Goal: Information Seeking & Learning: Learn about a topic

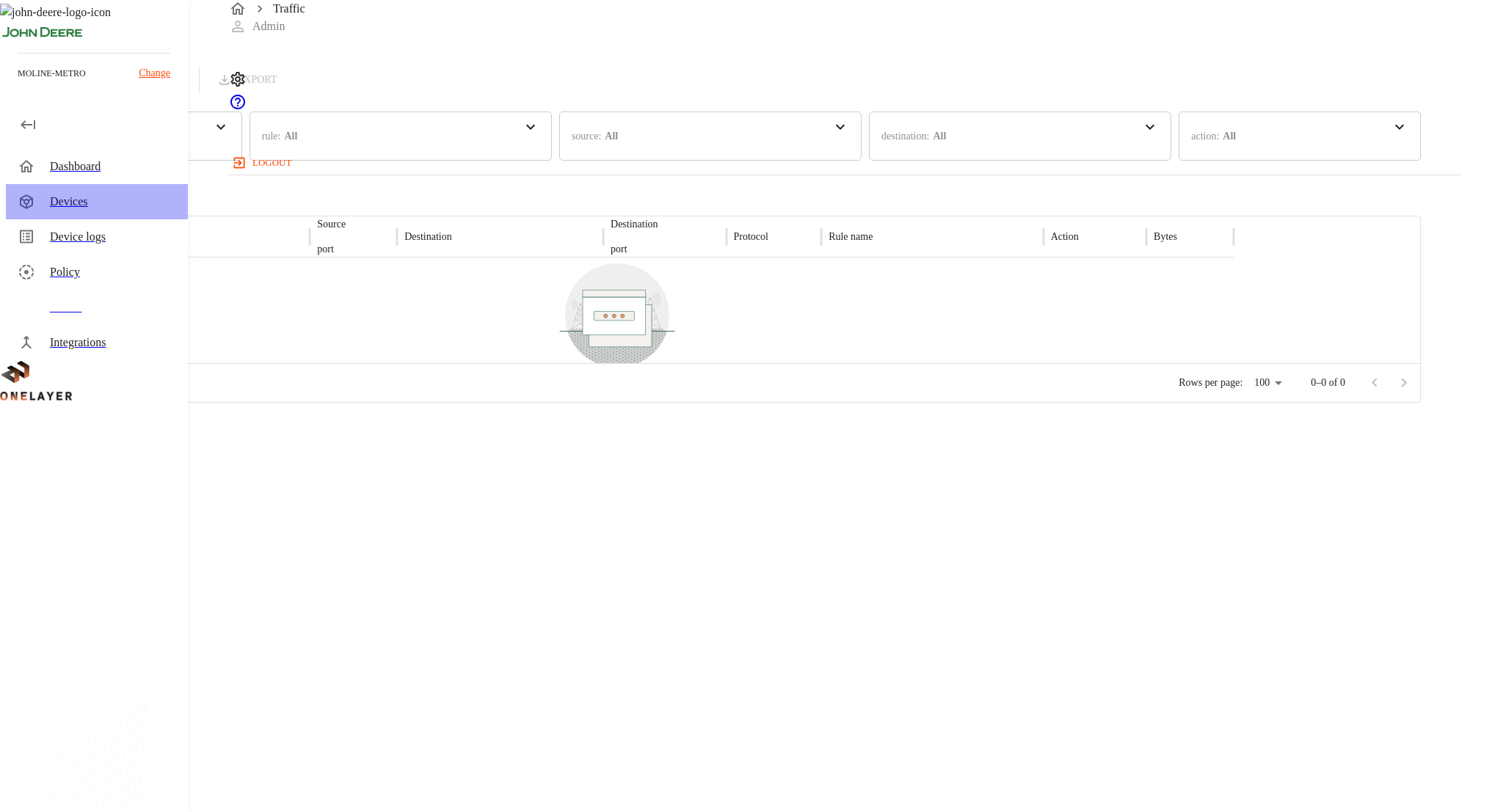
click at [127, 193] on div "Devices" at bounding box center [112, 202] width 127 height 18
click at [92, 199] on div "Devices" at bounding box center [112, 202] width 127 height 18
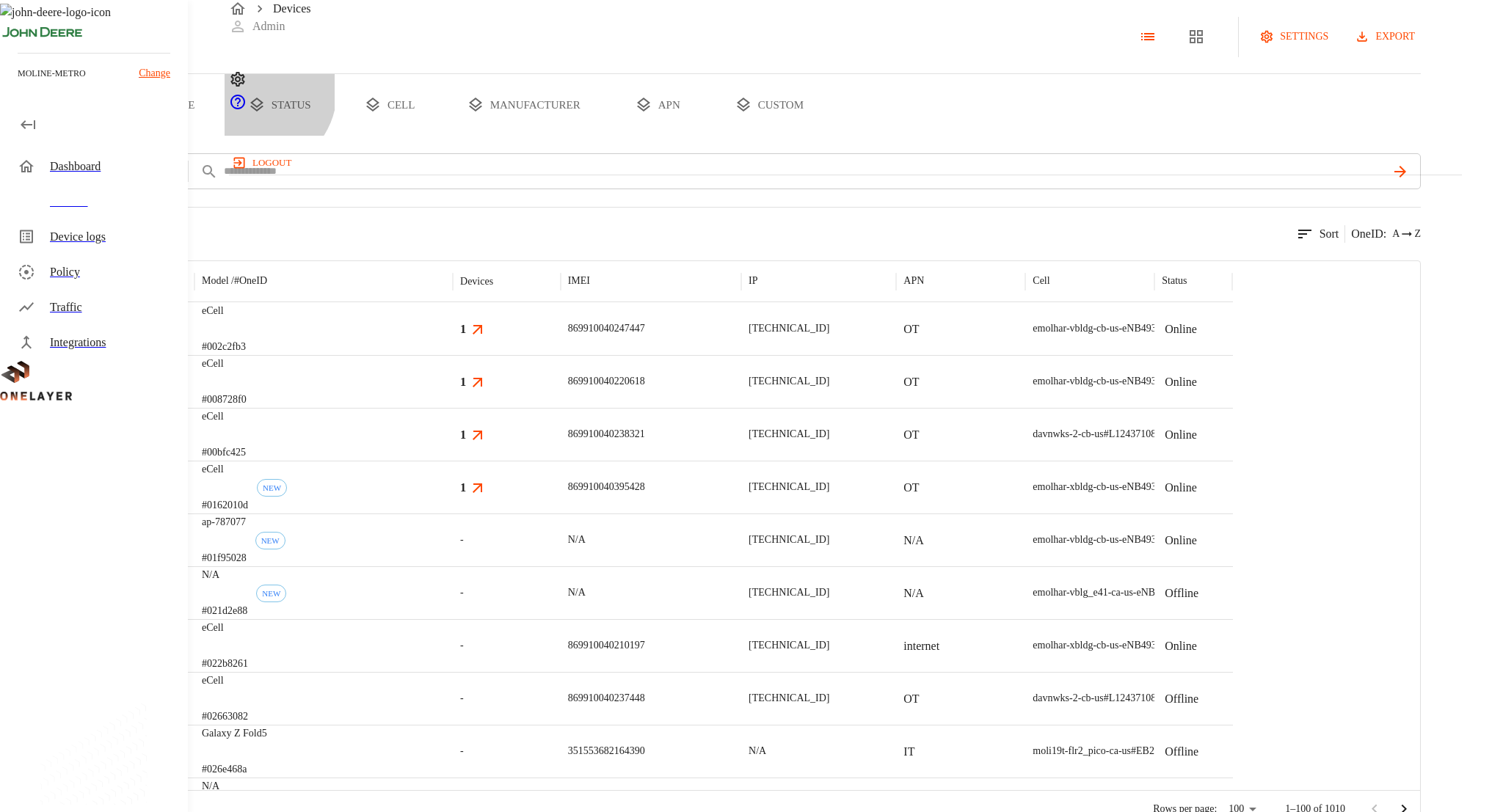
click at [335, 136] on button "status" at bounding box center [280, 105] width 110 height 62
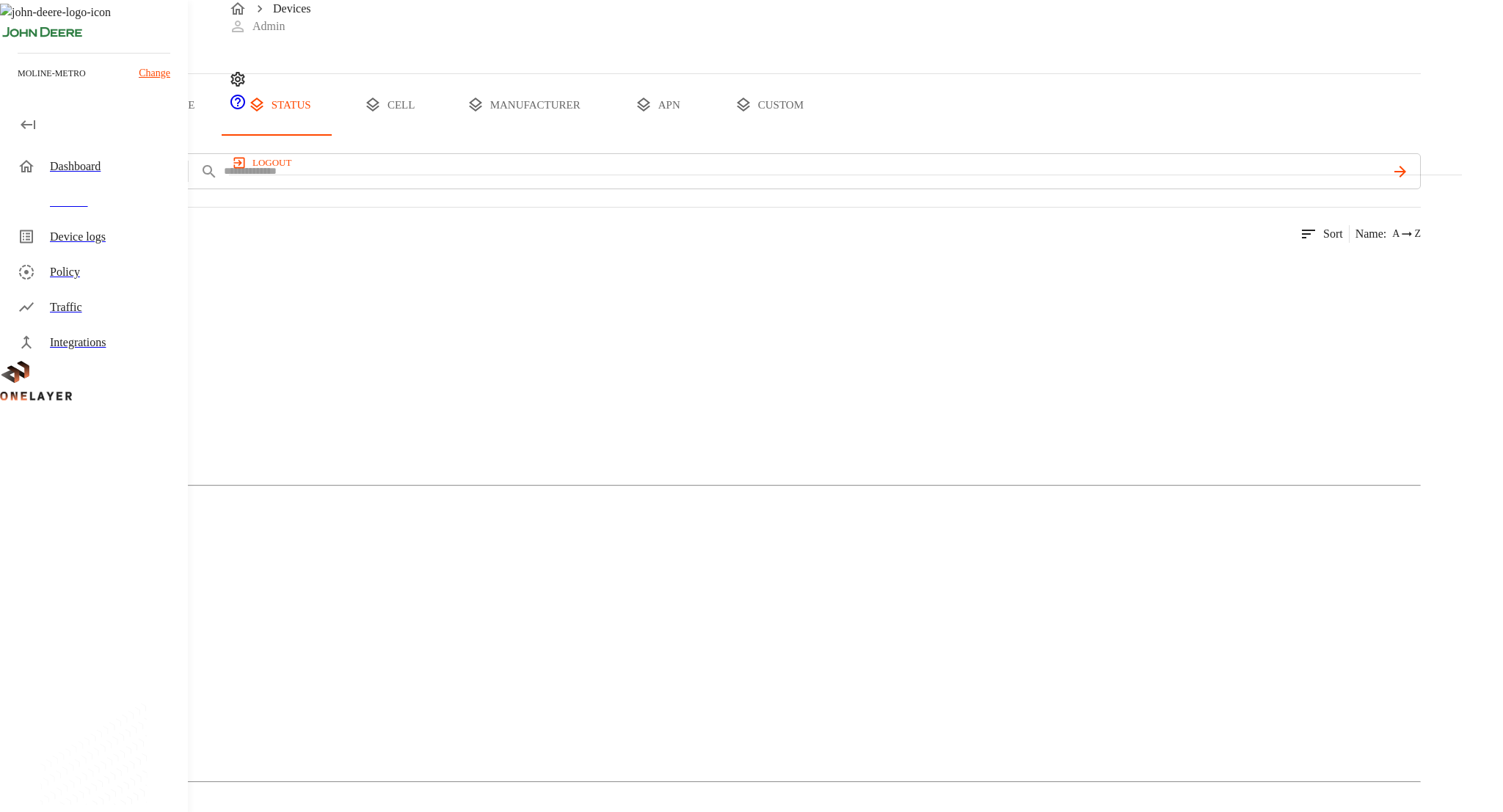
click at [367, 351] on div "Active 8 Devices 2 Models" at bounding box center [710, 396] width 1420 height 297
click at [117, 348] on icon at bounding box center [73, 304] width 88 height 88
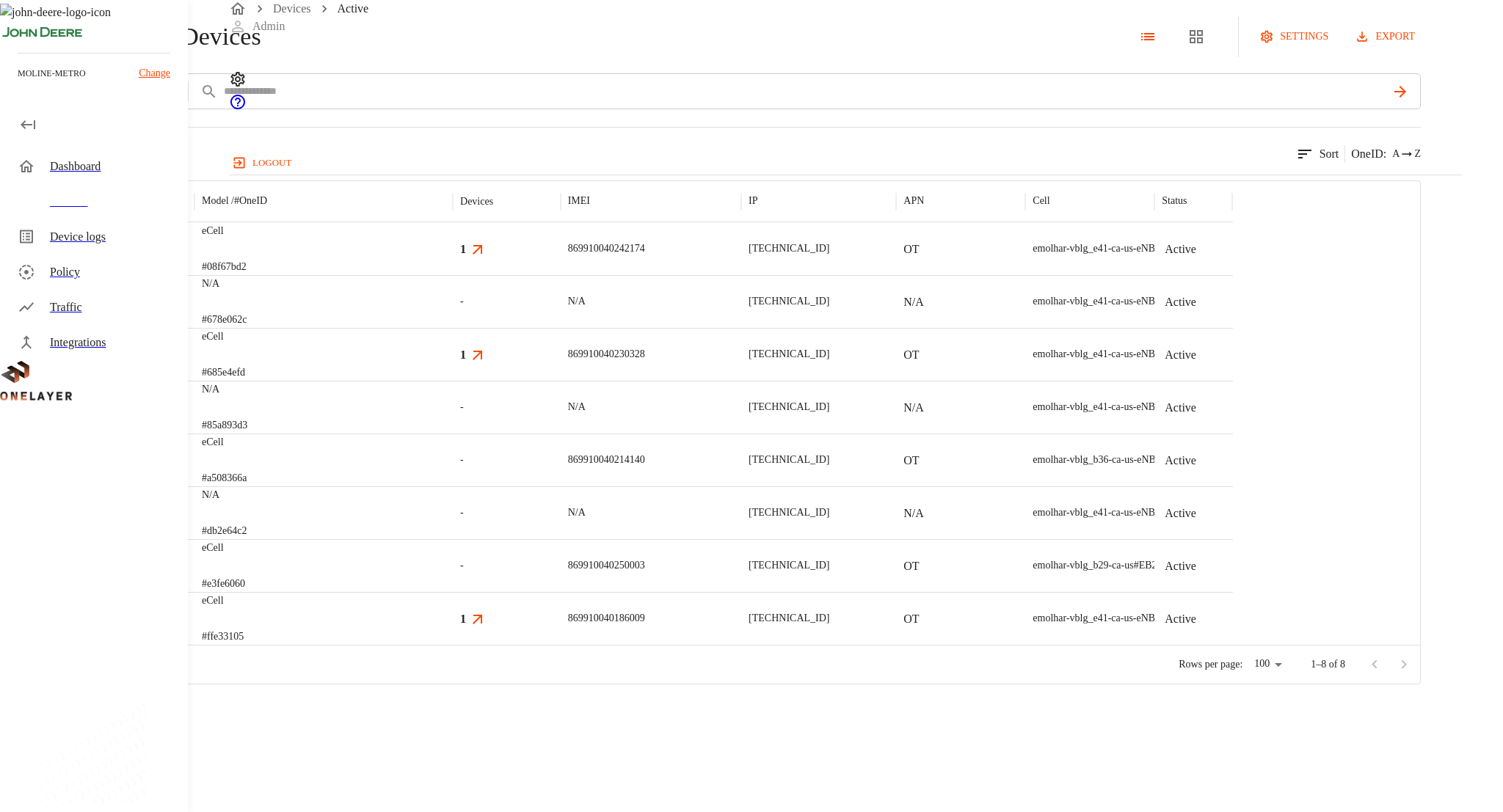
click at [453, 275] on div "eCell #08f67bd2" at bounding box center [323, 249] width 259 height 53
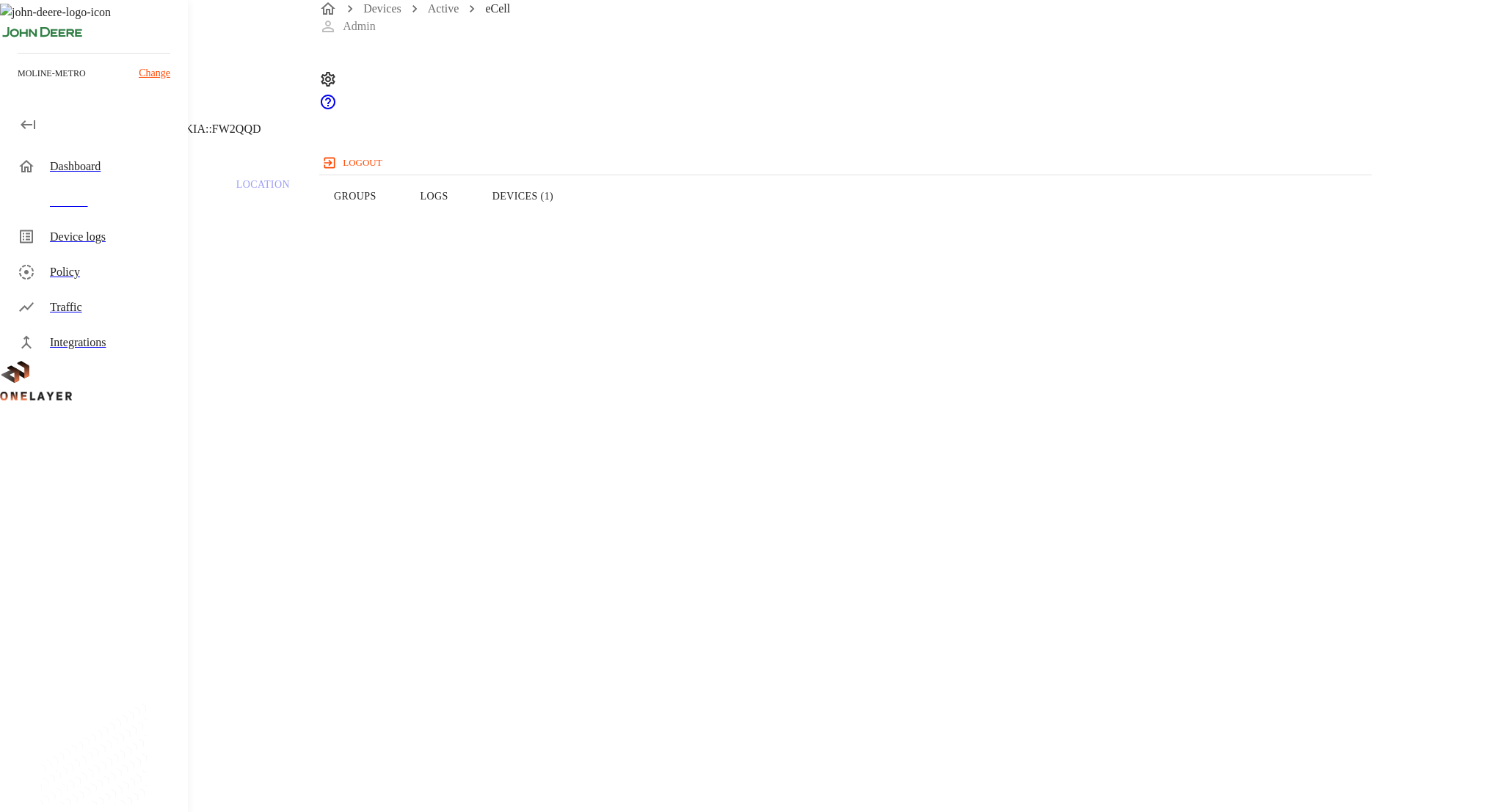
click at [399, 235] on button "Groups" at bounding box center [355, 196] width 87 height 93
click at [576, 230] on button "Devices (1)" at bounding box center [522, 196] width 105 height 93
click at [101, 219] on button "Overview" at bounding box center [50, 196] width 101 height 93
click at [88, 164] on div "Dashboard" at bounding box center [112, 166] width 127 height 18
click at [399, 218] on button "Groups" at bounding box center [355, 196] width 87 height 93
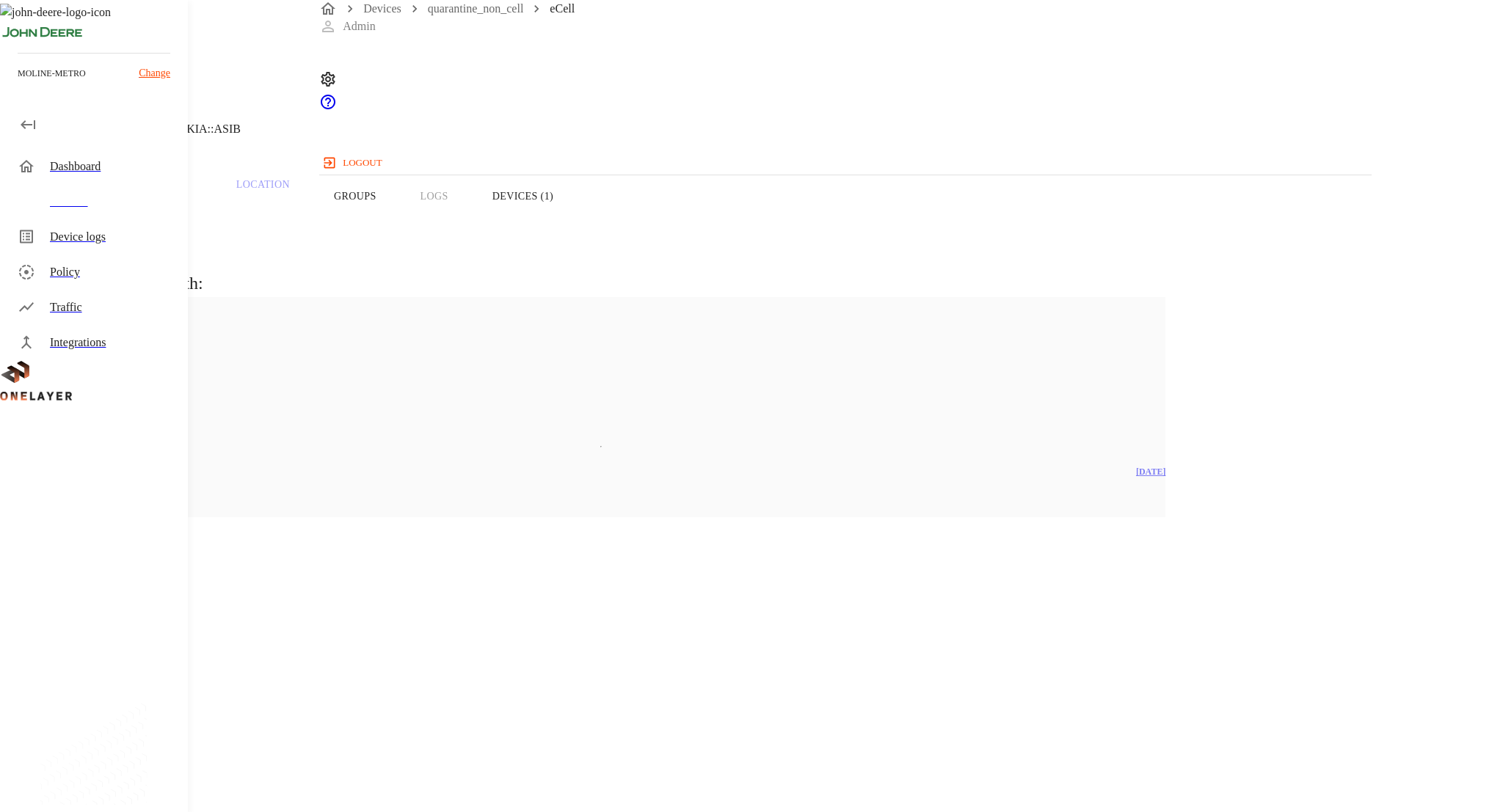
click at [576, 224] on button "Devices (1)" at bounding box center [522, 196] width 105 height 93
click at [101, 230] on button "Overview" at bounding box center [50, 196] width 101 height 93
click at [399, 229] on button "Groups" at bounding box center [355, 196] width 87 height 93
click at [576, 222] on button "Devices (1)" at bounding box center [522, 196] width 105 height 93
click at [101, 220] on button "Overview" at bounding box center [50, 196] width 101 height 93
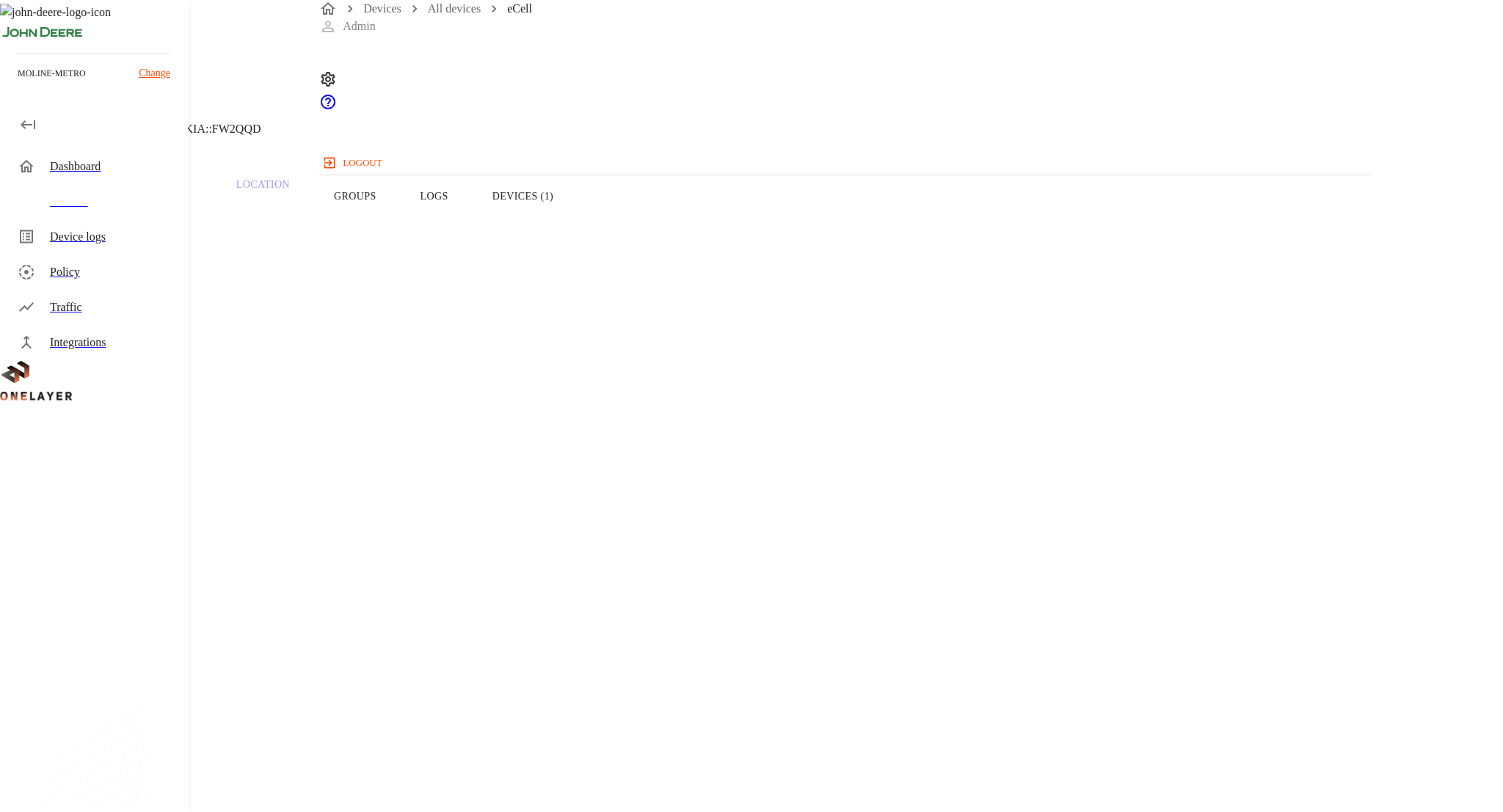
click at [576, 220] on button "Devices (1)" at bounding box center [522, 196] width 105 height 93
click at [101, 203] on button "Overview" at bounding box center [50, 196] width 101 height 93
click at [576, 238] on button "Devices (1)" at bounding box center [522, 196] width 105 height 93
click at [124, 579] on span "869910040215519" at bounding box center [79, 585] width 88 height 12
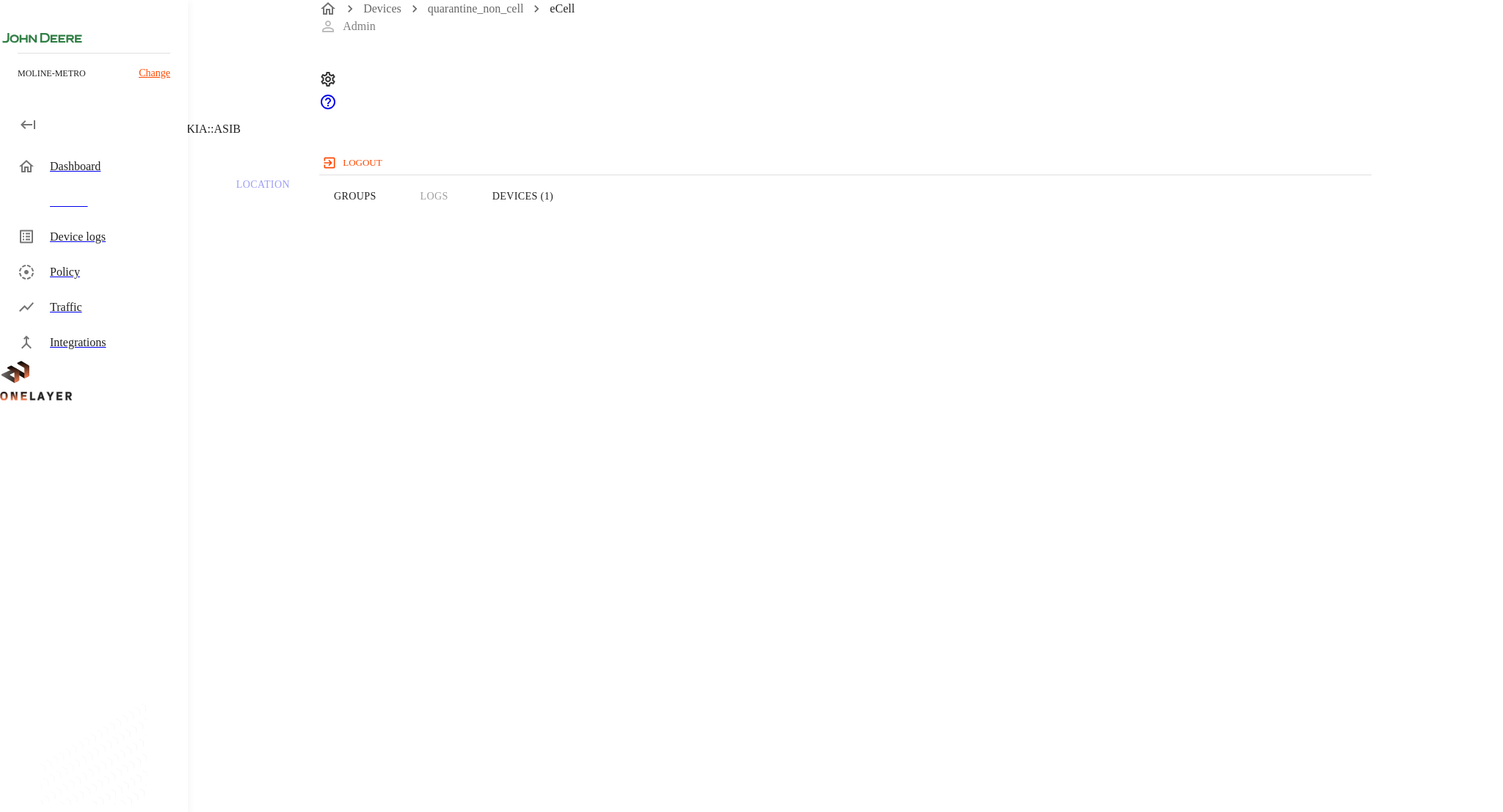
copy span "869910040215519"
click at [576, 224] on button "Devices (1)" at bounding box center [522, 196] width 105 height 93
click at [399, 224] on button "Groups" at bounding box center [355, 196] width 87 height 93
click at [101, 215] on button "Overview" at bounding box center [50, 196] width 101 height 93
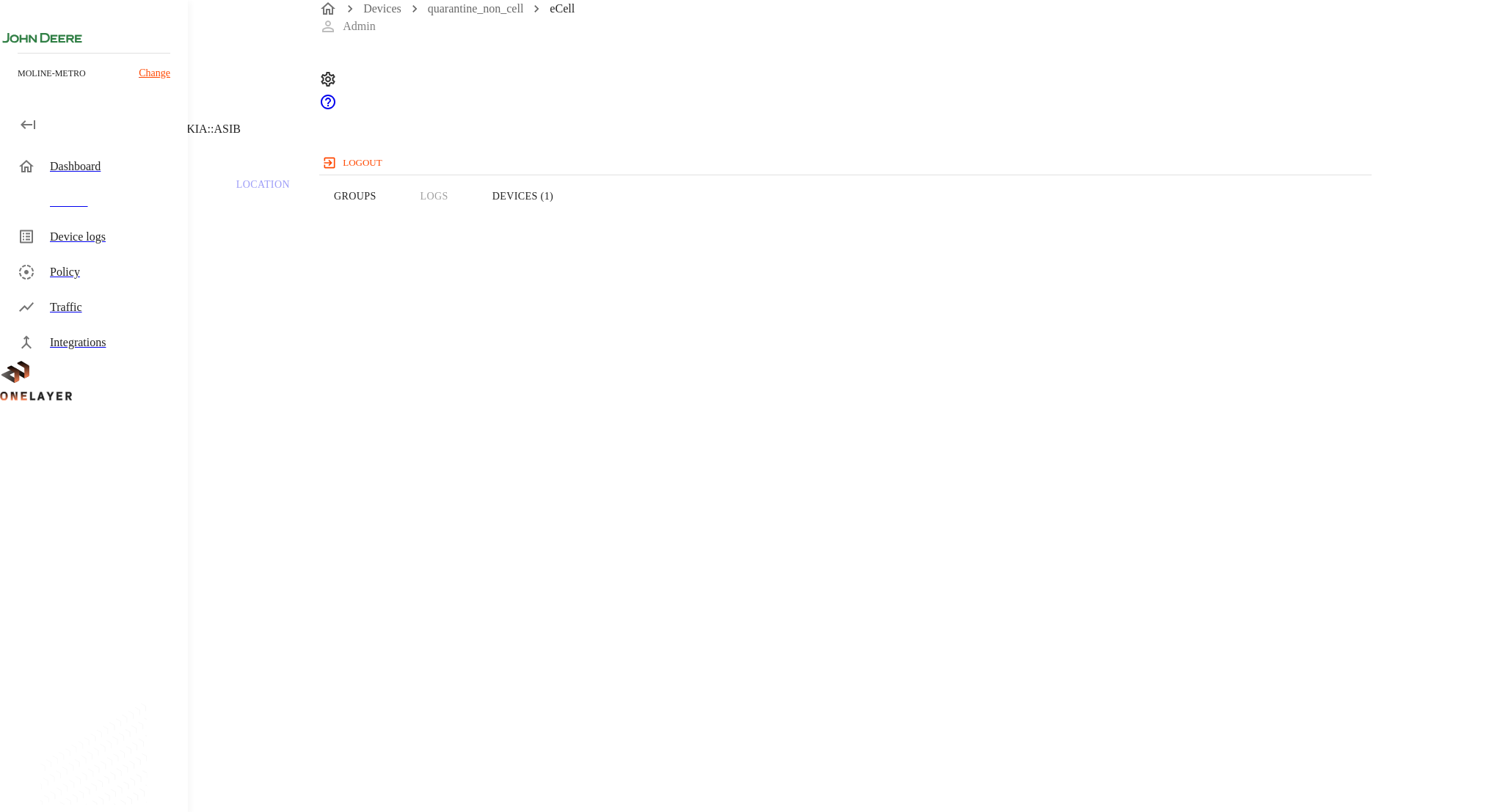
copy span "8900099200003075588"
click at [124, 811] on span "999400000657558" at bounding box center [79, 820] width 88 height 12
copy span "999400000657558"
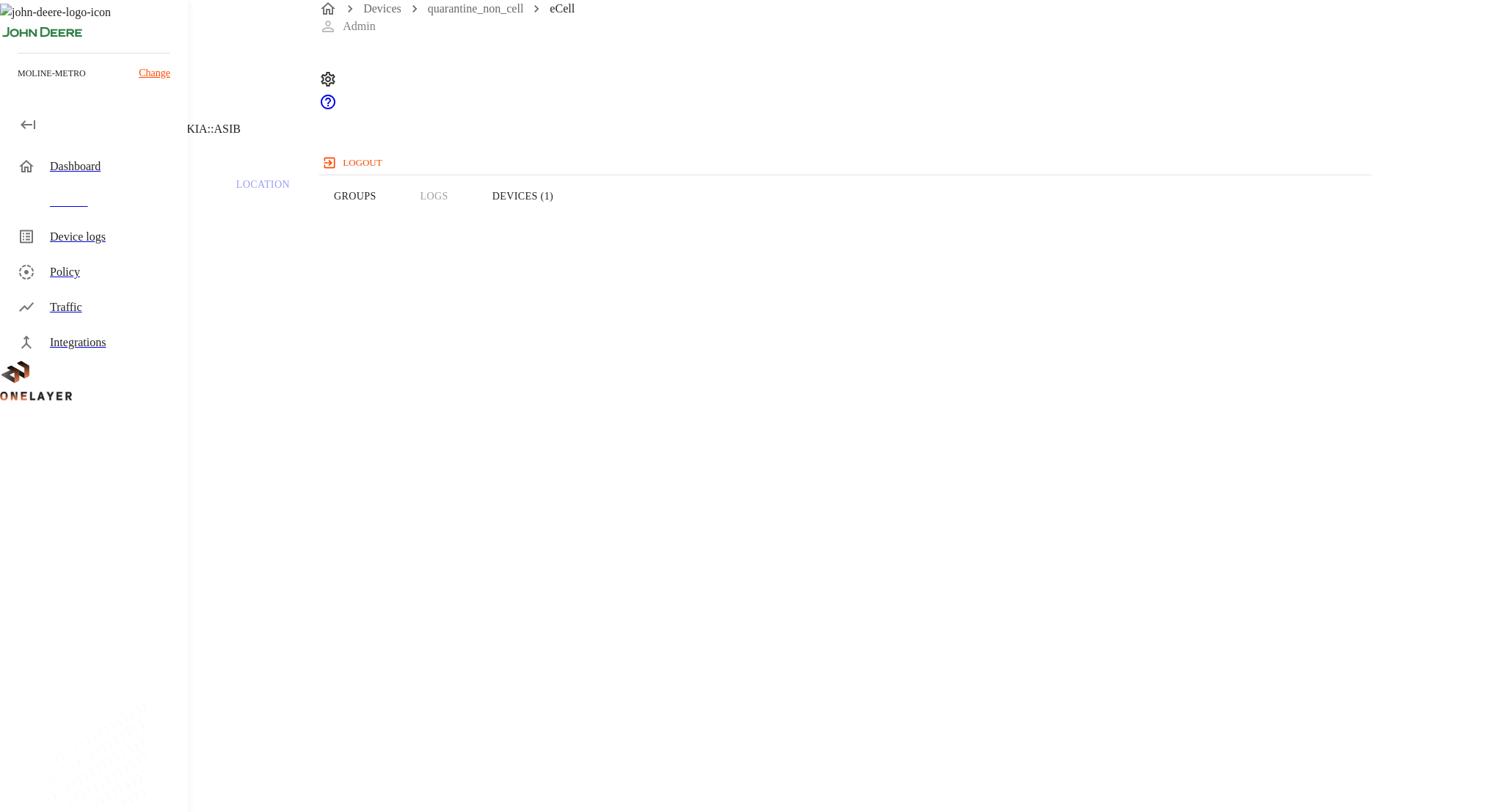
click at [576, 227] on button "Devices (1)" at bounding box center [522, 196] width 105 height 93
click at [101, 229] on button "Overview" at bounding box center [50, 196] width 101 height 93
click at [576, 233] on button "Devices (1)" at bounding box center [522, 196] width 105 height 93
click at [101, 222] on button "Overview" at bounding box center [50, 196] width 101 height 93
click at [124, 579] on span "869910040215519" at bounding box center [79, 585] width 88 height 12
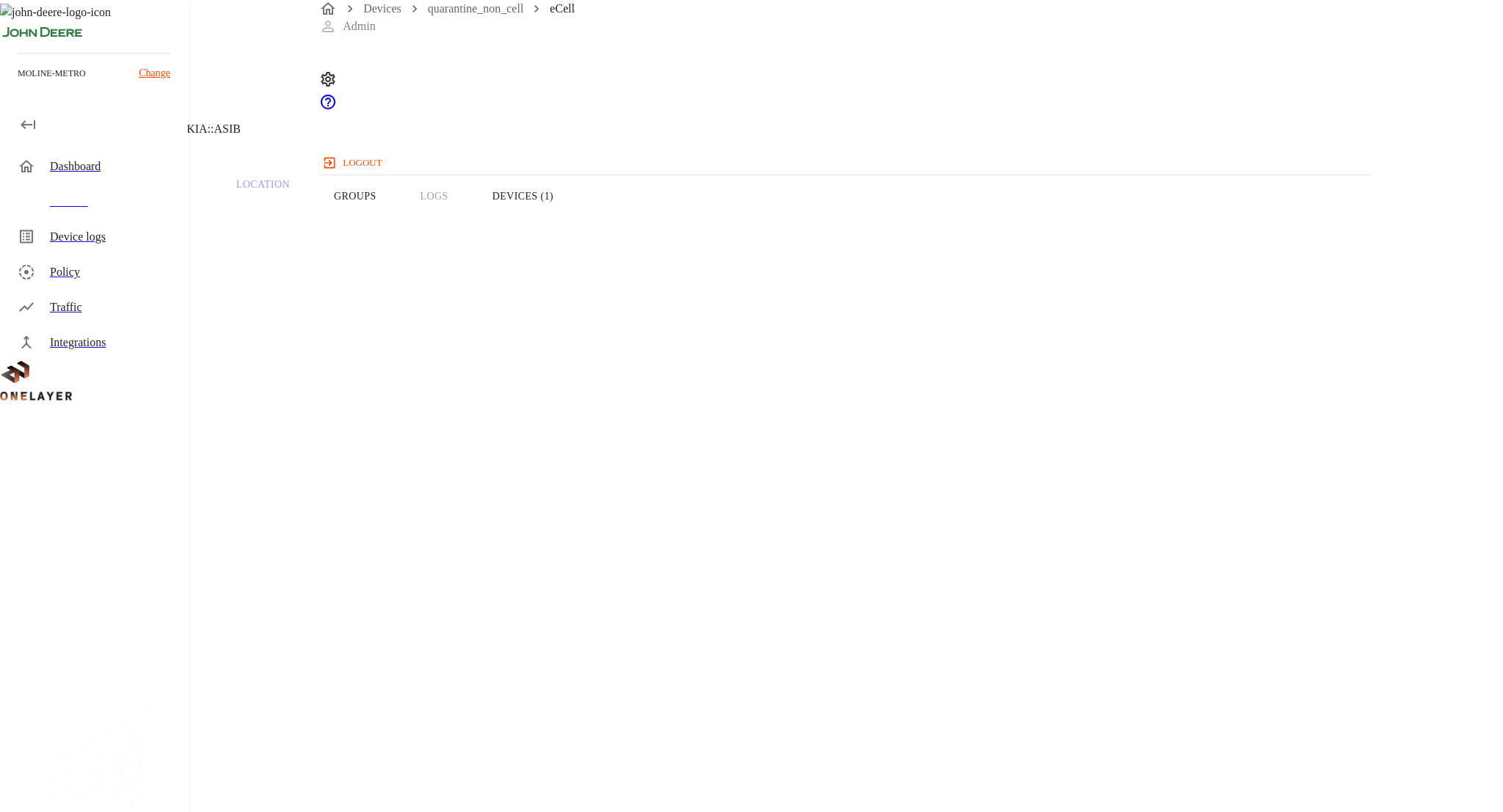
click at [124, 579] on span "869910040215519" at bounding box center [79, 585] width 88 height 12
copy span "869910040215519"
click at [576, 220] on button "Devices (1)" at bounding box center [522, 196] width 105 height 93
click at [101, 217] on button "Overview" at bounding box center [50, 196] width 101 height 93
click at [870, 149] on header "eCell 10.137.106.9 #d6733eb3 Cell #DH240725611::NOKIA::ASIB" at bounding box center [600, 74] width 1201 height 149
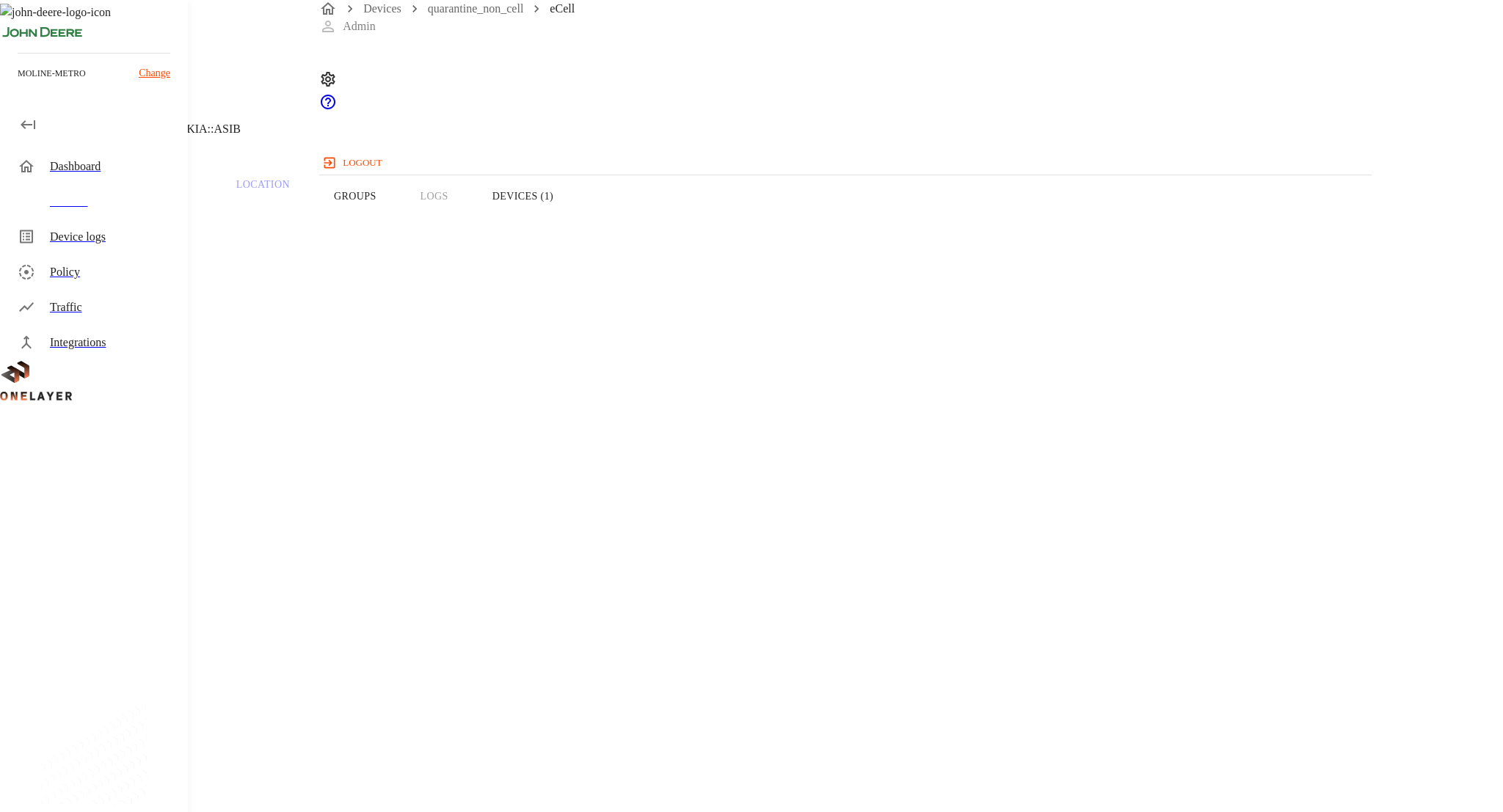
click at [576, 210] on button "Devices (1)" at bounding box center [522, 196] width 105 height 93
click at [576, 225] on button "Devices (1)" at bounding box center [522, 196] width 105 height 93
copy h3 "08:92:04:0A:7C:03"
drag, startPoint x: 528, startPoint y: 534, endPoint x: 438, endPoint y: 538, distance: 90.1
click at [438, 538] on div "Offline 192.168.2.100 N/A # 0e18f190 MAC: 08:92:04:0A:7C:03" at bounding box center [600, 434] width 1131 height 222
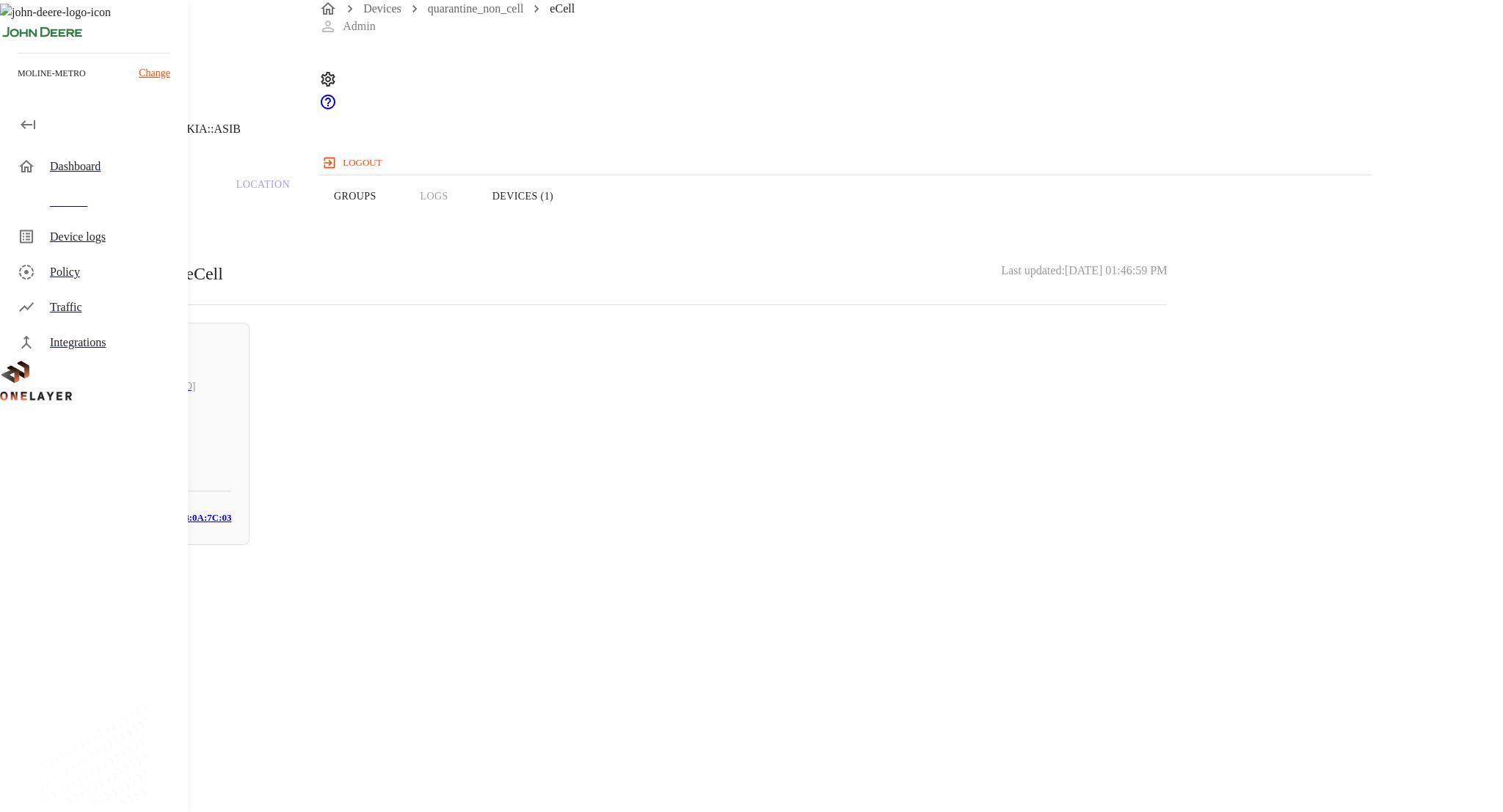
click at [617, 399] on div "Offline 192.168.2.100 N/A # 0e18f190 MAC: 08:92:04:0A:7C:03" at bounding box center [600, 434] width 1131 height 222
click at [101, 225] on button "Overview" at bounding box center [50, 196] width 101 height 93
click at [124, 579] on span "869910040215519" at bounding box center [79, 585] width 88 height 12
copy span "869910040215519"
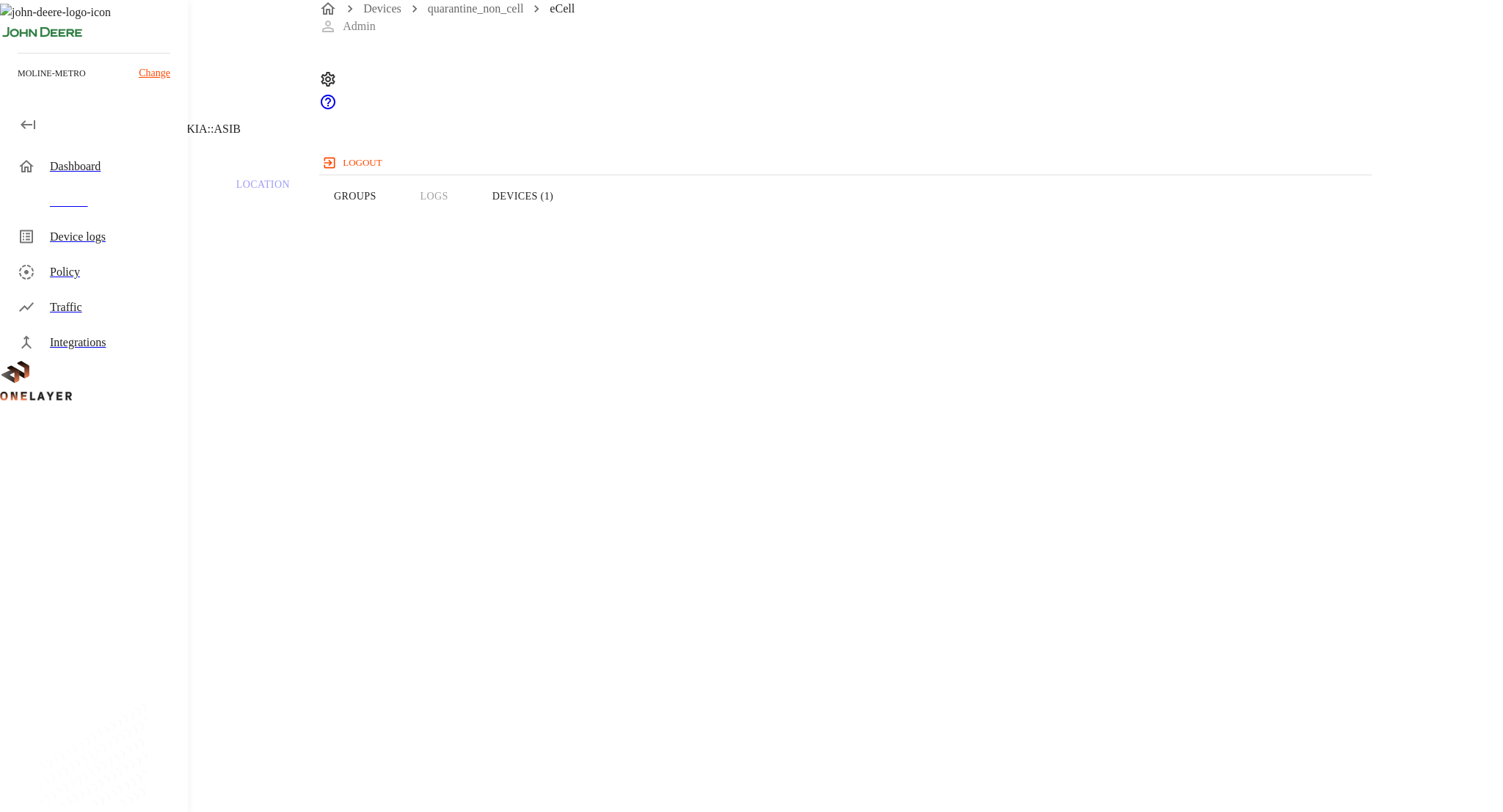
click at [124, 811] on span "999400000657558" at bounding box center [79, 820] width 88 height 12
copy span "999400000657558"
click at [684, 369] on div "Device Type: Cellular Router Manufacturer: MultiTech Model: eCell Modem: EG12-G…" at bounding box center [600, 706] width 1131 height 929
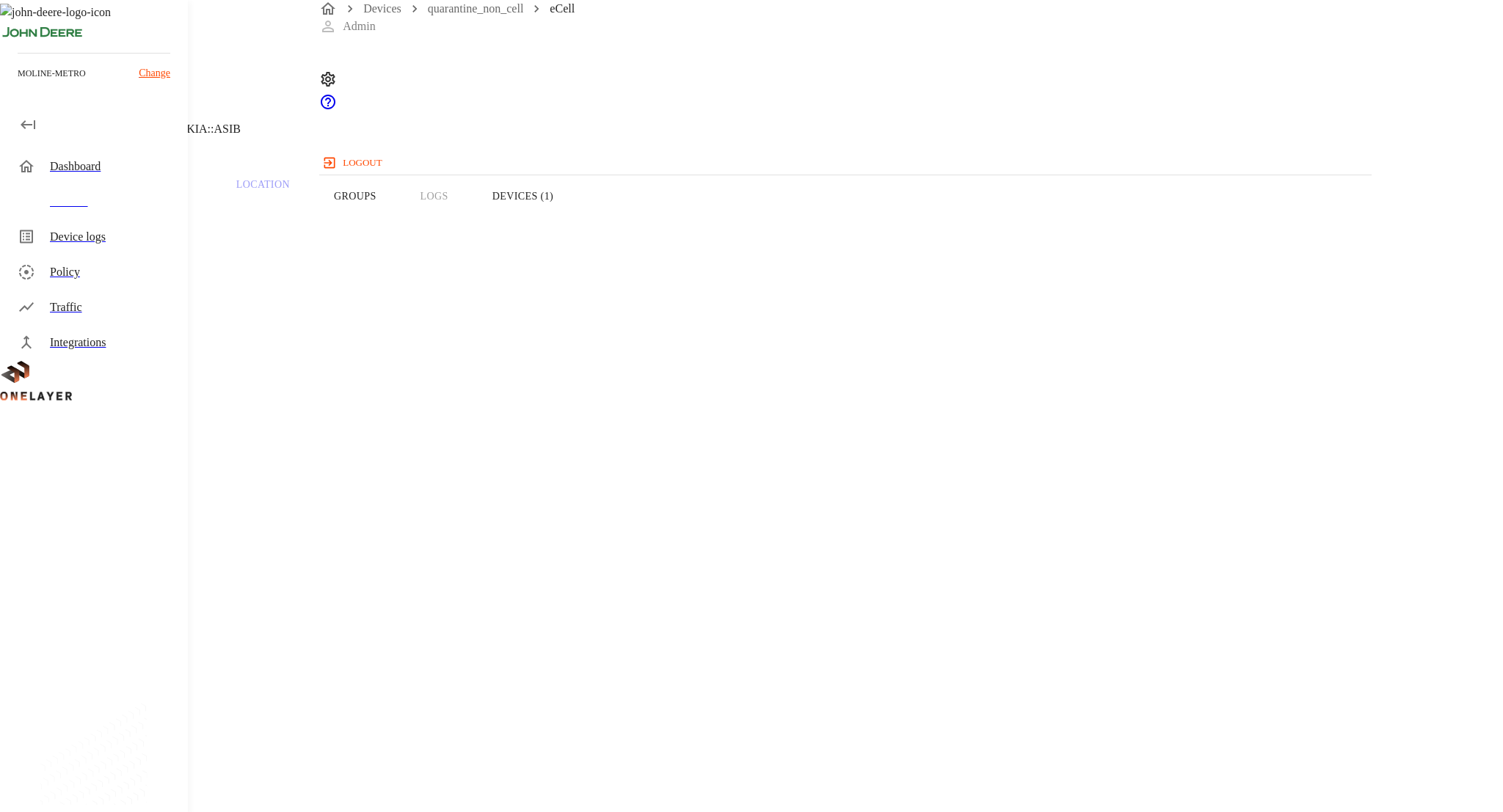
copy p "10.137.106.9"
drag, startPoint x: 904, startPoint y: 268, endPoint x: 903, endPoint y: 280, distance: 12.0
click at [903, 280] on div "Device Type: Cellular Router Manufacturer: MultiTech Model: eCell Modem: EG12-G…" at bounding box center [600, 706] width 1131 height 929
click at [122, 305] on div "Traffic" at bounding box center [112, 307] width 127 height 18
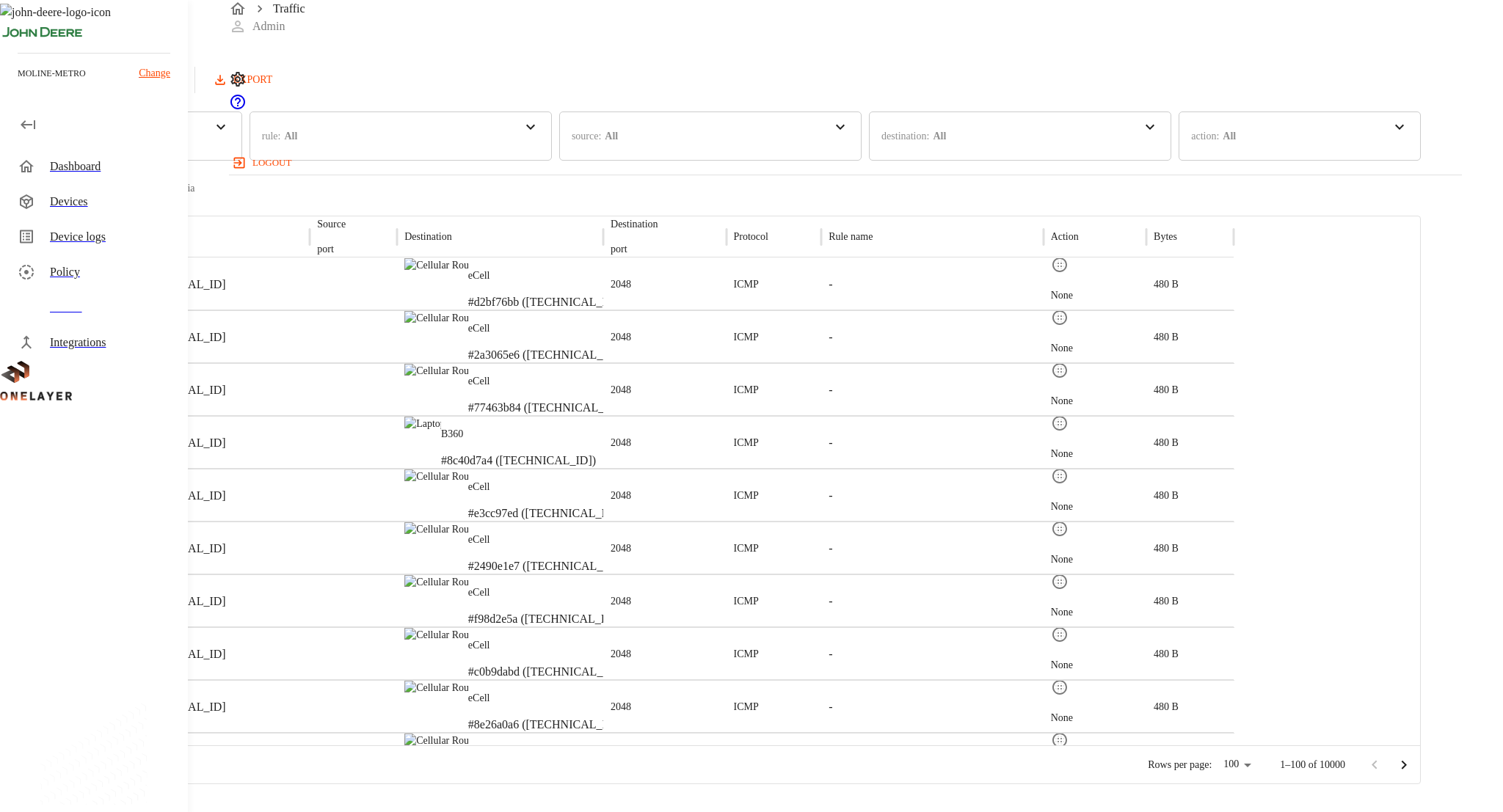
click at [521, 157] on div "time : Last 24 hours Last 30 days Last 7 days Last 24 hours Last hour Last 30 m…" at bounding box center [710, 154] width 1420 height 86
click at [537, 134] on div "rule : All" at bounding box center [400, 136] width 303 height 49
click at [408, 190] on input "text" at bounding box center [351, 188] width 113 height 39
click at [601, 144] on p "source :" at bounding box center [586, 136] width 29 height 15
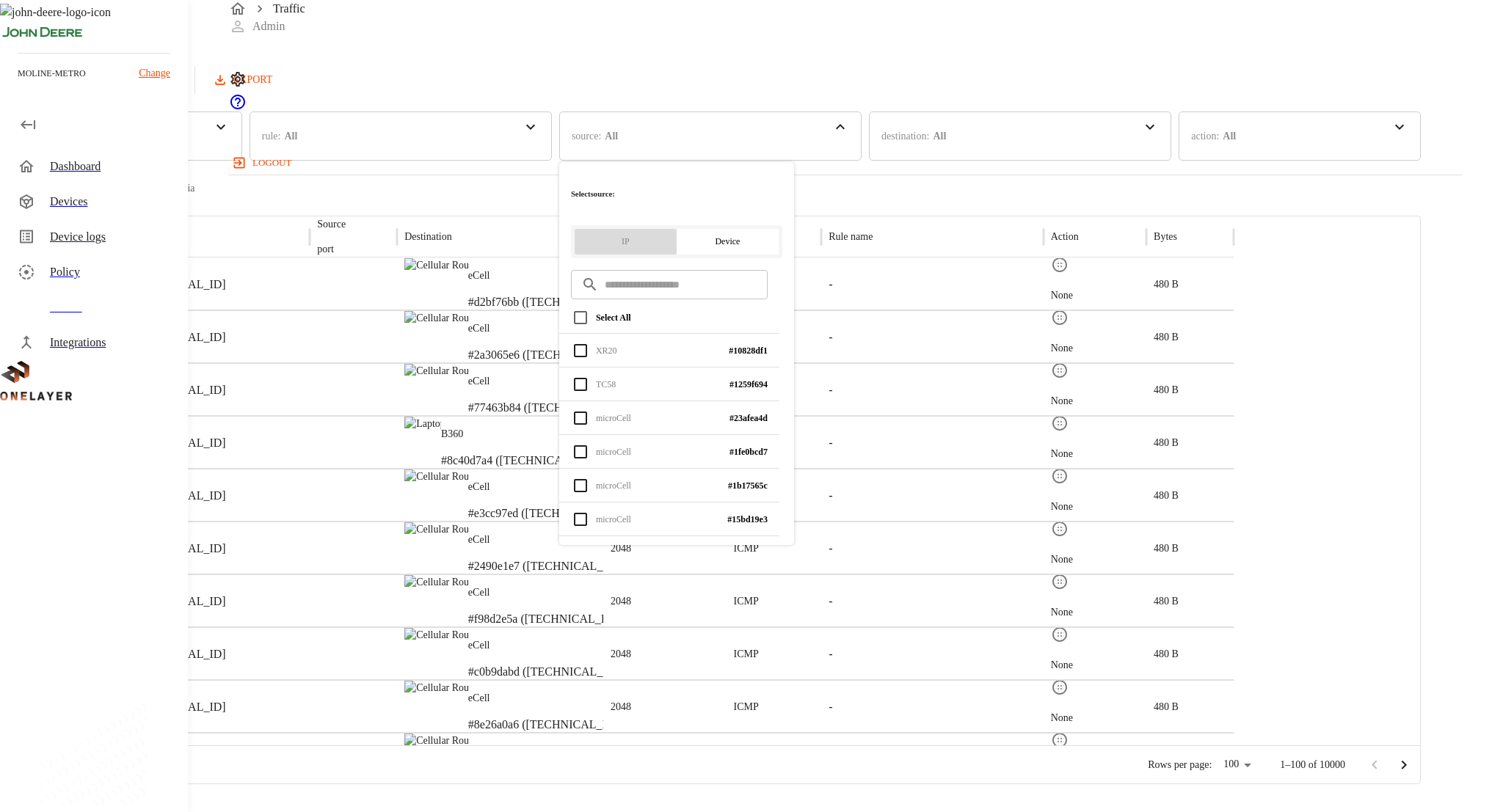
click at [676, 229] on button "IP" at bounding box center [625, 242] width 102 height 26
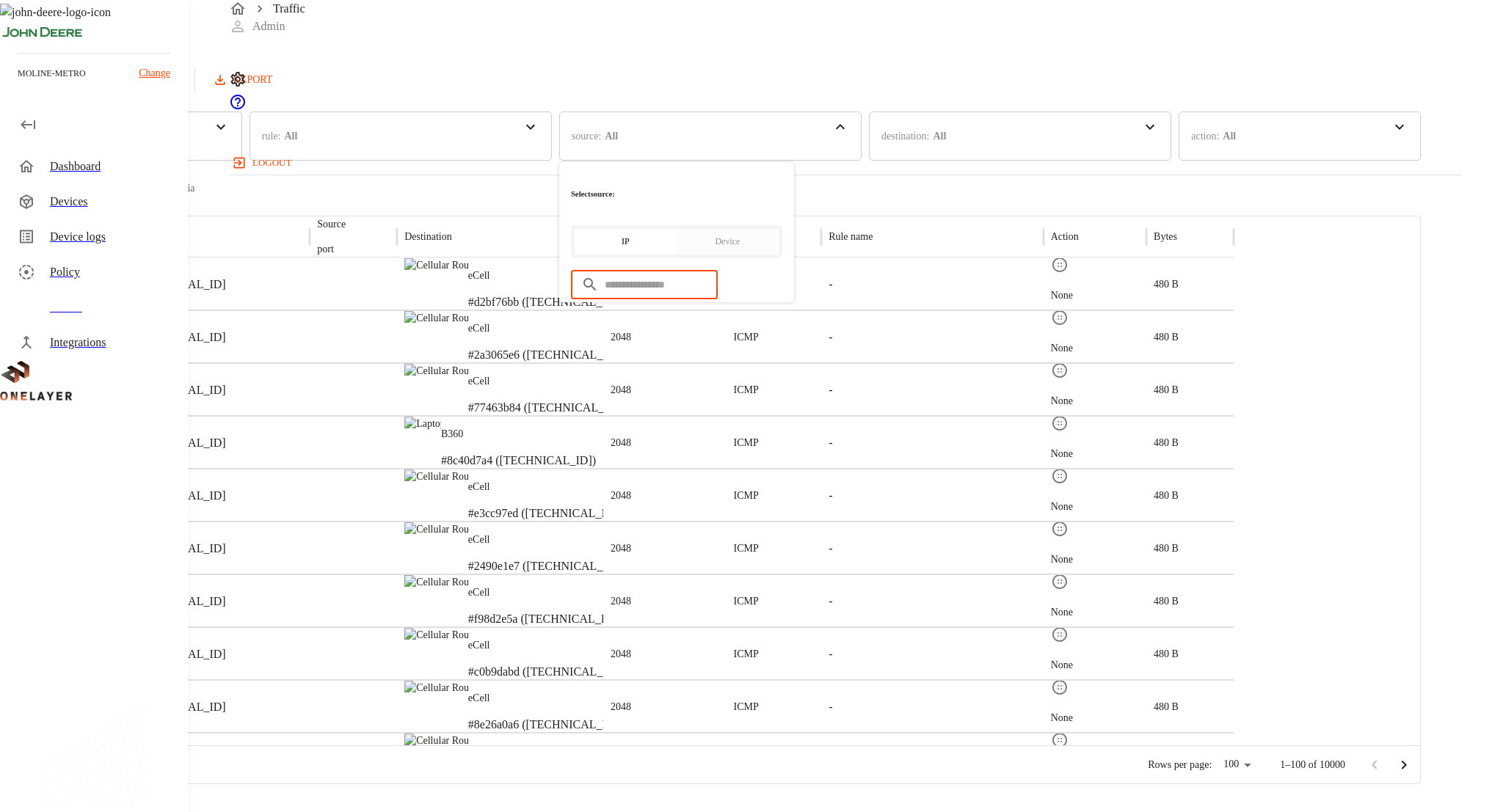
click at [717, 265] on input "text" at bounding box center [661, 284] width 113 height 39
paste input "**********"
type input "**********"
click at [310, 275] on div "10.136.0.26" at bounding box center [206, 284] width 206 height 53
click at [817, 120] on div "**********" at bounding box center [710, 98] width 1420 height 197
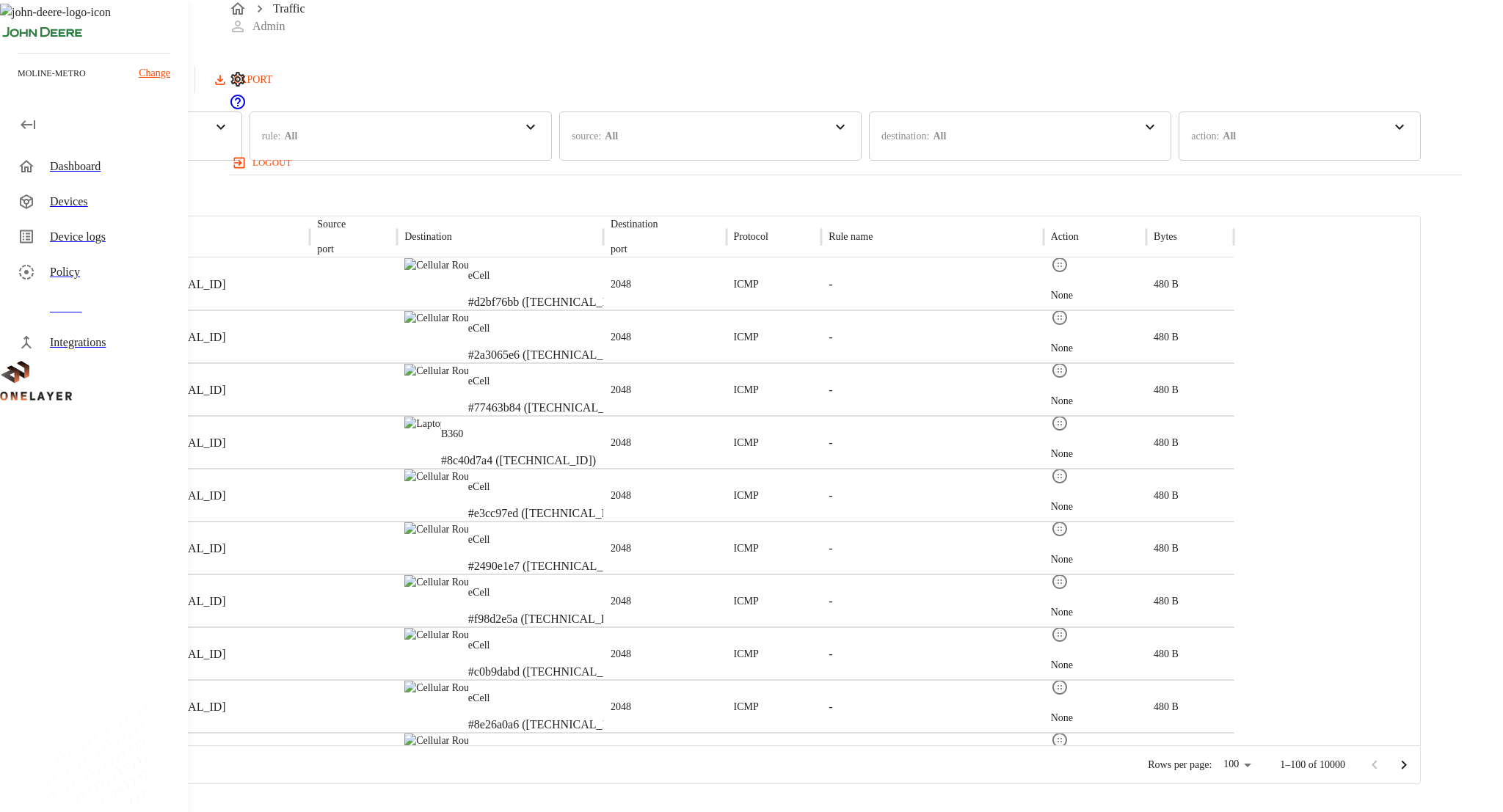
click at [802, 143] on div "source : All" at bounding box center [711, 136] width 303 height 49
click at [717, 265] on input "**********" at bounding box center [661, 284] width 113 height 39
click at [717, 342] on p "[TECHNICAL_ID]" at bounding box center [656, 350] width 122 height 15
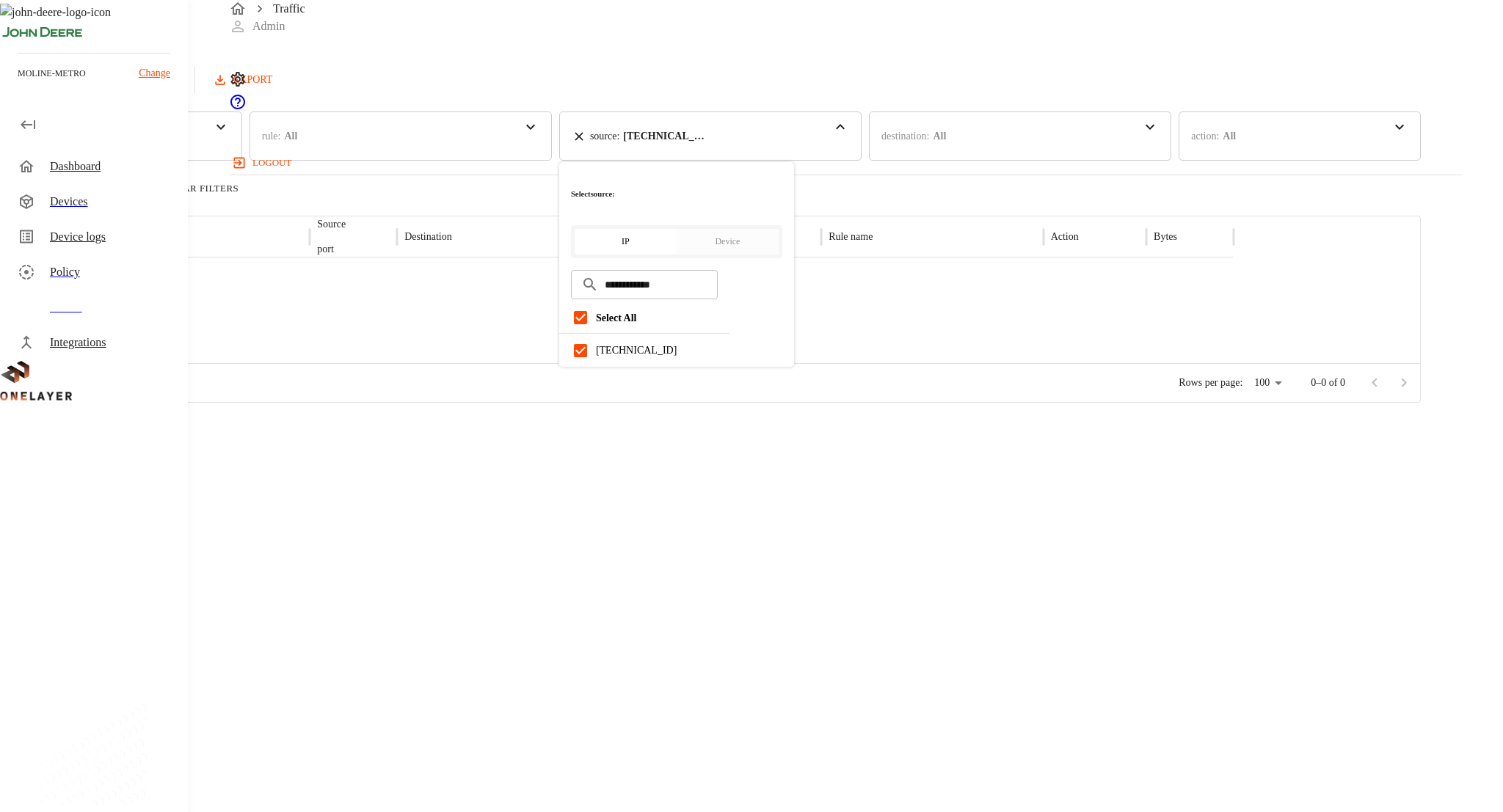
click at [579, 189] on div "Loading results count Clear Filters" at bounding box center [710, 187] width 1420 height 18
click at [946, 149] on div "destination : All" at bounding box center [913, 136] width 65 height 36
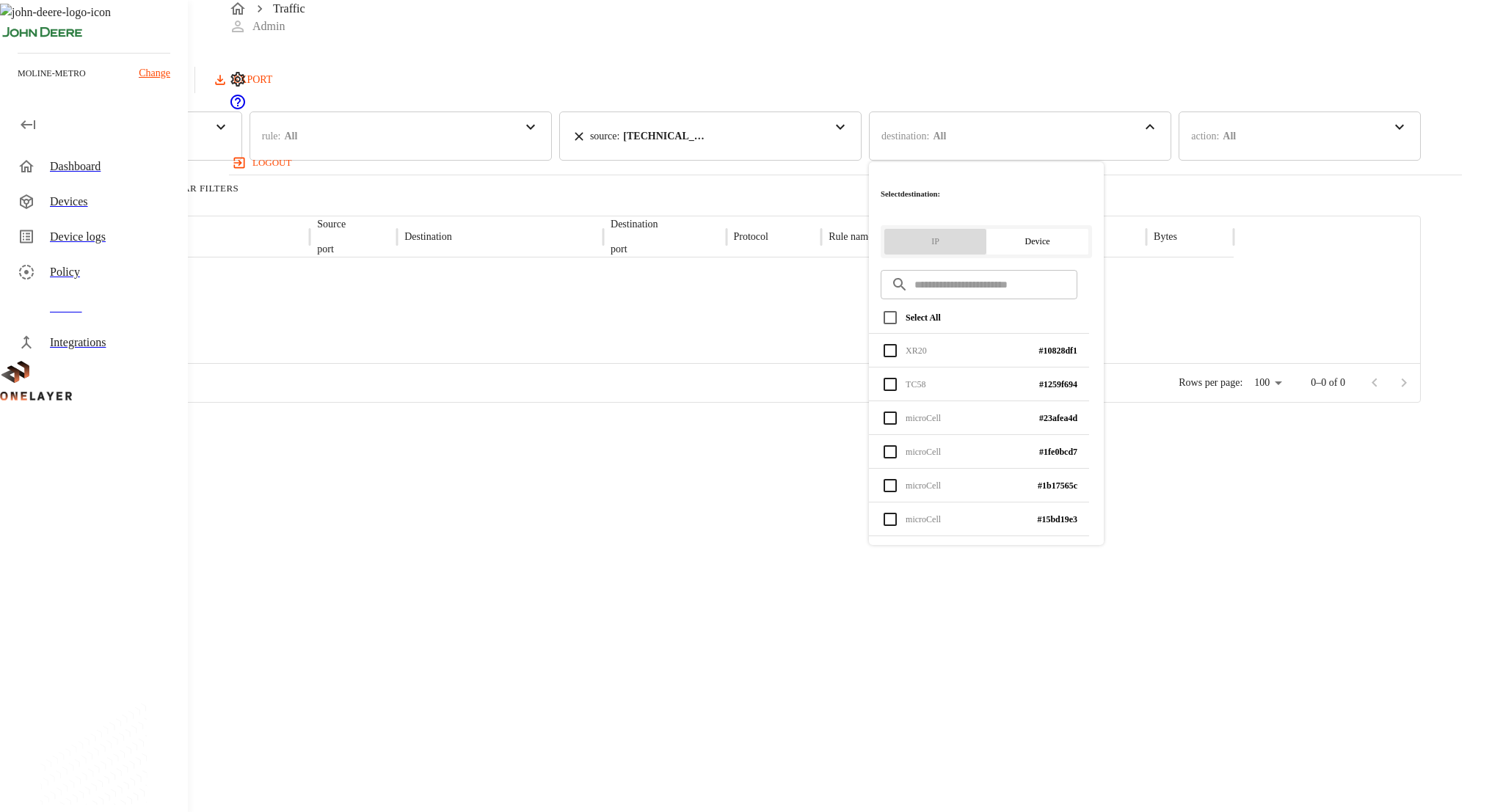
click at [986, 229] on button "IP" at bounding box center [934, 242] width 102 height 26
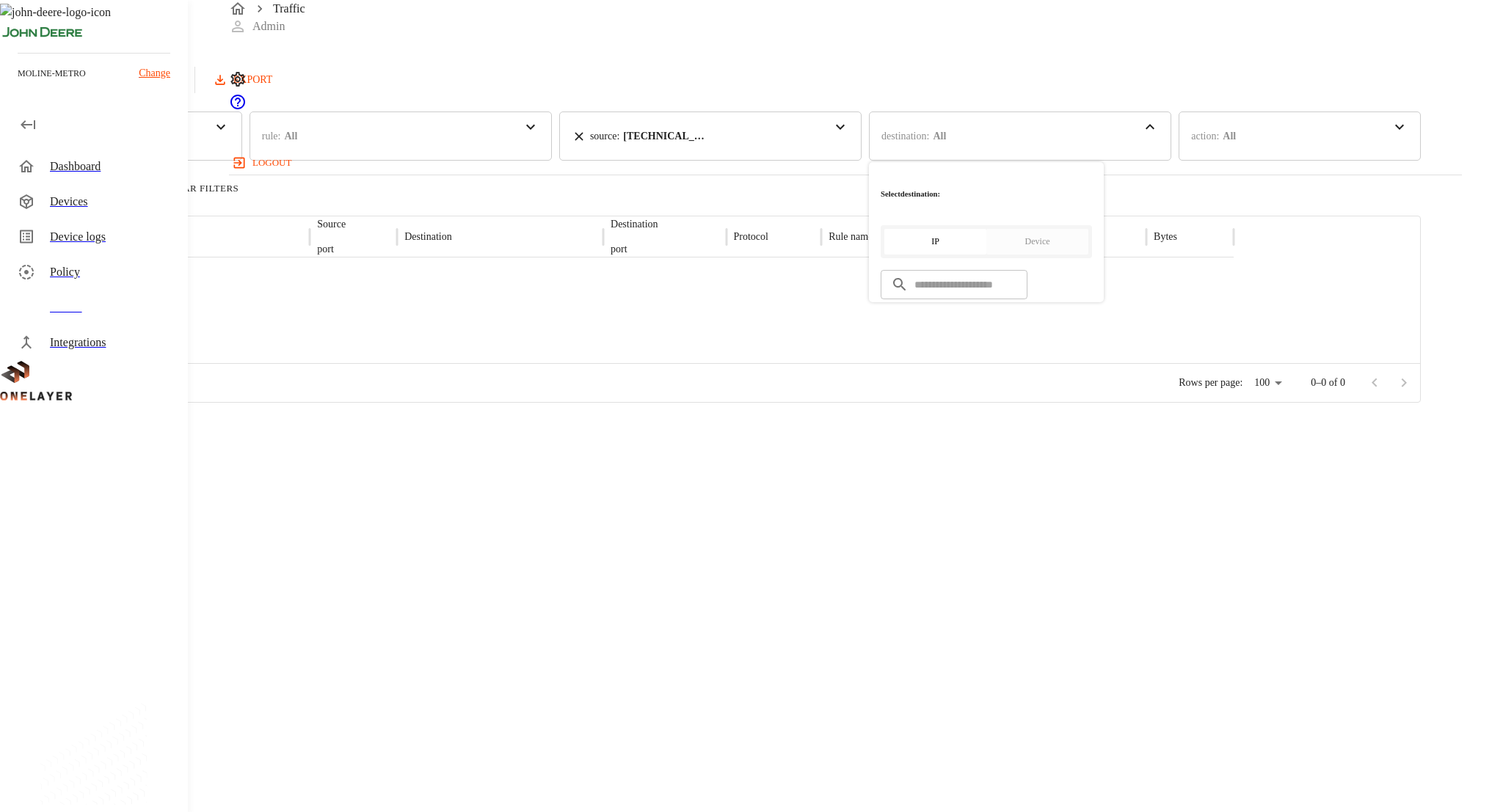
click at [805, 179] on div "Loading results count Clear Filters" at bounding box center [710, 187] width 1420 height 18
click at [85, 197] on div "Devices" at bounding box center [112, 202] width 127 height 18
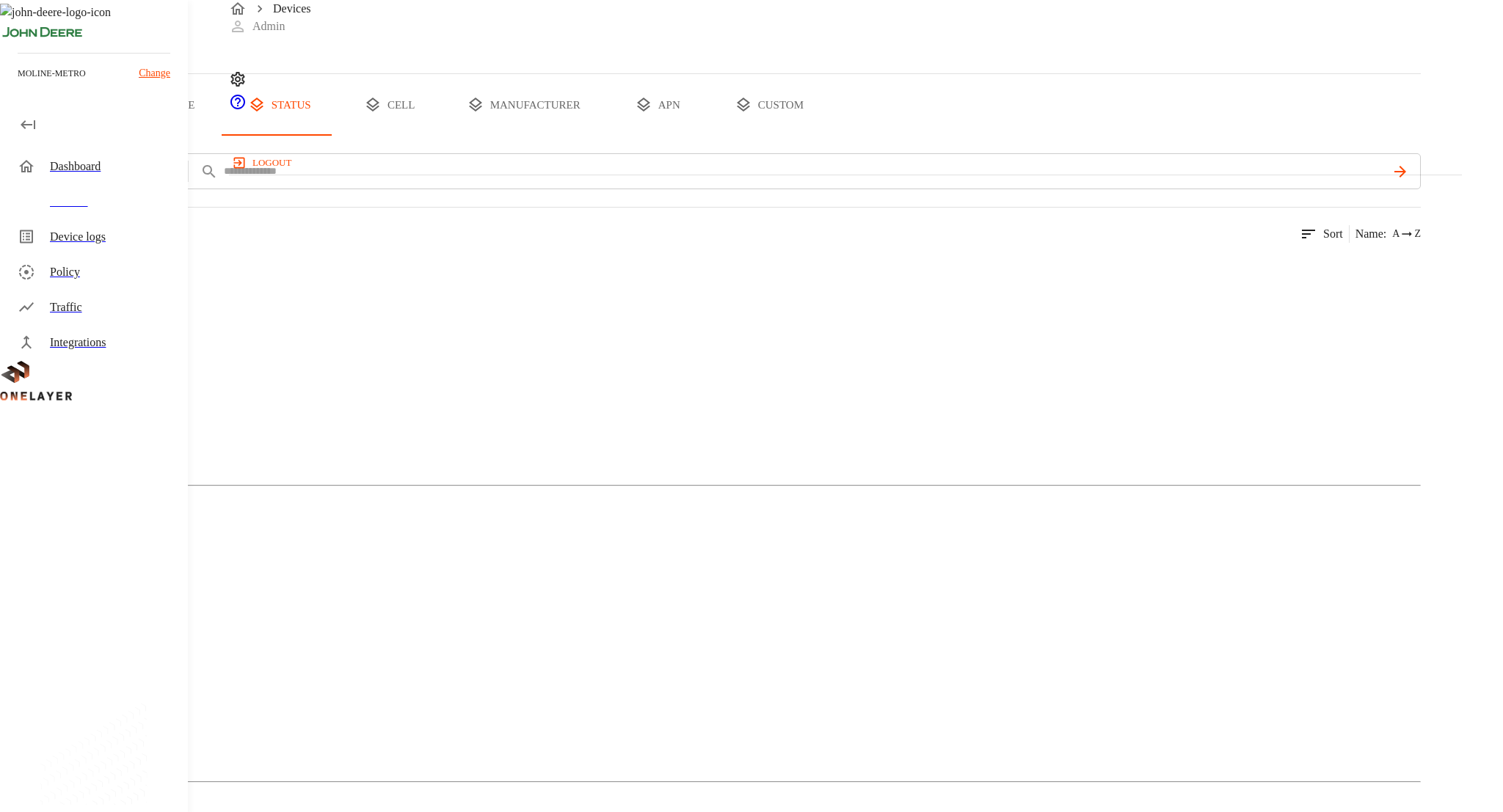
click at [117, 348] on icon at bounding box center [73, 304] width 88 height 88
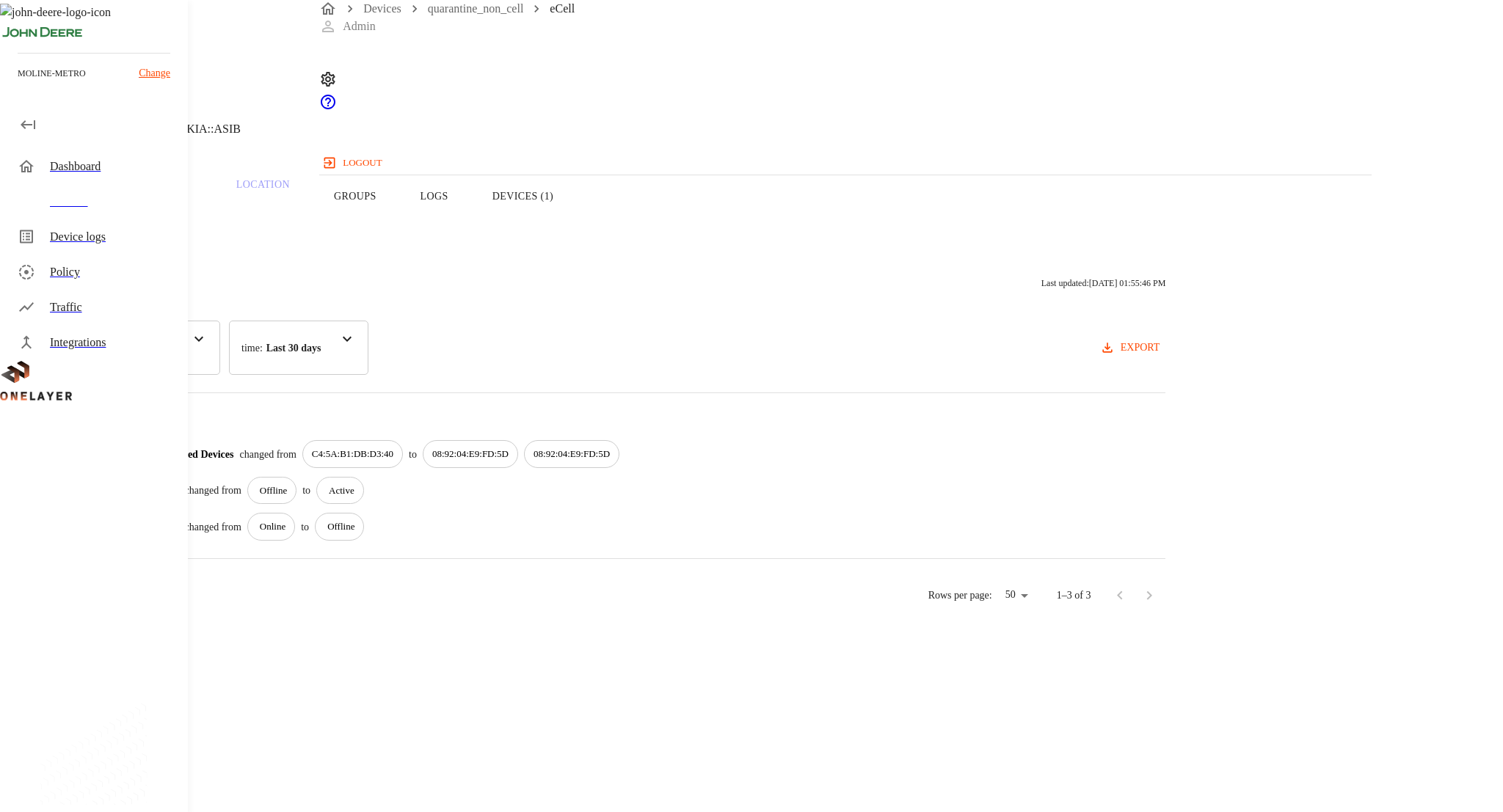
click at [101, 228] on button "Overview" at bounding box center [50, 196] width 101 height 93
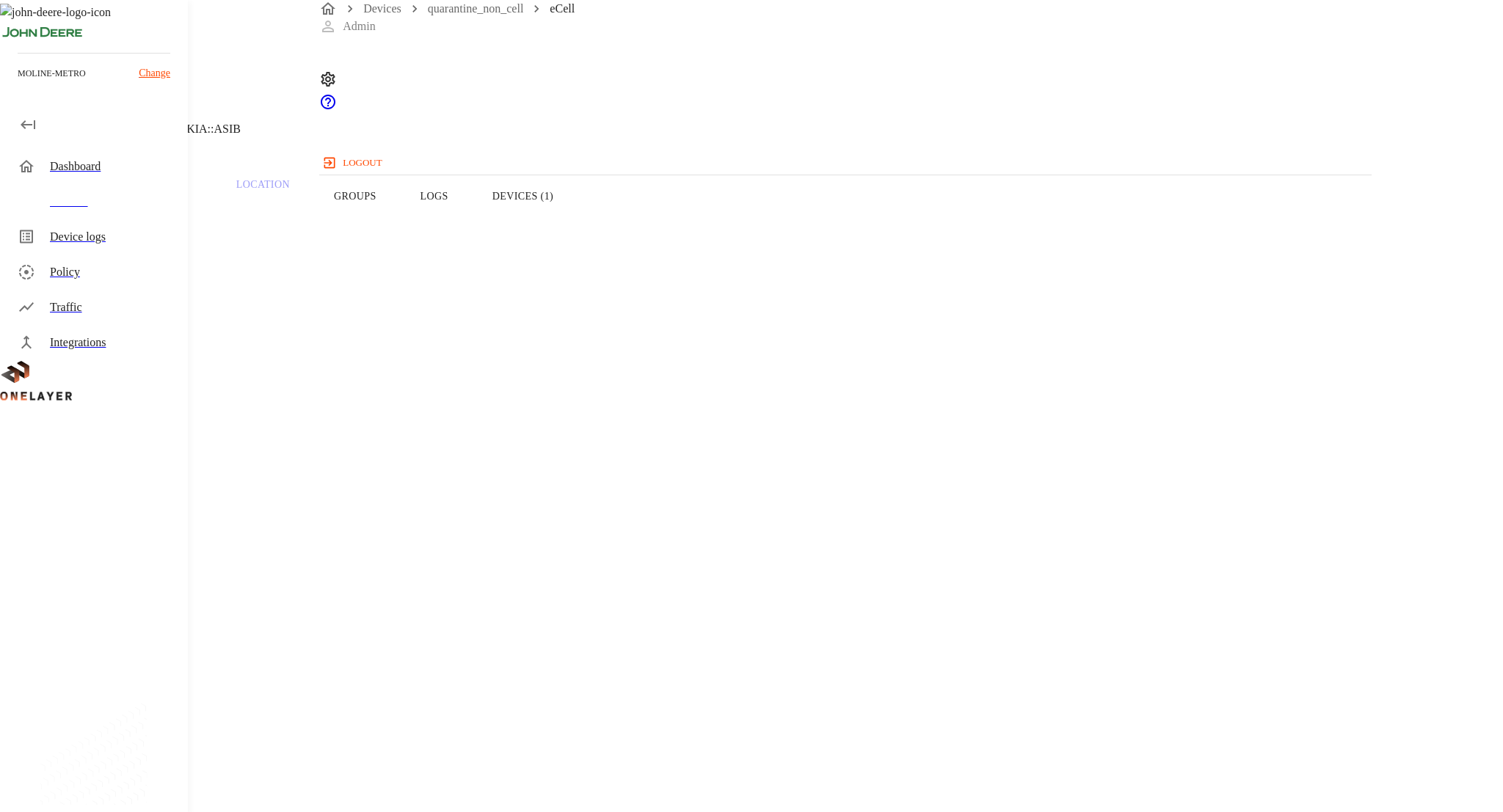
click at [576, 224] on button "Devices (1)" at bounding box center [522, 196] width 105 height 93
click at [470, 227] on button "Logs" at bounding box center [435, 196] width 72 height 93
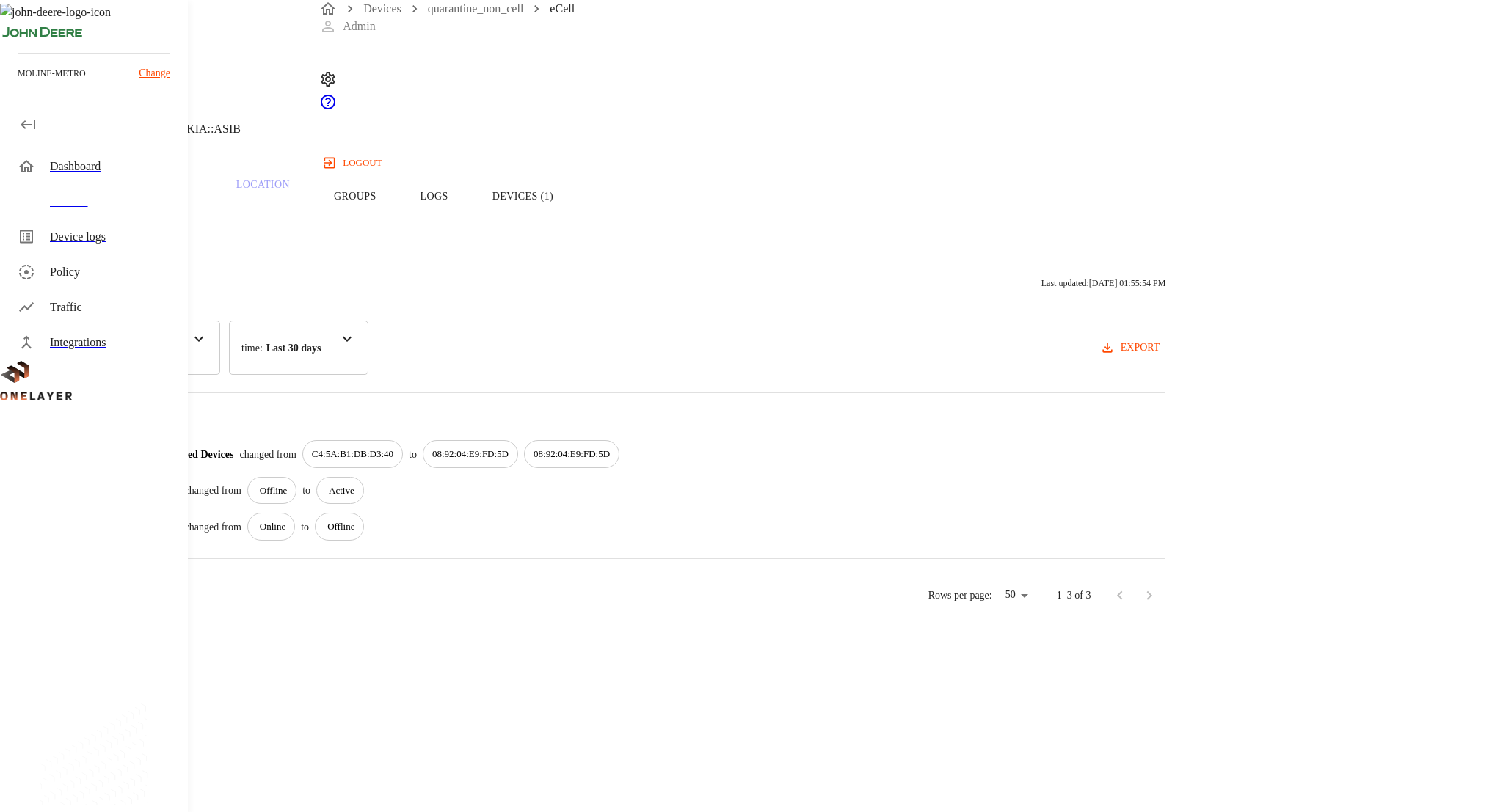
click at [576, 217] on button "Devices (1)" at bounding box center [522, 196] width 105 height 93
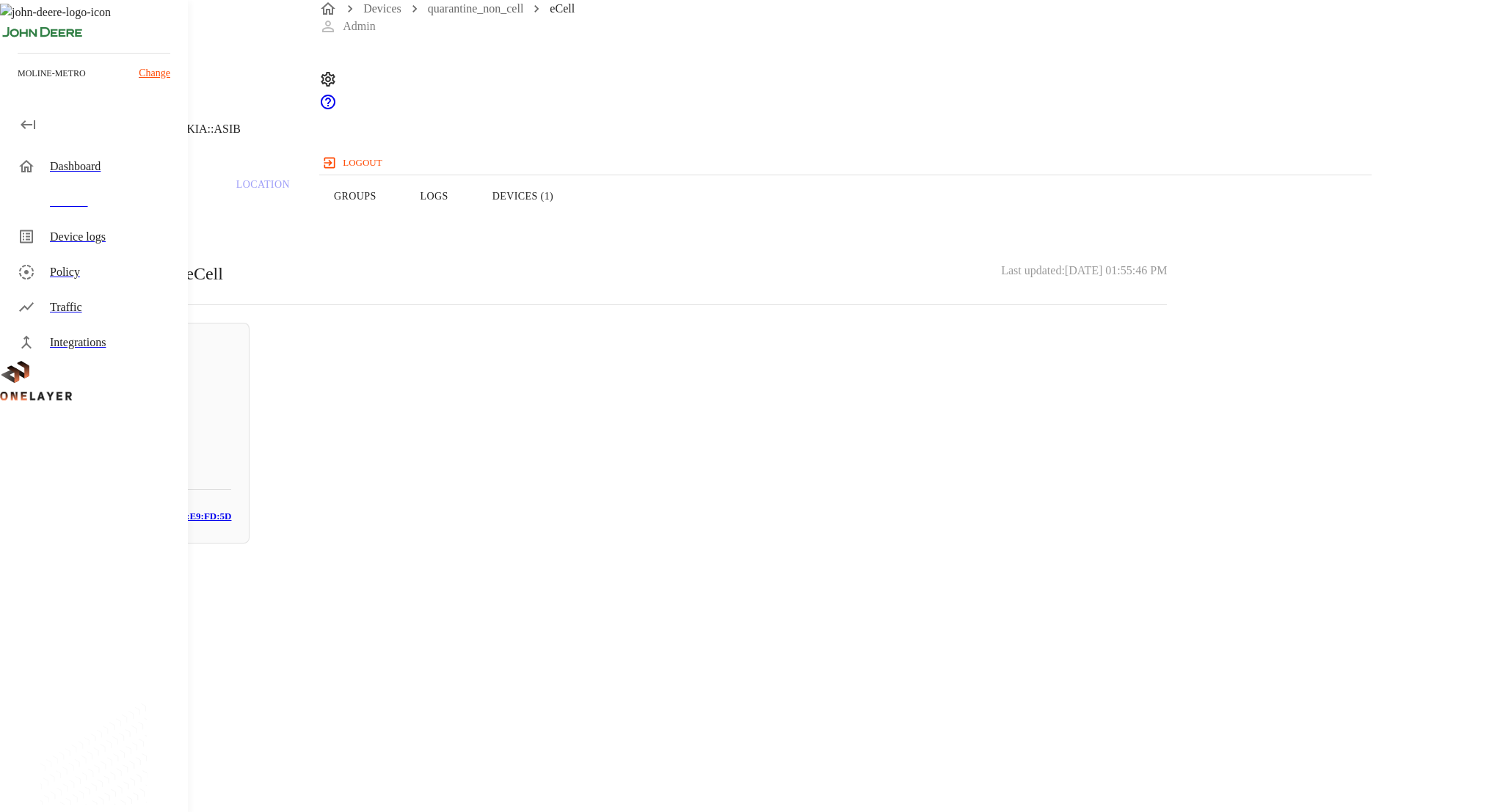
click at [231, 525] on h3 "08:92:04:E9:FD:5D" at bounding box center [191, 517] width 80 height 17
copy section "08:92:04:E9:FD:5D"
drag, startPoint x: 929, startPoint y: 280, endPoint x: 810, endPoint y: 275, distance: 119.1
click at [810, 595] on section "MAC address: 08:92:04:E9:FD:5D" at bounding box center [600, 618] width 1131 height 47
click at [360, 129] on header "WDXFH0RFT3 NEW 10.137.89.16 #4040acea Cell #DH240725611::NOKIA::ASIB" at bounding box center [600, 74] width 1201 height 149
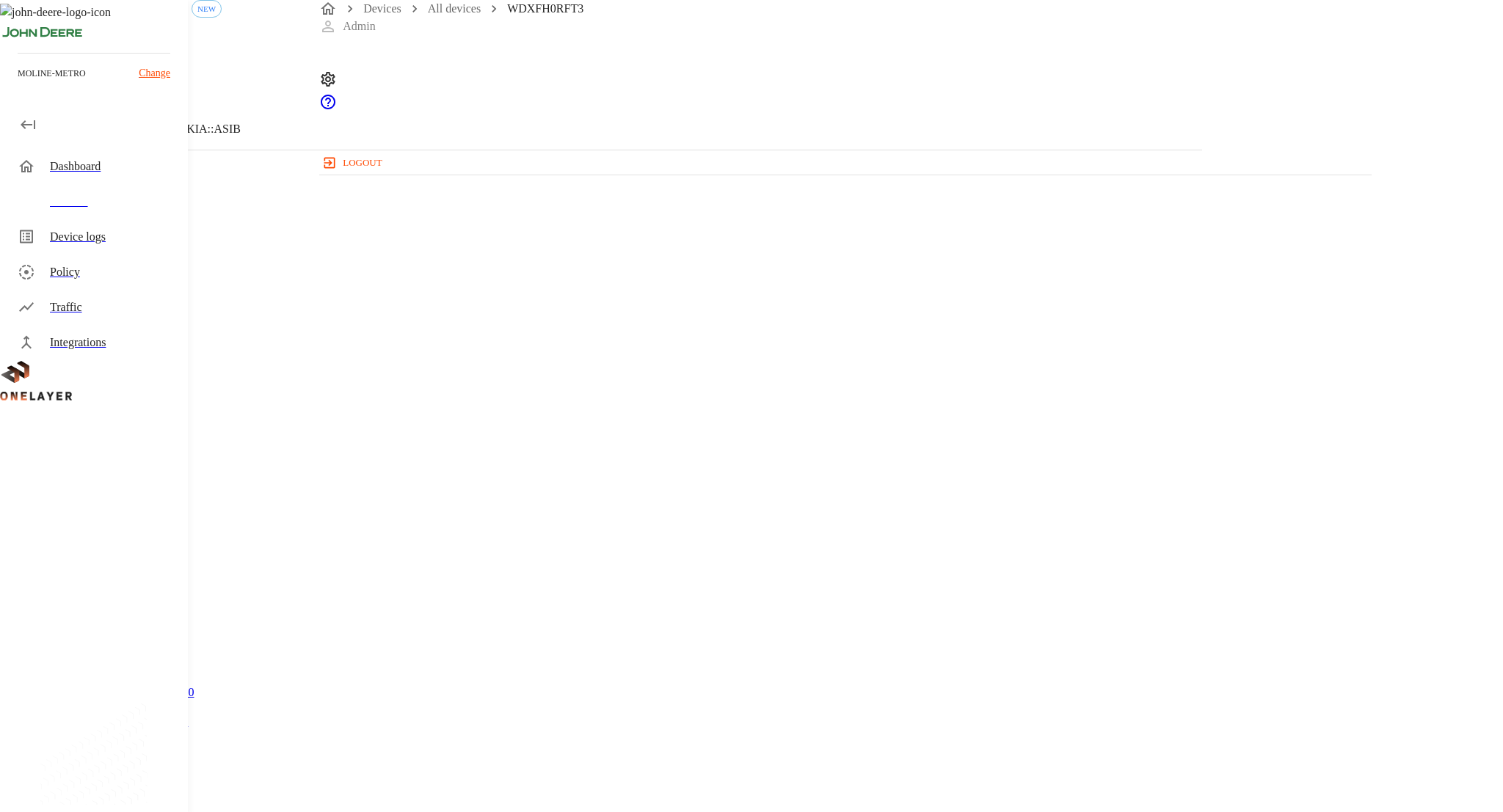
click at [18, 84] on icon at bounding box center [9, 74] width 18 height 18
click at [399, 234] on button "Groups" at bounding box center [355, 196] width 87 height 93
click at [101, 227] on button "Overview" at bounding box center [50, 196] width 101 height 93
click at [399, 236] on button "Groups" at bounding box center [355, 196] width 87 height 93
click at [576, 236] on button "Devices (1)" at bounding box center [522, 196] width 105 height 93
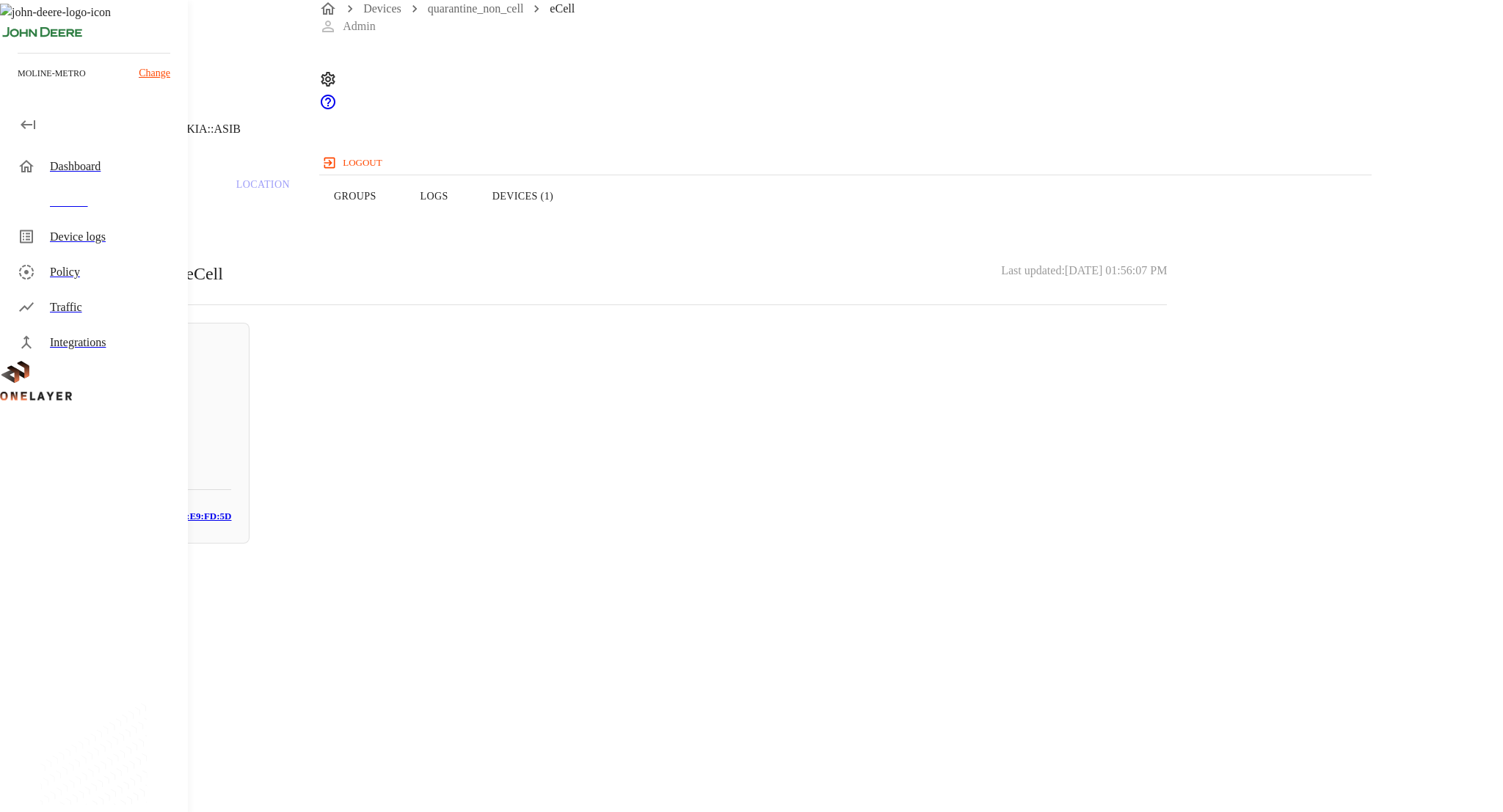
click at [470, 210] on button "Logs" at bounding box center [435, 196] width 72 height 93
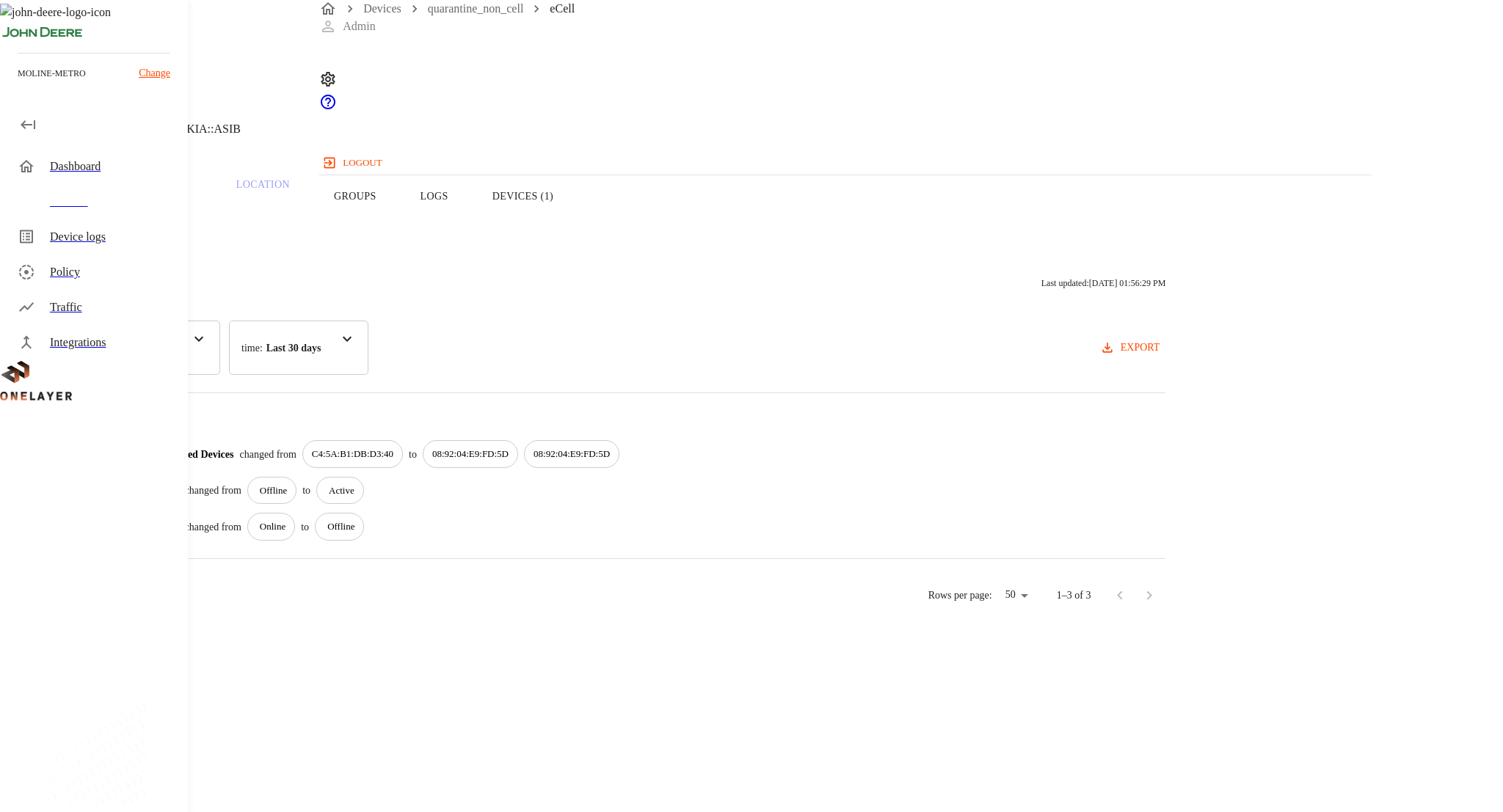
click at [399, 239] on button "Groups" at bounding box center [355, 196] width 87 height 93
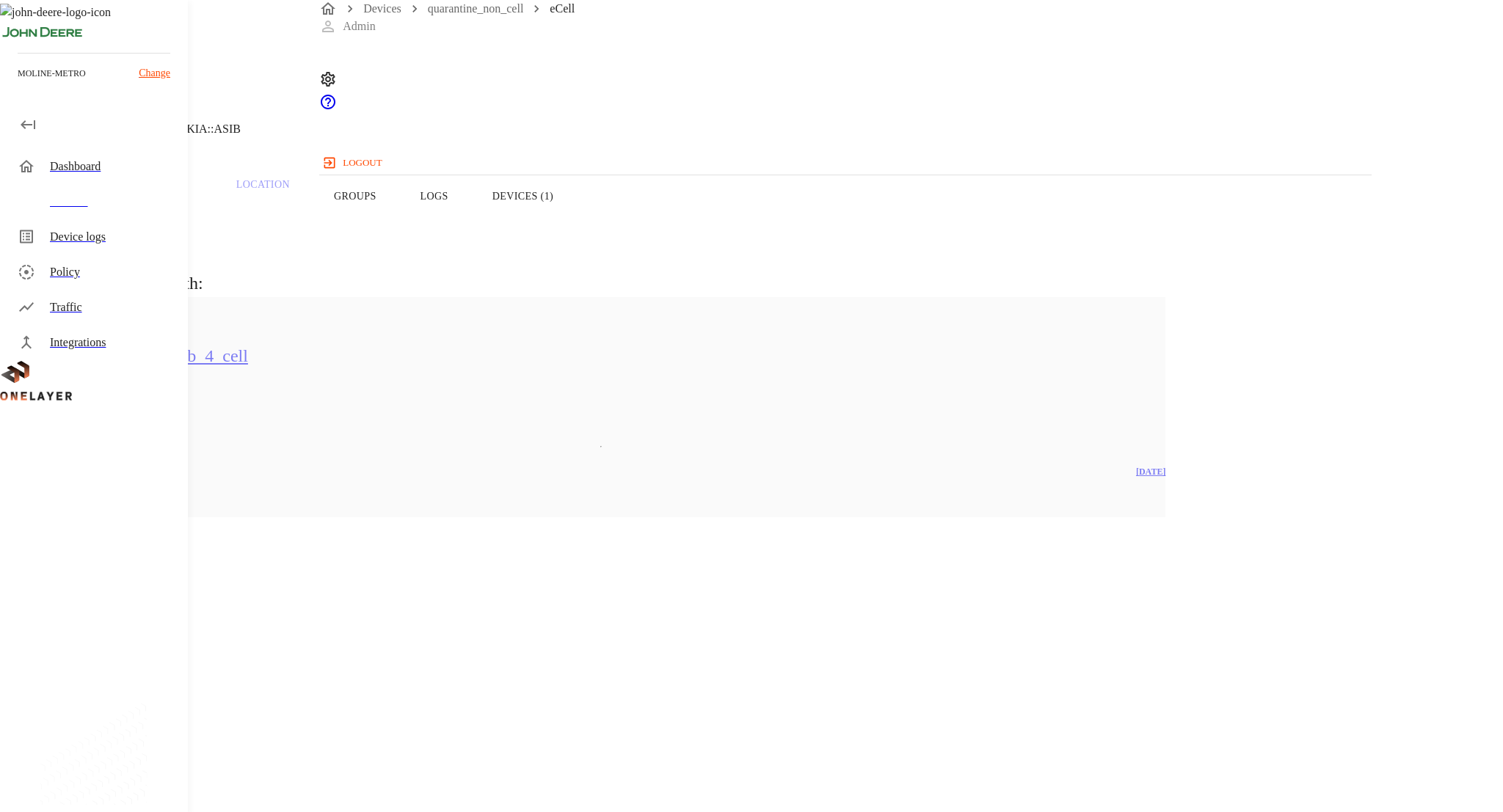
click at [192, 191] on p "Traffic" at bounding box center [157, 184] width 69 height 13
click at [101, 233] on button "Overview" at bounding box center [50, 196] width 101 height 93
click at [151, 310] on div "Traffic" at bounding box center [112, 307] width 127 height 18
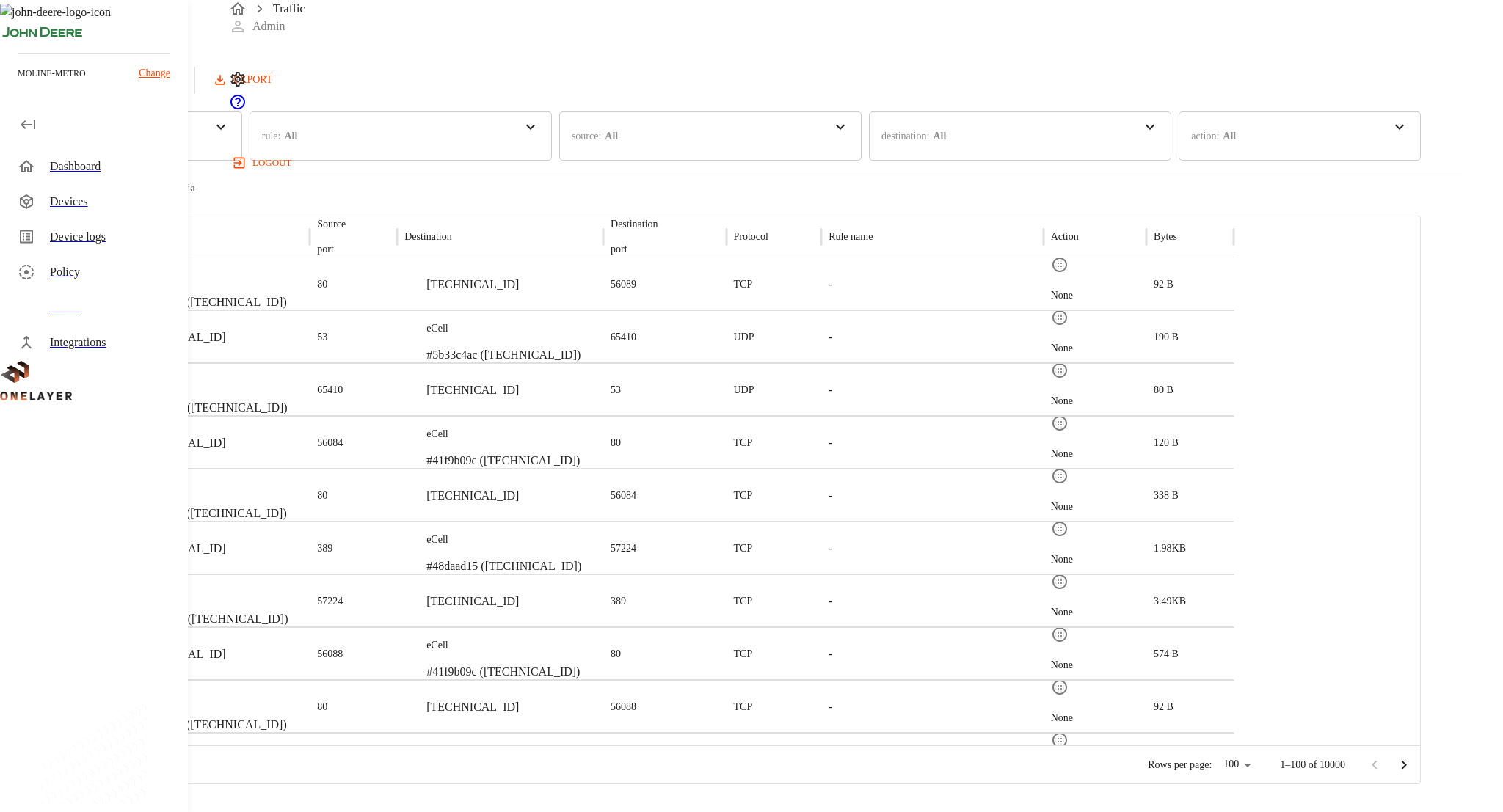
click at [110, 196] on div "Devices" at bounding box center [112, 202] width 127 height 18
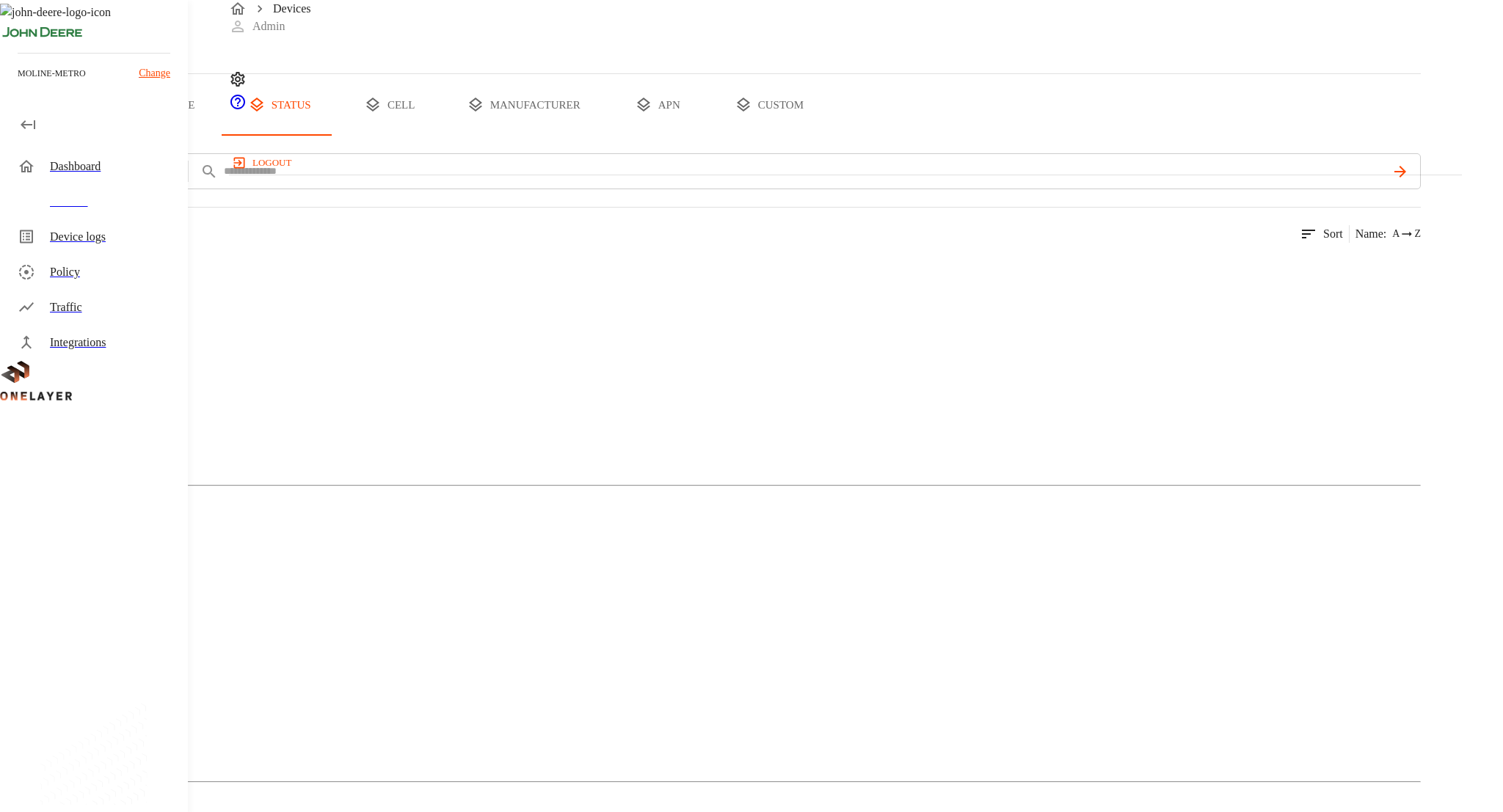
click at [117, 348] on icon at bounding box center [73, 304] width 88 height 88
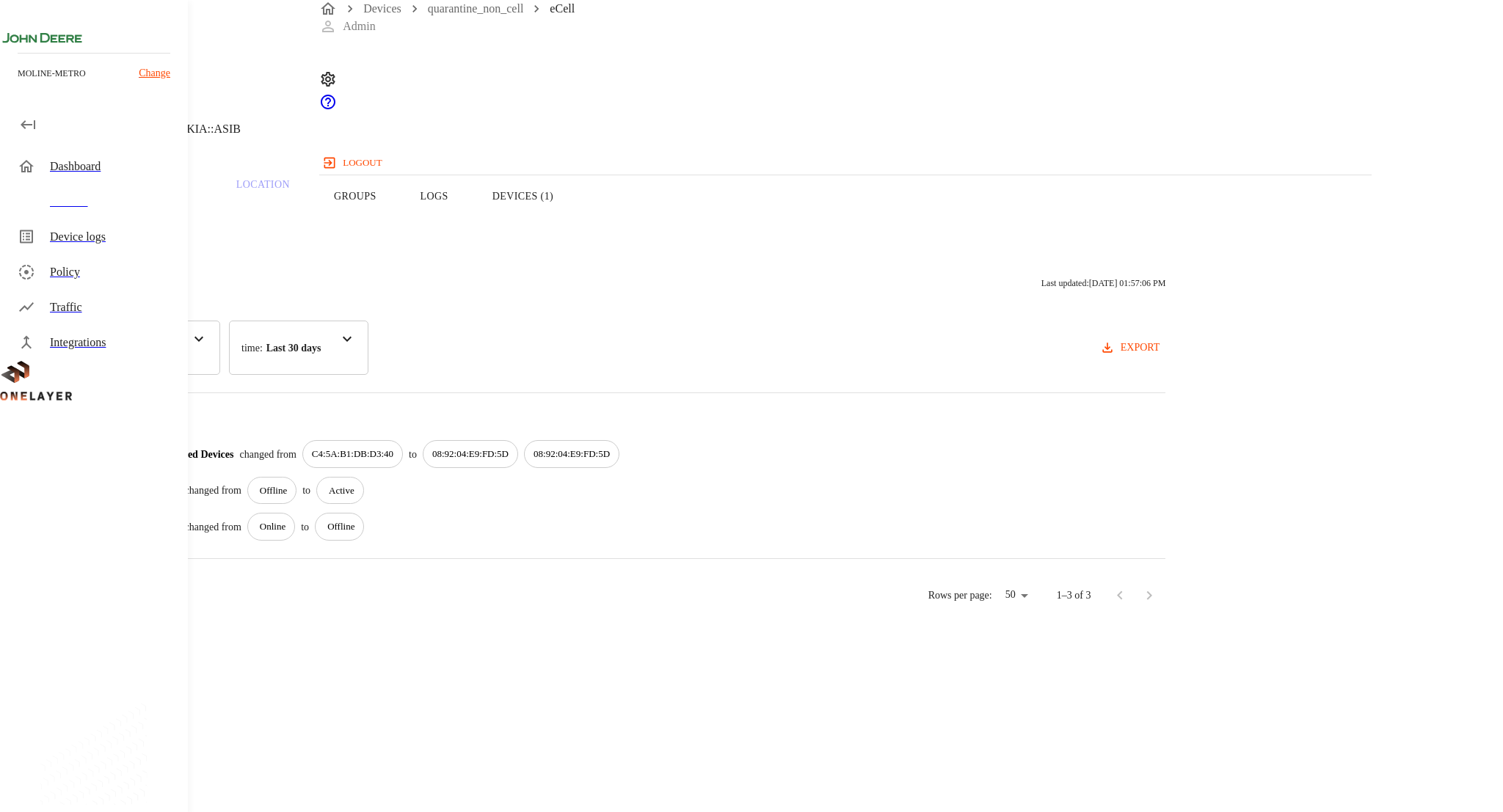
click at [576, 228] on button "Devices (1)" at bounding box center [522, 196] width 105 height 93
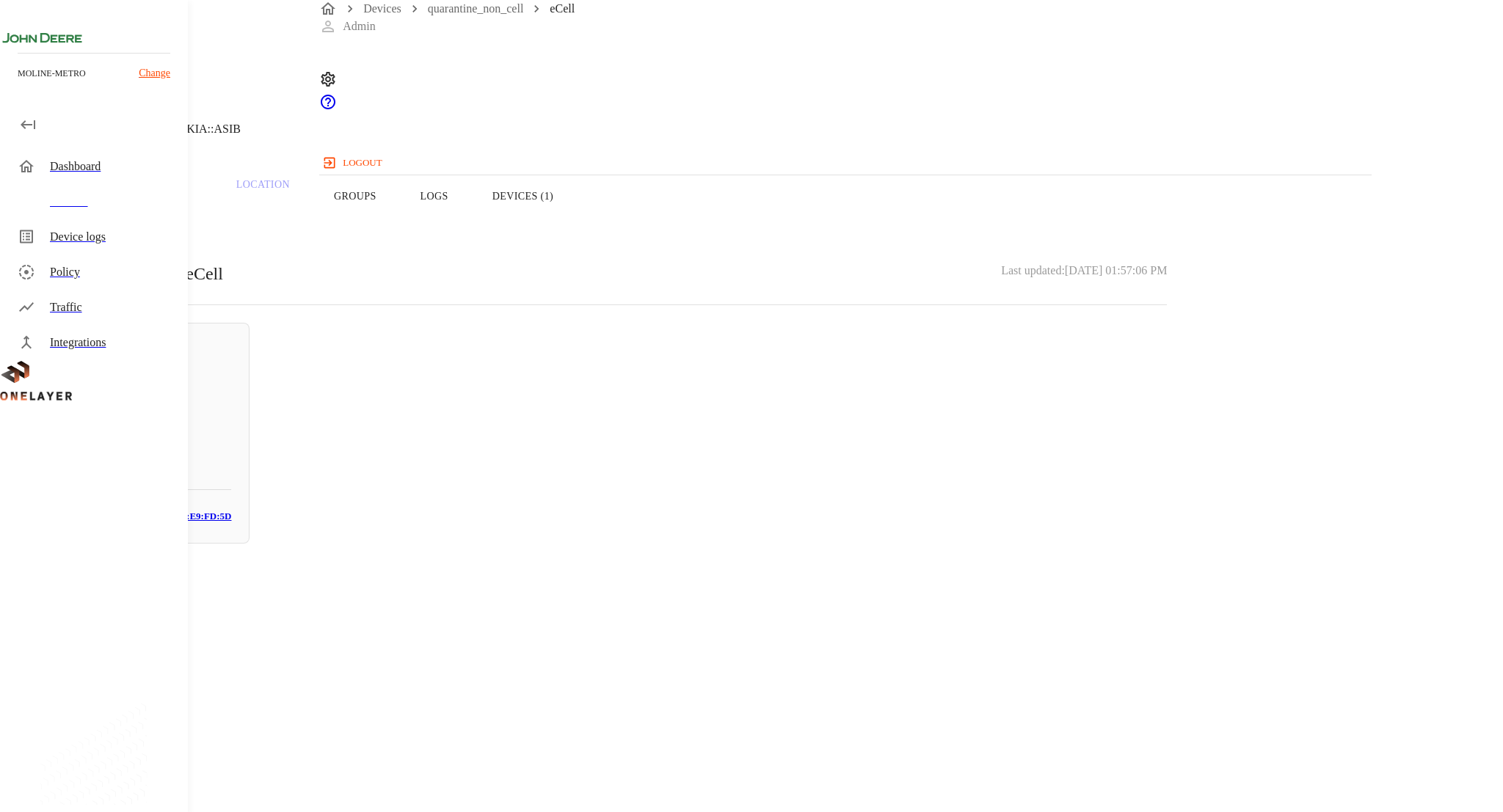
click at [399, 215] on button "Groups" at bounding box center [355, 196] width 87 height 93
click at [101, 220] on button "Overview" at bounding box center [50, 196] width 101 height 93
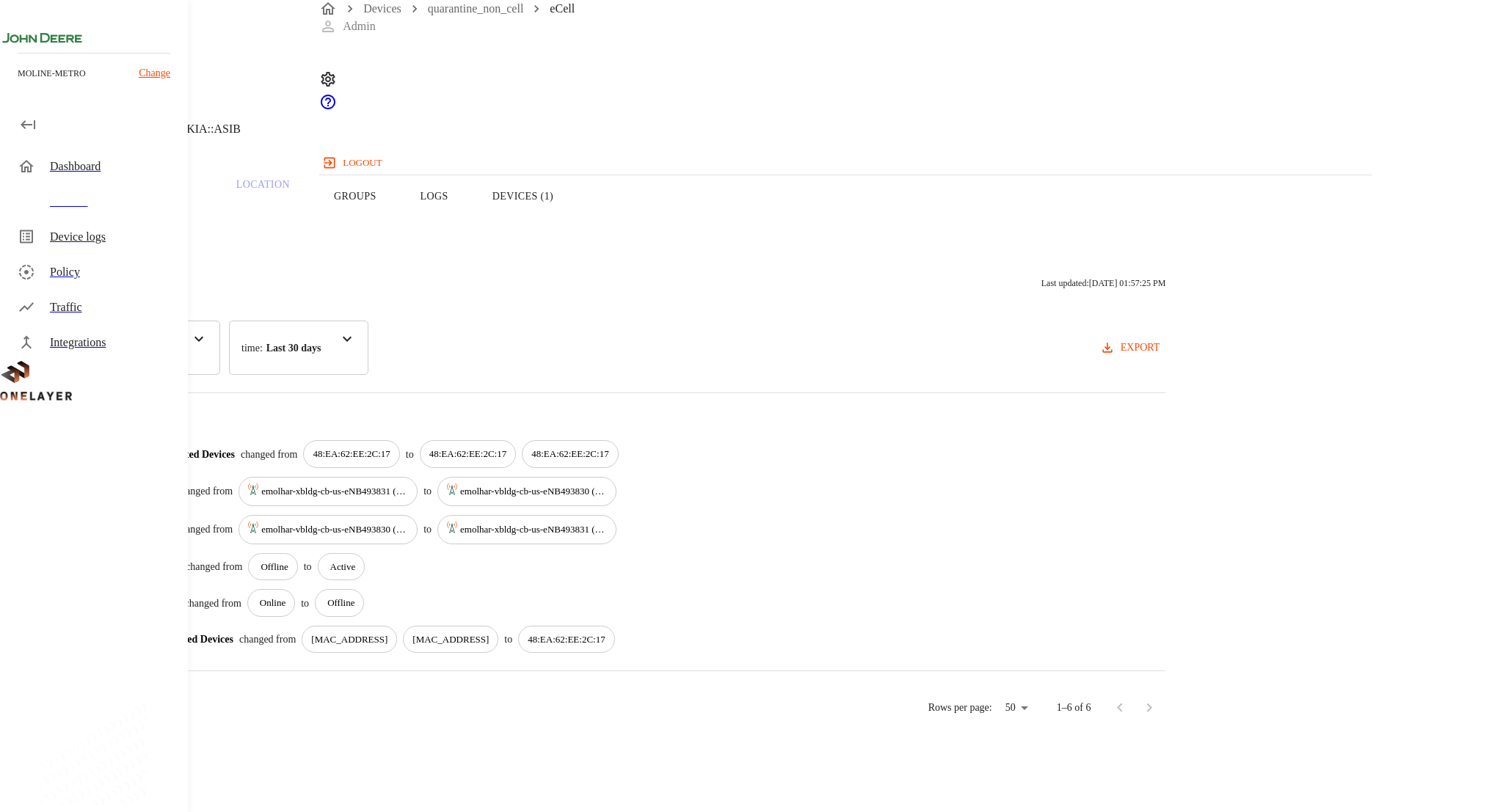
click at [399, 231] on button "Groups" at bounding box center [355, 196] width 87 height 93
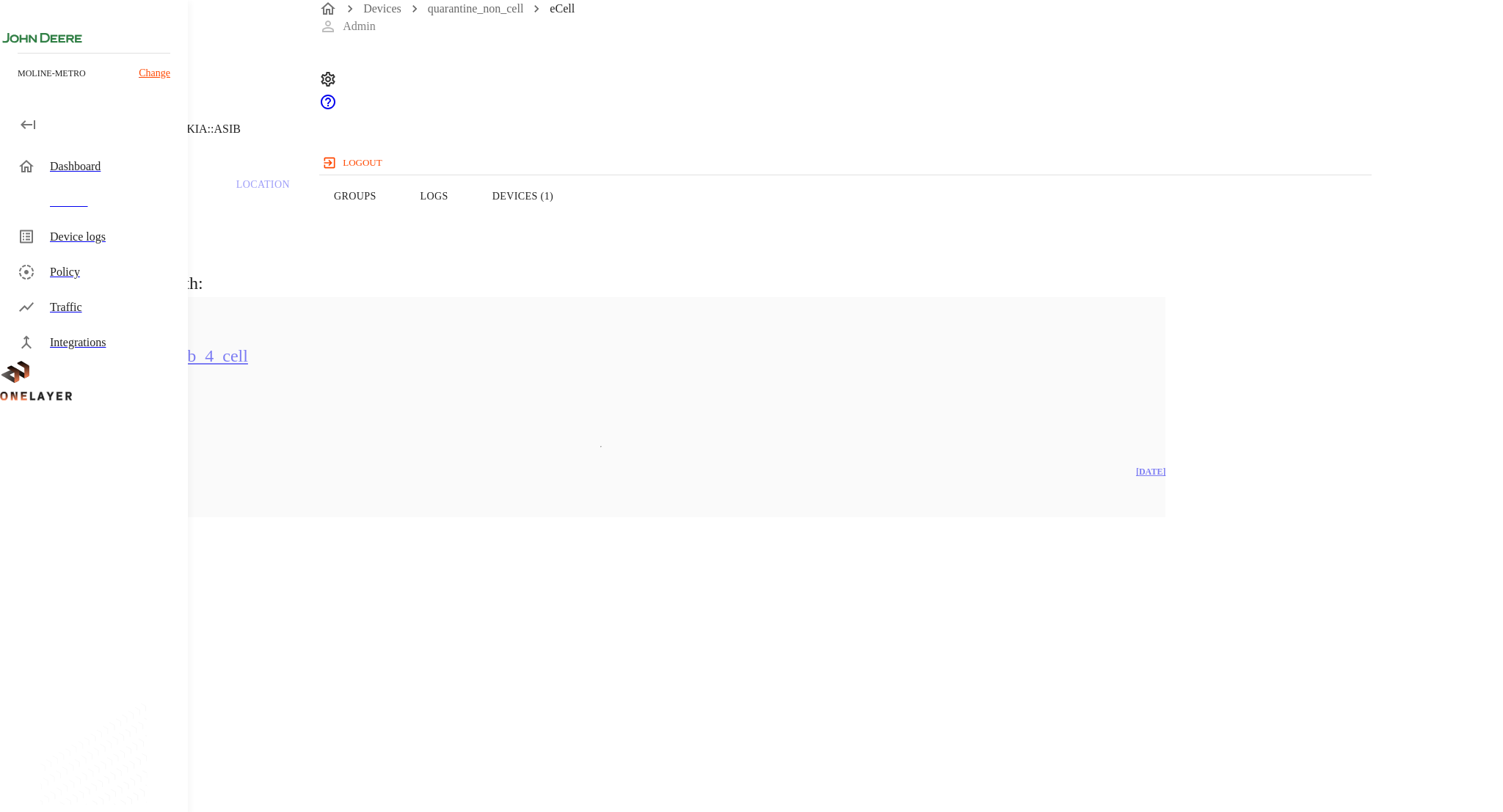
click at [576, 223] on button "Devices (1)" at bounding box center [522, 196] width 105 height 93
click at [399, 226] on button "Groups" at bounding box center [355, 196] width 87 height 93
click at [101, 236] on button "Overview" at bounding box center [50, 196] width 101 height 93
click at [101, 229] on button "Overview" at bounding box center [50, 196] width 101 height 93
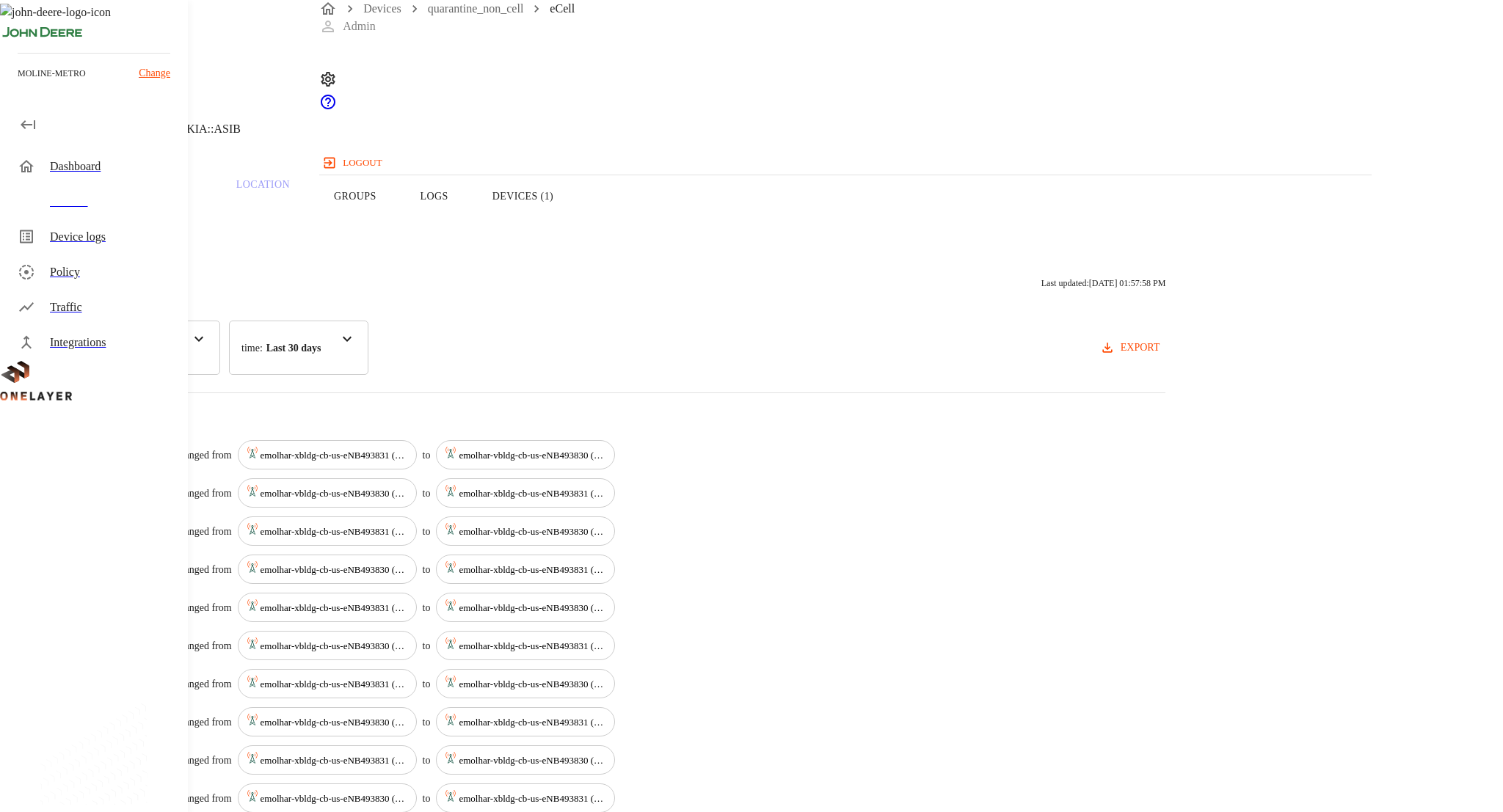
click at [101, 218] on button "Overview" at bounding box center [50, 196] width 101 height 93
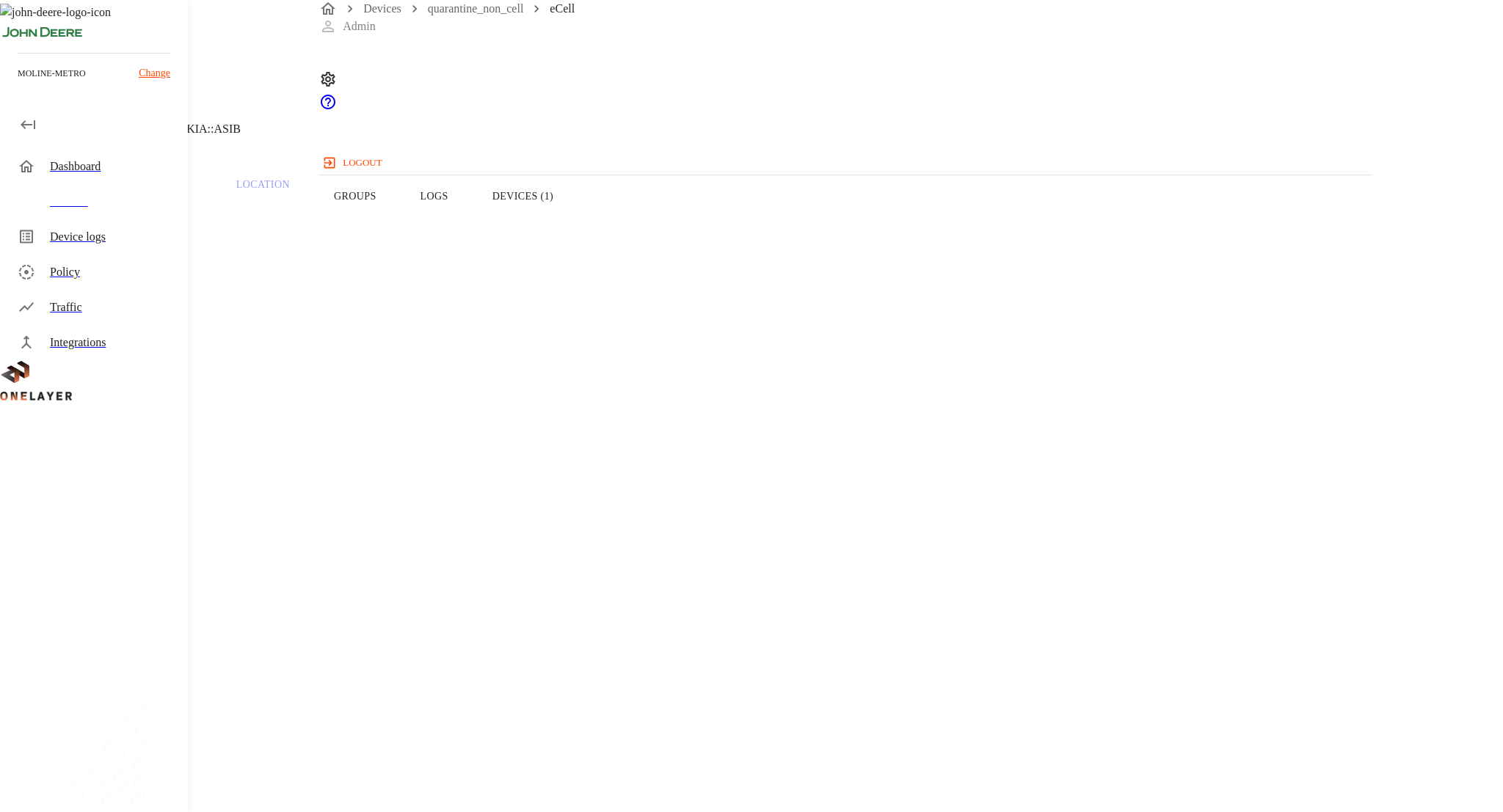
click at [399, 224] on button "Groups" at bounding box center [355, 196] width 87 height 93
click at [101, 226] on button "Overview" at bounding box center [50, 196] width 101 height 93
click at [399, 228] on button "Groups" at bounding box center [355, 196] width 87 height 93
click at [412, 367] on h5 "hx_ot_eastfactory_draper_4_cell" at bounding box center [545, 356] width 1016 height 24
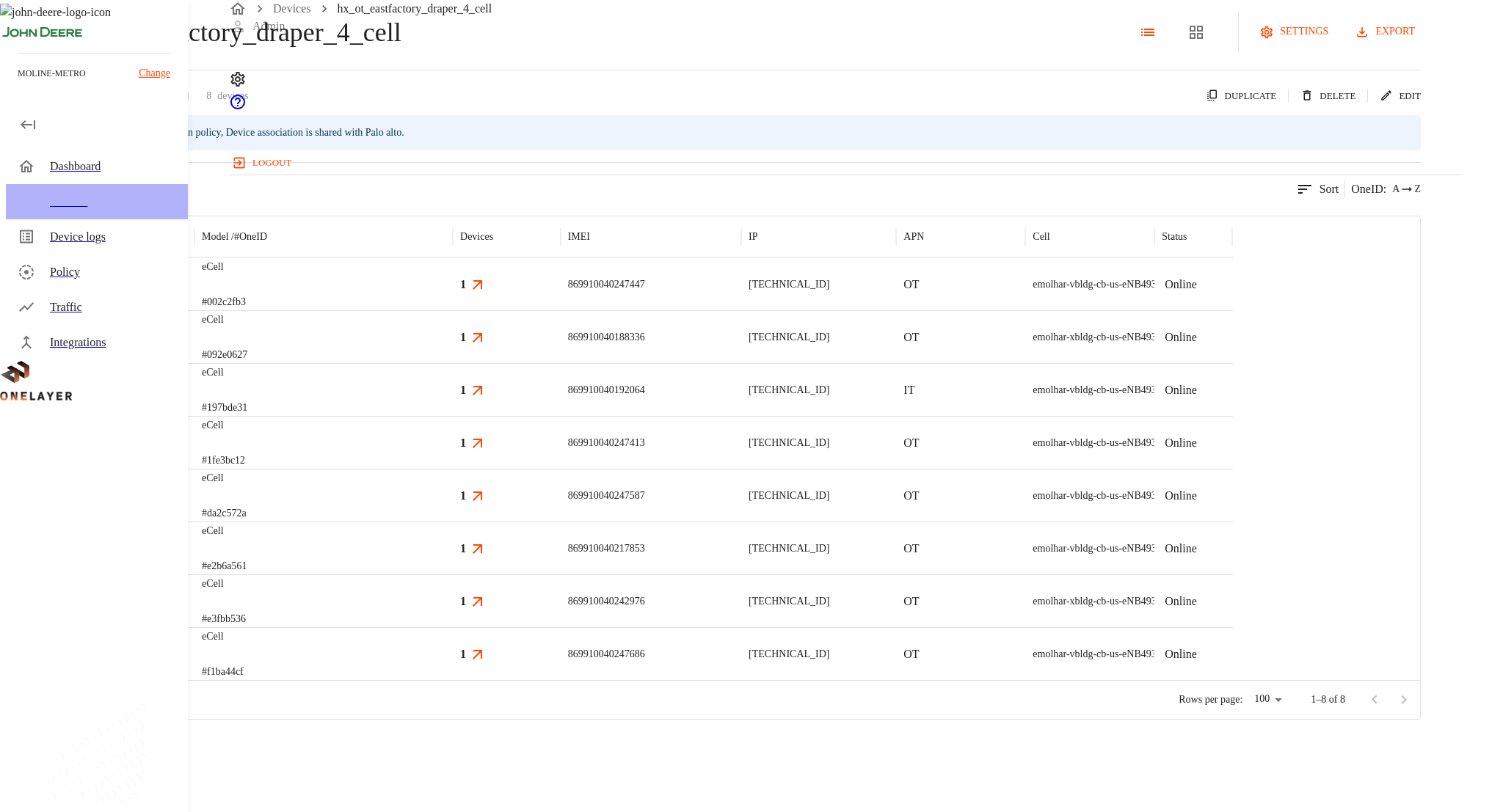
click at [121, 198] on div "Devices" at bounding box center [112, 202] width 127 height 18
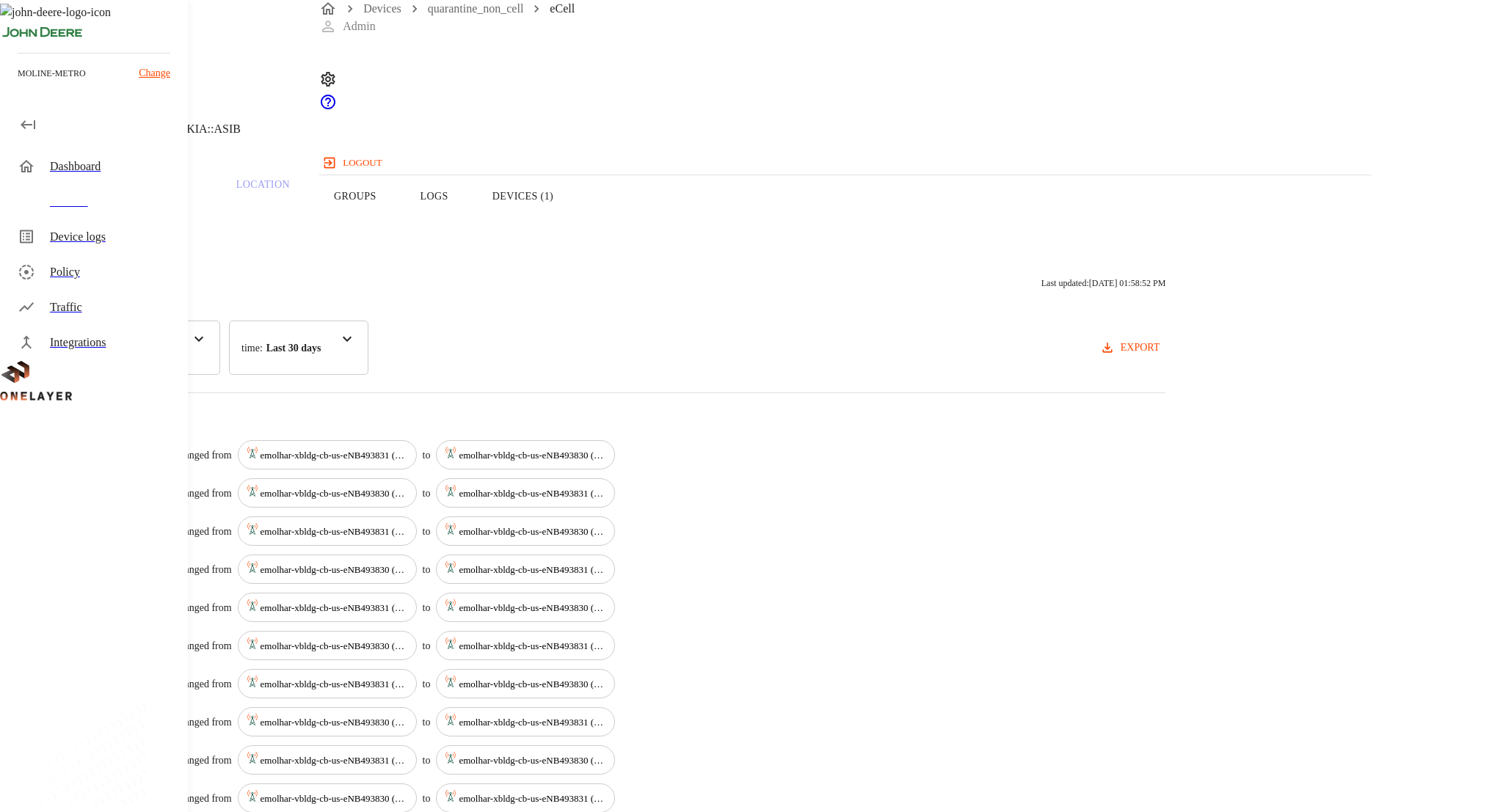
click at [399, 240] on button "Groups" at bounding box center [355, 196] width 87 height 93
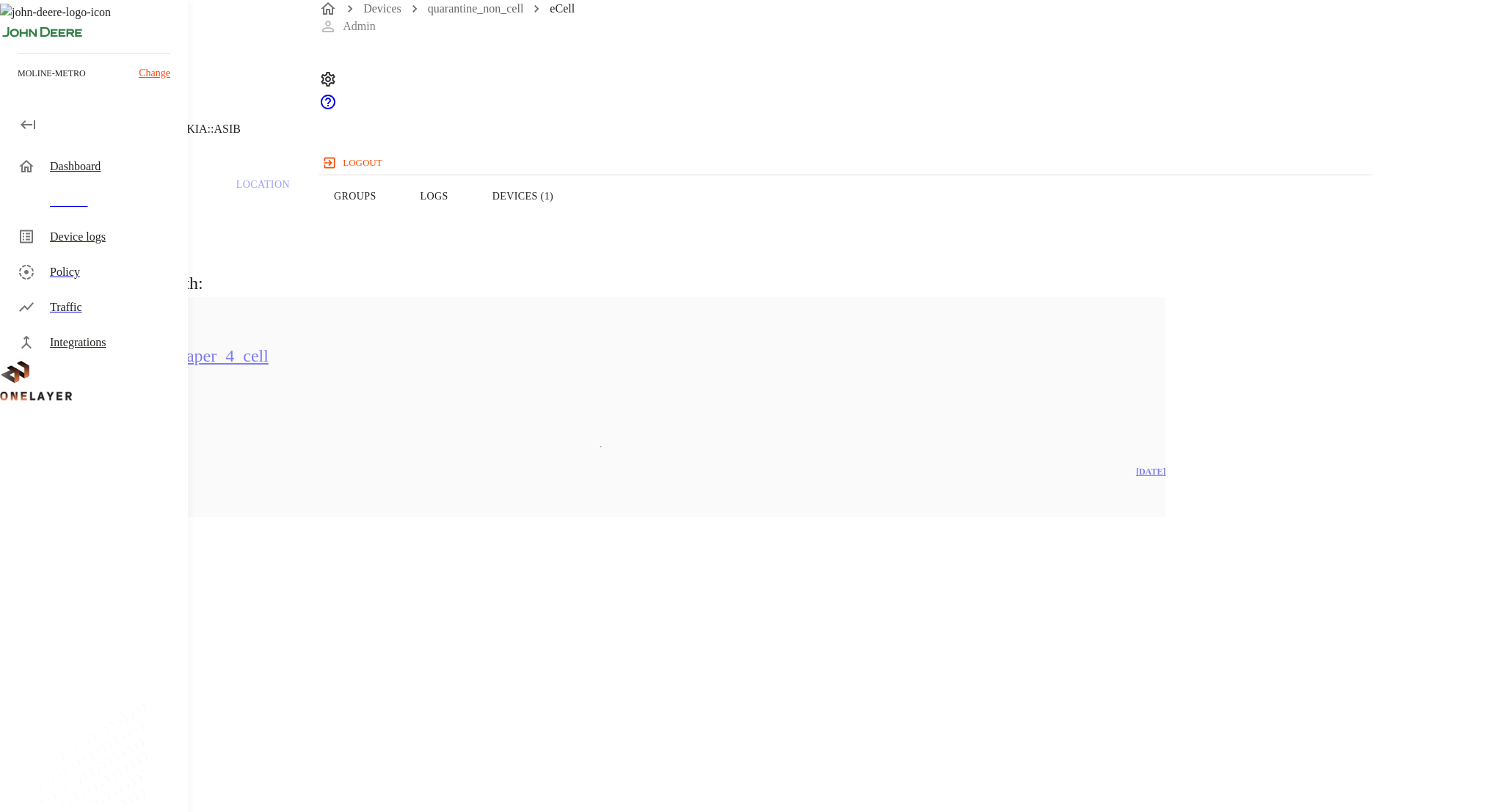
click at [470, 236] on button "Logs" at bounding box center [435, 196] width 72 height 93
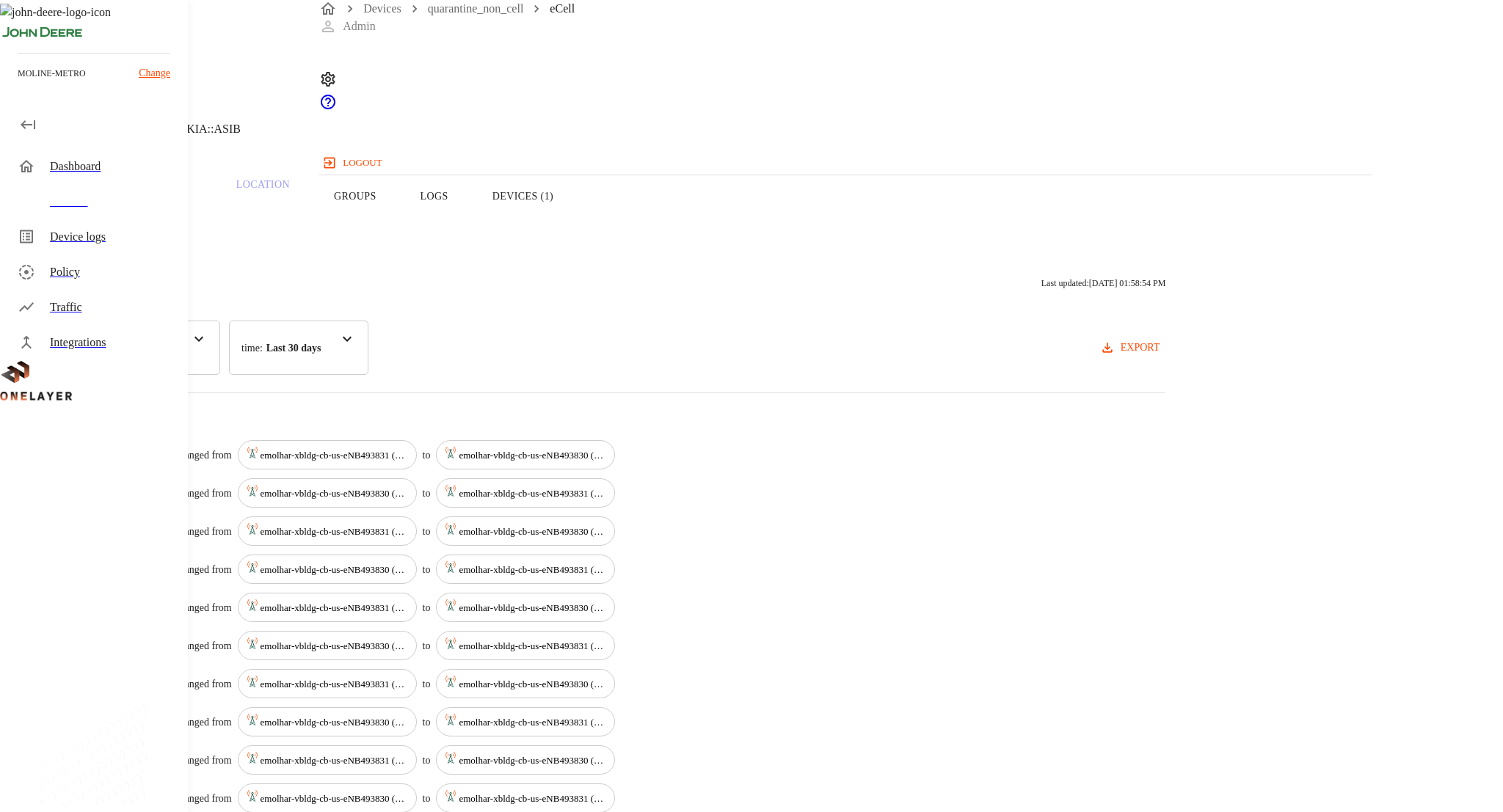
click at [576, 224] on button "Devices (1)" at bounding box center [522, 196] width 105 height 93
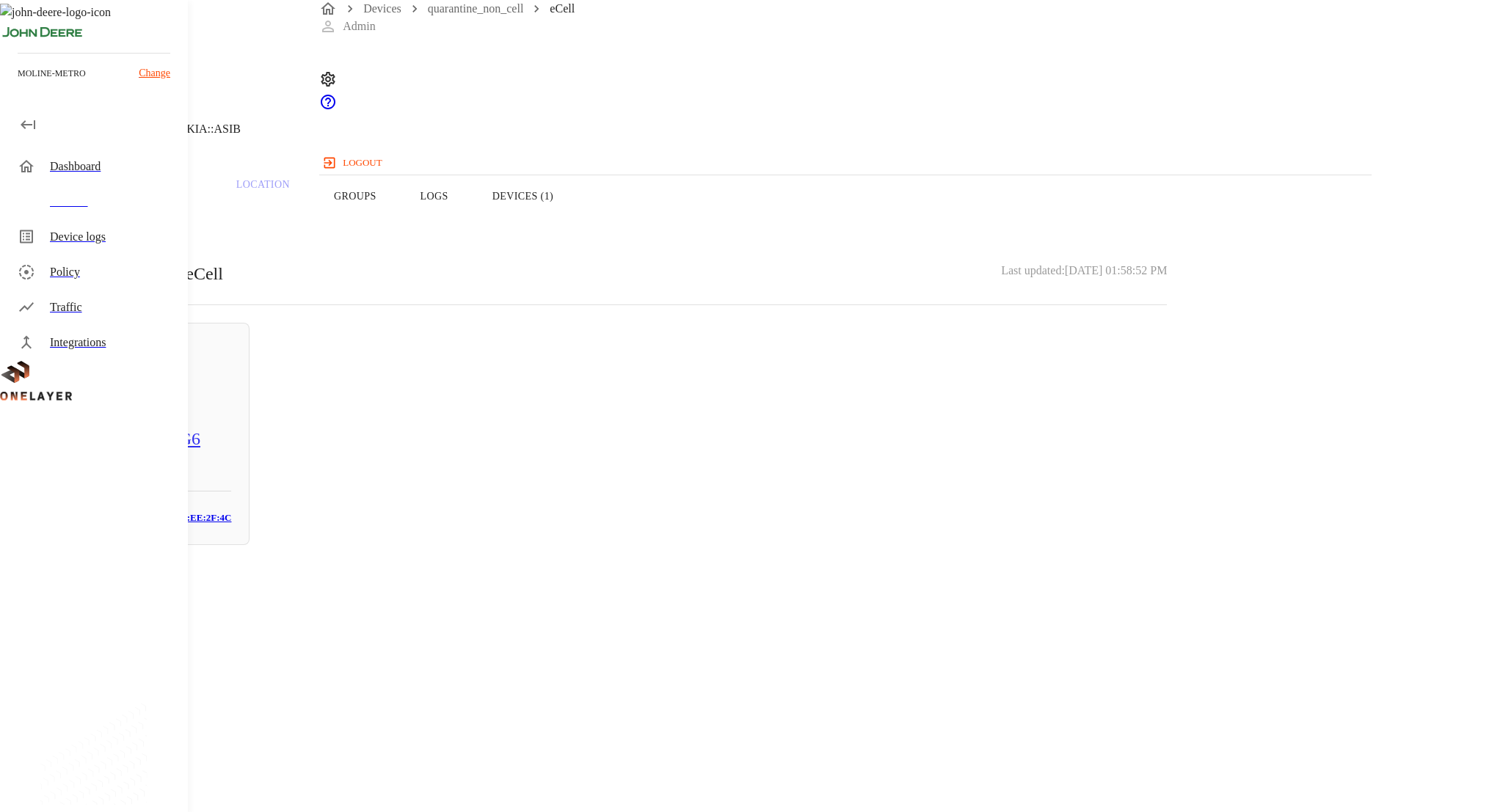
click at [628, 220] on div "Overview Traffic Location Groups Logs Devices (1)" at bounding box center [600, 196] width 1201 height 93
click at [399, 230] on button "Groups" at bounding box center [355, 196] width 87 height 93
click at [101, 235] on button "Overview" at bounding box center [50, 196] width 101 height 93
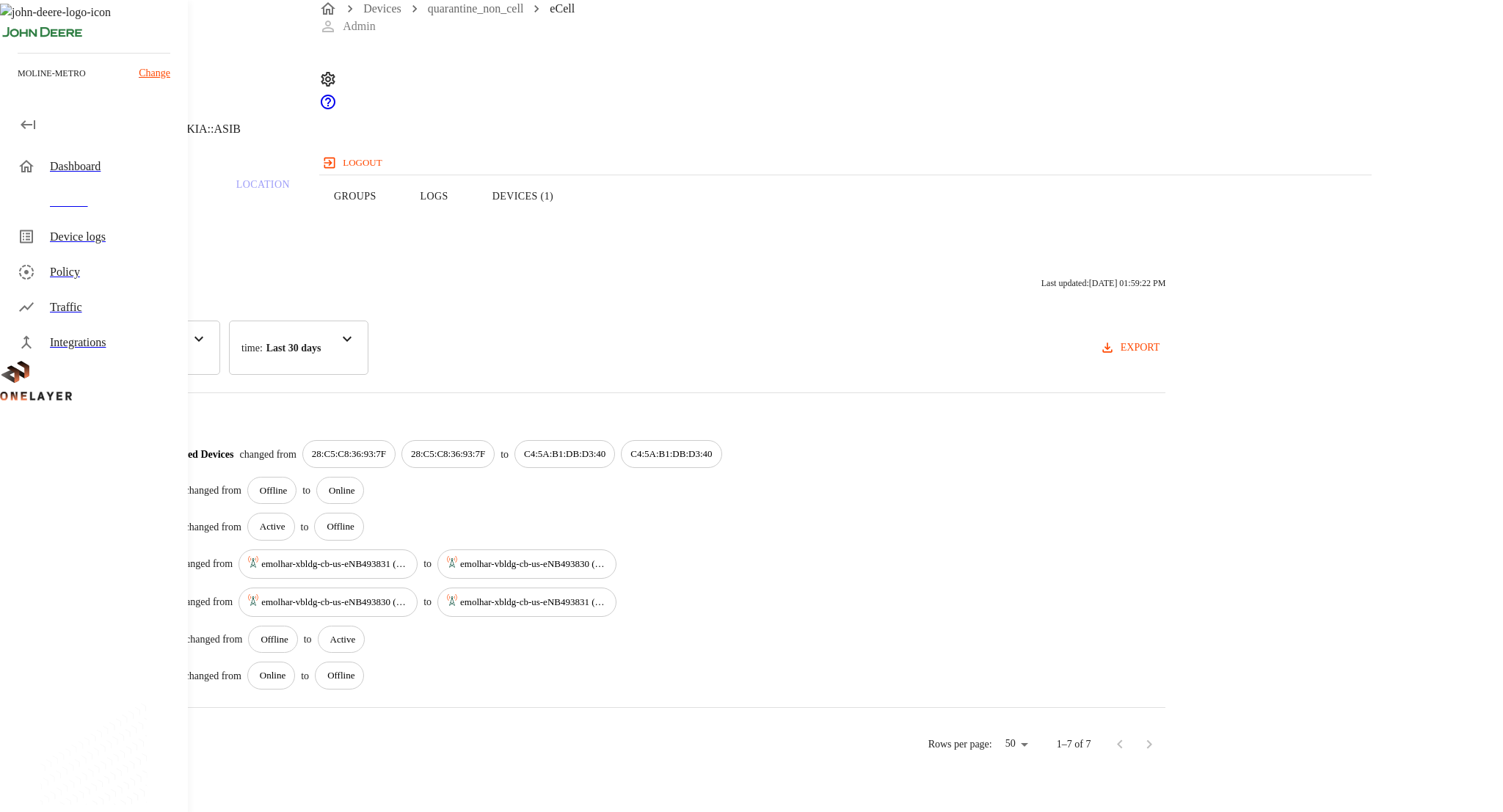
click at [399, 226] on button "Groups" at bounding box center [355, 196] width 87 height 93
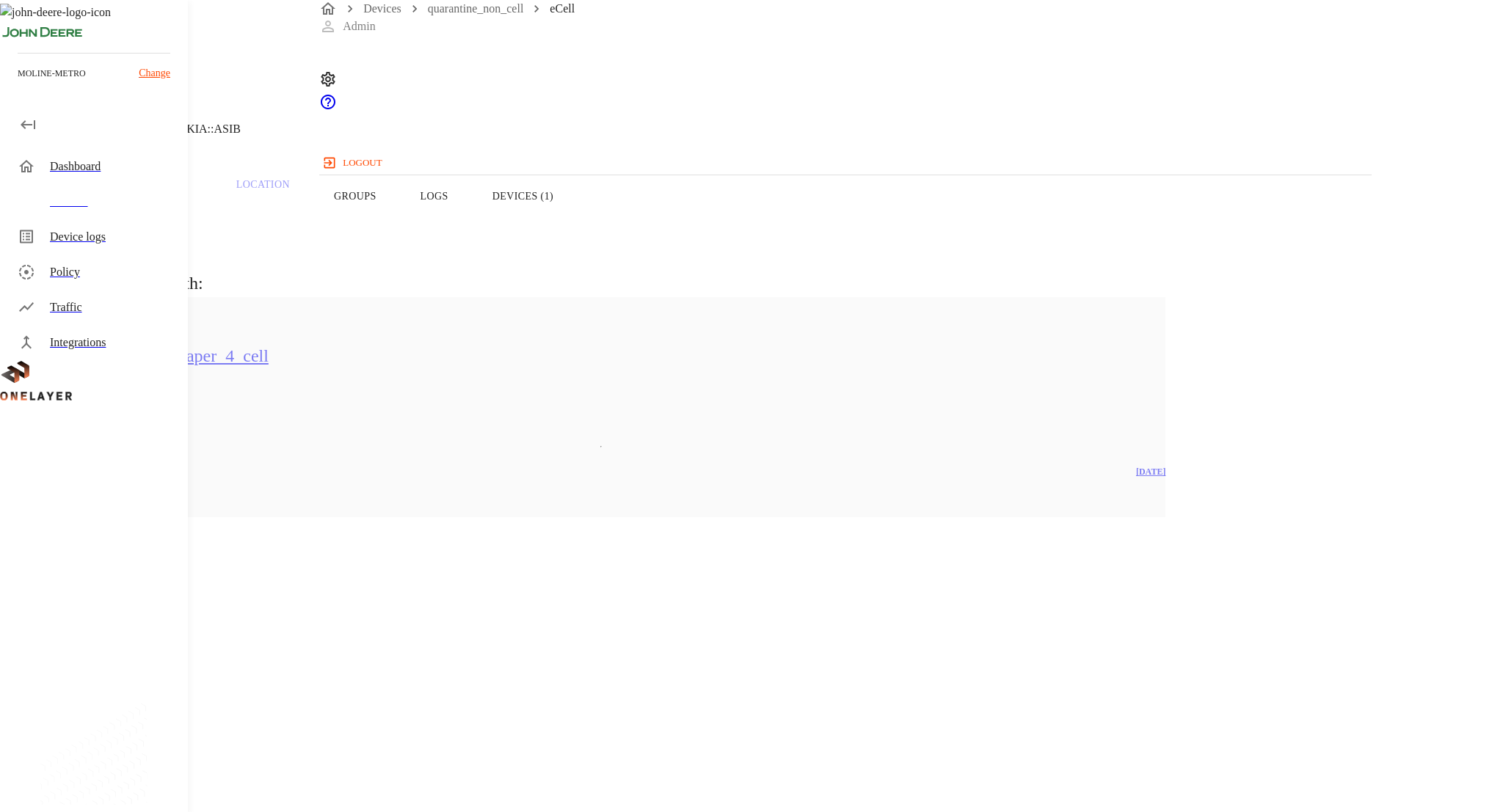
click at [101, 220] on button "Overview" at bounding box center [50, 196] width 101 height 93
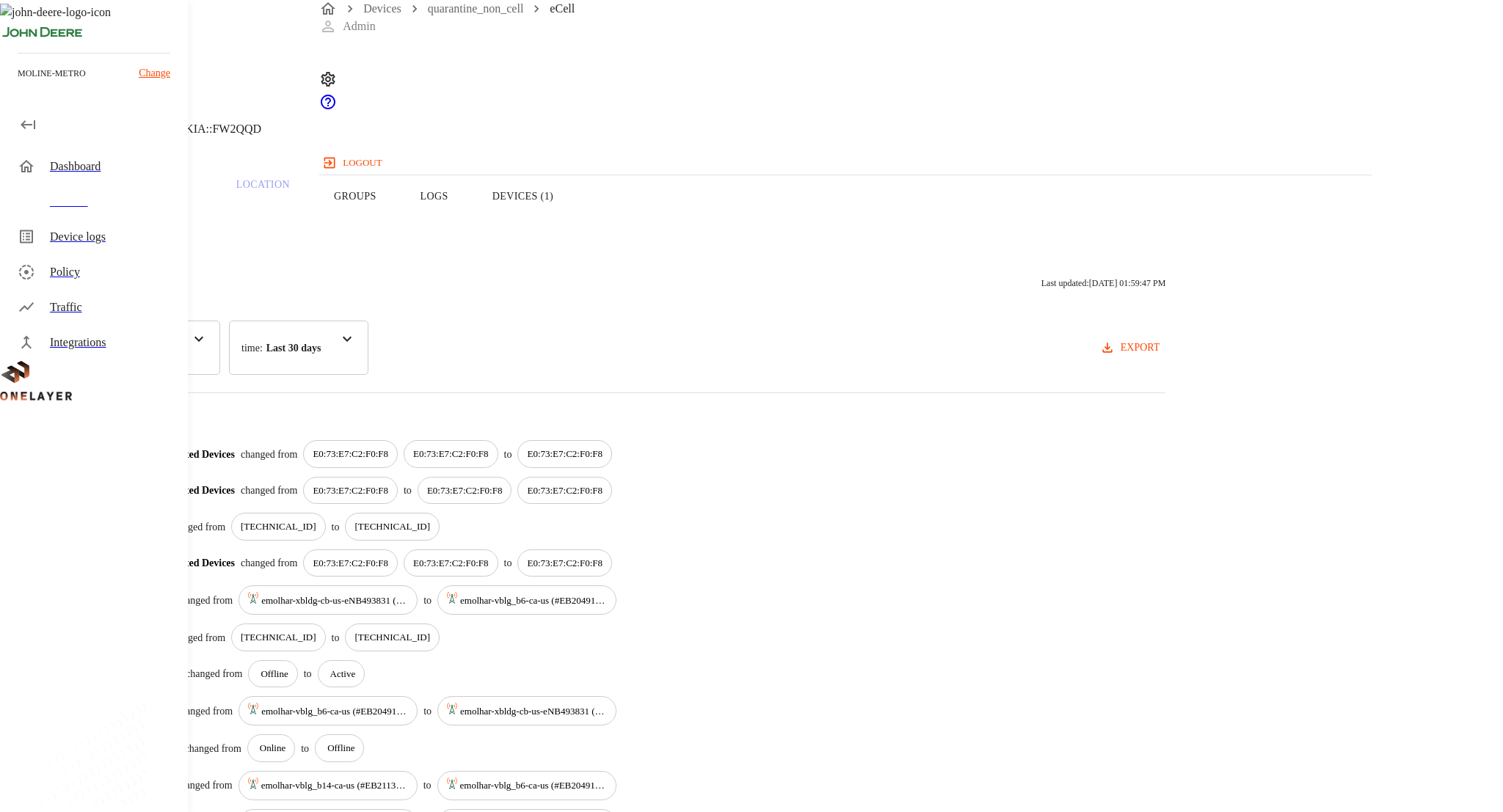
click at [399, 240] on button "Groups" at bounding box center [355, 196] width 87 height 93
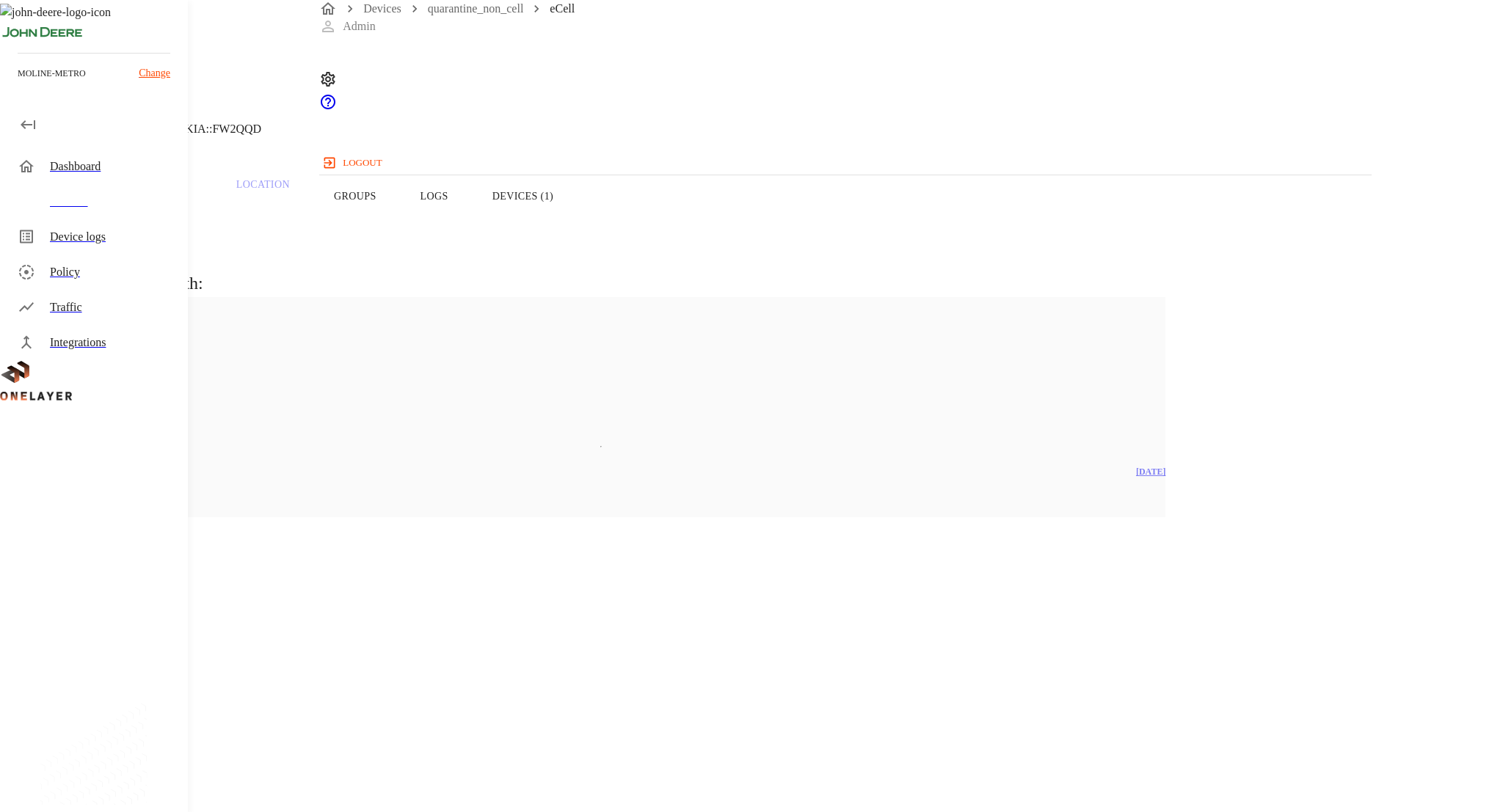
click at [470, 239] on button "Logs" at bounding box center [435, 196] width 72 height 93
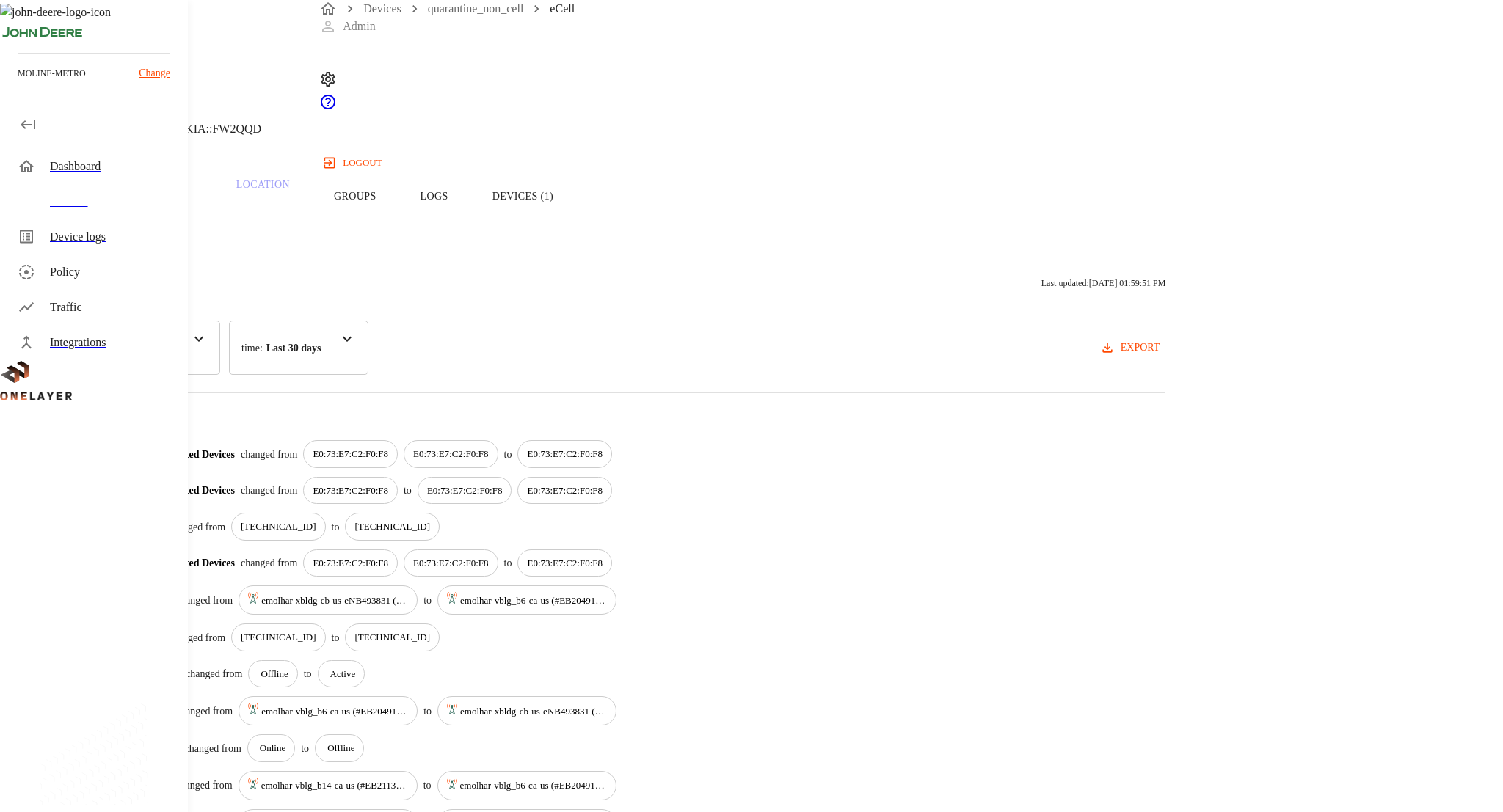
click at [576, 229] on button "Devices (1)" at bounding box center [522, 196] width 105 height 93
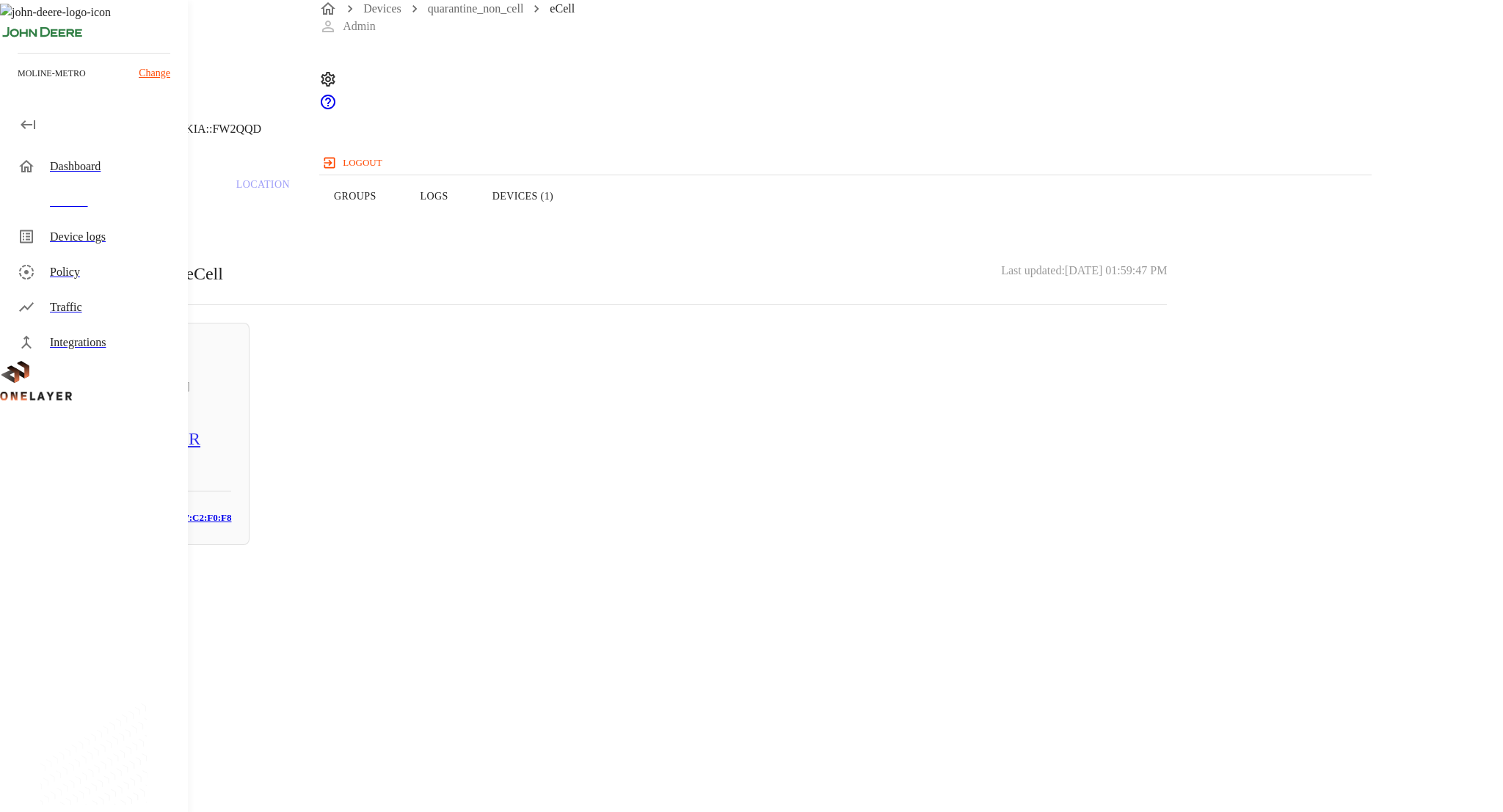
click at [399, 231] on button "Groups" at bounding box center [355, 196] width 87 height 93
click at [101, 236] on button "Overview" at bounding box center [50, 196] width 101 height 93
click at [124, 579] on span "869910040248619" at bounding box center [79, 585] width 88 height 12
copy span "869910040248619"
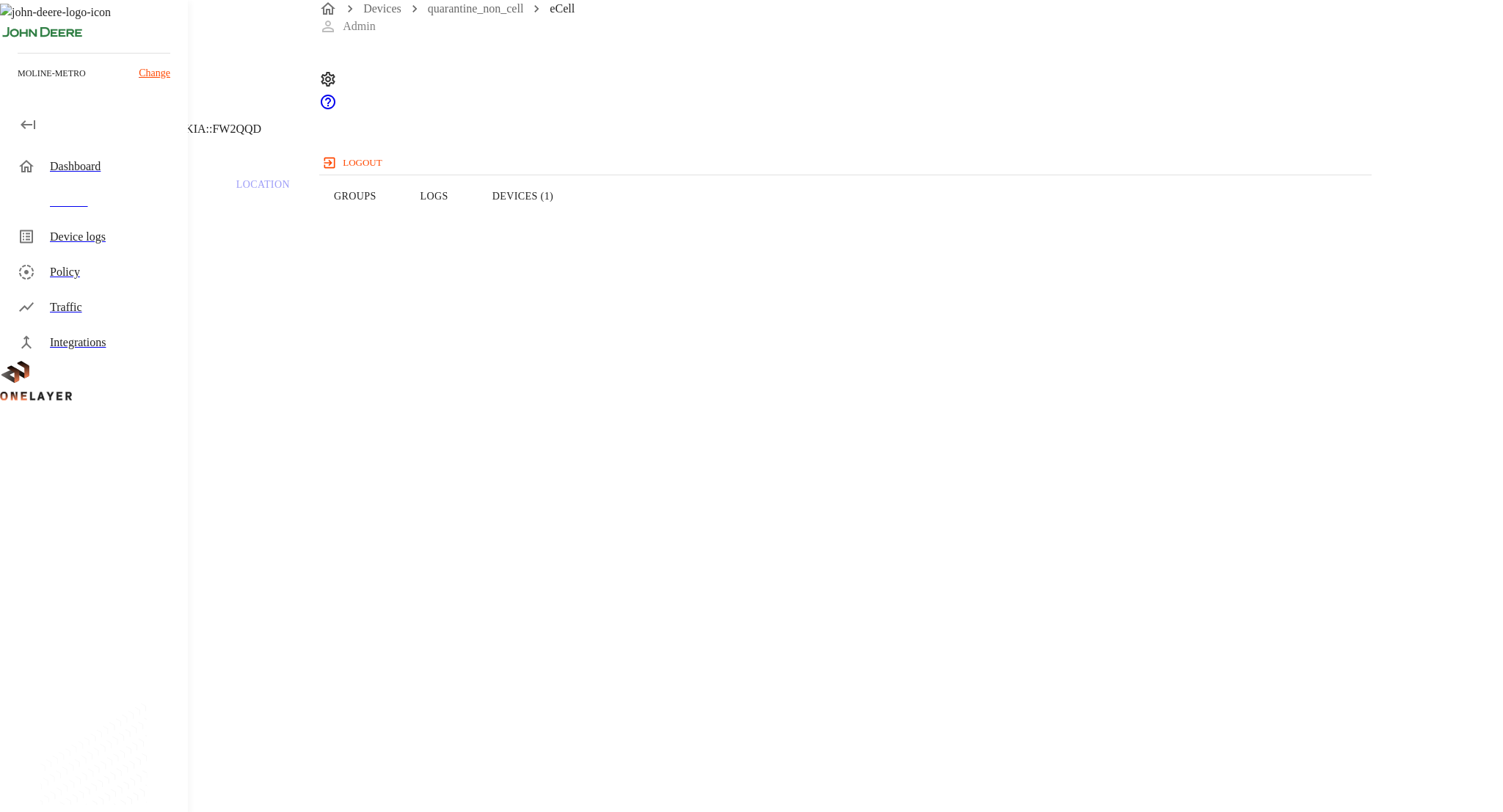
copy span "869910040248619"
click at [1083, 236] on div "Overview Traffic Location Groups Logs Devices (1)" at bounding box center [600, 196] width 1201 height 93
click at [576, 229] on button "Devices (1)" at bounding box center [522, 196] width 105 height 93
click at [399, 232] on button "Groups" at bounding box center [355, 196] width 87 height 93
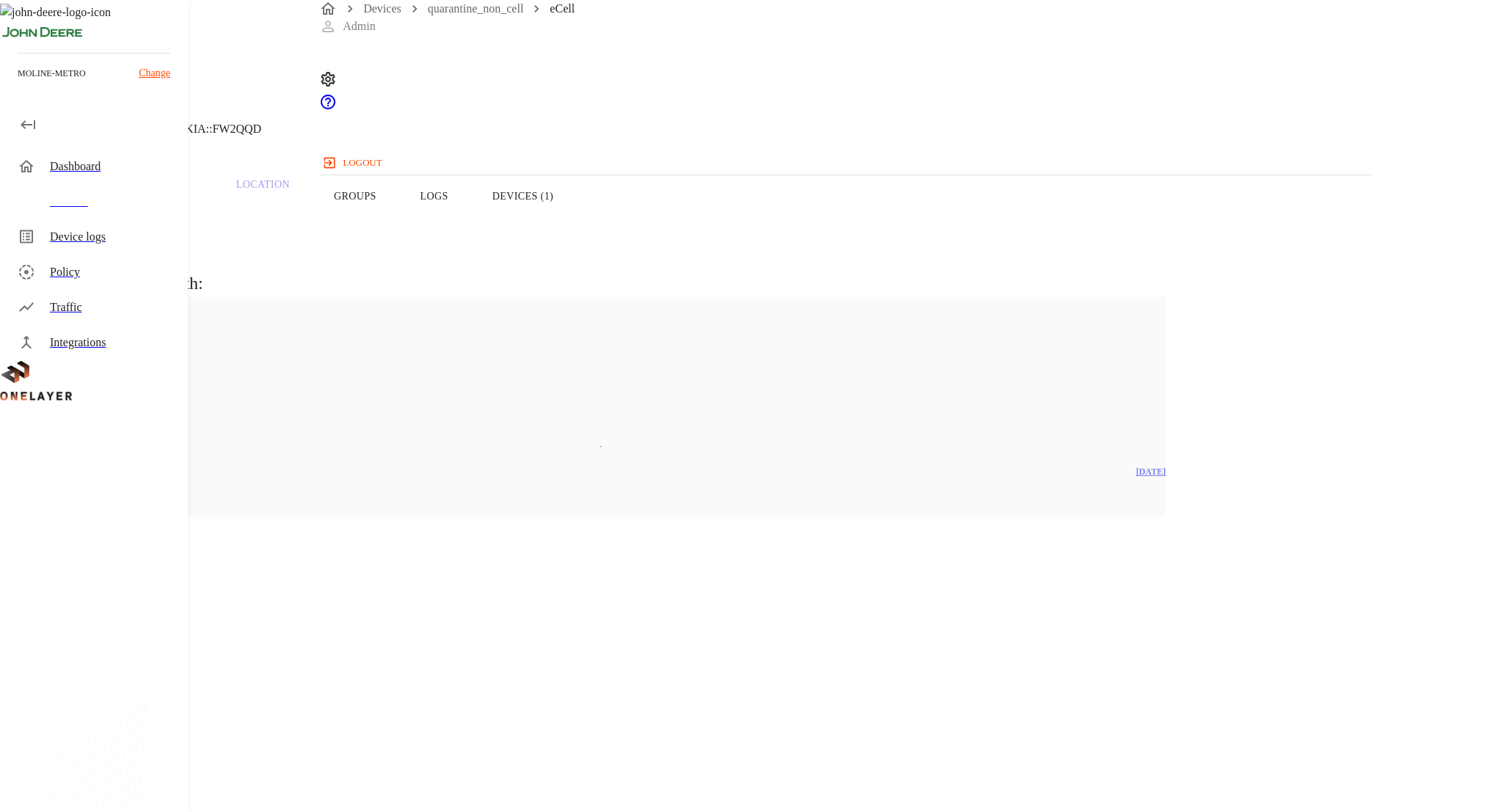
click at [101, 205] on button "Overview" at bounding box center [50, 196] width 101 height 93
click at [139, 211] on div "Devices" at bounding box center [96, 202] width 182 height 35
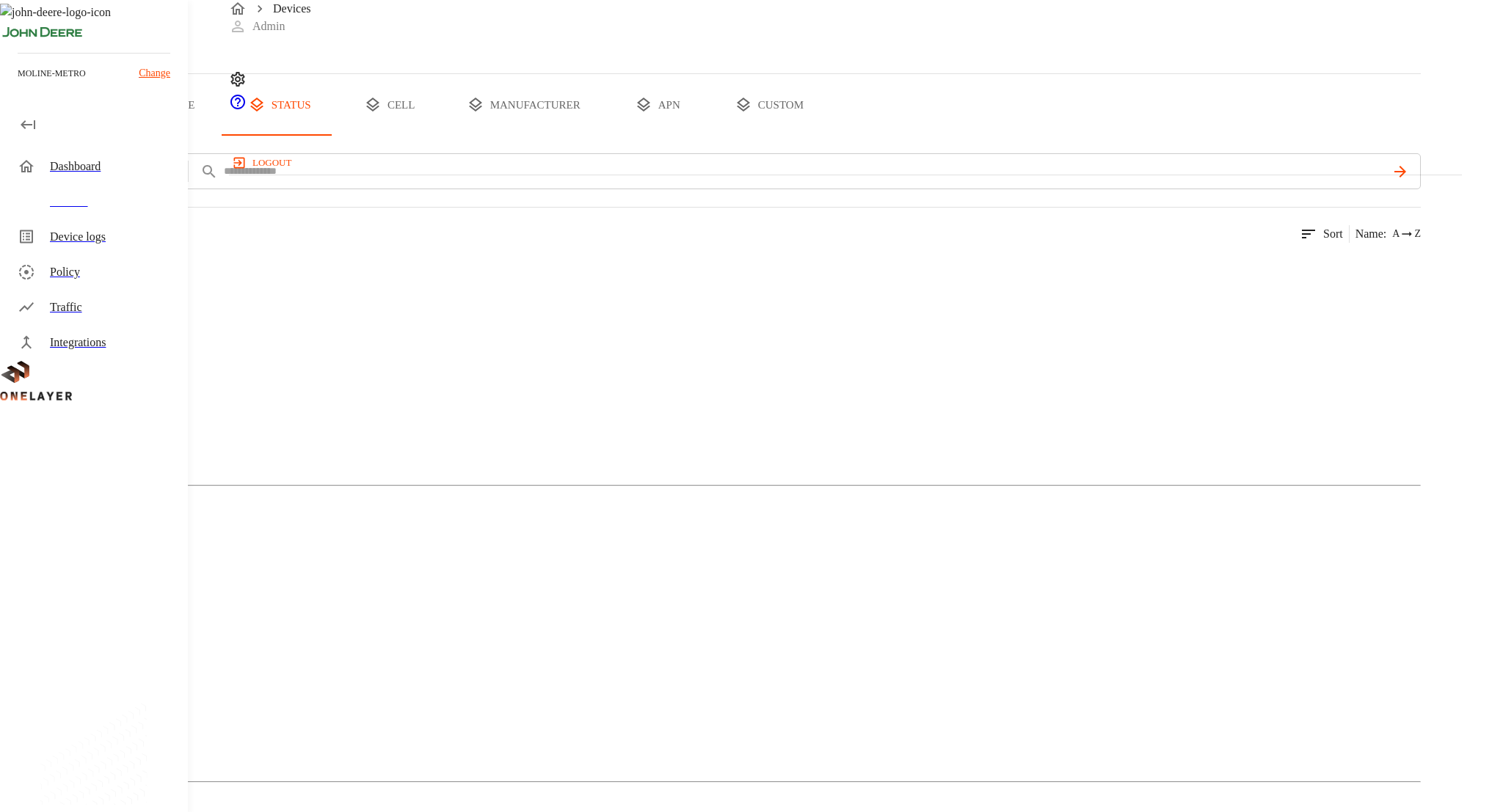
click at [114, 136] on button "all devices" at bounding box center [57, 105] width 114 height 62
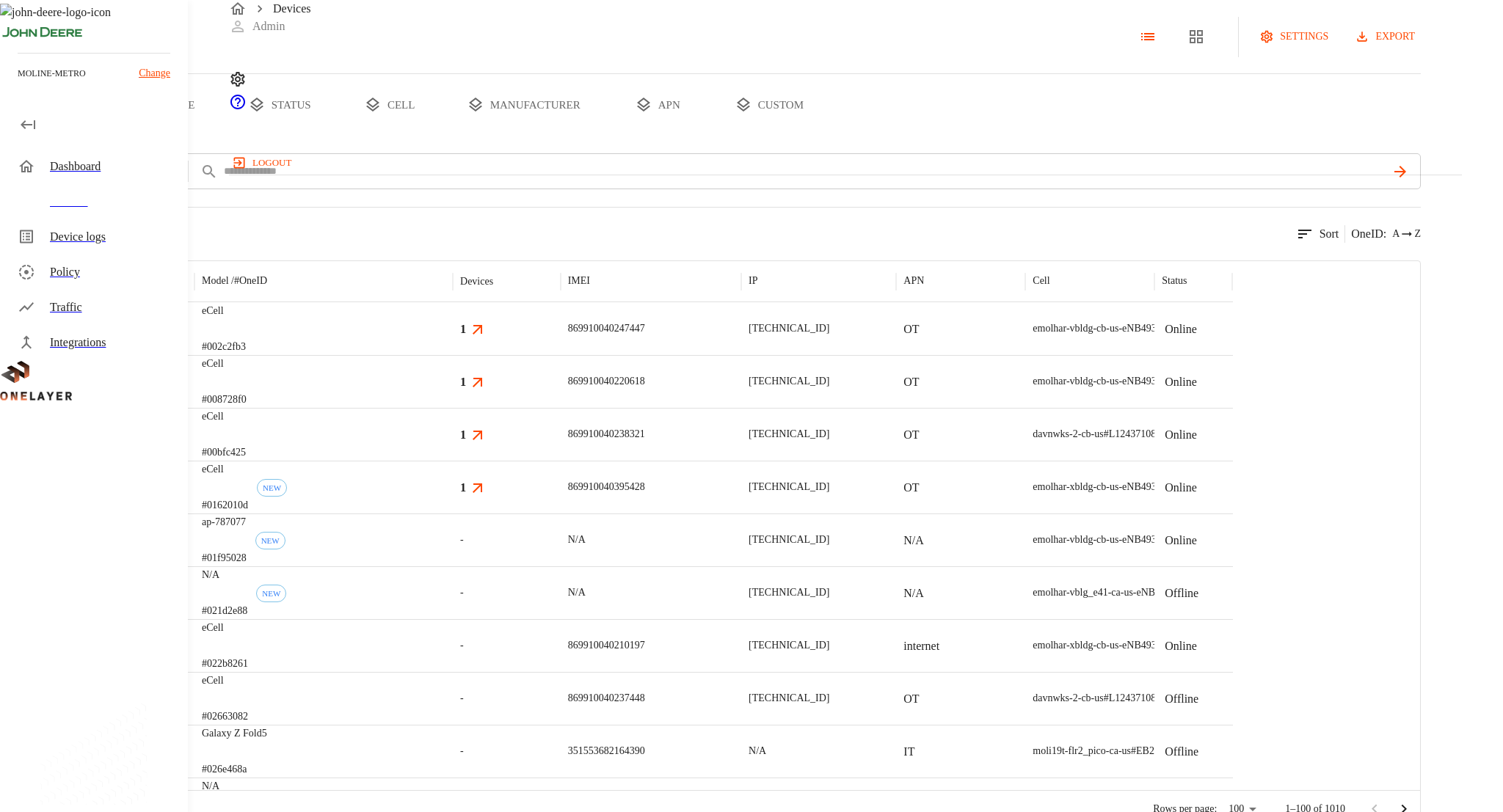
click at [826, 136] on button "custom" at bounding box center [769, 105] width 113 height 62
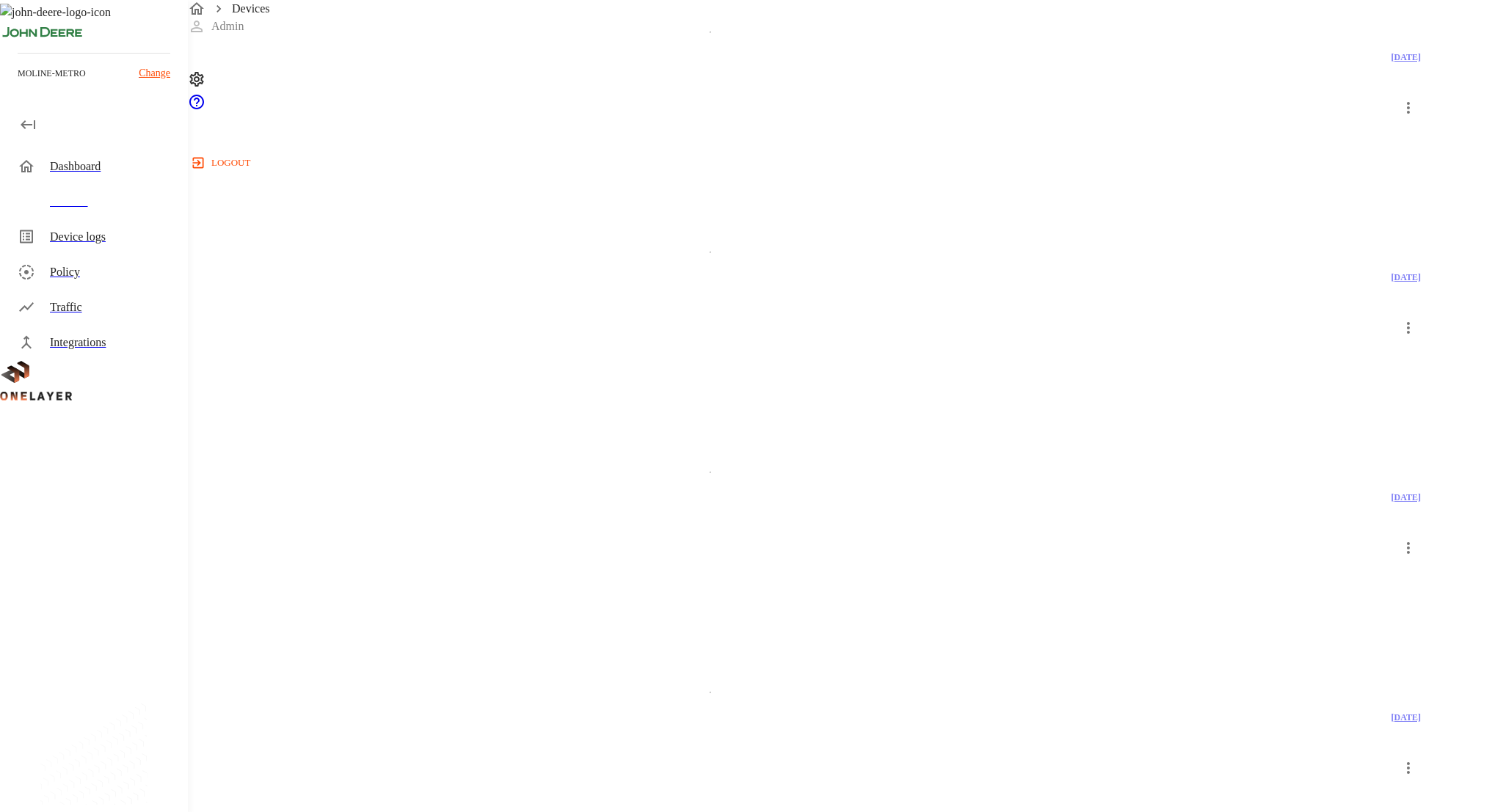
scroll to position [2278, 0]
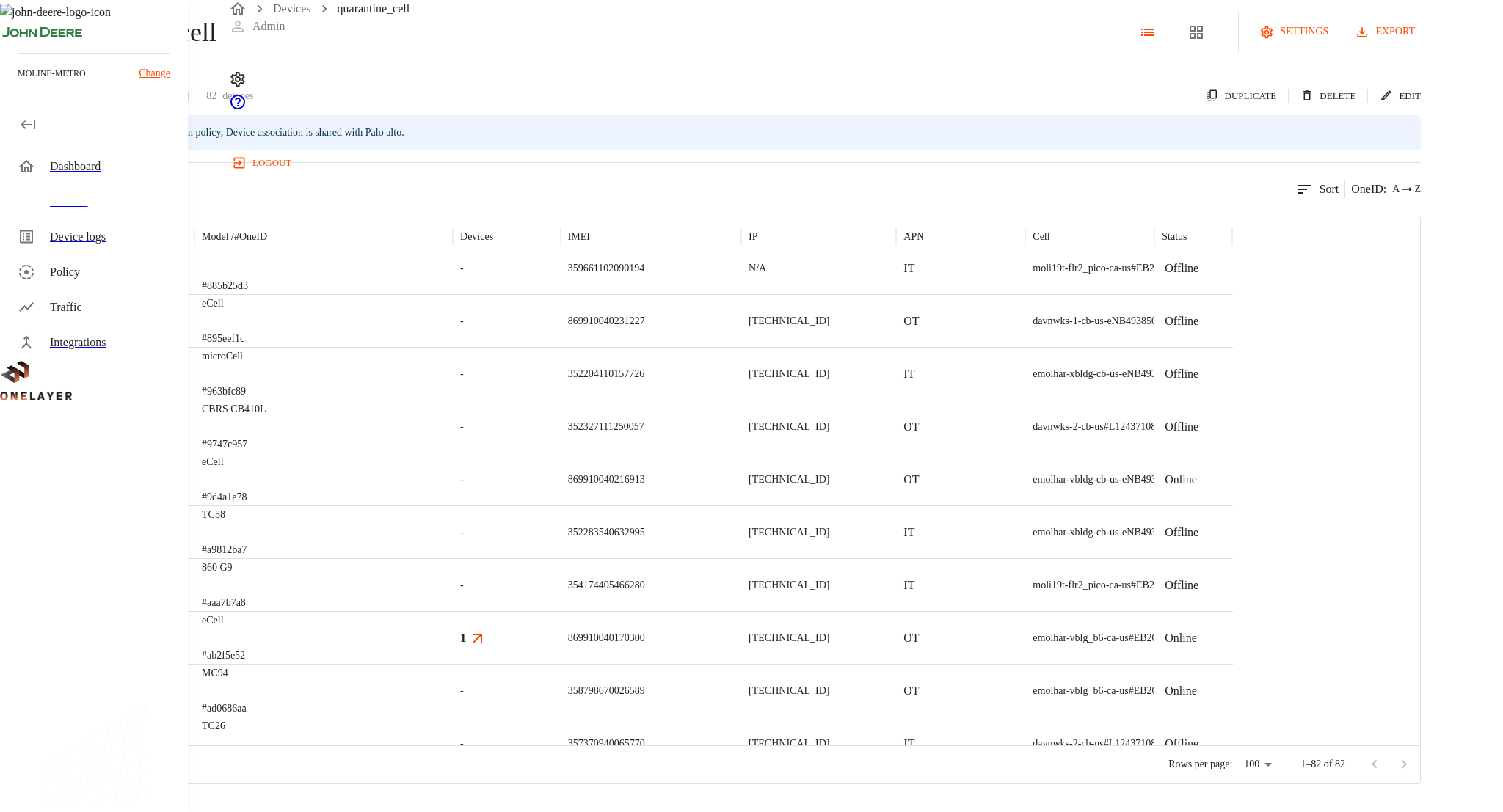
scroll to position [3215, 0]
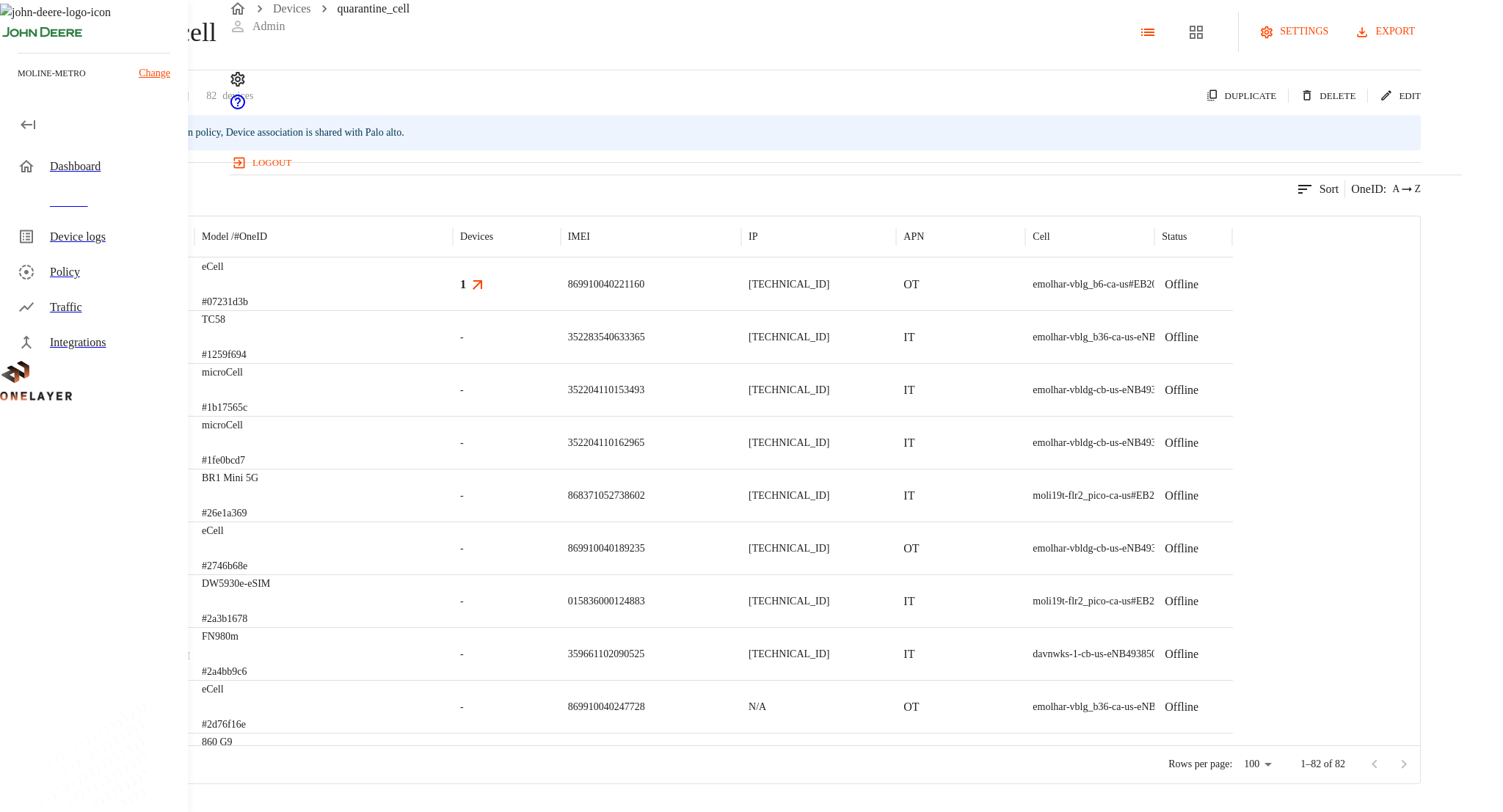
click at [18, 41] on icon at bounding box center [9, 32] width 18 height 18
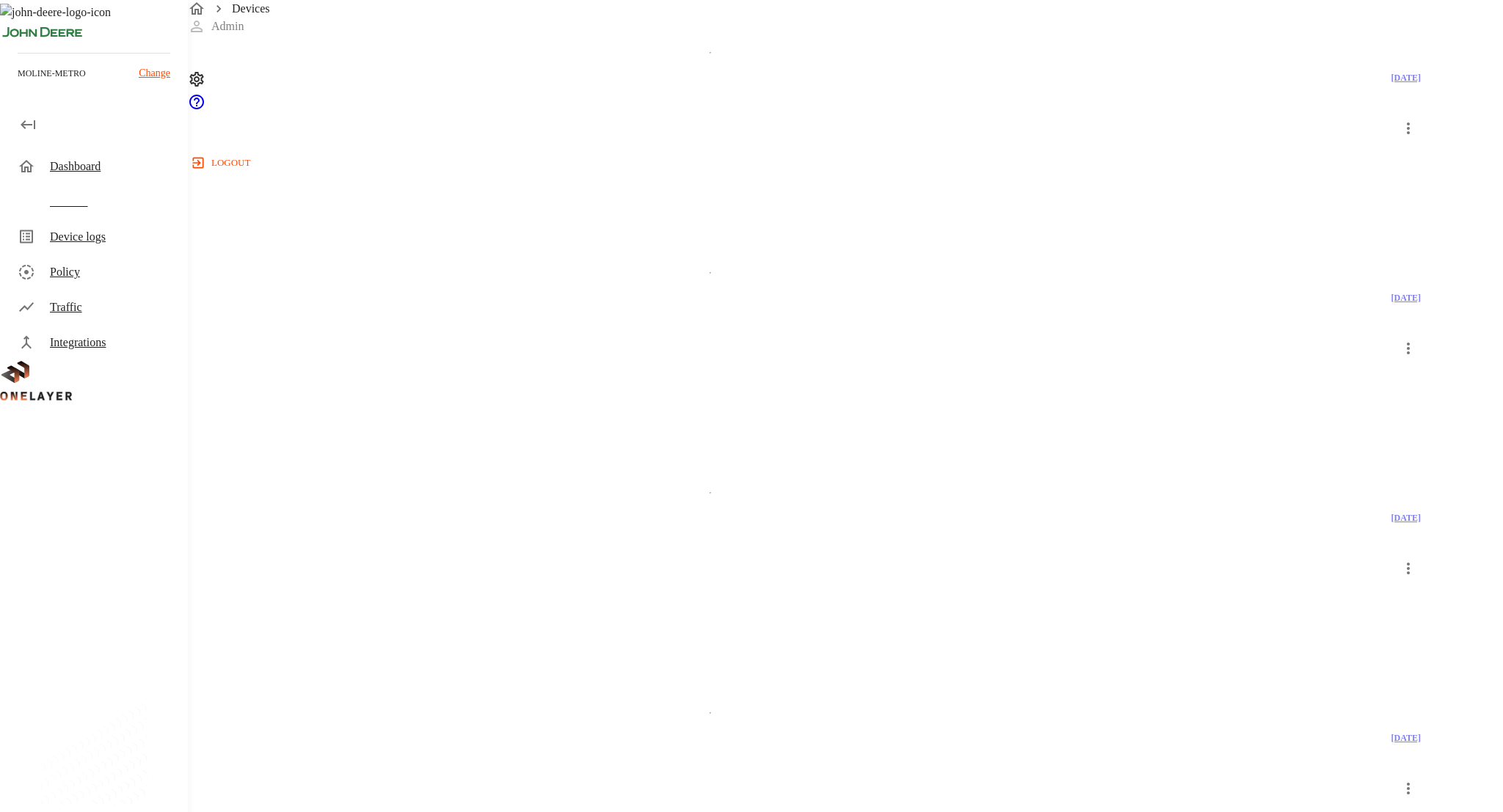
scroll to position [2233, 0]
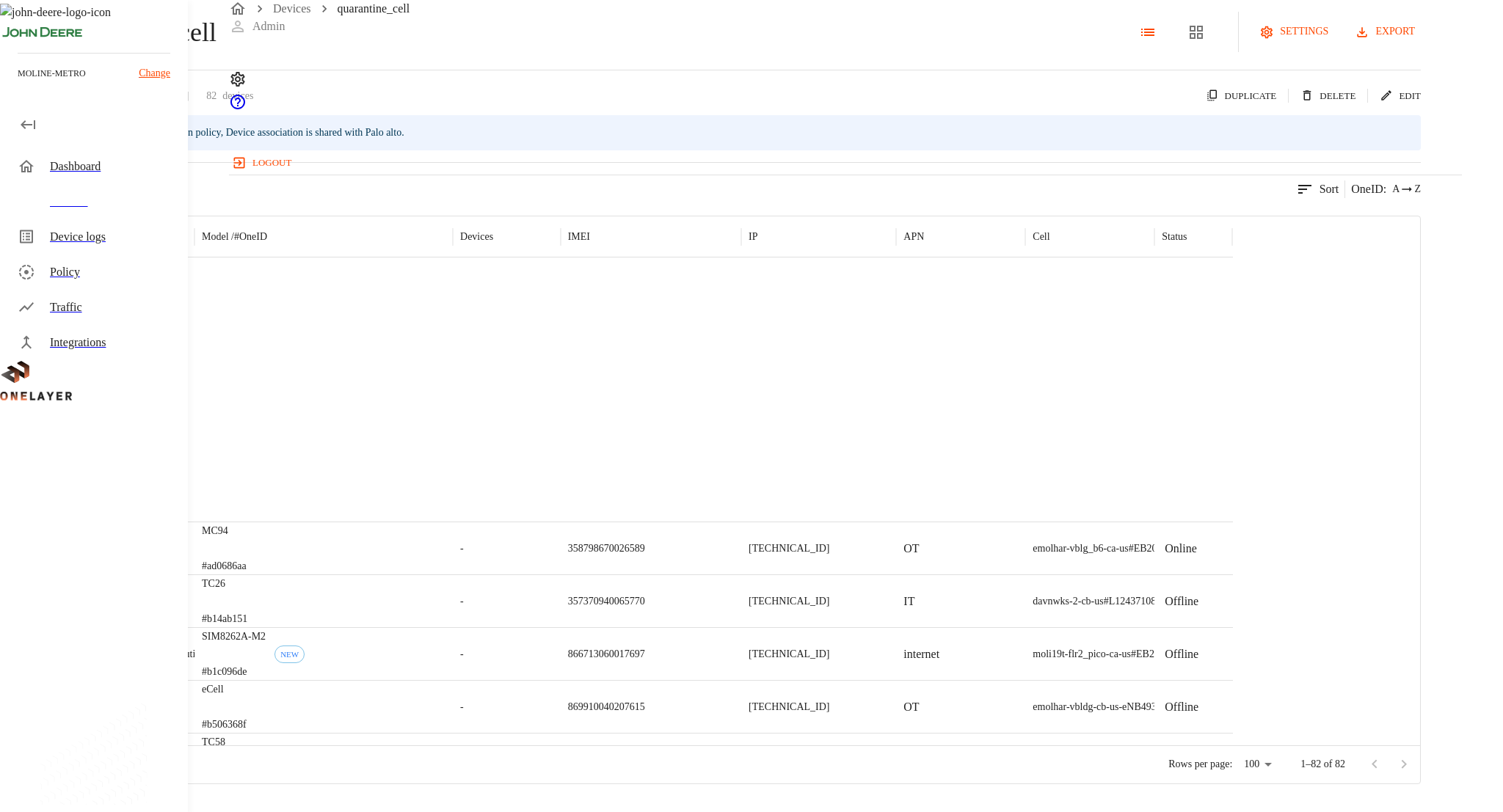
scroll to position [2856, 0]
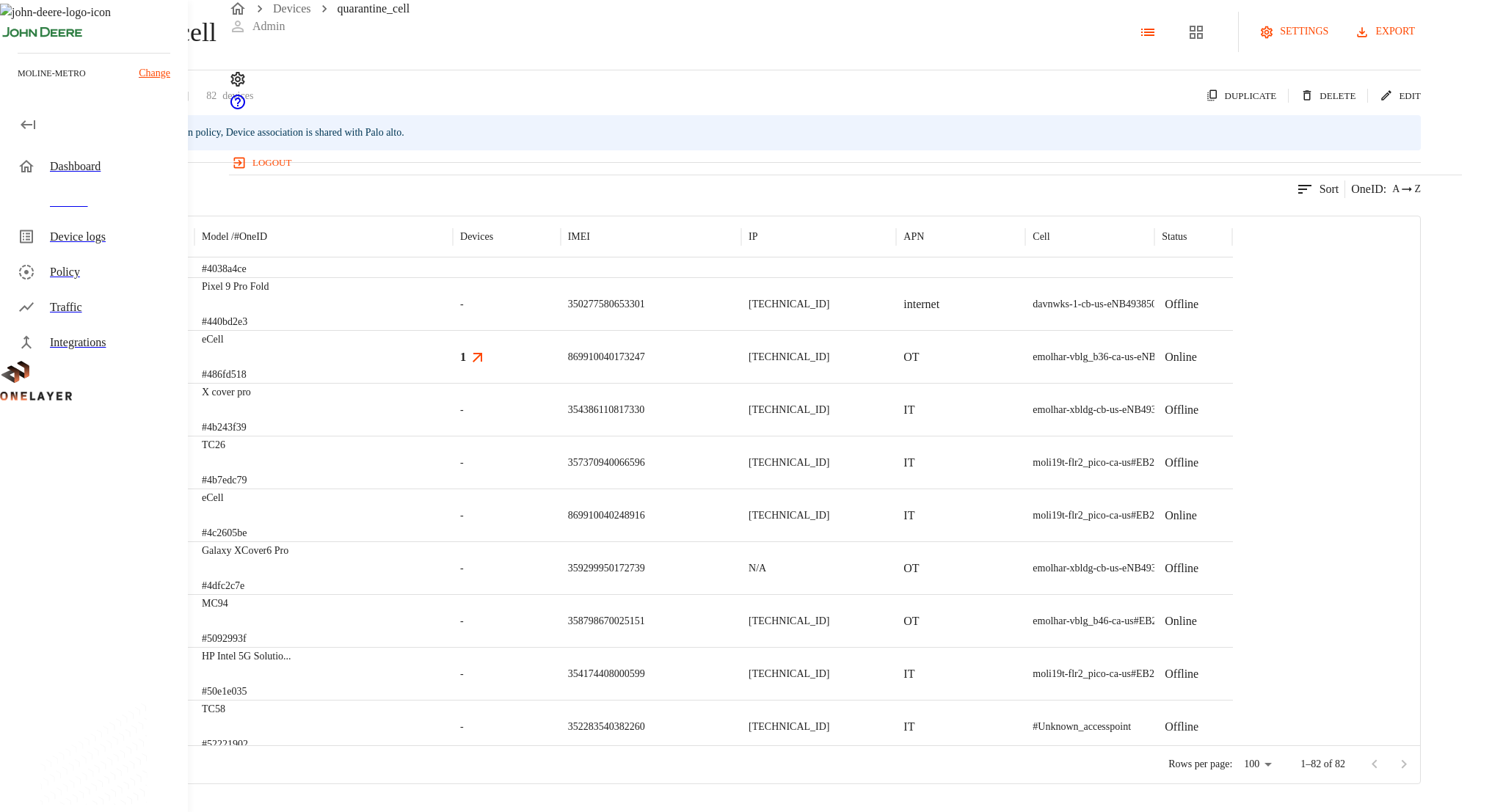
click at [1420, 46] on button "export" at bounding box center [1386, 31] width 69 height 28
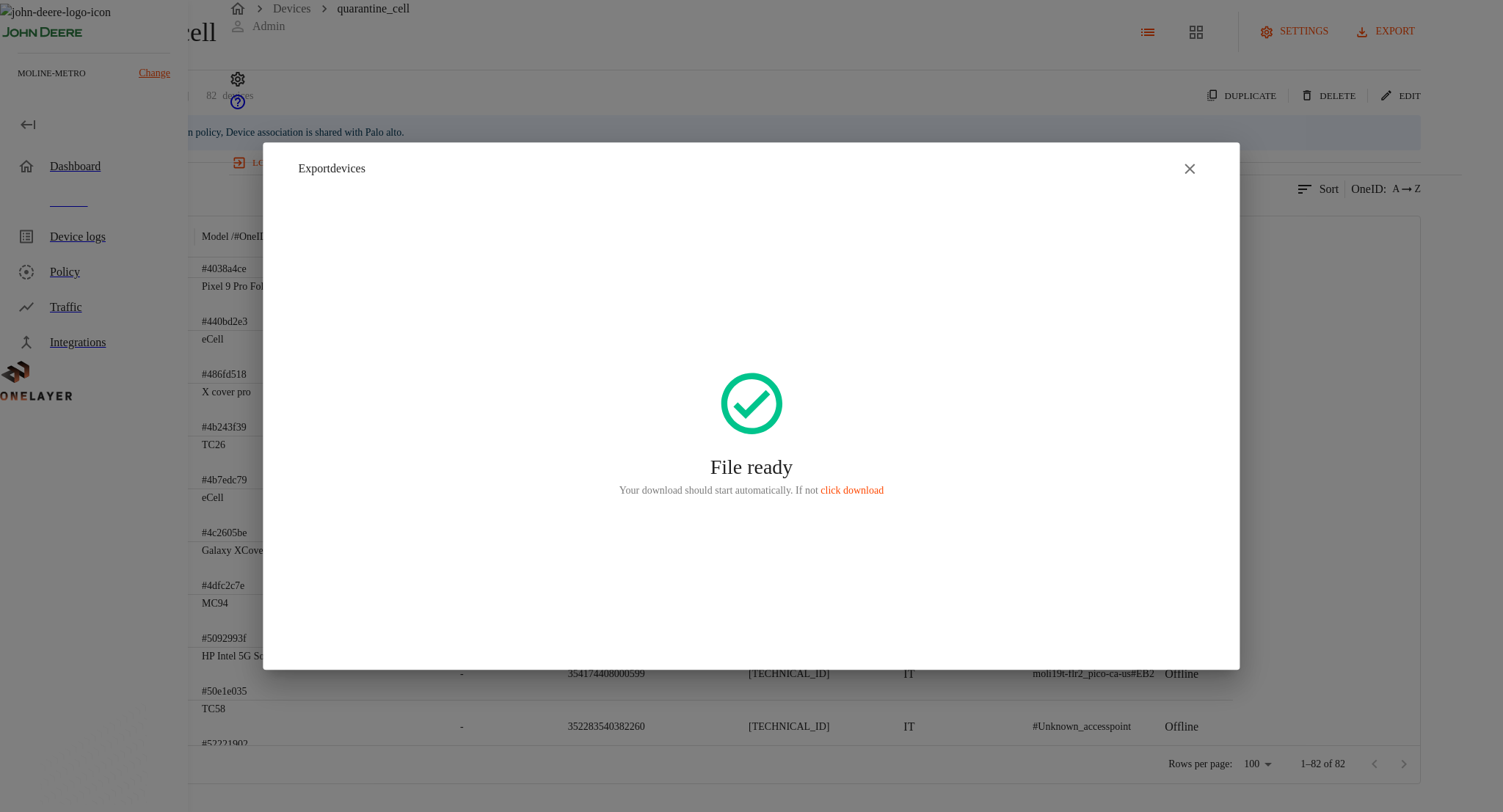
click at [639, 135] on div at bounding box center [752, 406] width 1503 height 812
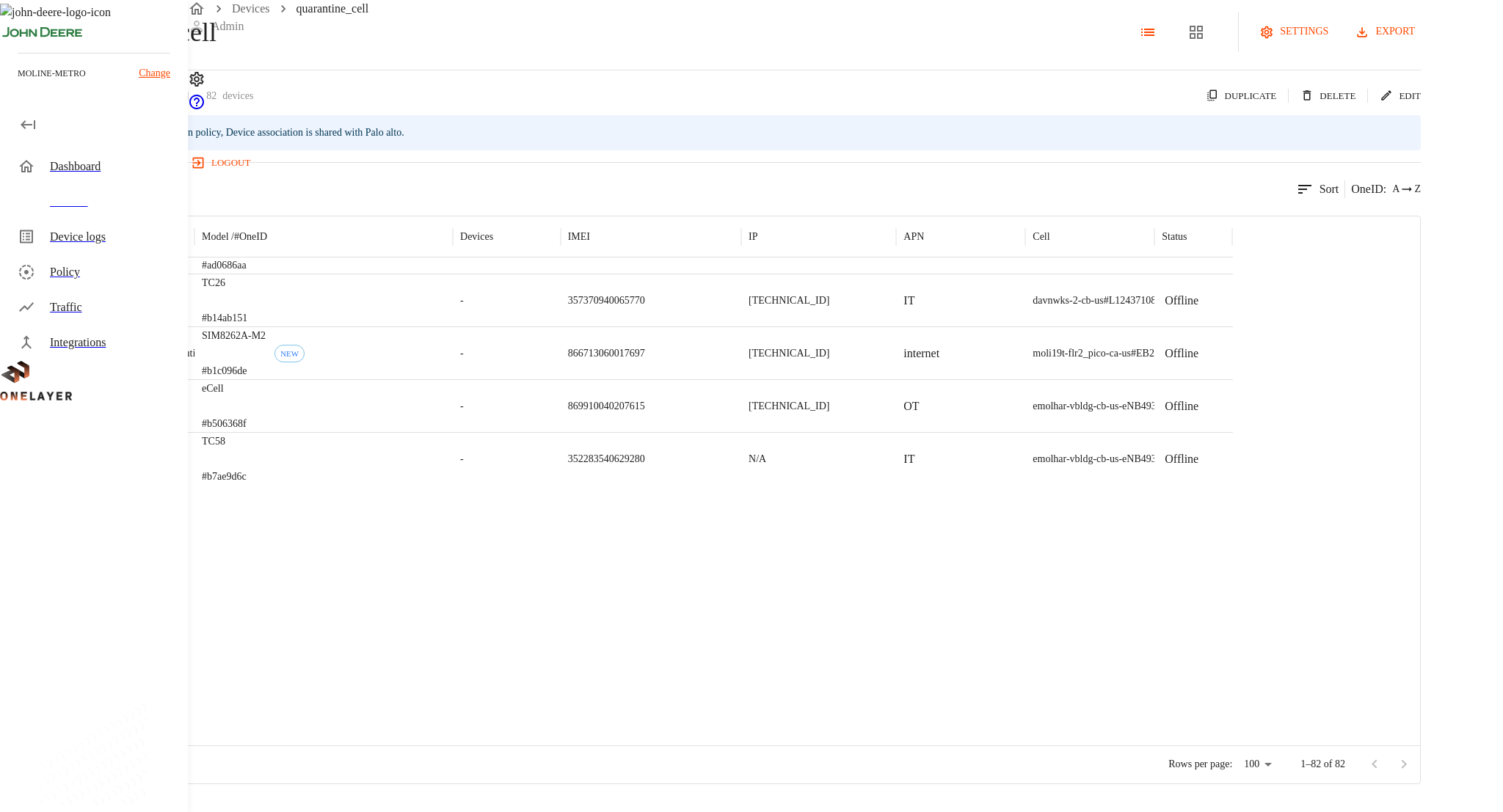
scroll to position [2159, 0]
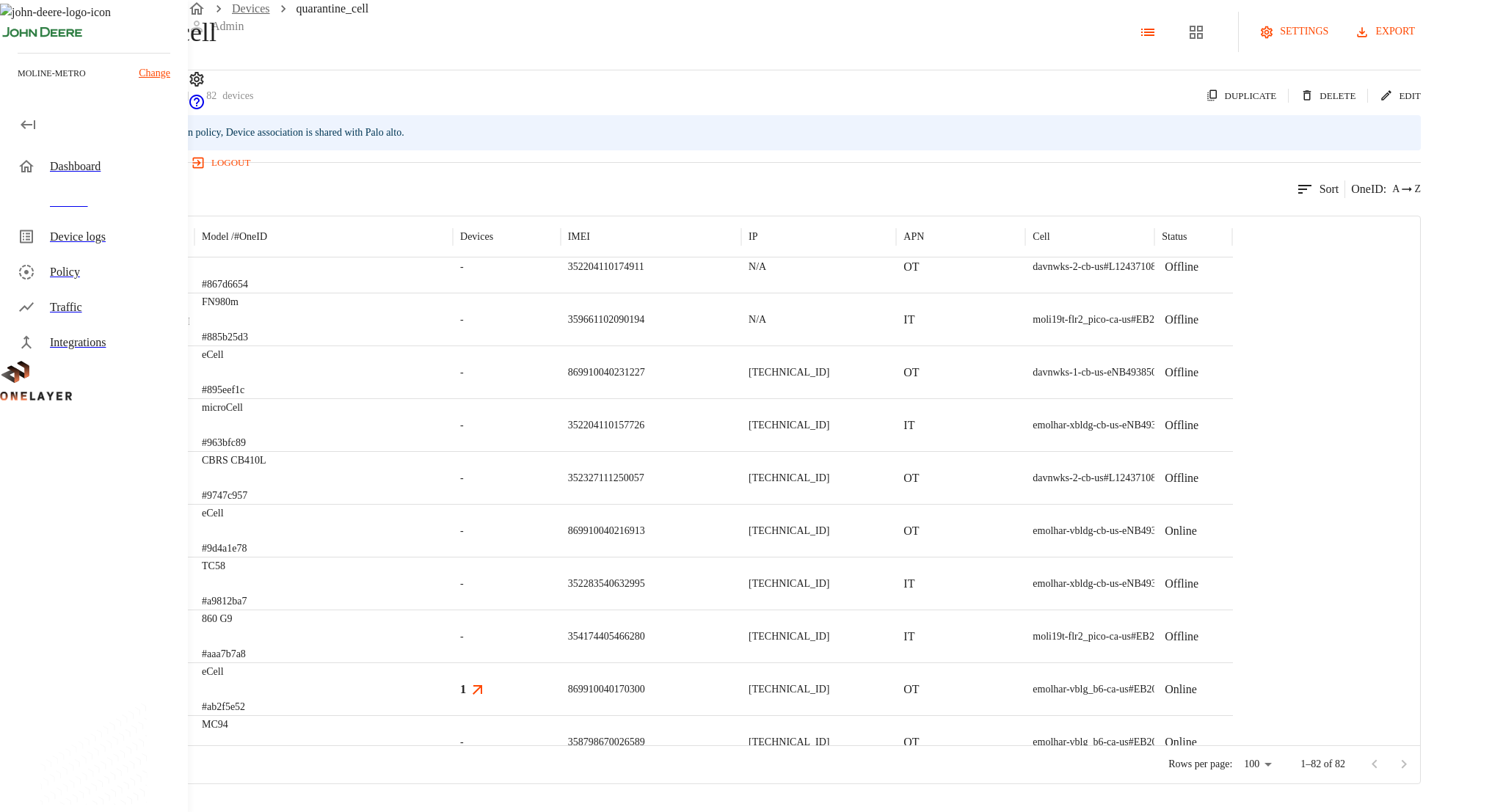
click at [270, 14] on link "Devices" at bounding box center [251, 8] width 38 height 12
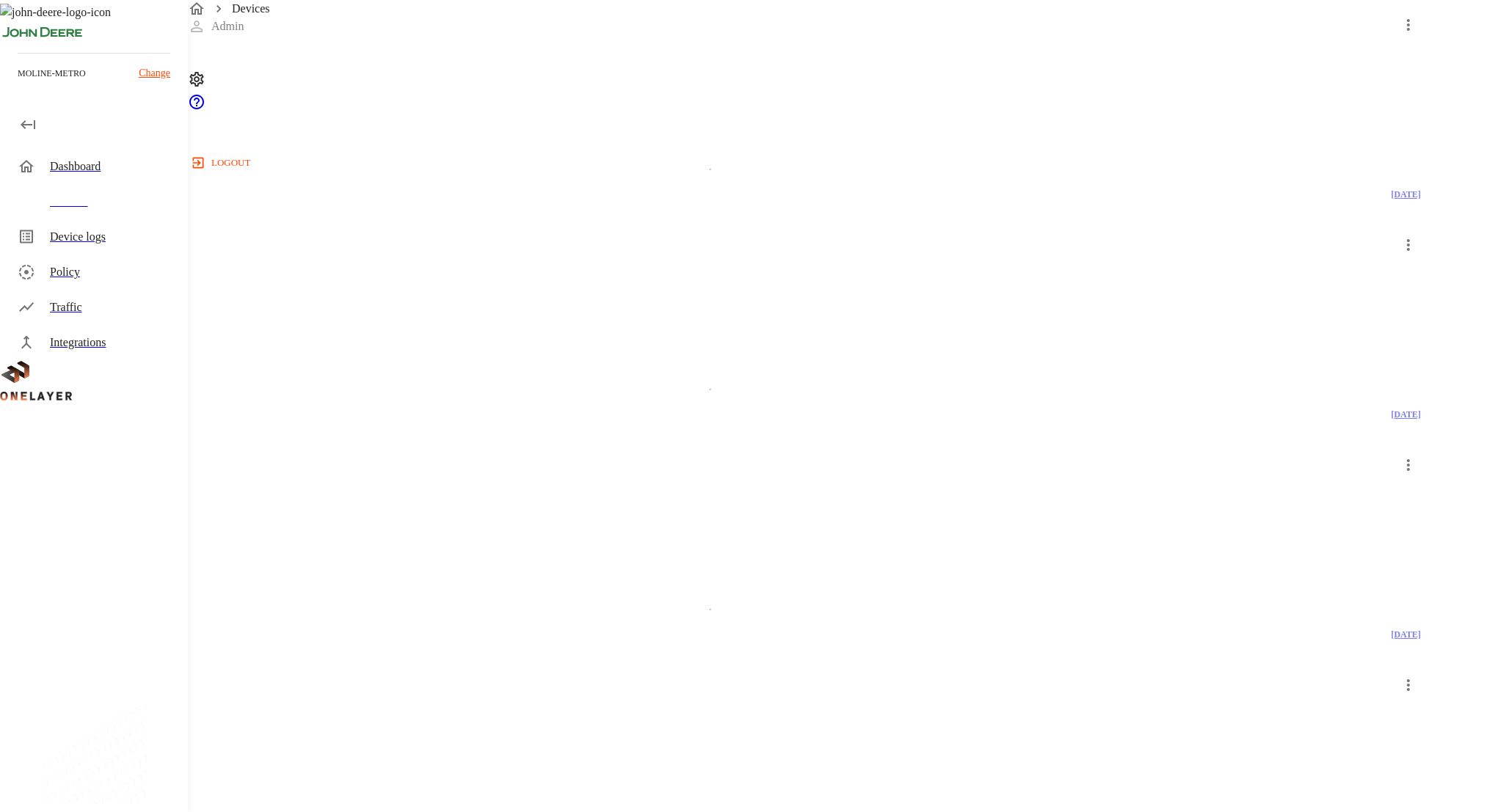
scroll to position [2278, 0]
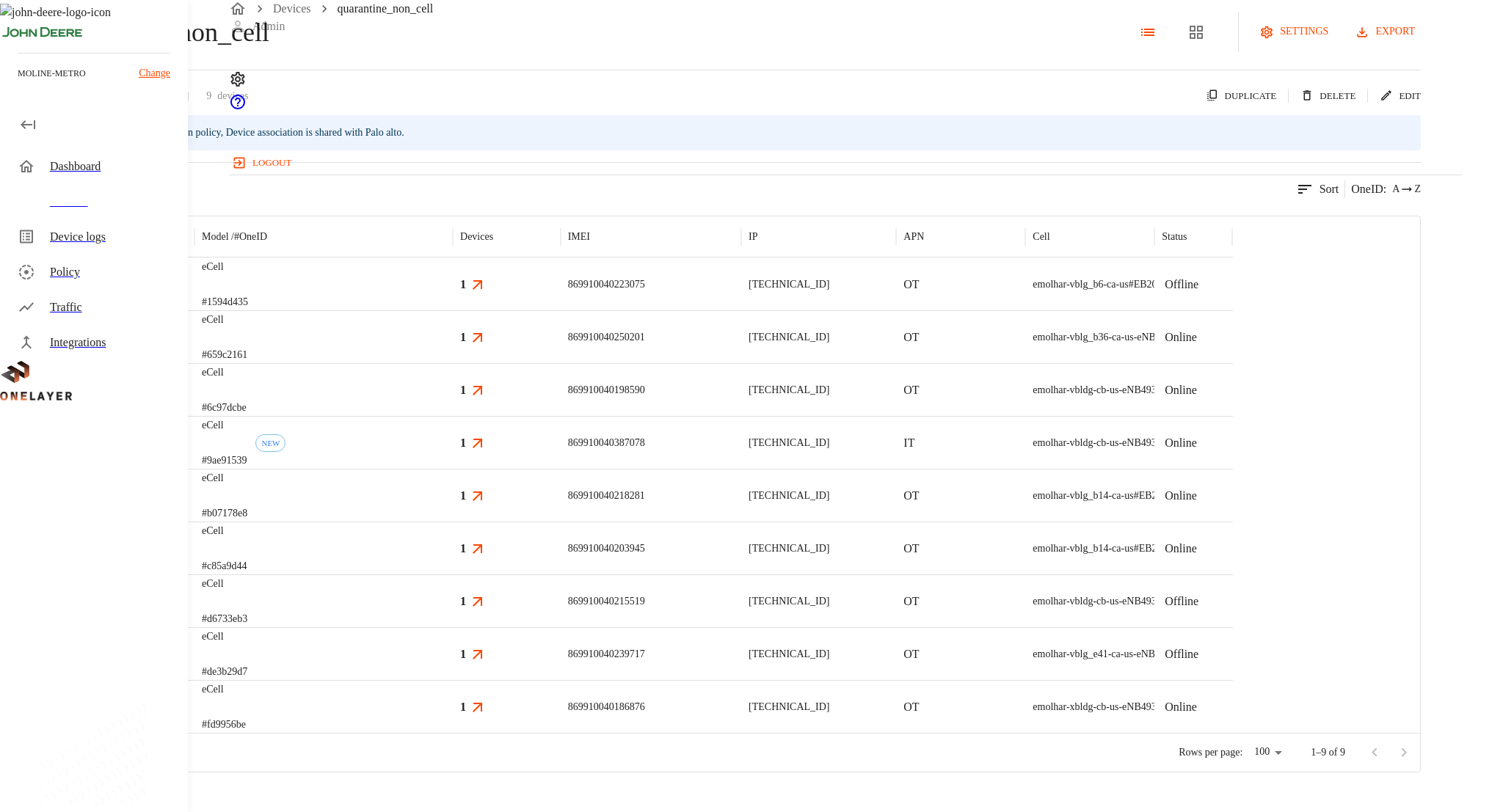
click at [233, 52] on div "quarantine_non_cell settings export" at bounding box center [710, 31] width 1420 height 40
click at [18, 41] on icon at bounding box center [9, 32] width 18 height 18
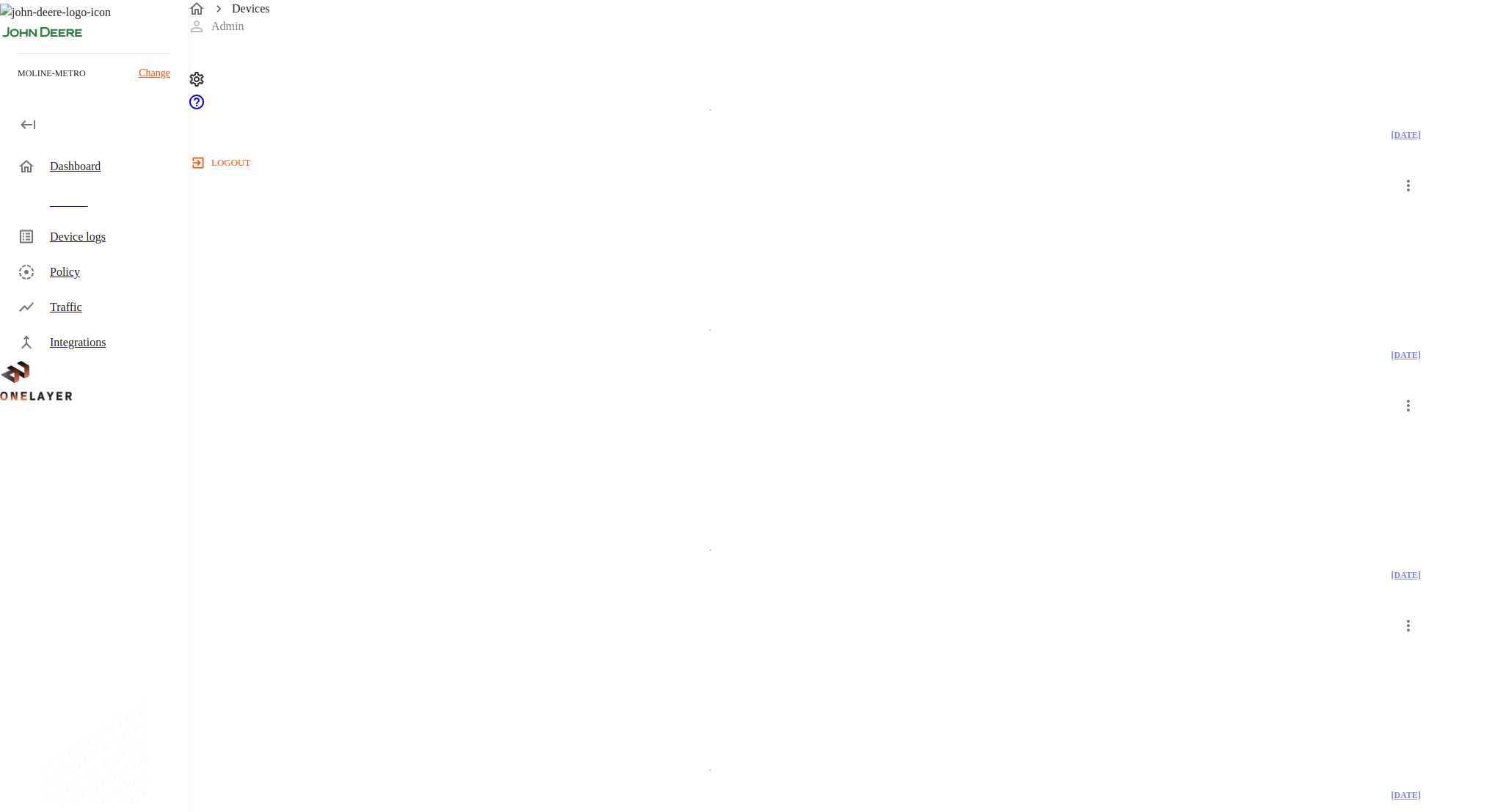
scroll to position [2278, 0]
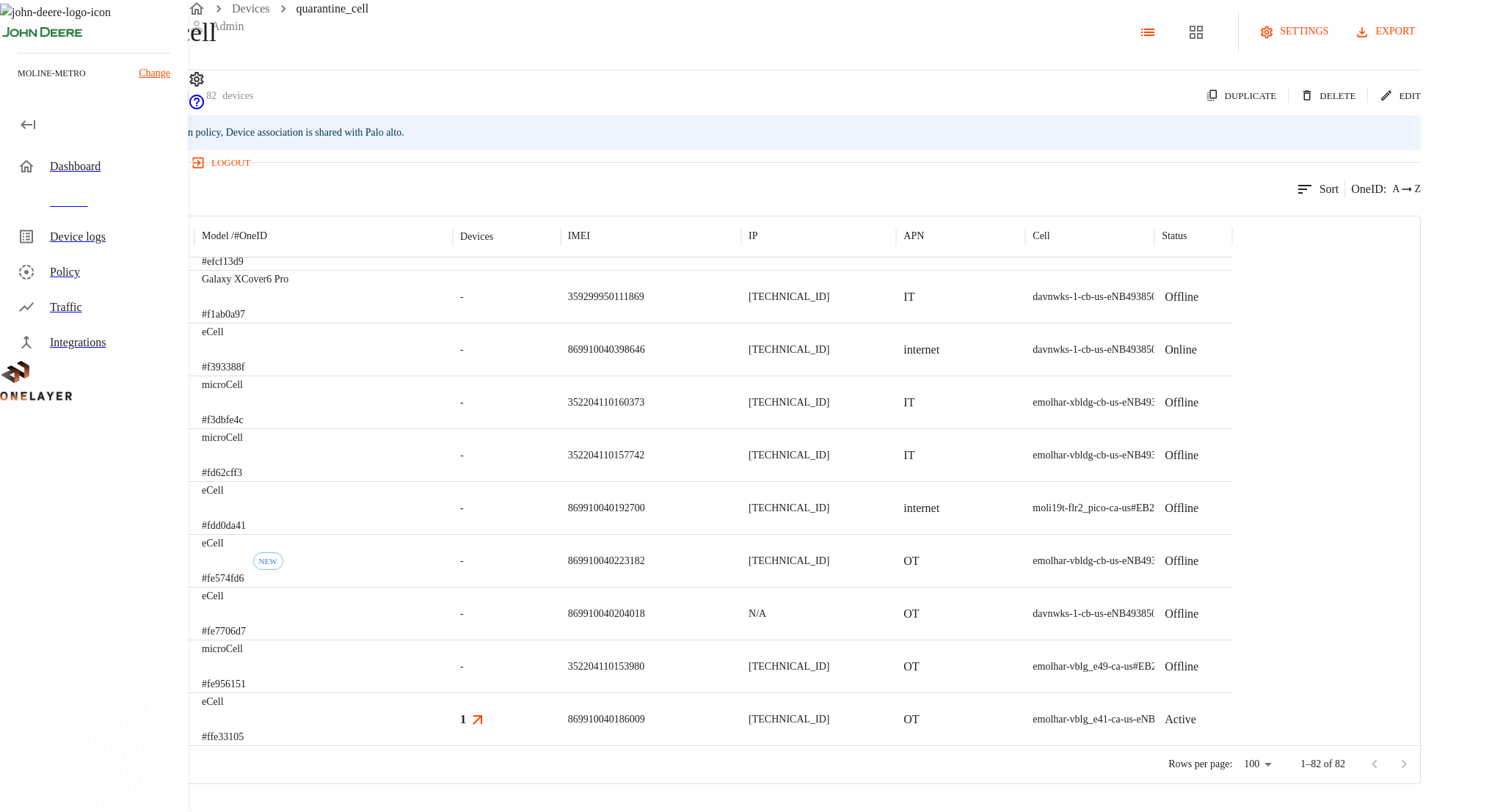
scroll to position [66, 0]
click at [896, 742] on div "10.137.68.20" at bounding box center [818, 719] width 155 height 53
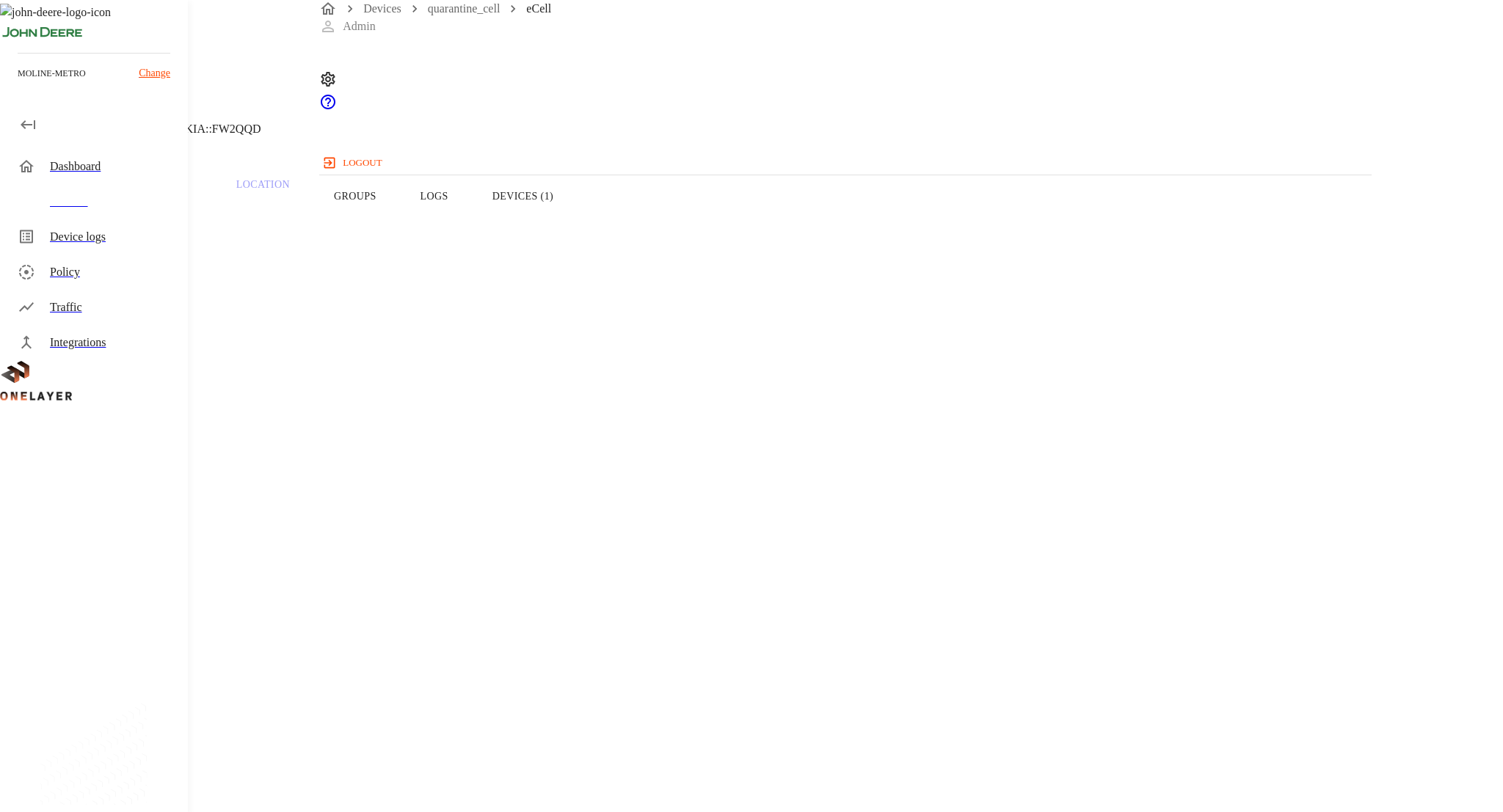
click at [576, 226] on button "Devices (1)" at bounding box center [522, 196] width 105 height 93
click at [101, 224] on button "Overview" at bounding box center [50, 196] width 101 height 93
click at [399, 239] on button "Groups" at bounding box center [355, 196] width 87 height 93
click at [214, 239] on button "Traffic" at bounding box center [158, 196] width 114 height 93
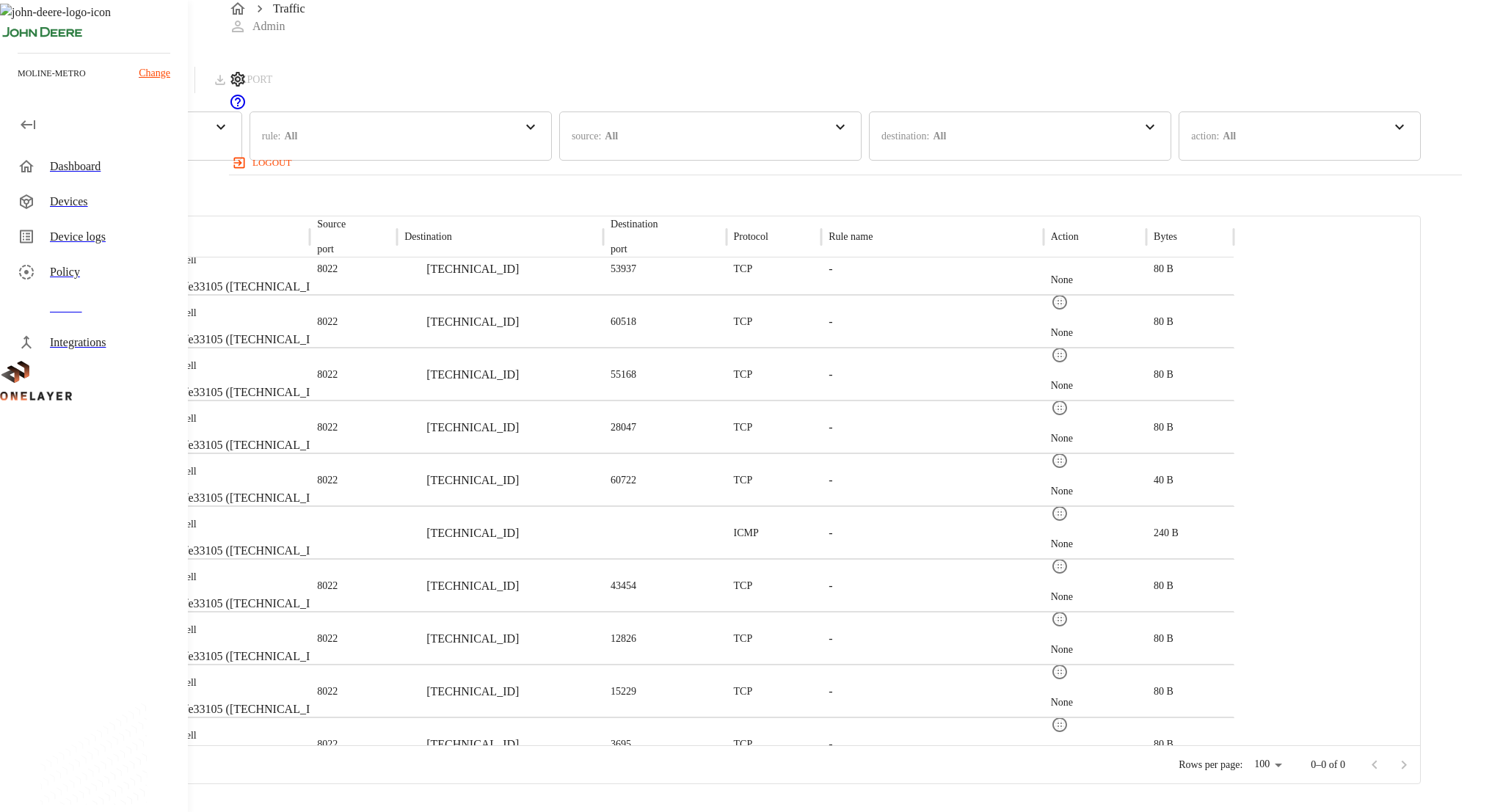
scroll to position [497, 0]
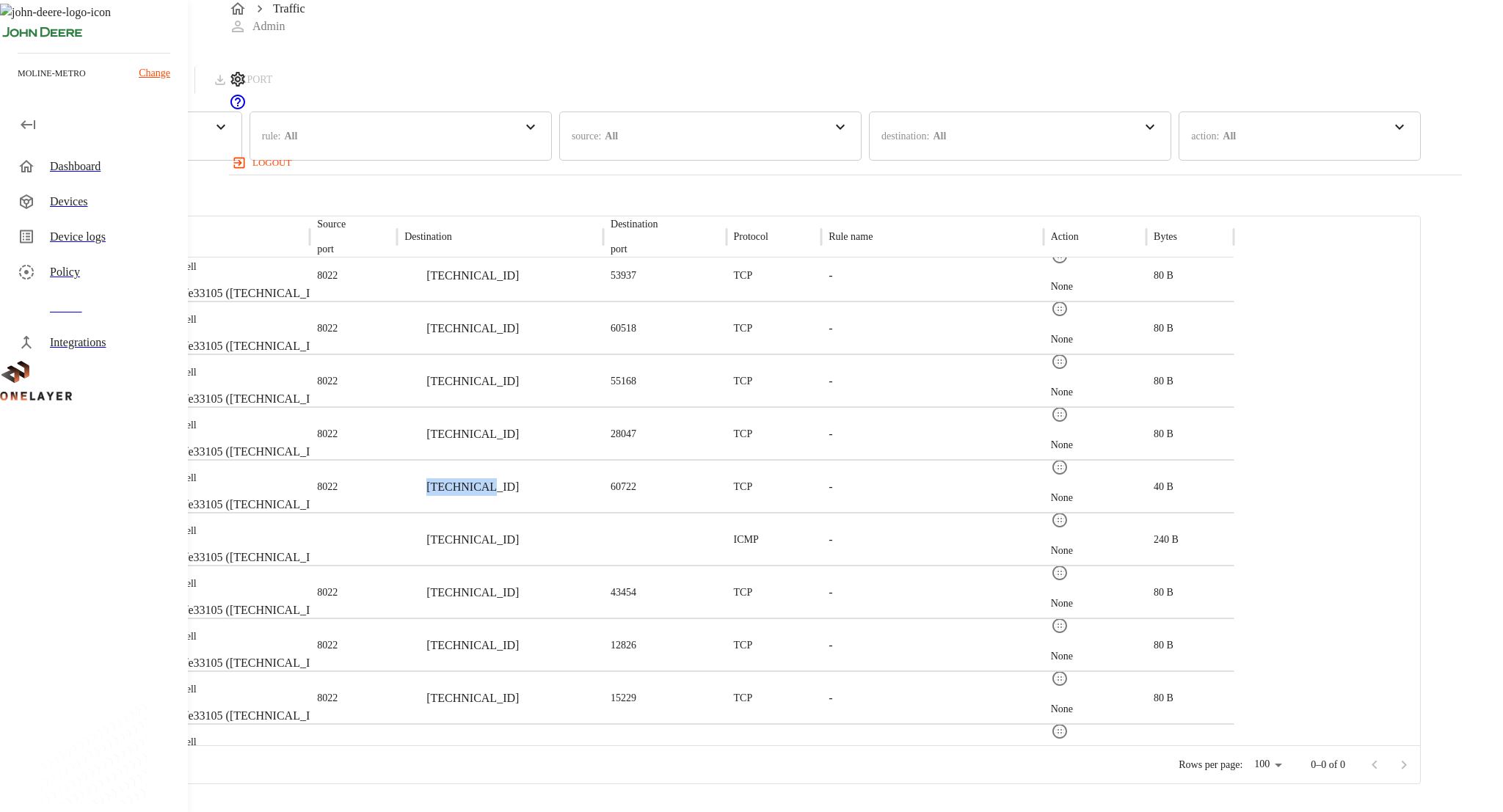
copy p "10.136.0.2"
drag, startPoint x: 765, startPoint y: 474, endPoint x: 703, endPoint y: 479, distance: 62.2
click at [603, 479] on div "10.136.0.2" at bounding box center [499, 487] width 206 height 53
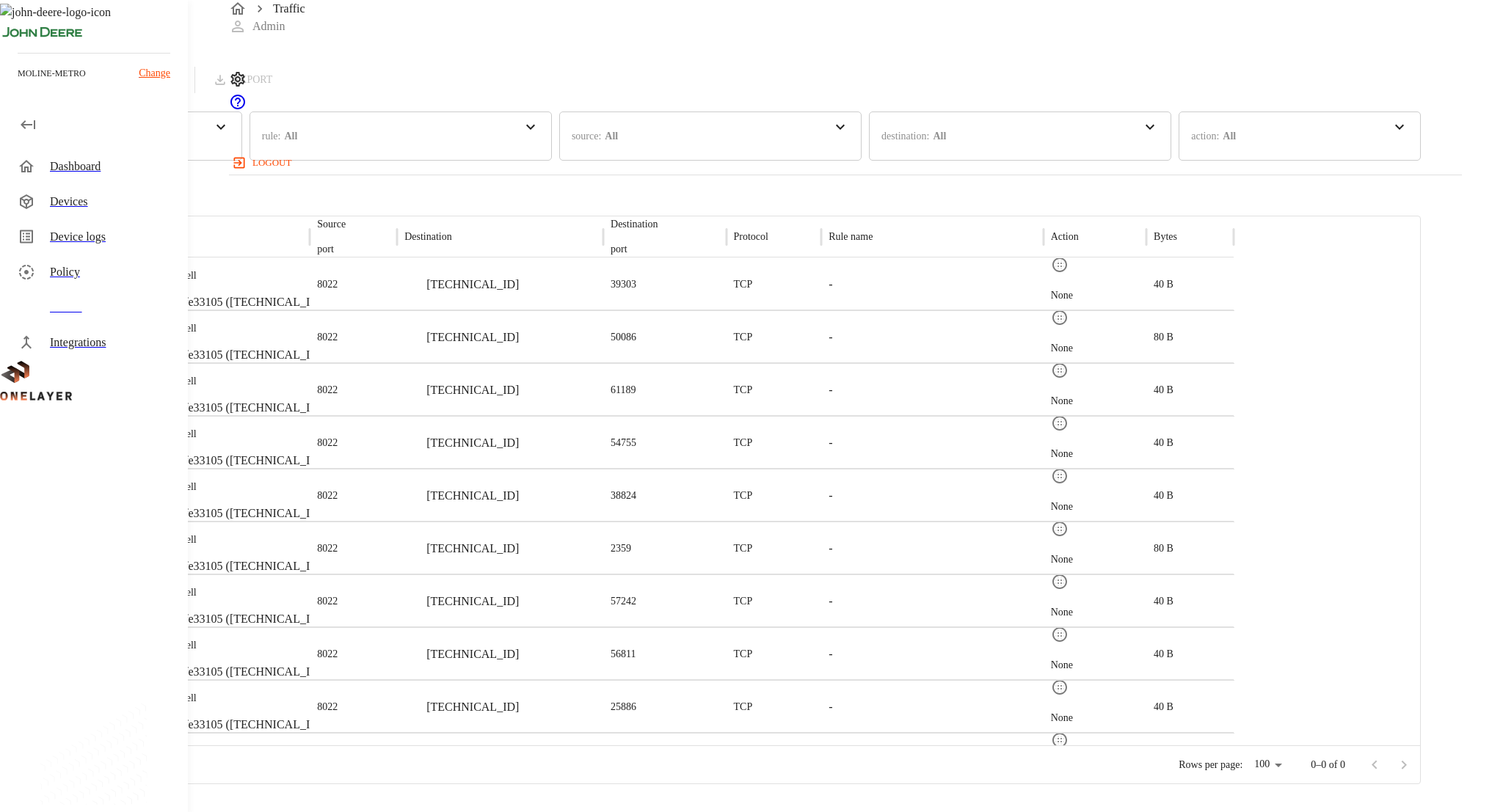
click at [119, 202] on div "Devices" at bounding box center [112, 202] width 127 height 18
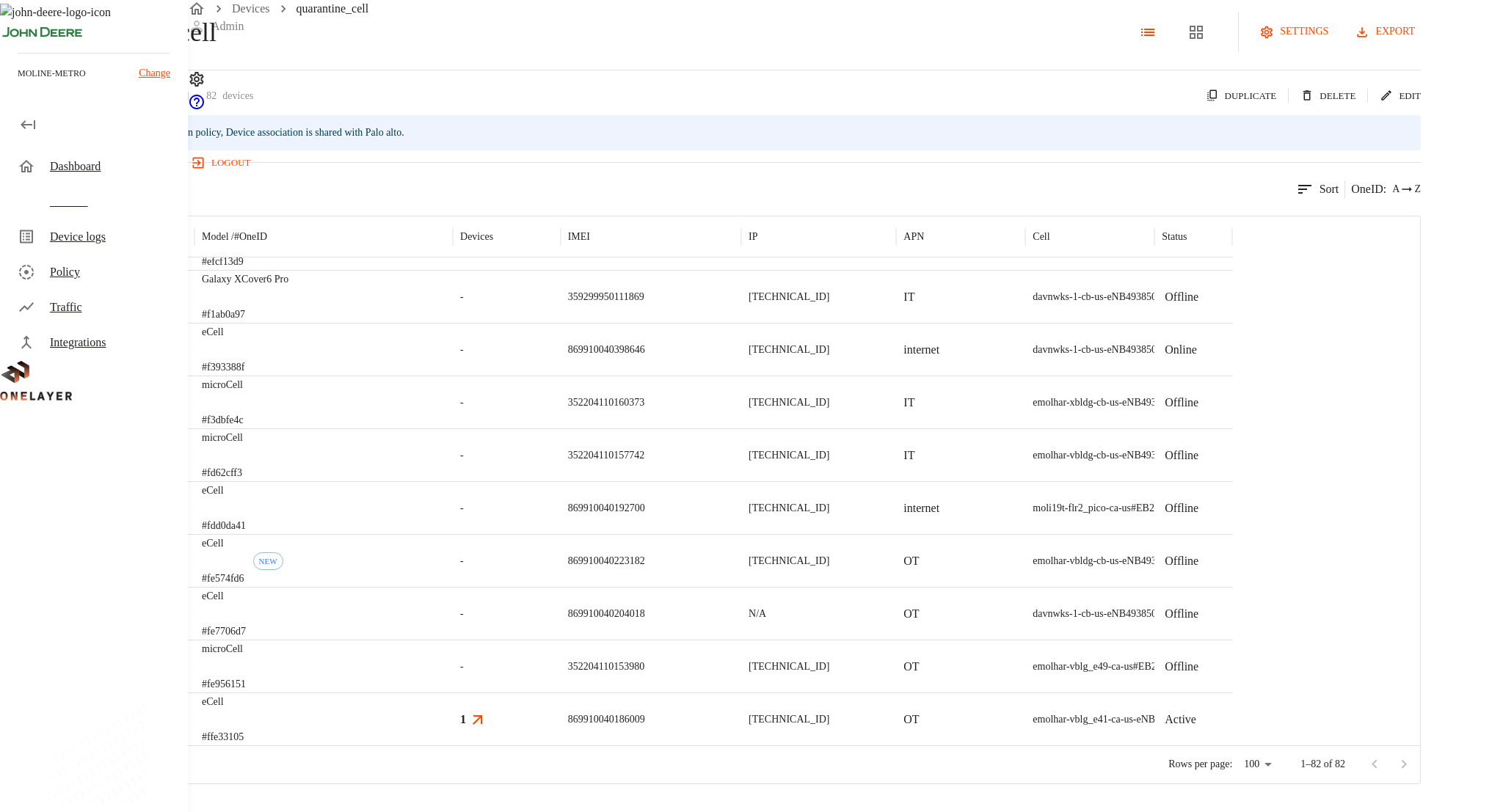
click at [453, 738] on div "eCell #ffe33105" at bounding box center [323, 719] width 259 height 53
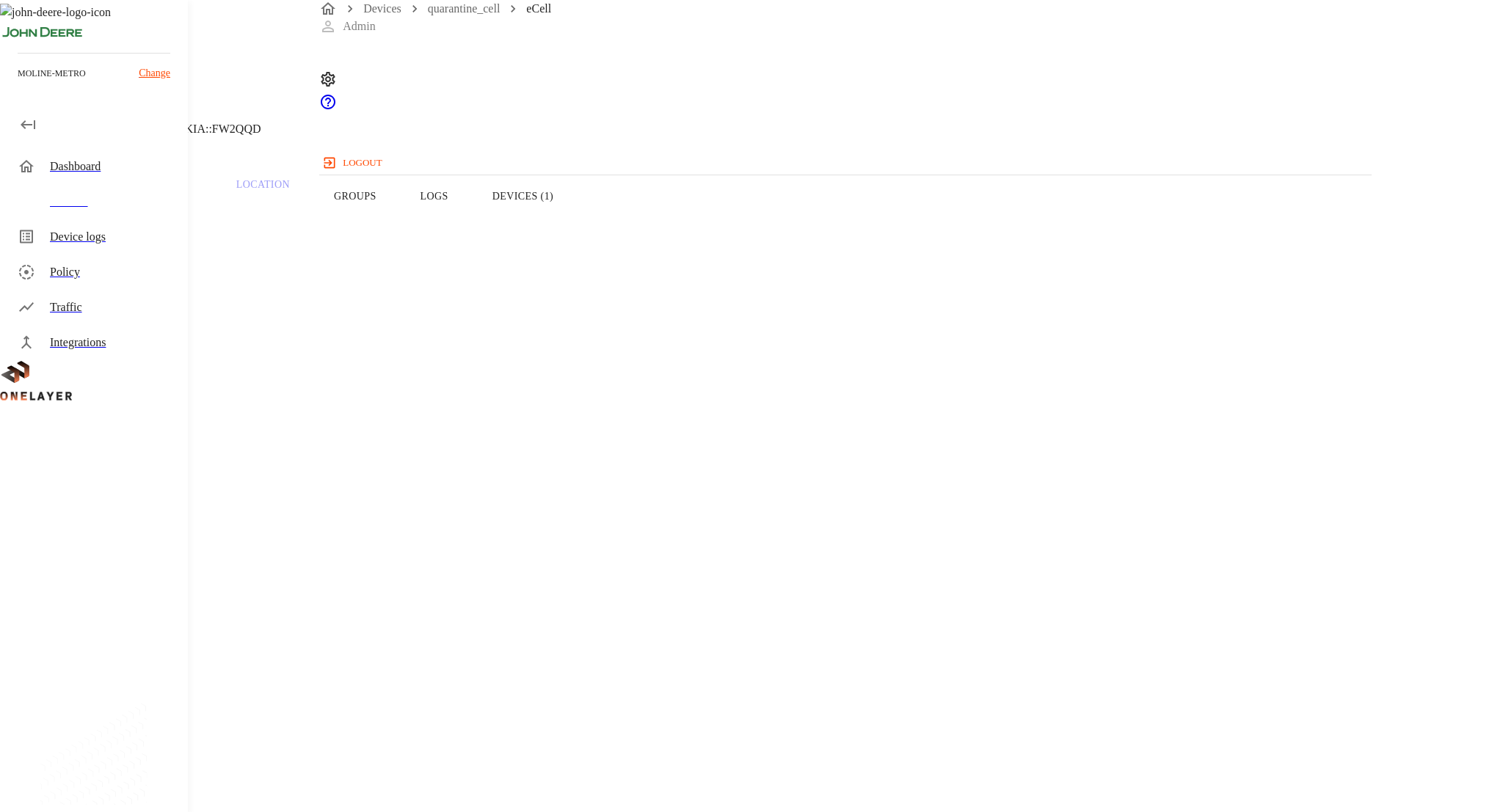
drag, startPoint x: 850, startPoint y: 217, endPoint x: 528, endPoint y: 270, distance: 326.3
click at [192, 191] on p "Traffic" at bounding box center [157, 184] width 69 height 13
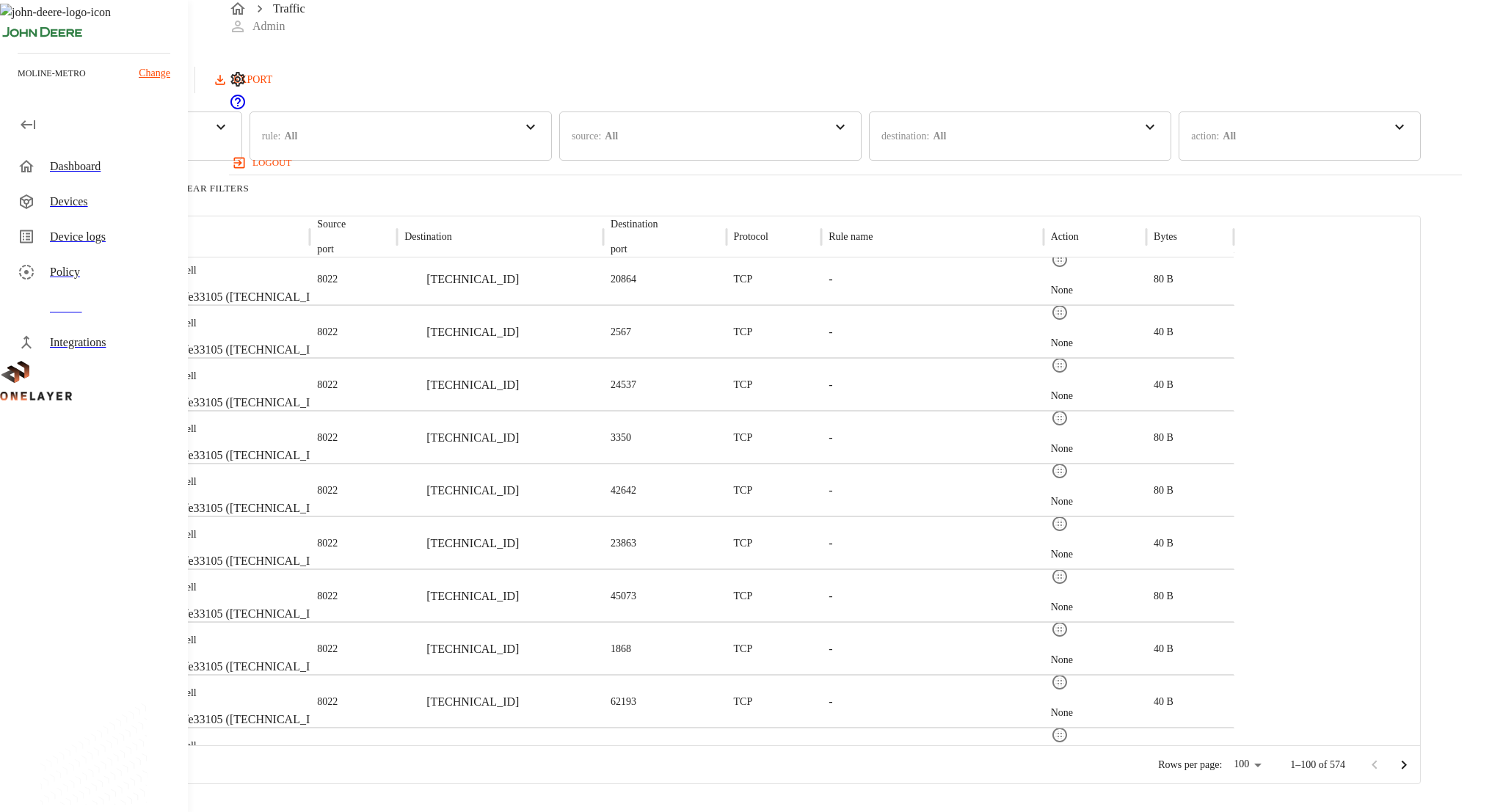
scroll to position [2154, 0]
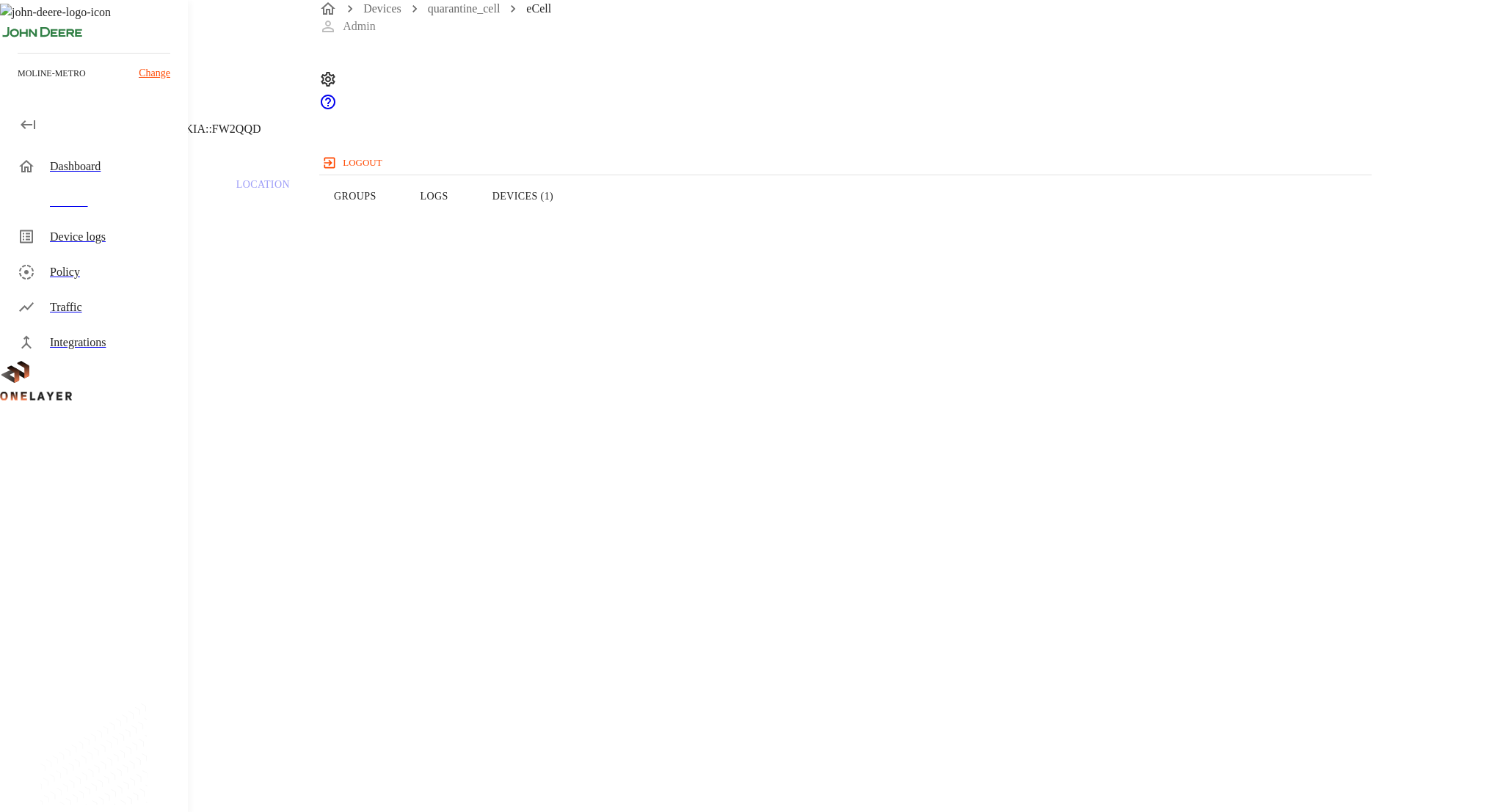
click at [576, 234] on button "Devices (1)" at bounding box center [522, 196] width 105 height 93
click at [473, 14] on link "quarantine_cell" at bounding box center [464, 8] width 72 height 12
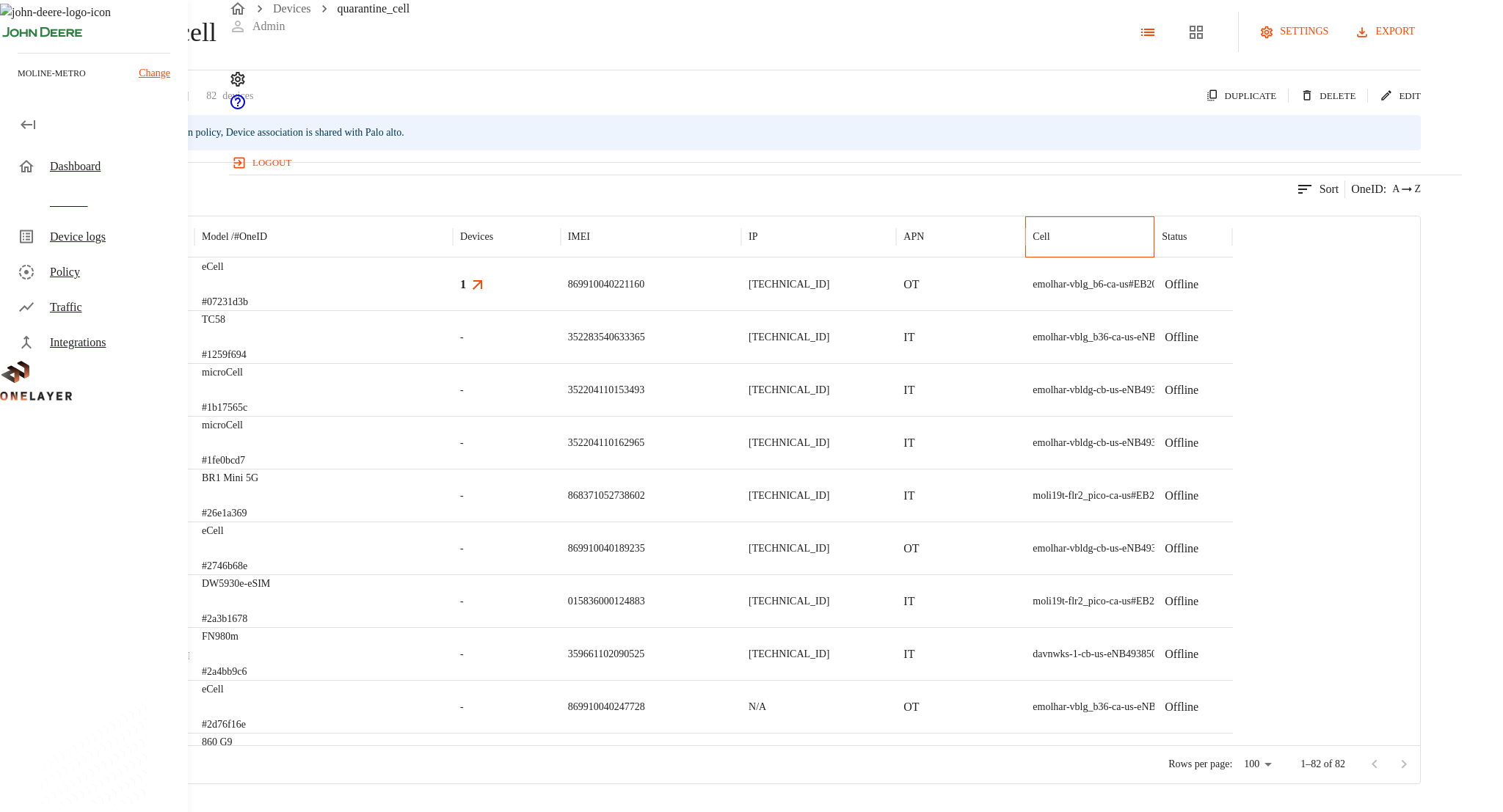
click at [1154, 258] on div "Cell" at bounding box center [1090, 237] width 129 height 41
click at [1186, 244] on p "Status" at bounding box center [1174, 236] width 25 height 14
click at [1345, 198] on div at bounding box center [1344, 189] width 1 height 18
click at [1394, 435] on icon at bounding box center [1395, 442] width 14 height 14
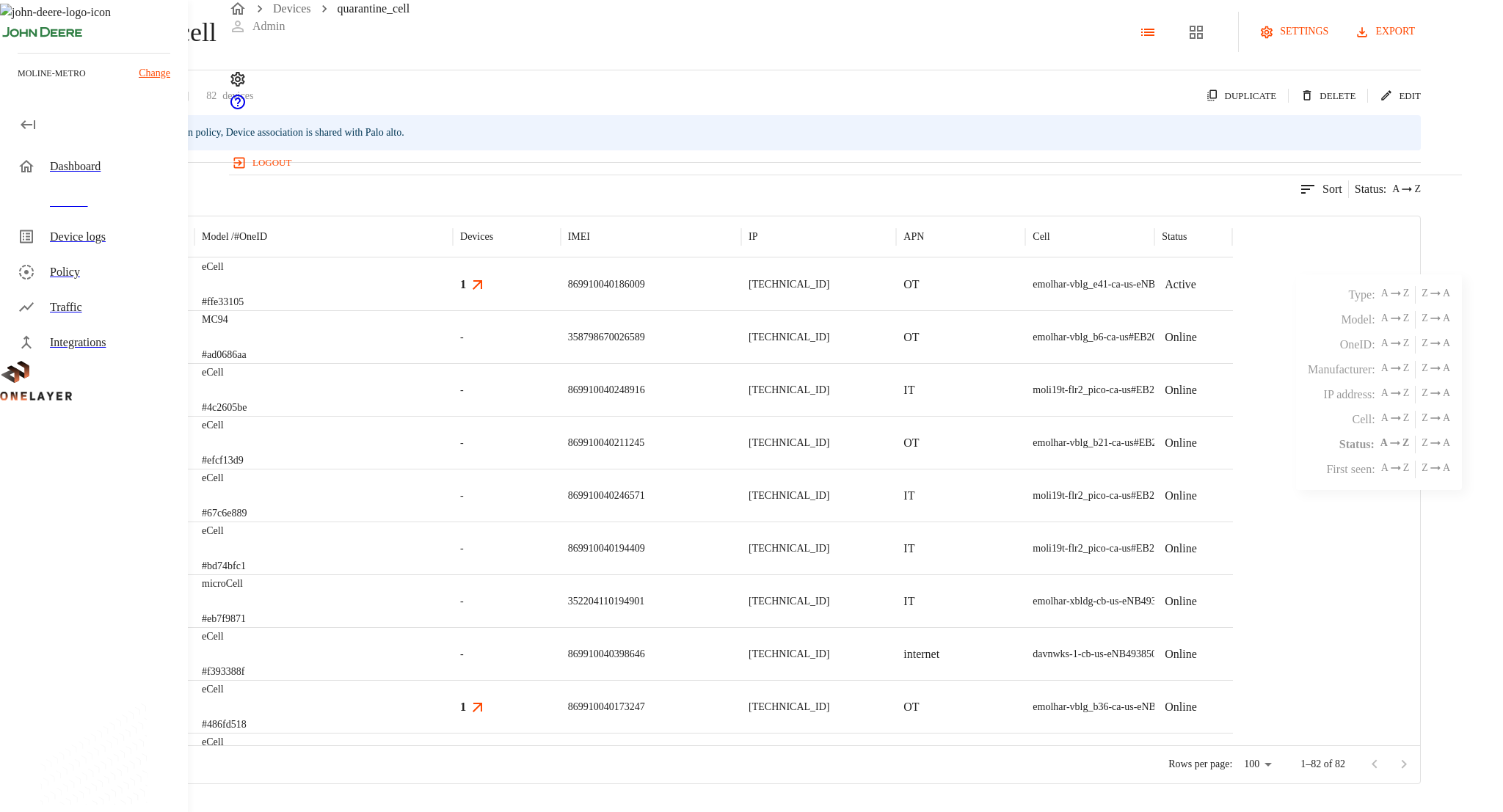
click at [1180, 198] on div "82 results match your criteria. Sort Status : A Z" at bounding box center [710, 180] width 1420 height 36
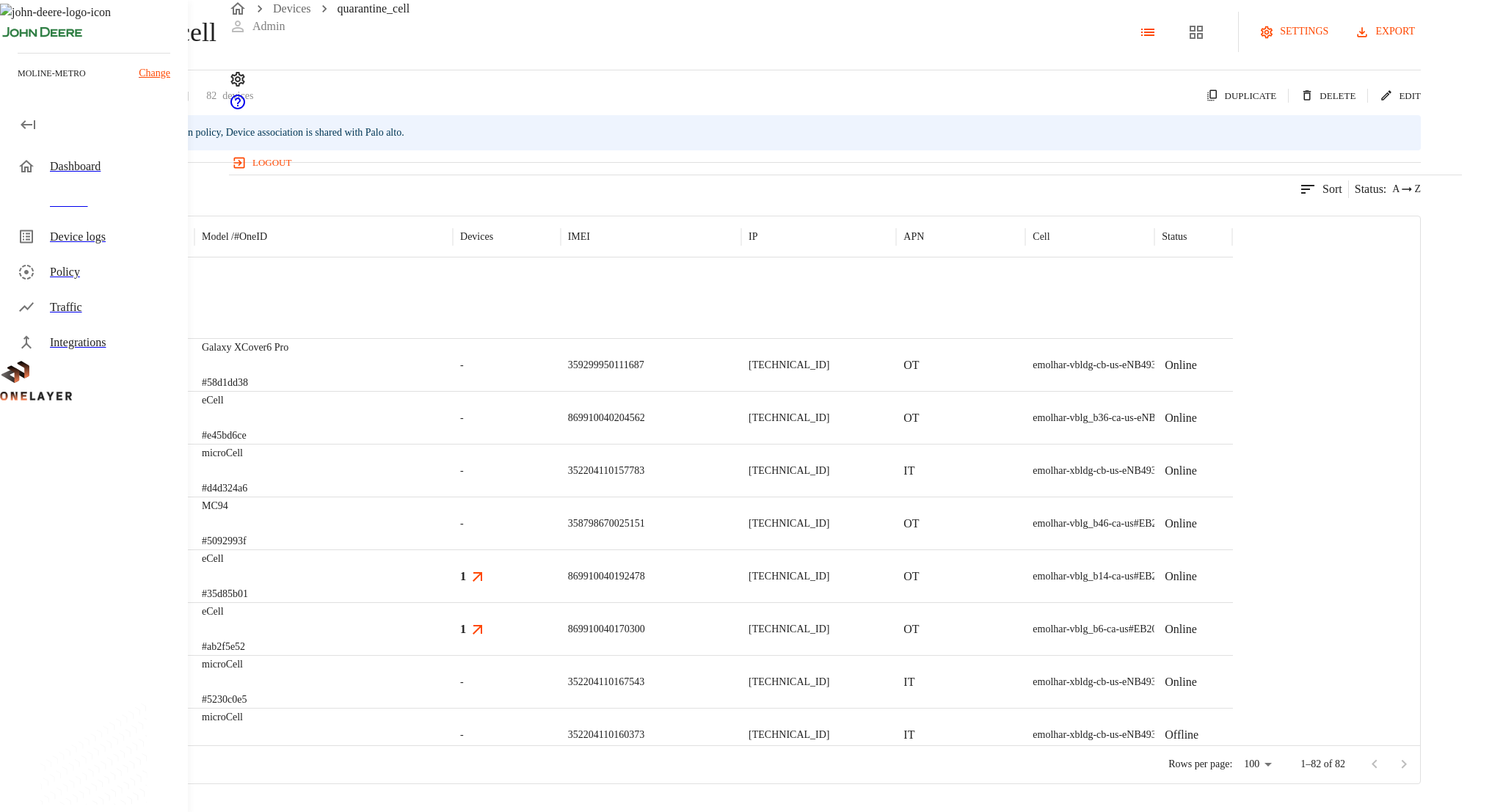
scroll to position [563, 0]
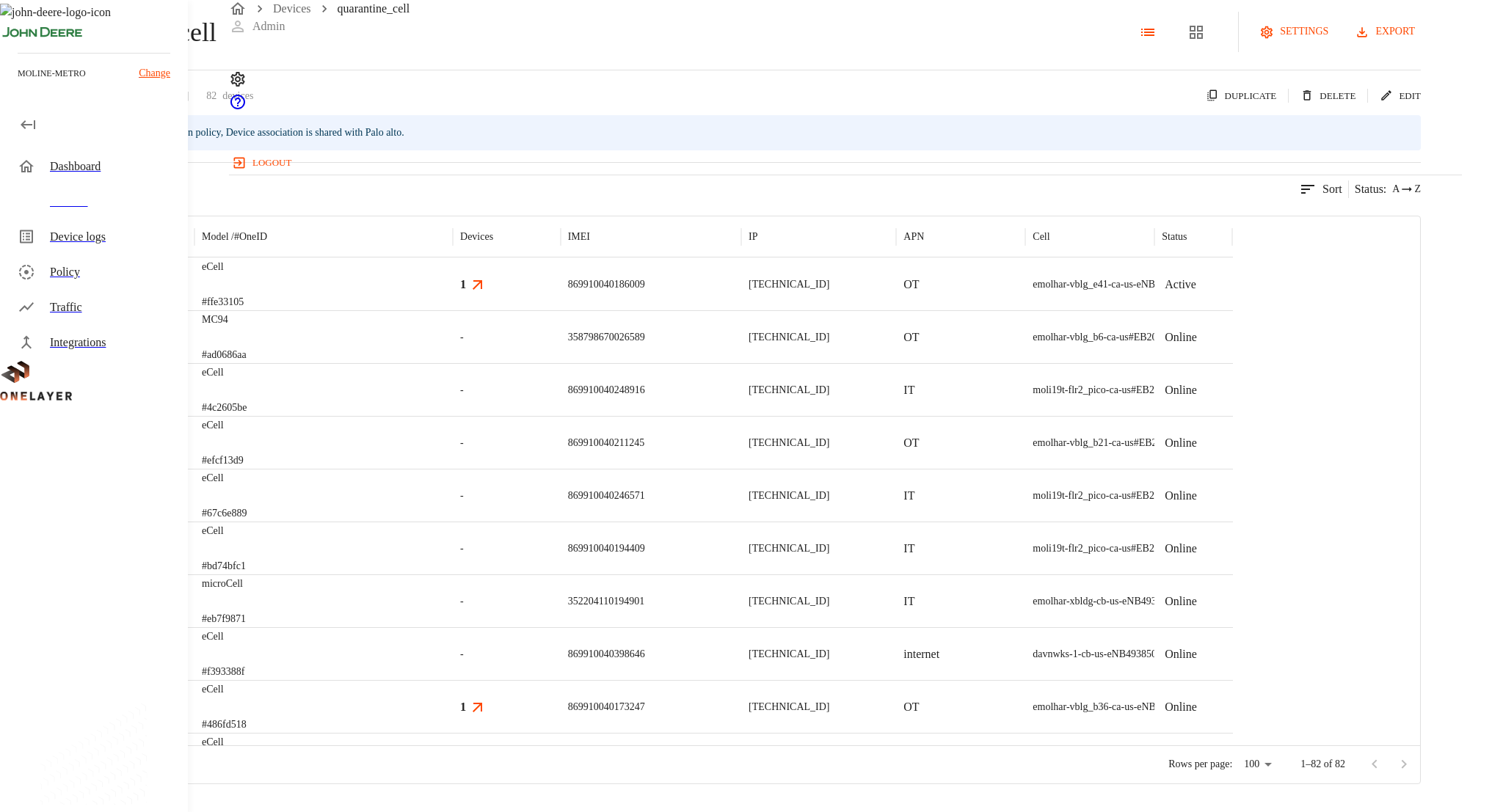
click at [741, 733] on div "869910040173247" at bounding box center [651, 706] width 181 height 53
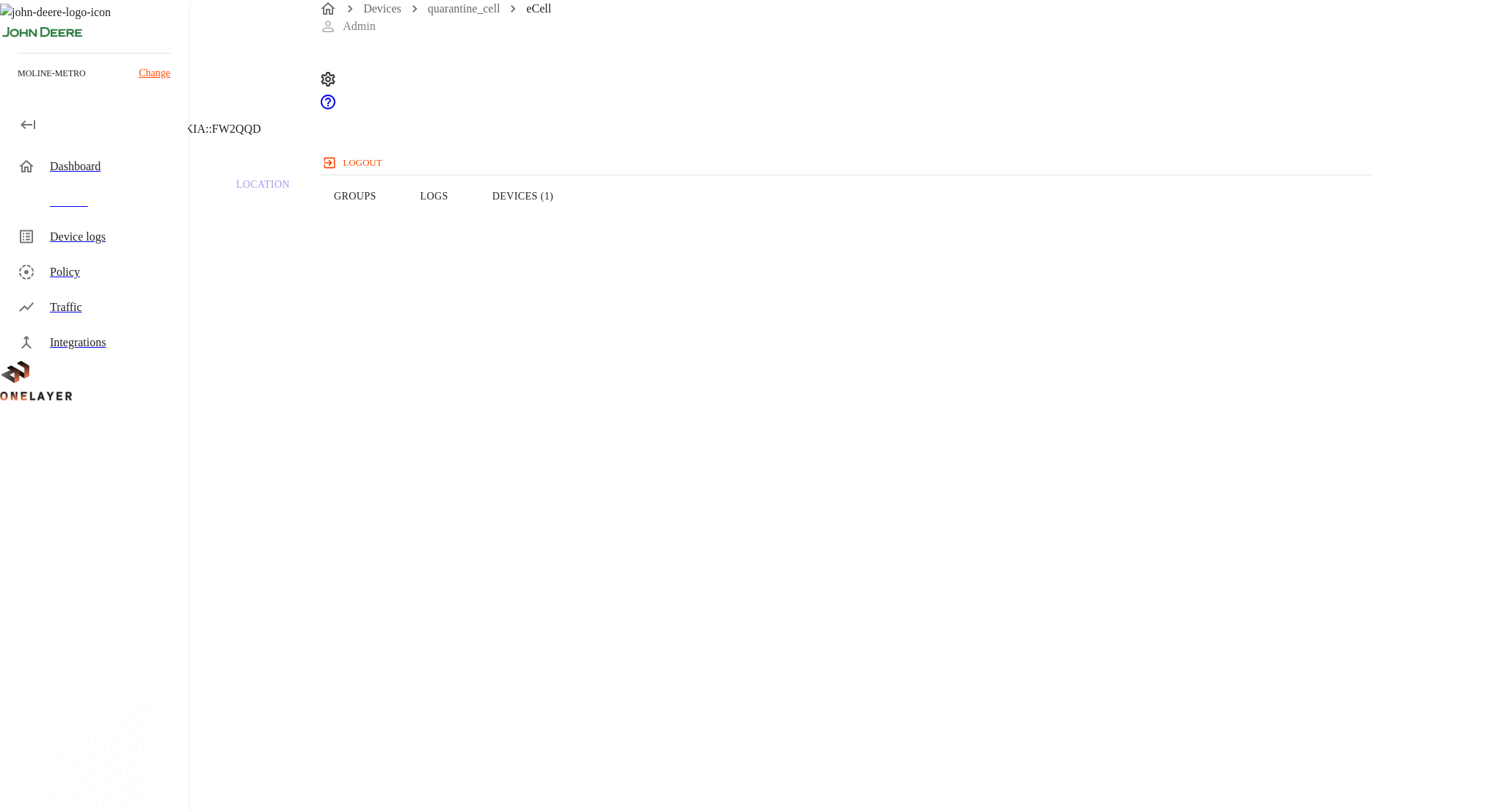
click at [576, 230] on button "Devices (1)" at bounding box center [522, 196] width 105 height 93
click at [469, 14] on link "quarantine_cell" at bounding box center [464, 8] width 72 height 12
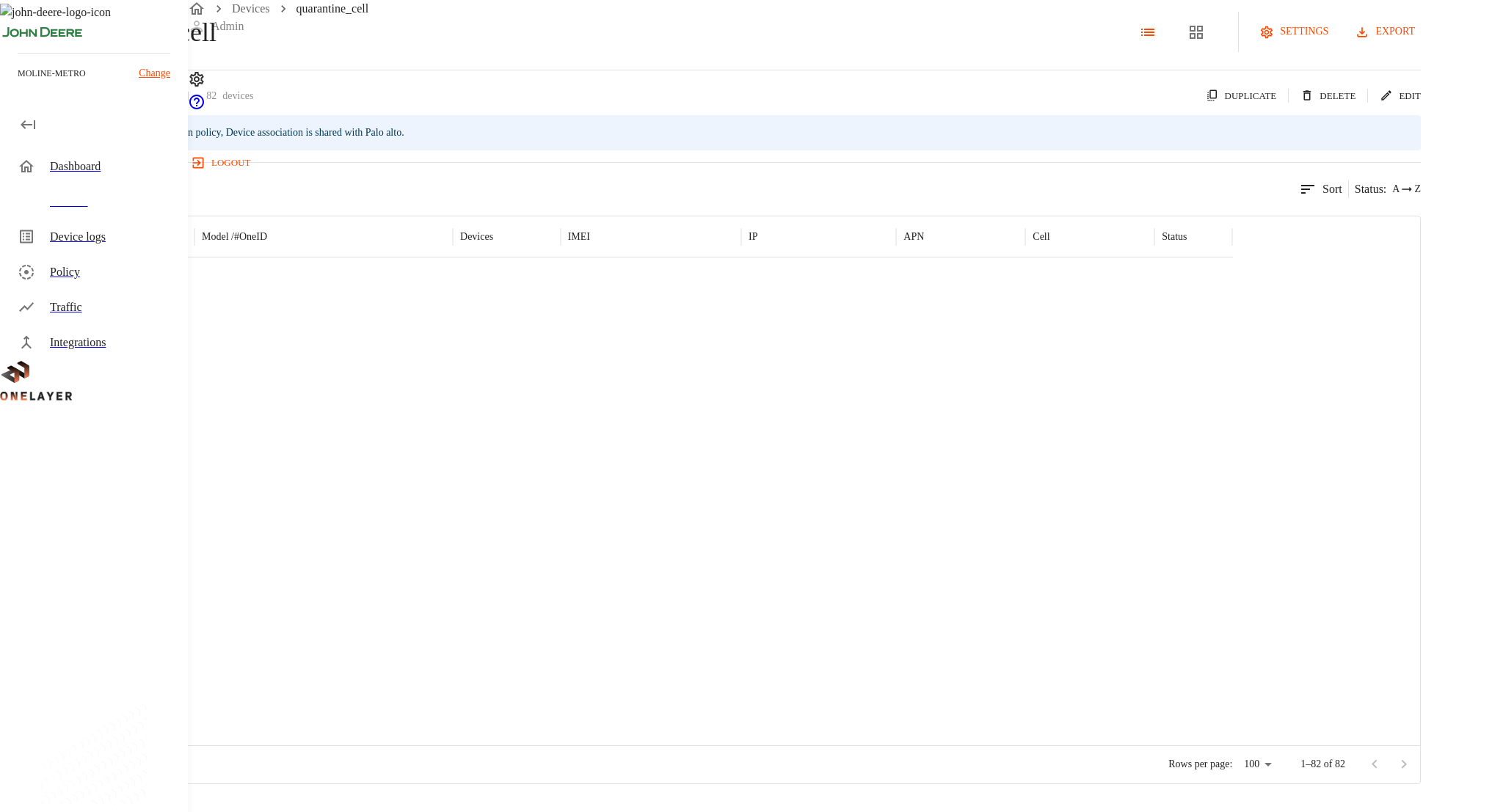
scroll to position [623, 0]
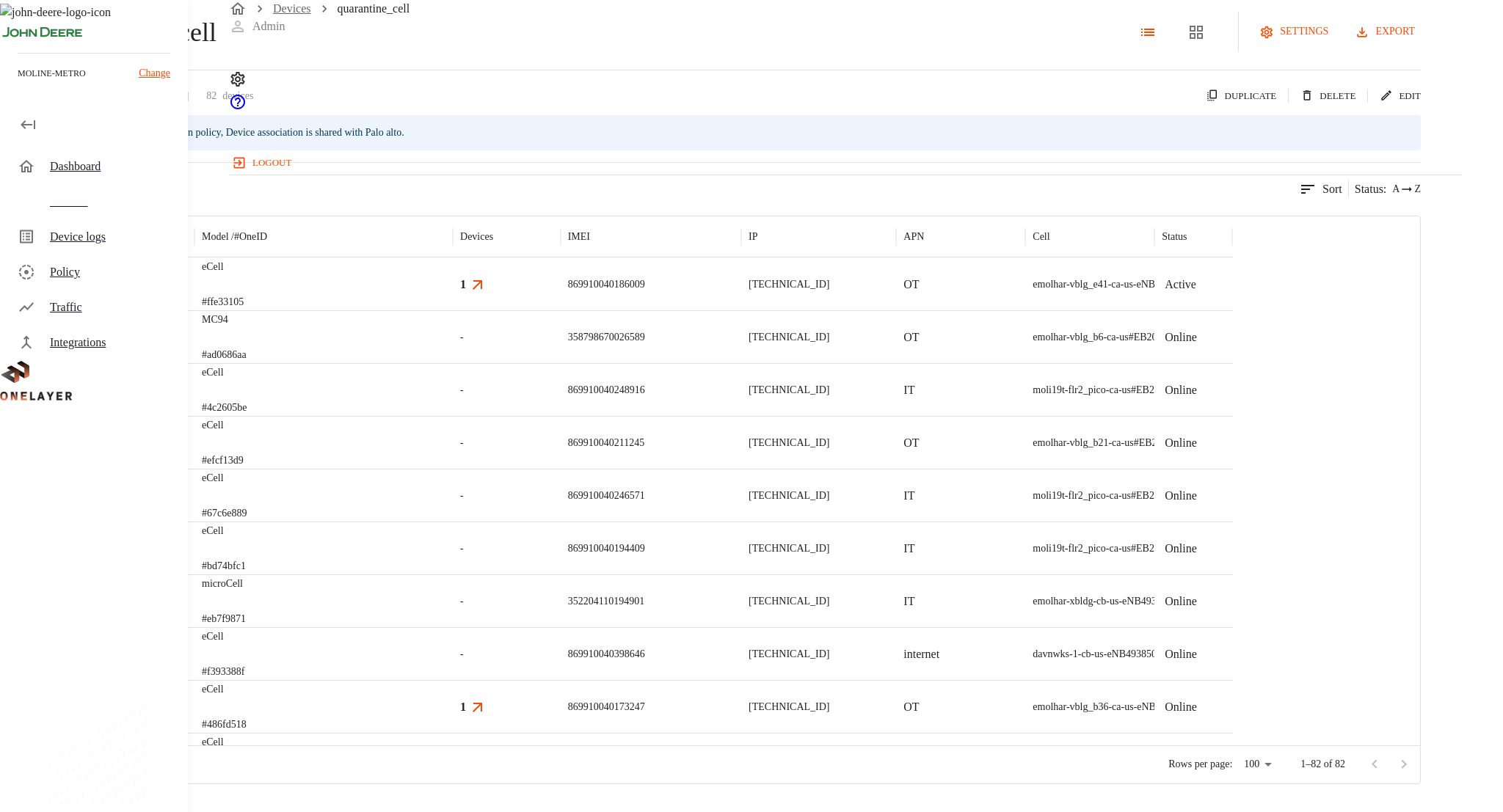
click at [283, 14] on link "Devices" at bounding box center [292, 8] width 38 height 12
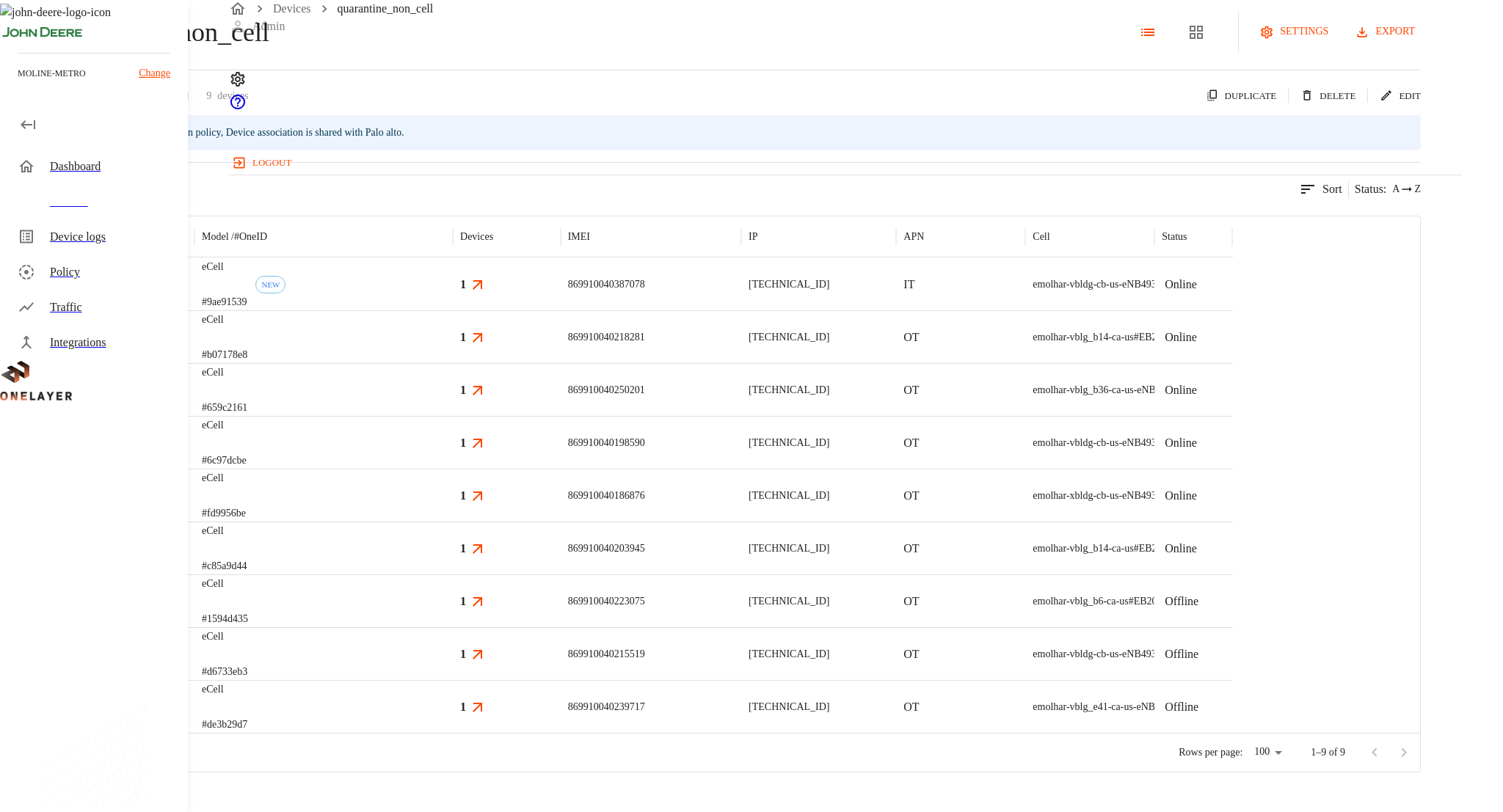
click at [830, 292] on p "[TECHNICAL_ID]" at bounding box center [789, 284] width 81 height 14
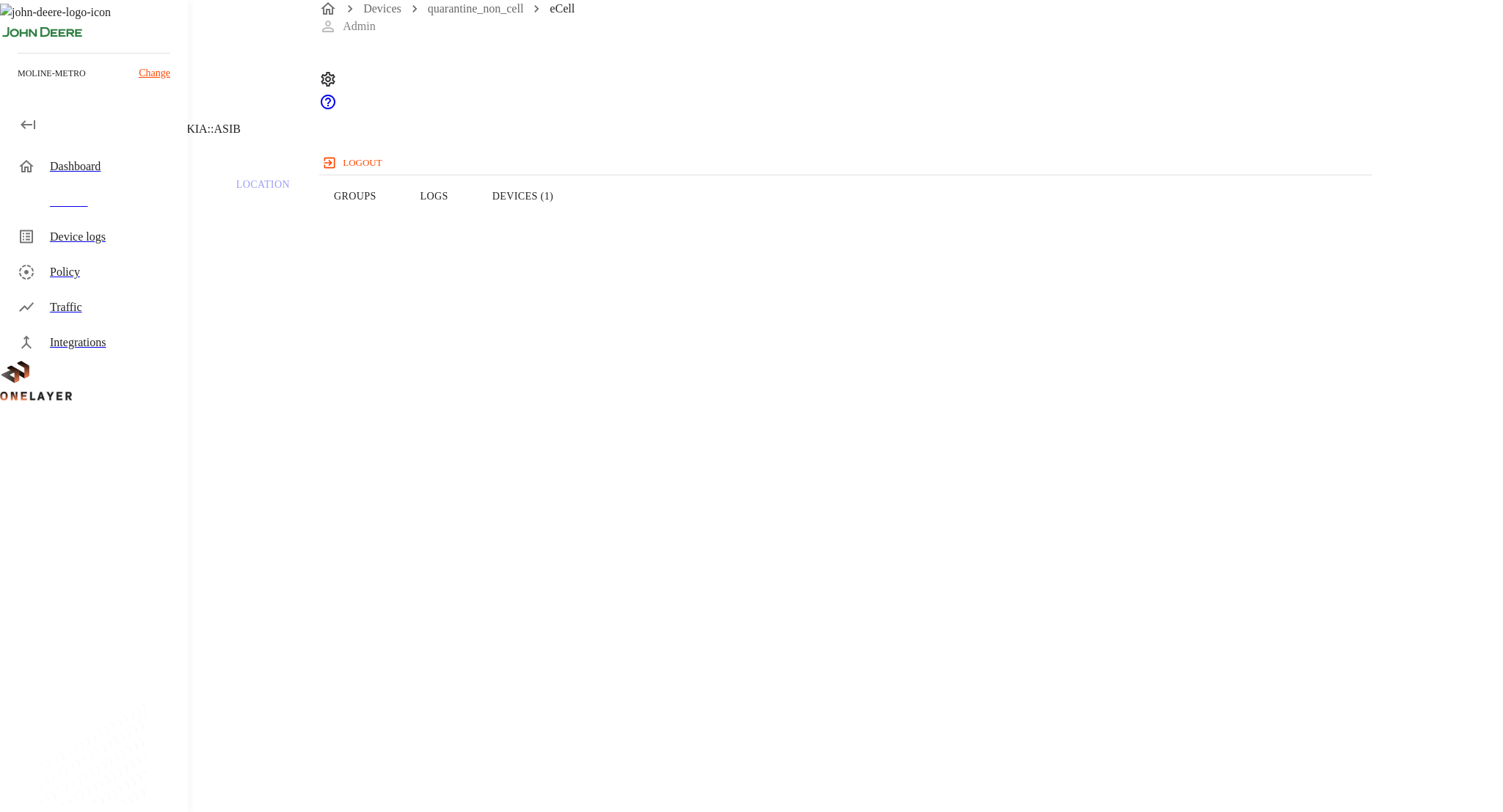
click at [576, 226] on button "Devices (1)" at bounding box center [522, 196] width 105 height 93
click at [399, 224] on button "Groups" at bounding box center [355, 196] width 87 height 93
click at [101, 226] on button "Overview" at bounding box center [50, 196] width 101 height 93
click at [124, 579] on span "869910040387078" at bounding box center [79, 585] width 88 height 12
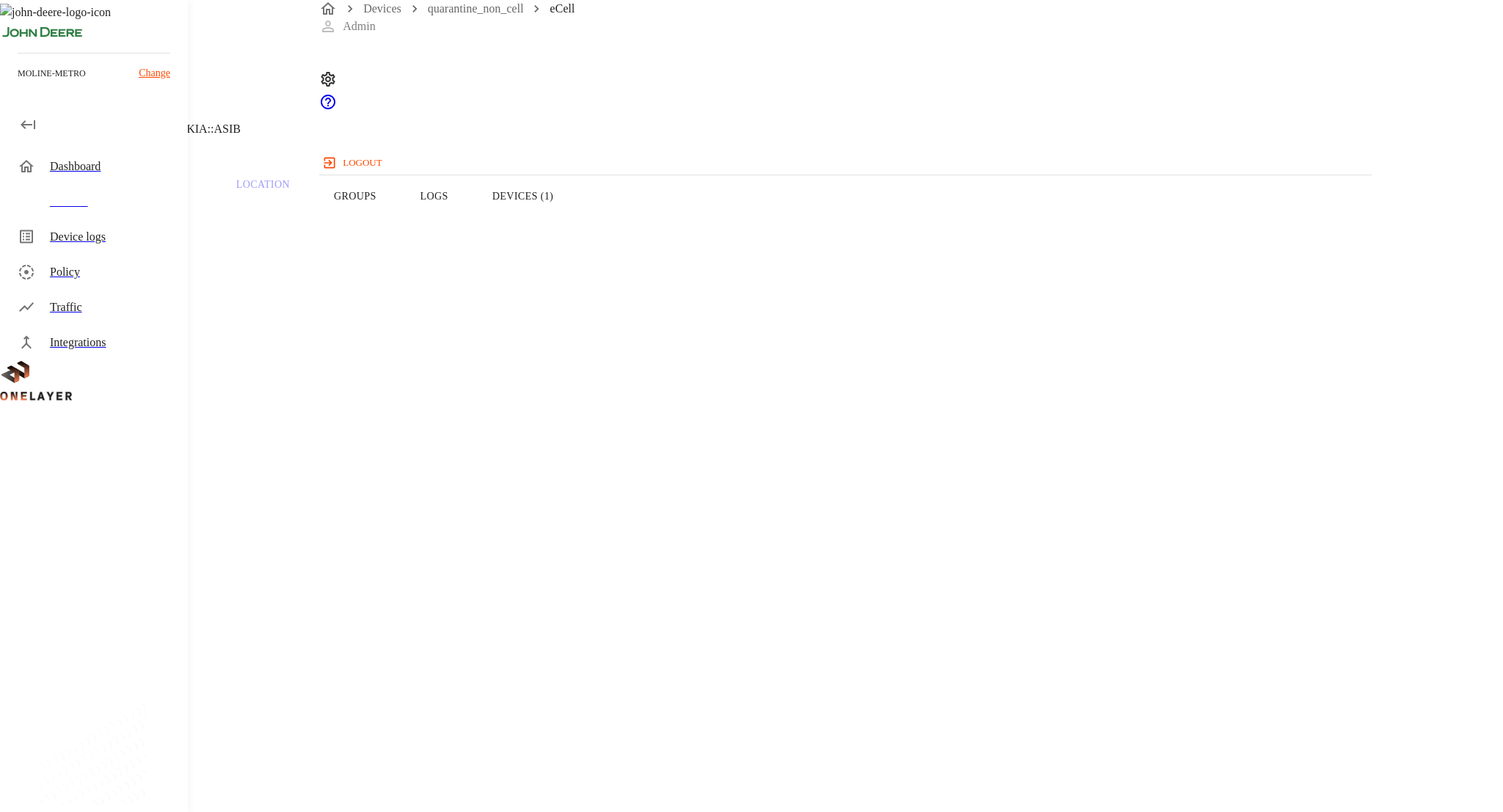
copy span "869910040387078"
click at [659, 548] on section "IMEI: 869910040387078" at bounding box center [600, 570] width 1131 height 47
click at [480, 14] on link "quarantine_non_cell" at bounding box center [476, 8] width 96 height 12
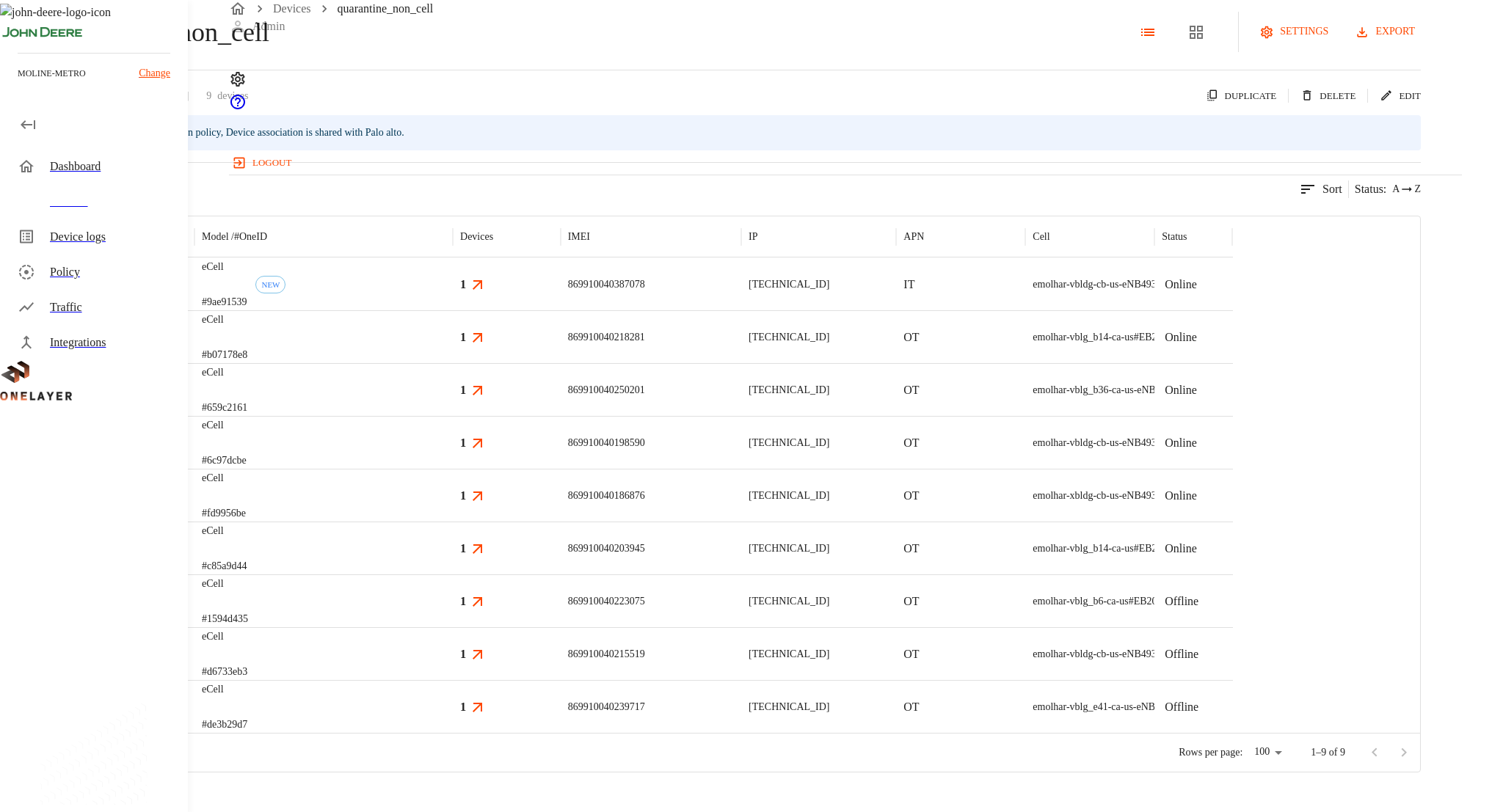
scroll to position [2, 0]
click at [1420, 46] on button "export" at bounding box center [1386, 31] width 69 height 28
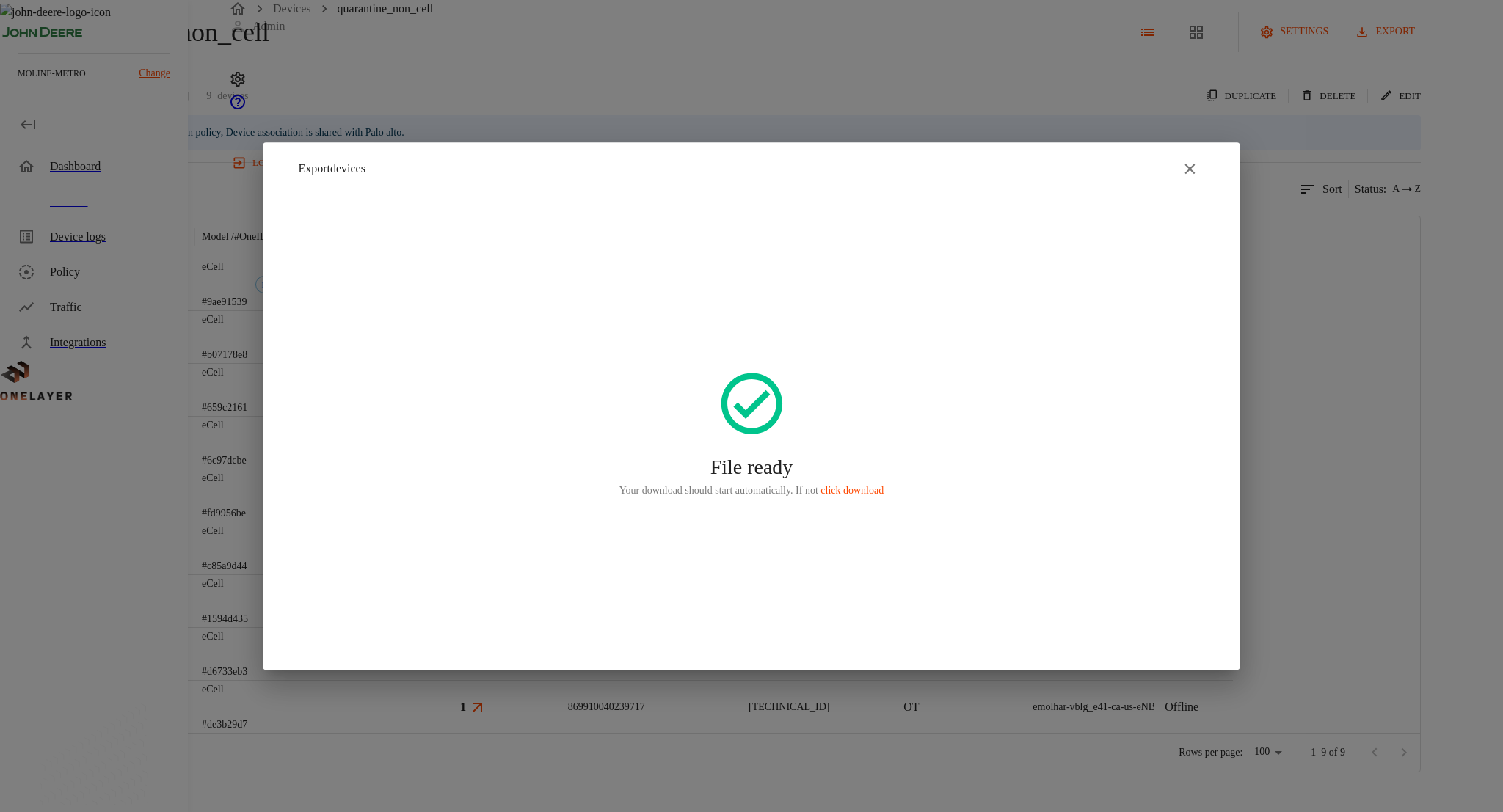
click at [166, 292] on div at bounding box center [752, 406] width 1503 height 812
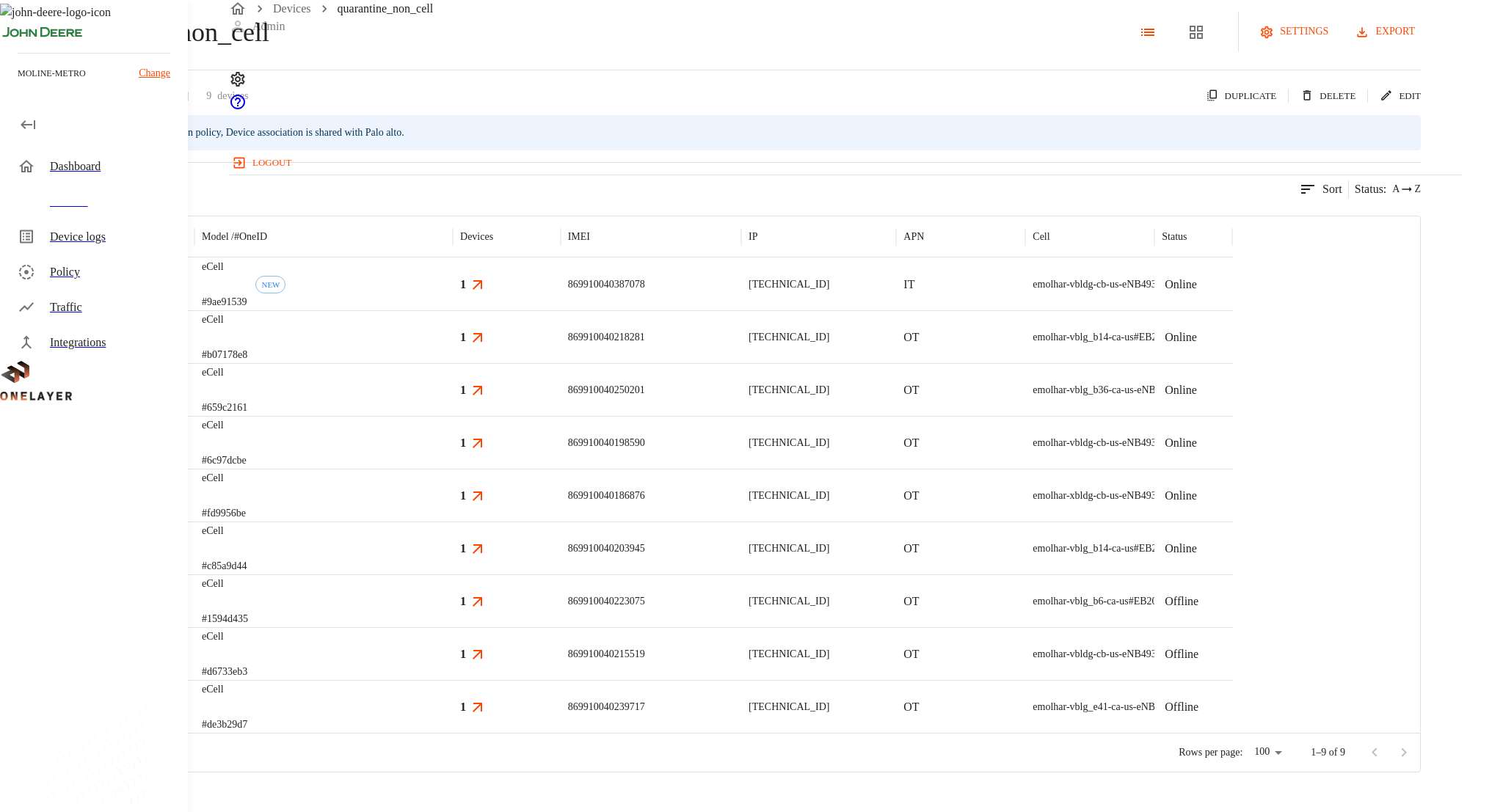
click at [453, 310] on div "eCell #9ae91539 NEW" at bounding box center [323, 284] width 259 height 53
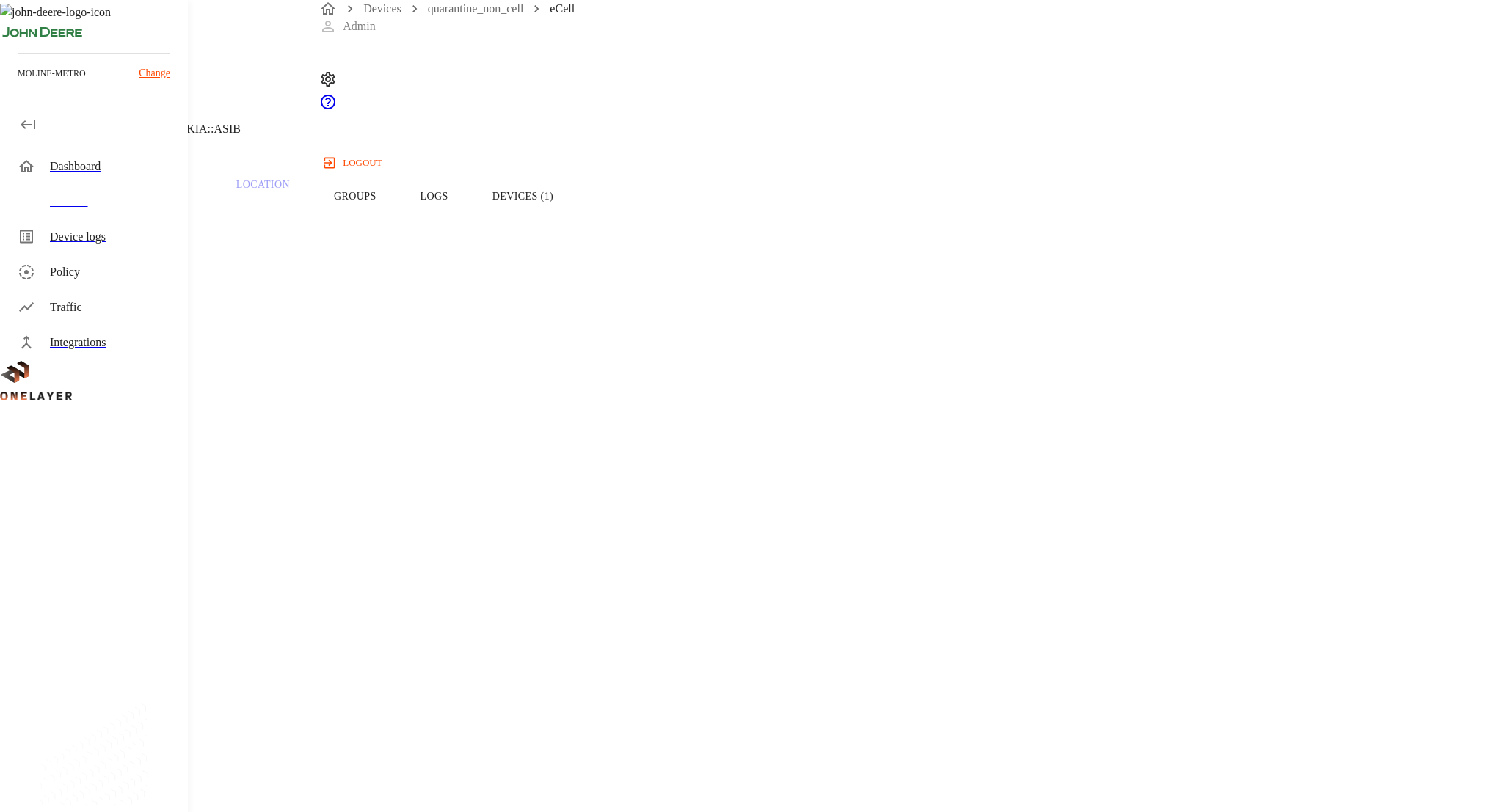
copy span "8900099200003084705"
click at [101, 225] on button "Overview" at bounding box center [50, 196] width 101 height 93
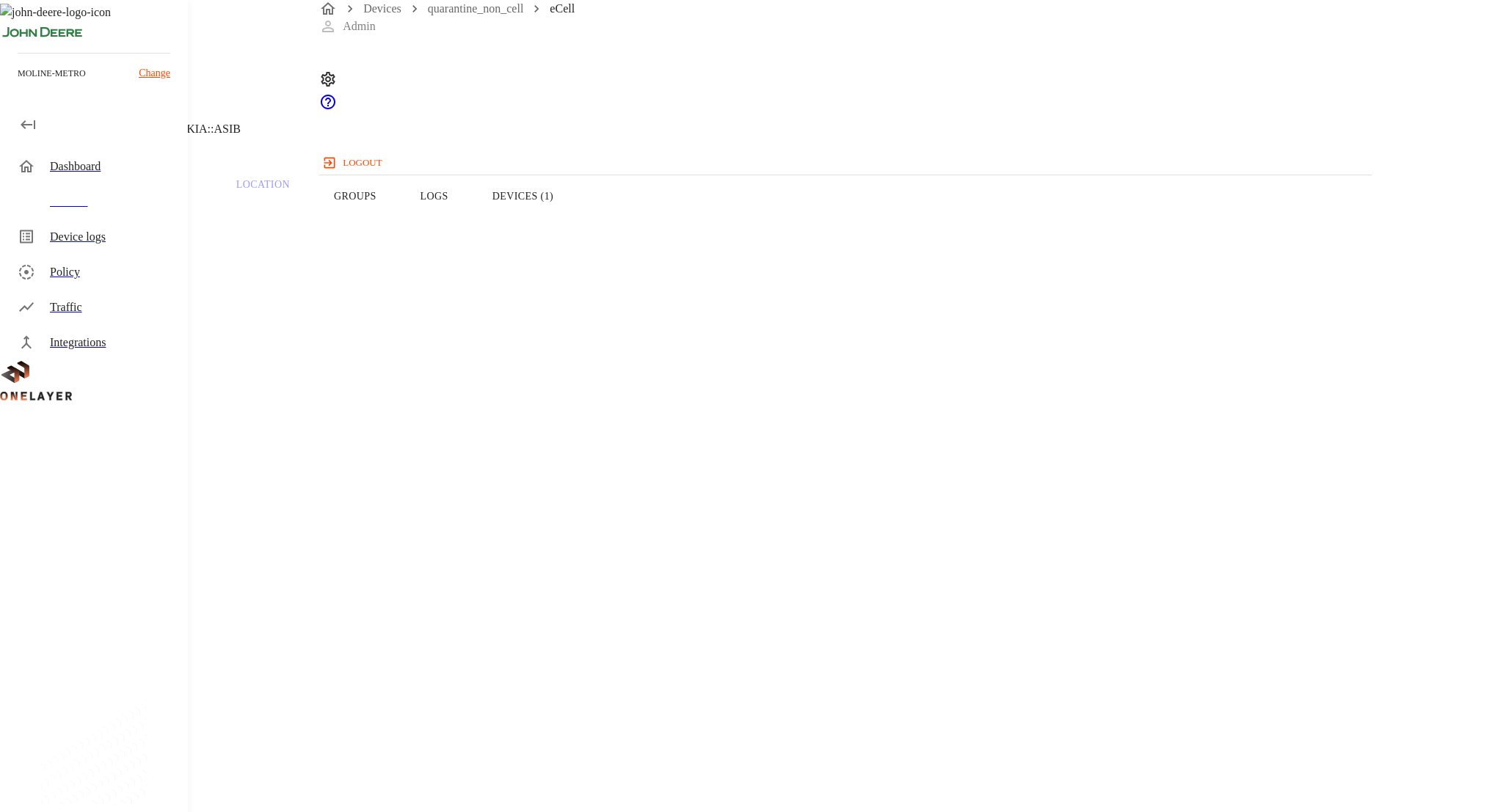
click at [361, 142] on div "eCell NEW 10.137.0.6 #9ae91539 Cell #DH240725611::NOKIA::ASIB" at bounding box center [600, 74] width 1201 height 149
click at [18, 84] on icon at bounding box center [9, 74] width 18 height 18
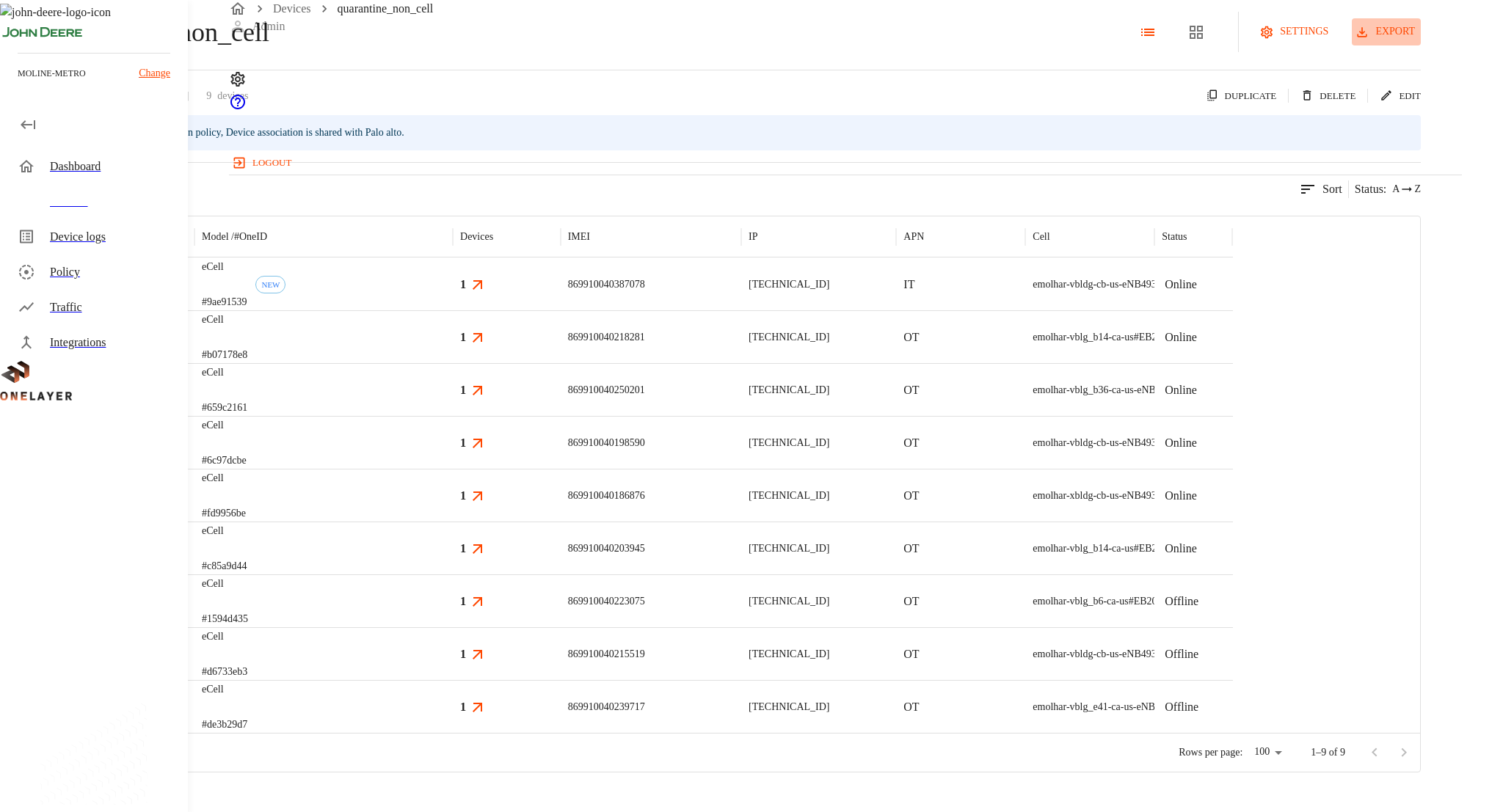
click at [1420, 46] on button "export" at bounding box center [1386, 31] width 69 height 28
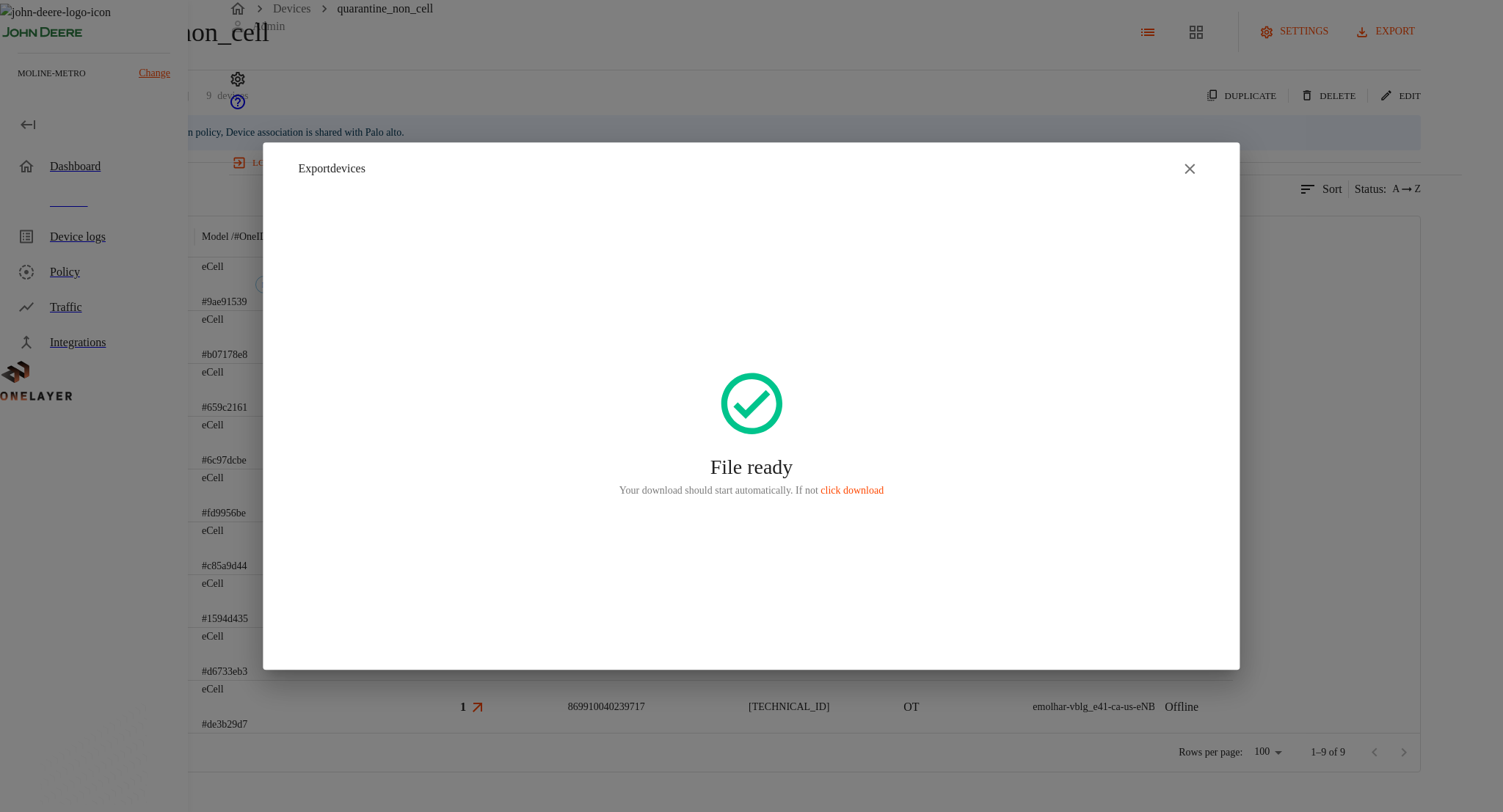
click at [803, 566] on div "File ready Your download should start automatically. If not click download" at bounding box center [751, 433] width 977 height 475
click at [762, 99] on div at bounding box center [752, 406] width 1503 height 812
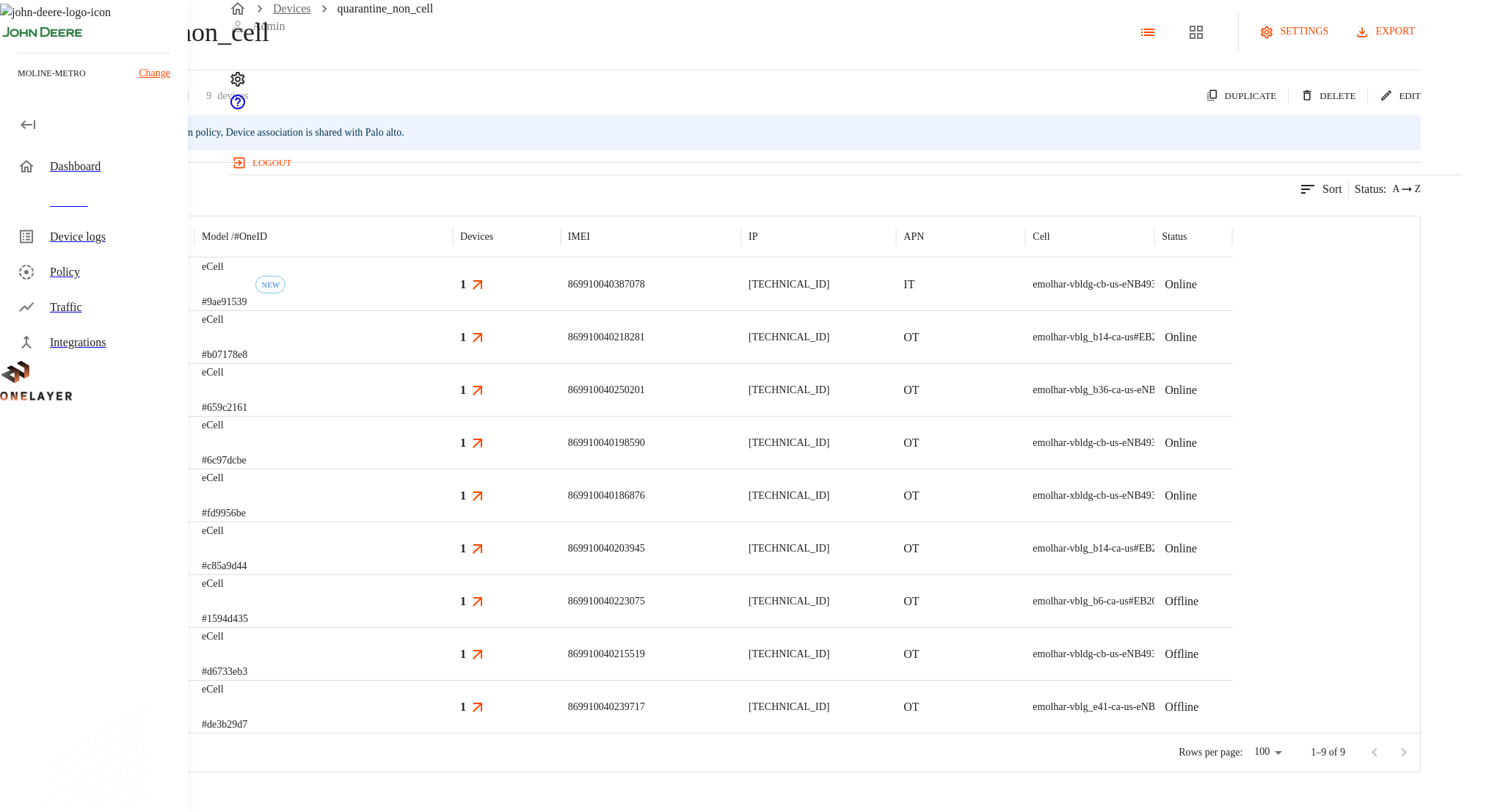
click at [293, 14] on link "Devices" at bounding box center [292, 8] width 38 height 12
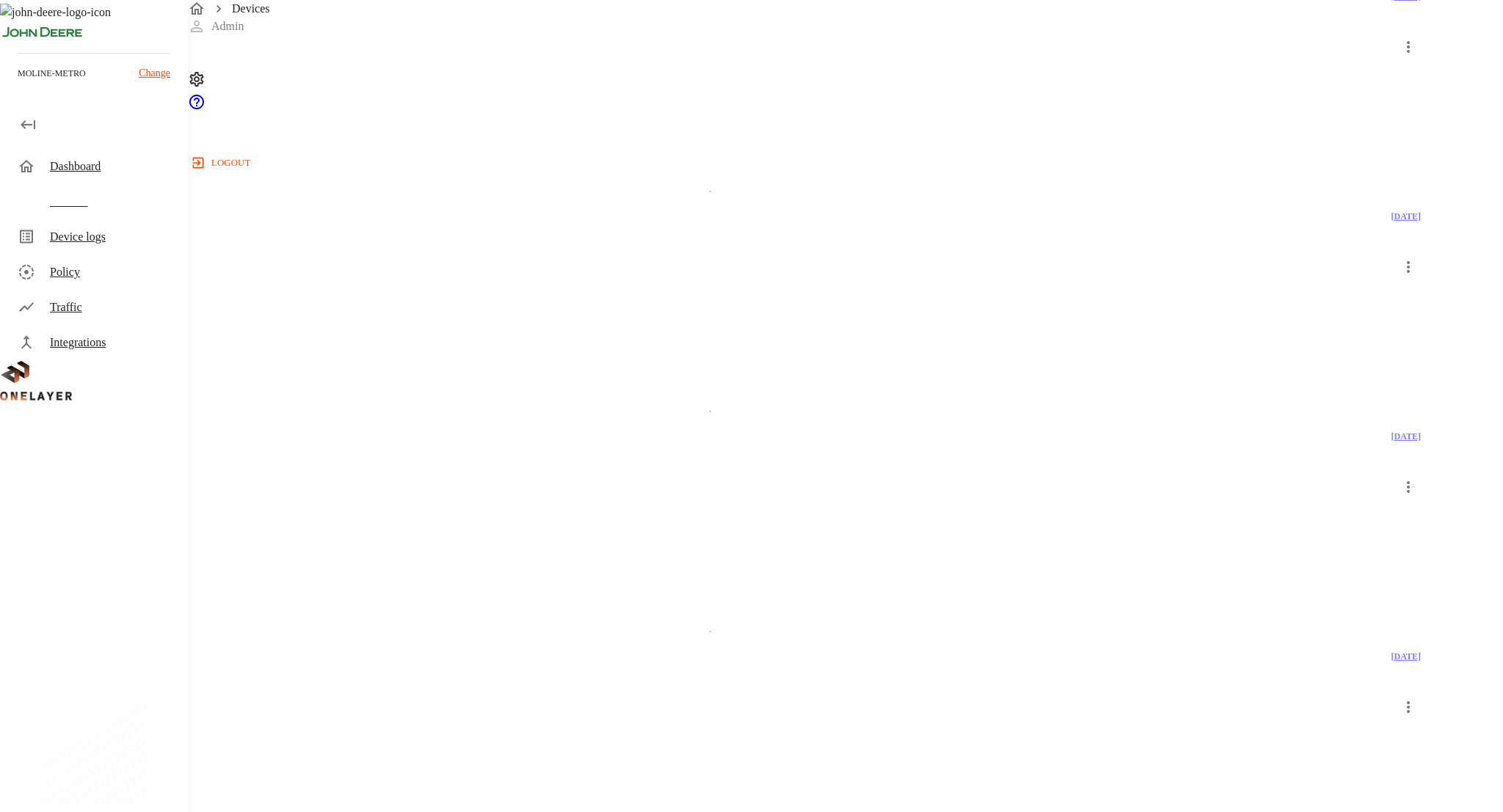
scroll to position [2278, 0]
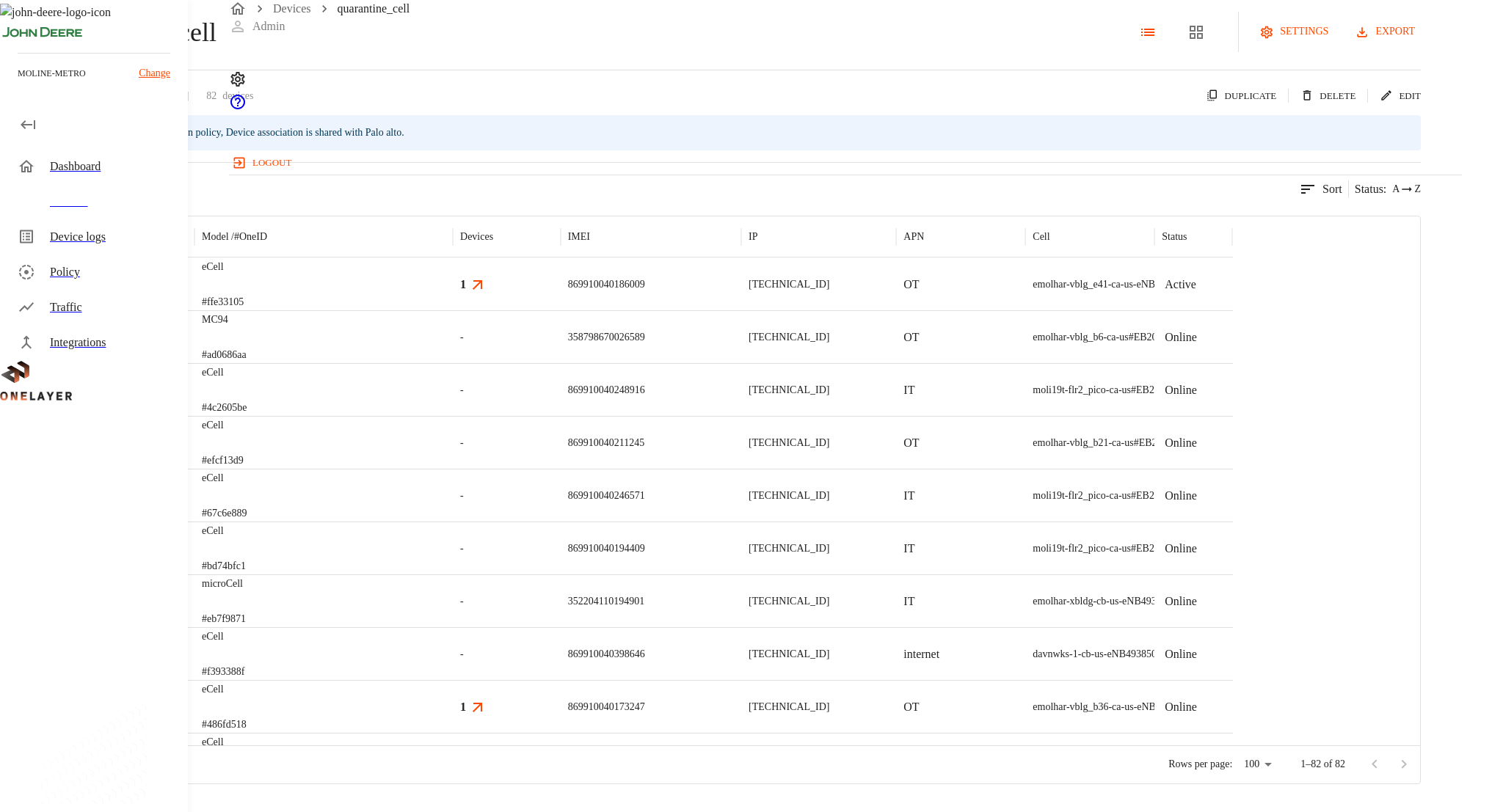
click at [1420, 46] on button "export" at bounding box center [1386, 31] width 69 height 28
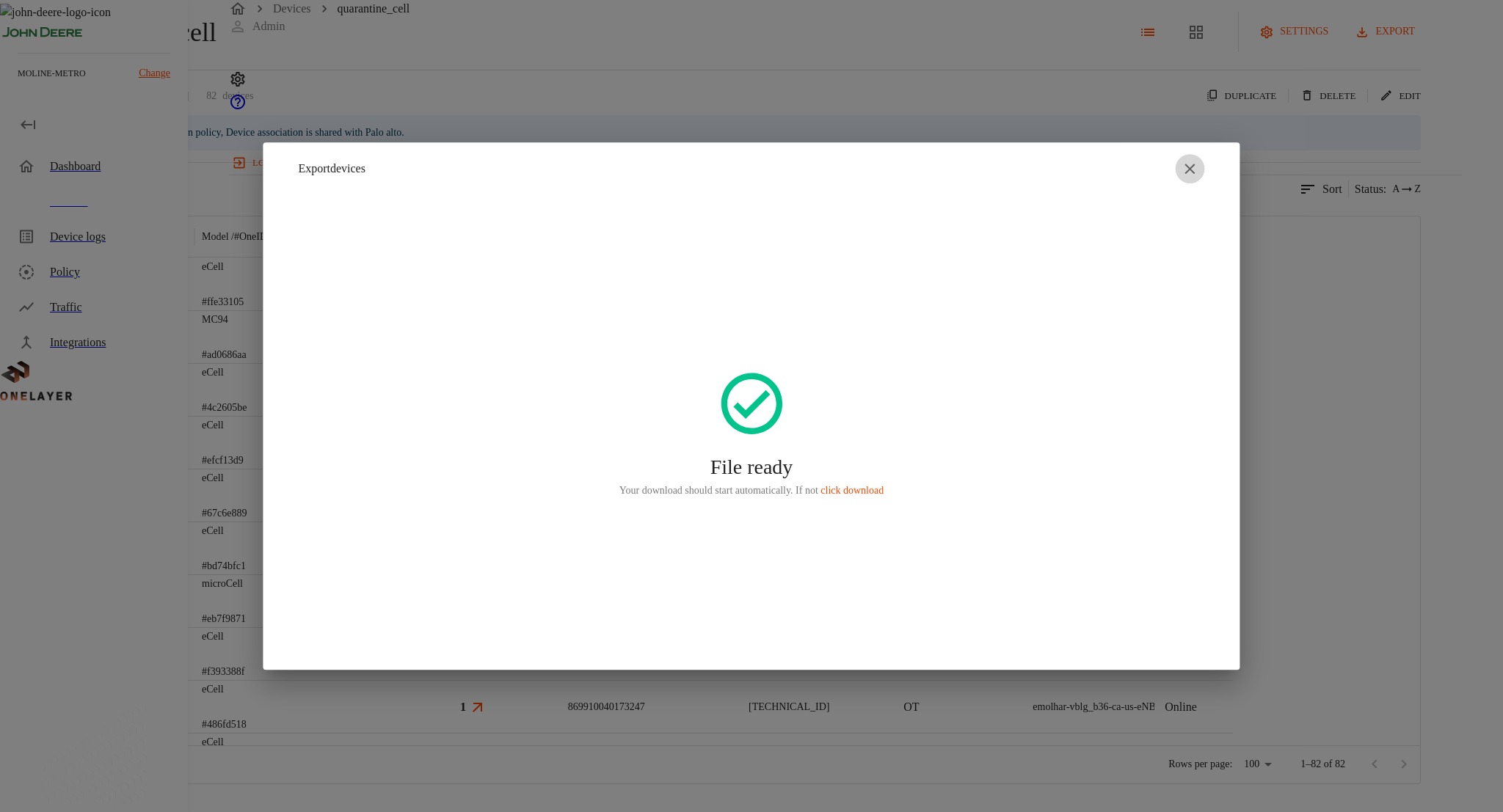
click at [1188, 168] on icon "button" at bounding box center [1190, 168] width 10 height 10
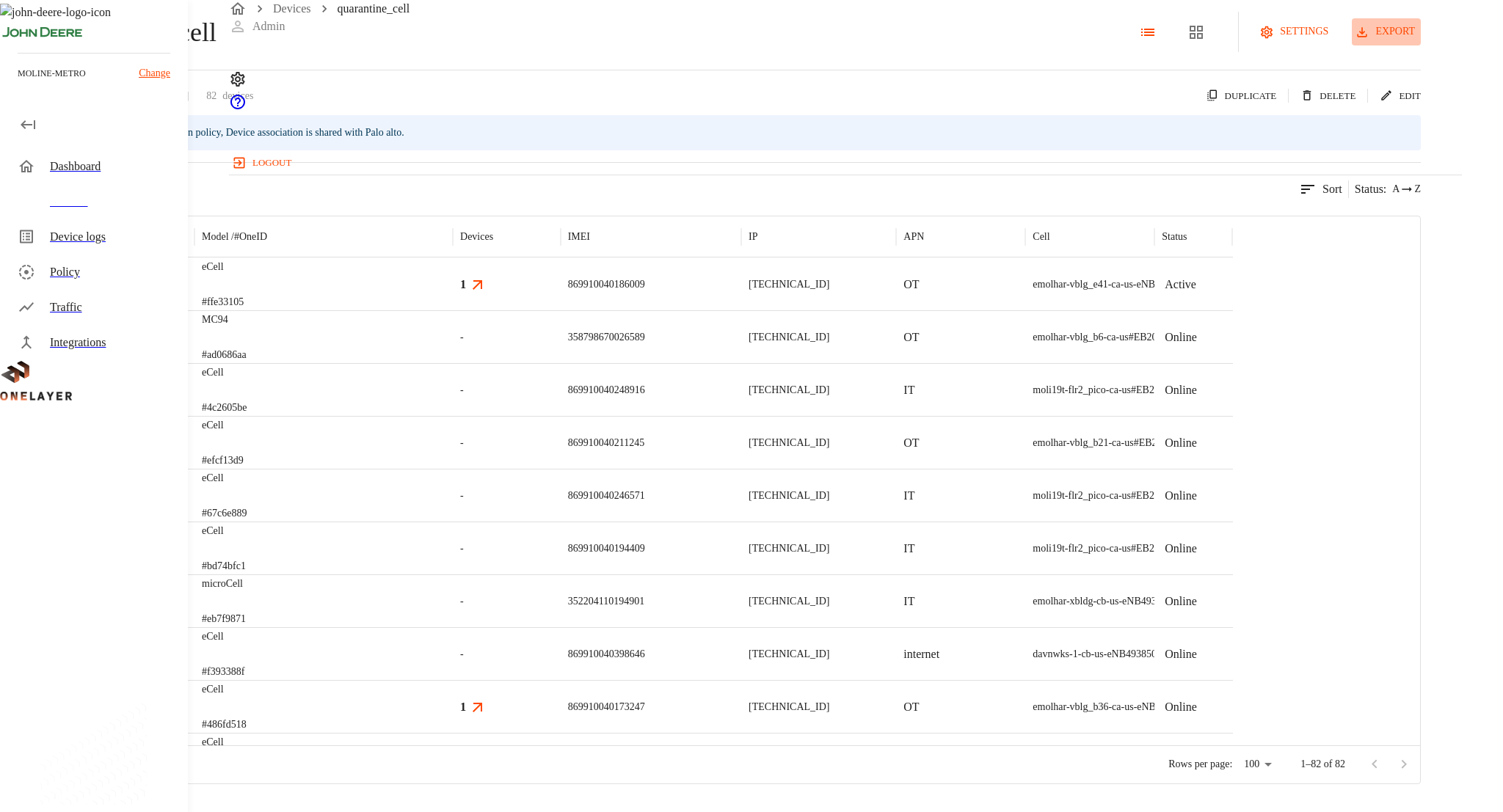
click at [1414, 46] on button "export" at bounding box center [1386, 31] width 69 height 28
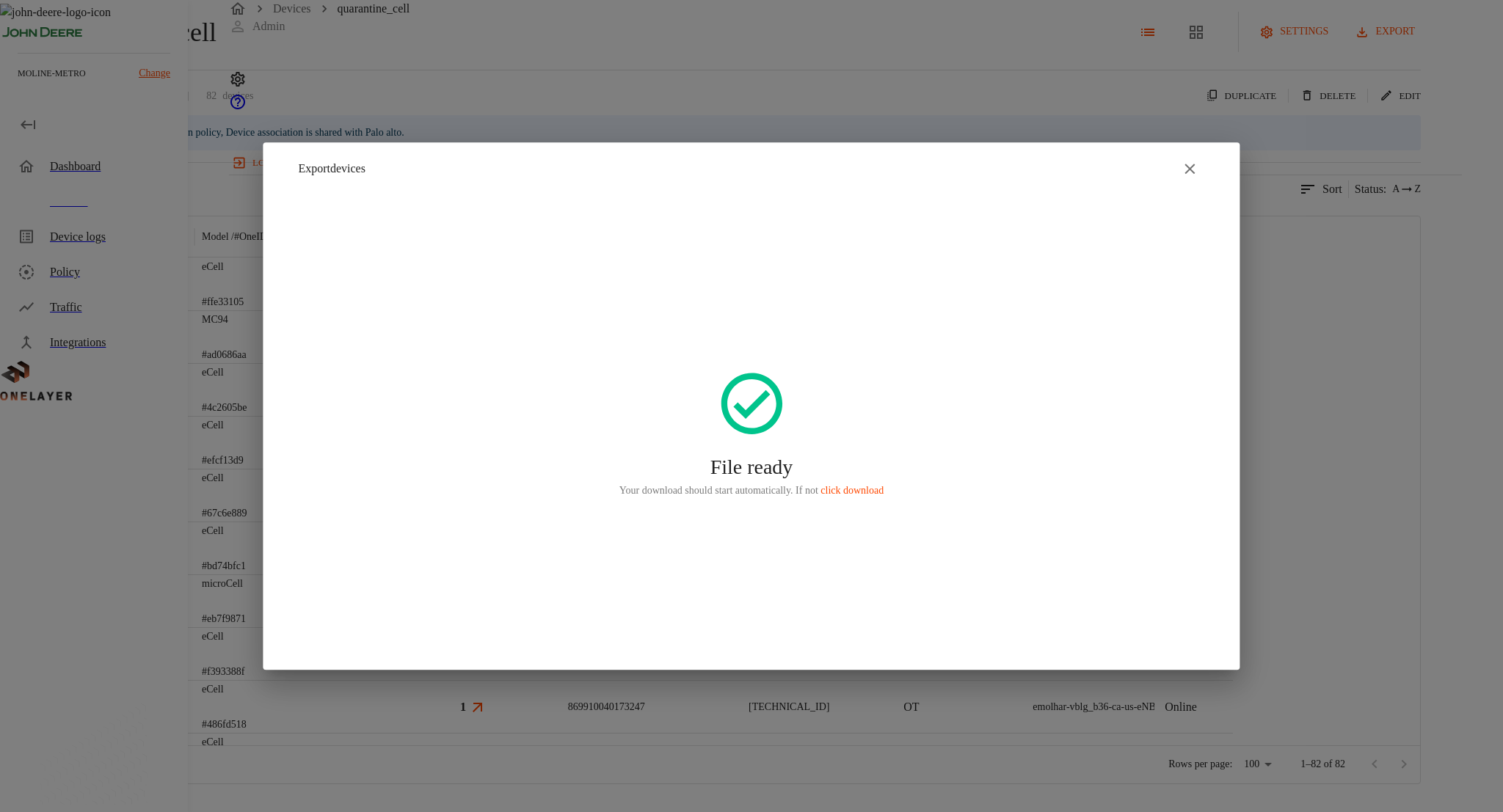
click at [455, 49] on div at bounding box center [752, 406] width 1503 height 812
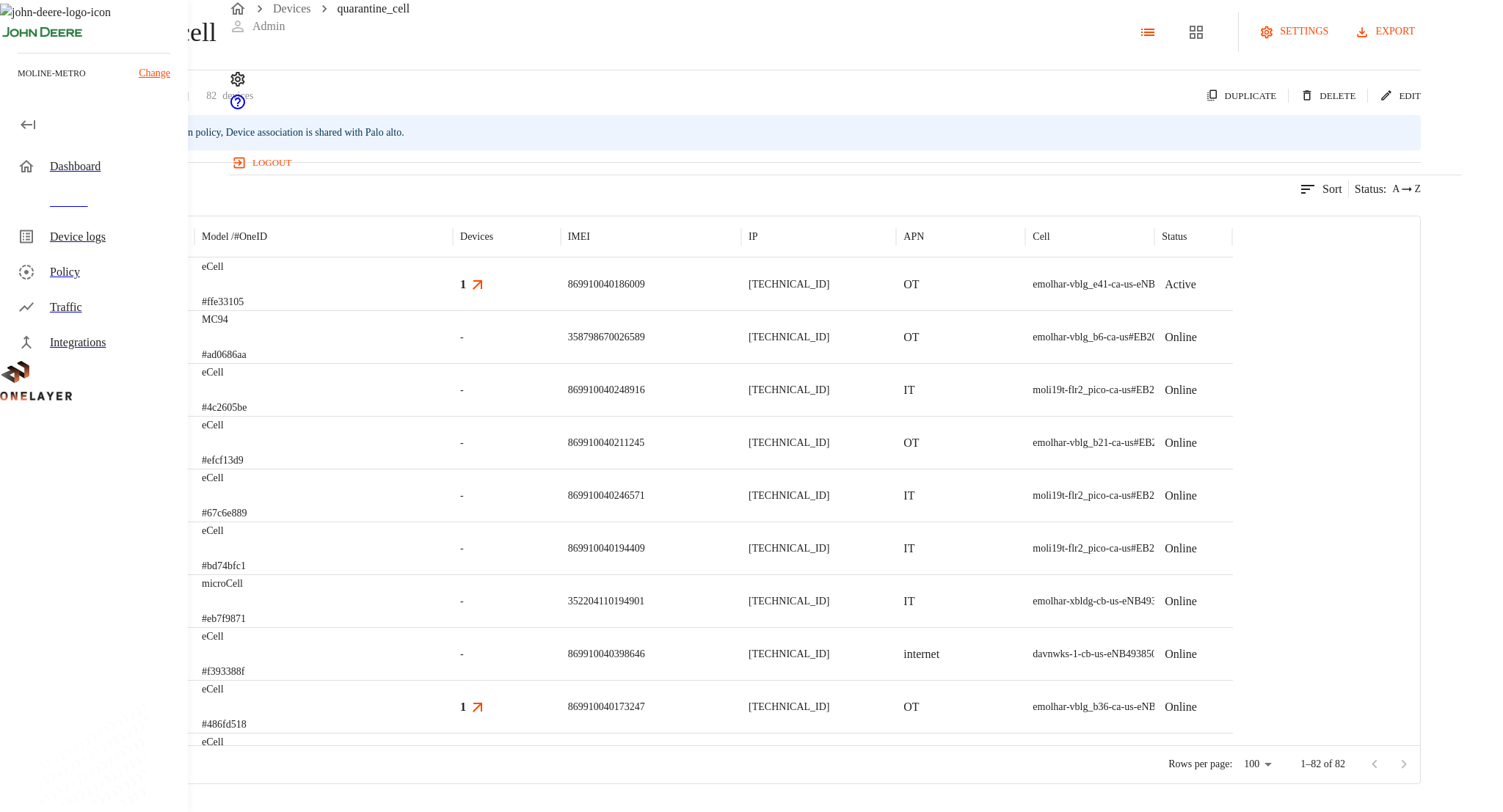
click at [453, 310] on div "eCell #ffe33105" at bounding box center [323, 284] width 259 height 53
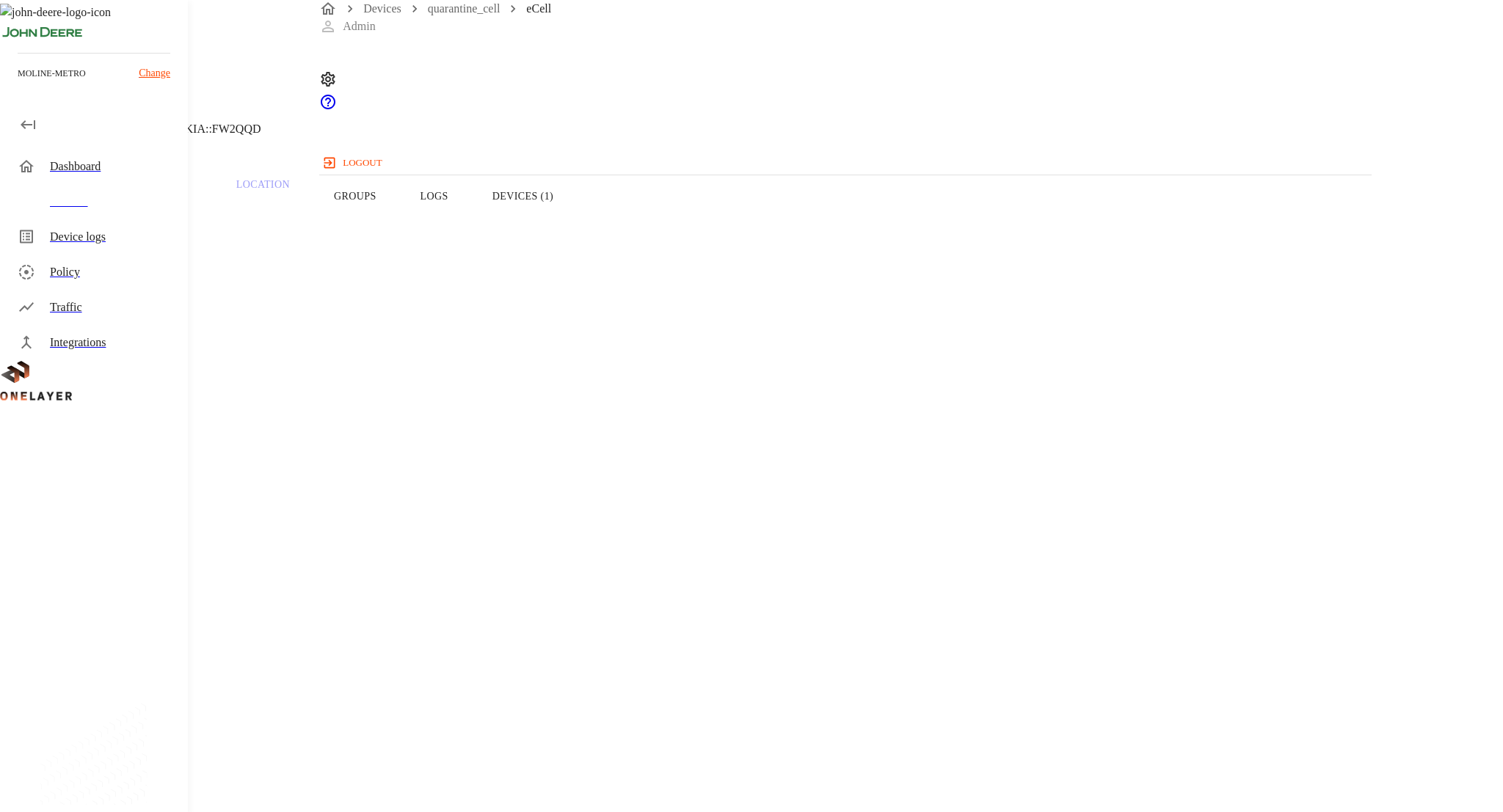
click at [124, 811] on span "999400000632652" at bounding box center [79, 820] width 88 height 12
copy span "999400000632652"
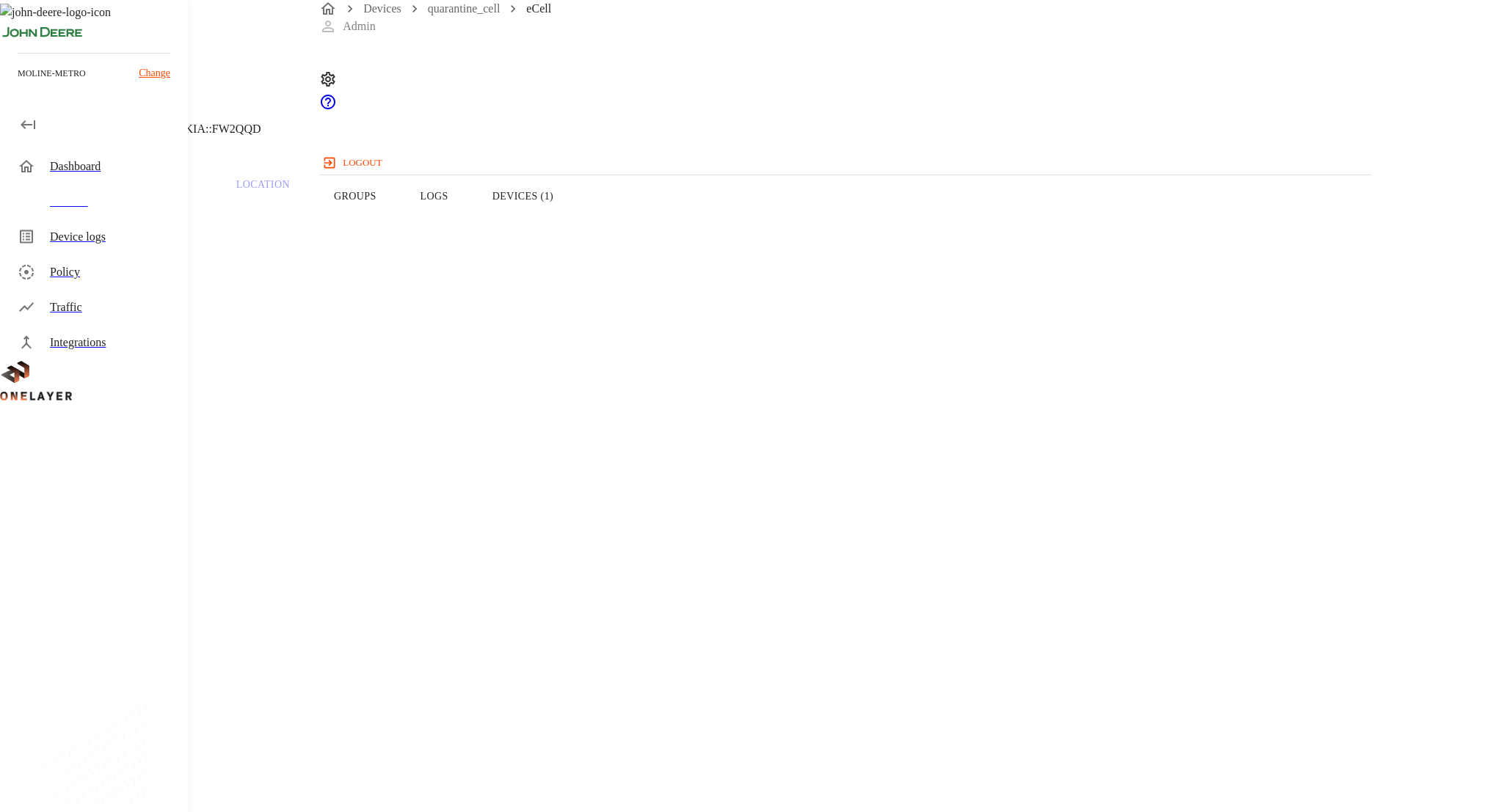
copy span "8900099200002826528"
click at [477, 489] on p "OneID :" at bounding box center [600, 497] width 1131 height 18
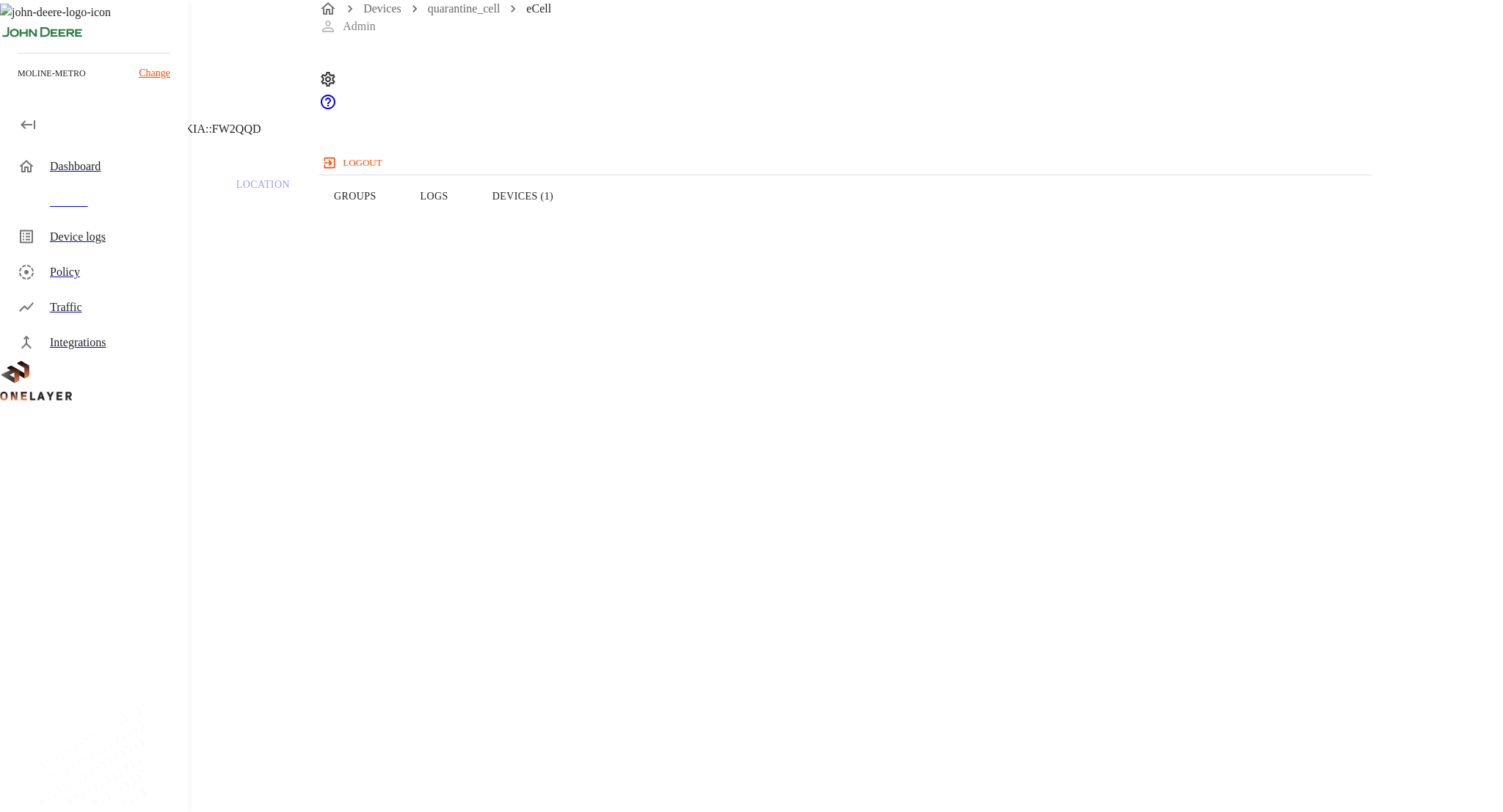
click at [359, 129] on header "eCell 10.137.68.20 #ffe33105 Cell #EB211210933::NOKIA::FW2QQD" at bounding box center [600, 74] width 1201 height 149
click at [9, 82] on icon at bounding box center [4, 74] width 9 height 14
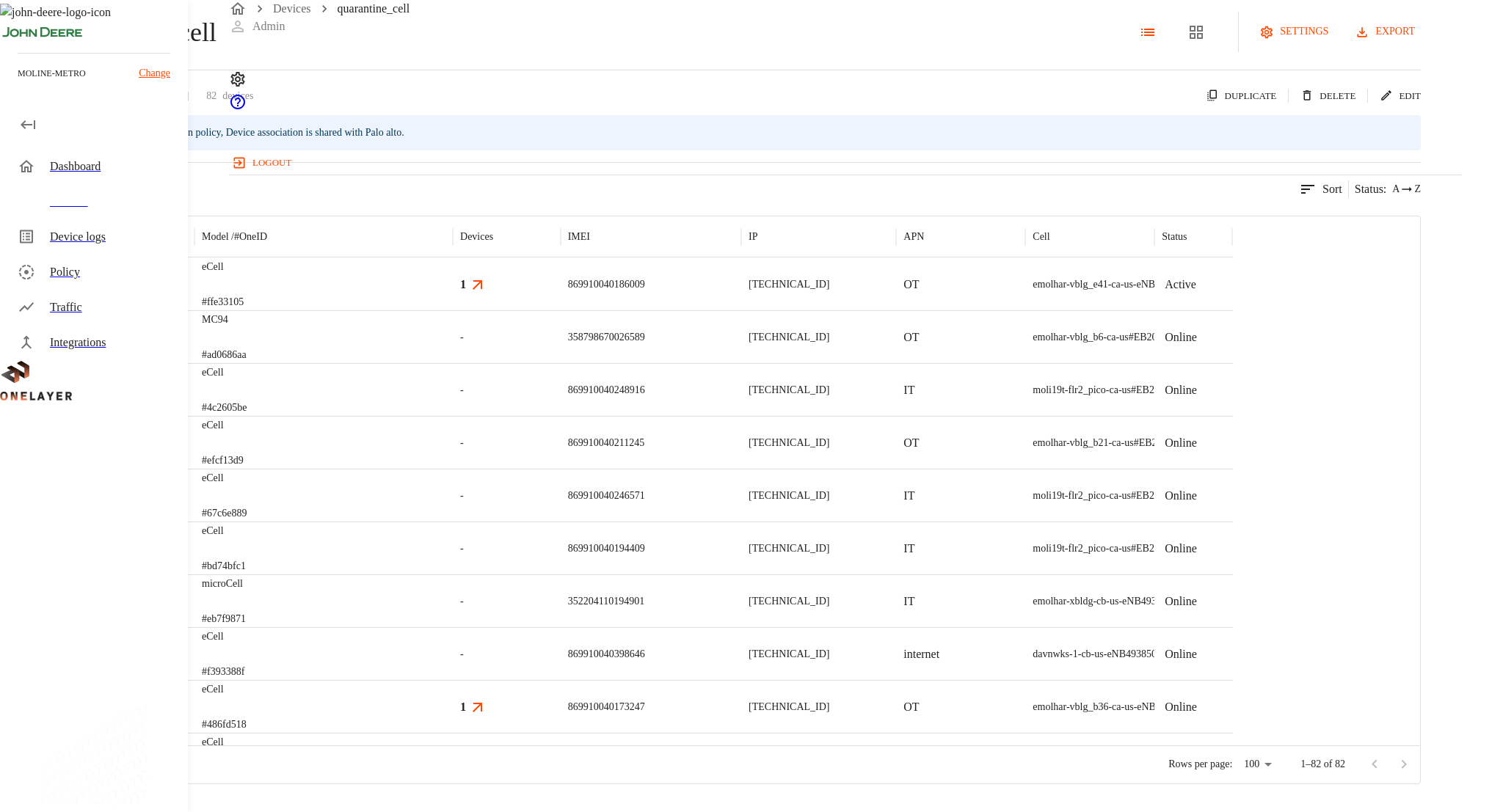
click at [124, 197] on div "Devices" at bounding box center [112, 202] width 127 height 18
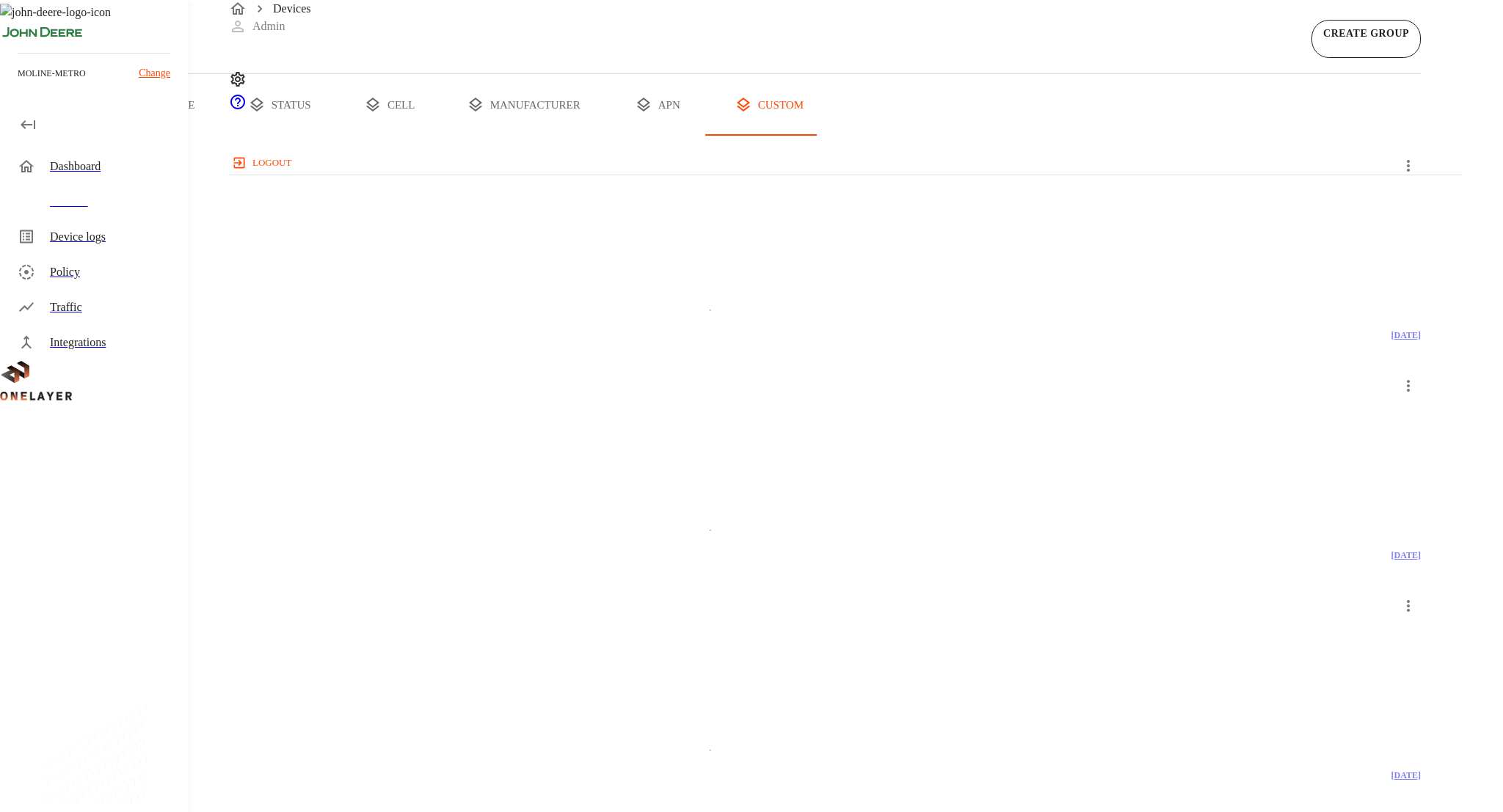
click at [114, 136] on button "all devices" at bounding box center [57, 105] width 114 height 62
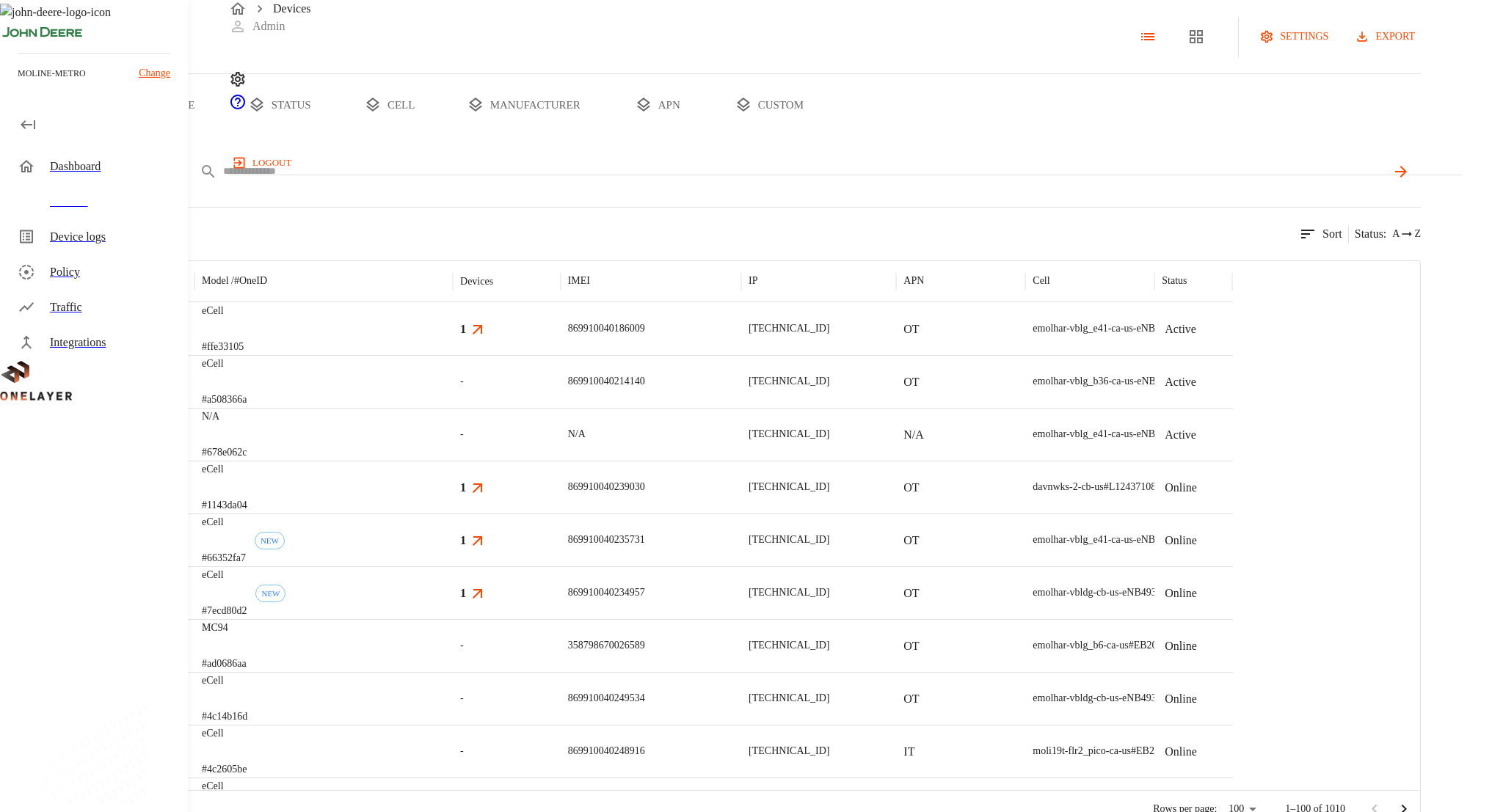
click at [374, 229] on body "Devices Admin logout moline-metro Change Dashboard Devices Device logs Policy T…" at bounding box center [752, 415] width 1503 height 829
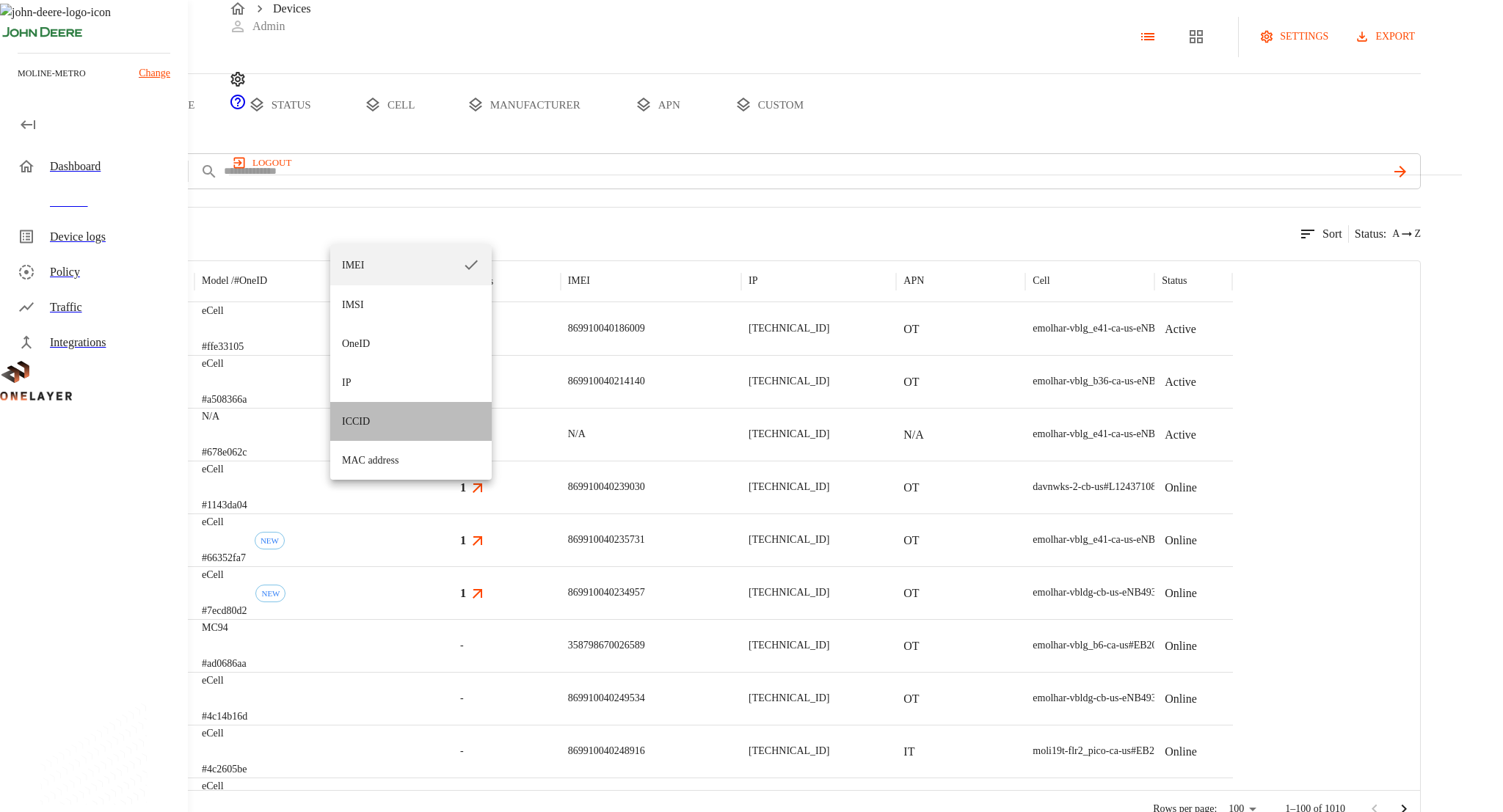
click at [428, 416] on li "ICCID" at bounding box center [411, 421] width 162 height 39
type input "*****"
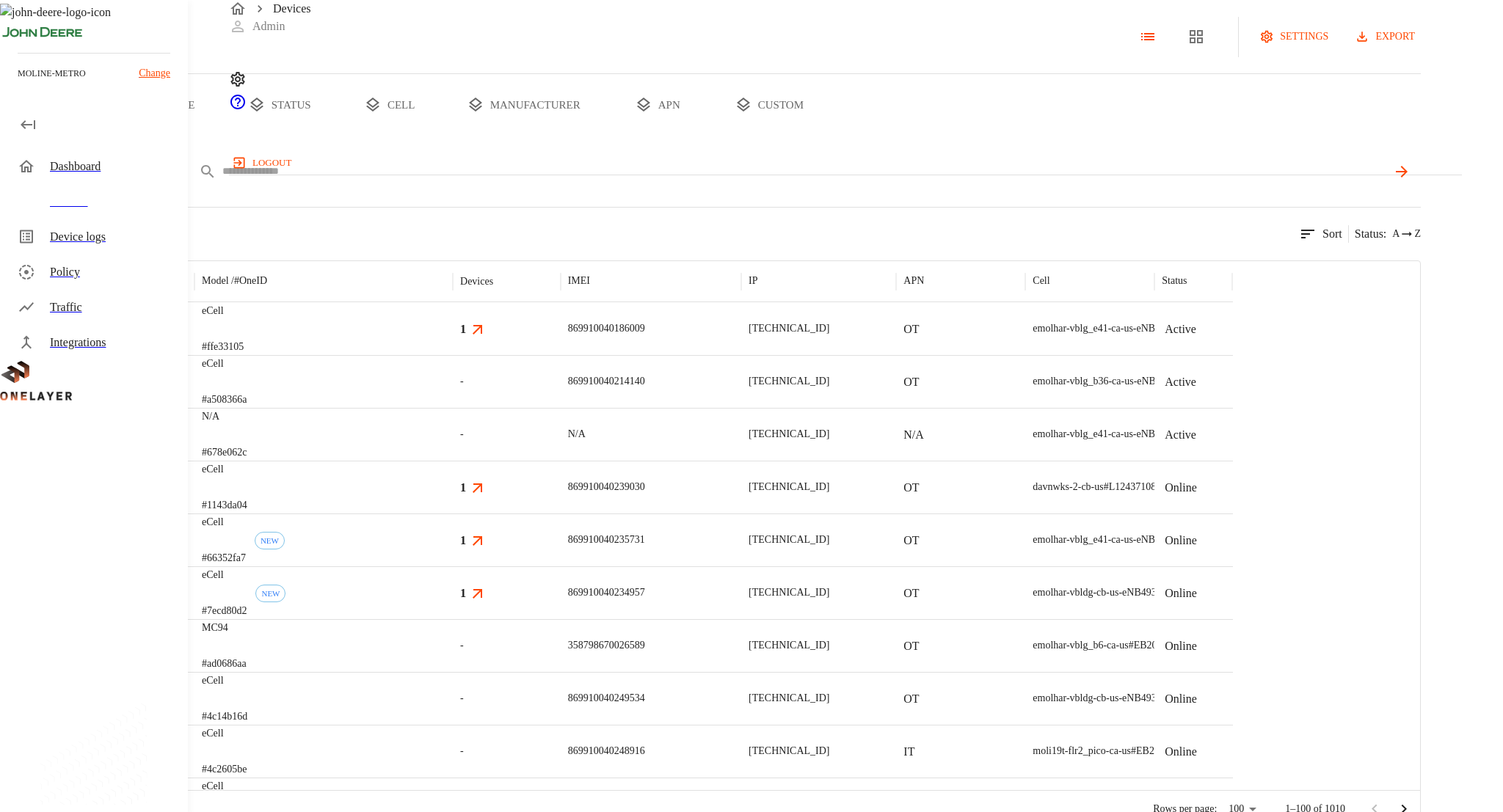
click at [502, 182] on input "text" at bounding box center [804, 171] width 1163 height 21
paste input "**********"
type input "**********"
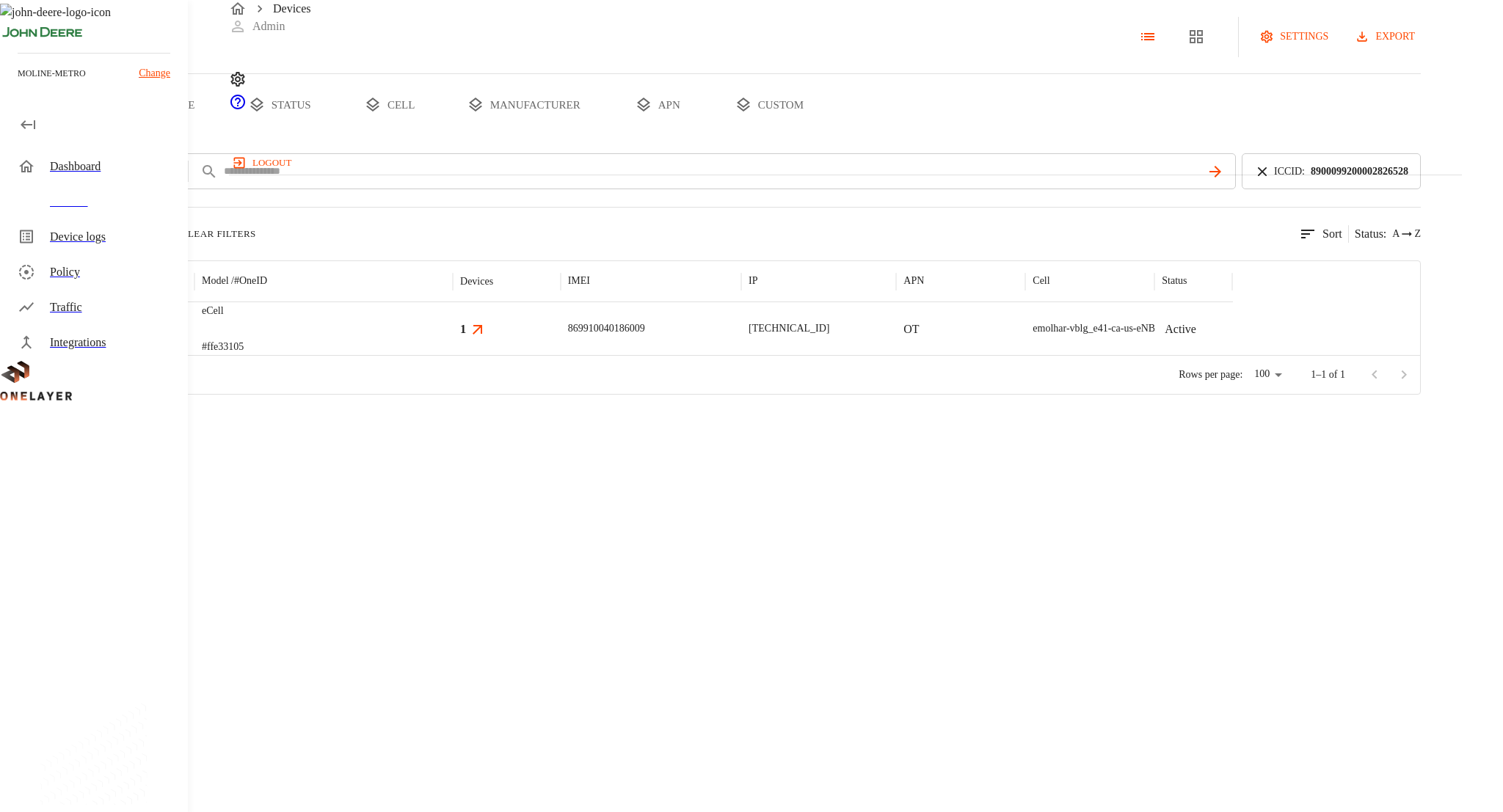
click at [453, 355] on div "eCell #ffe33105" at bounding box center [323, 329] width 259 height 53
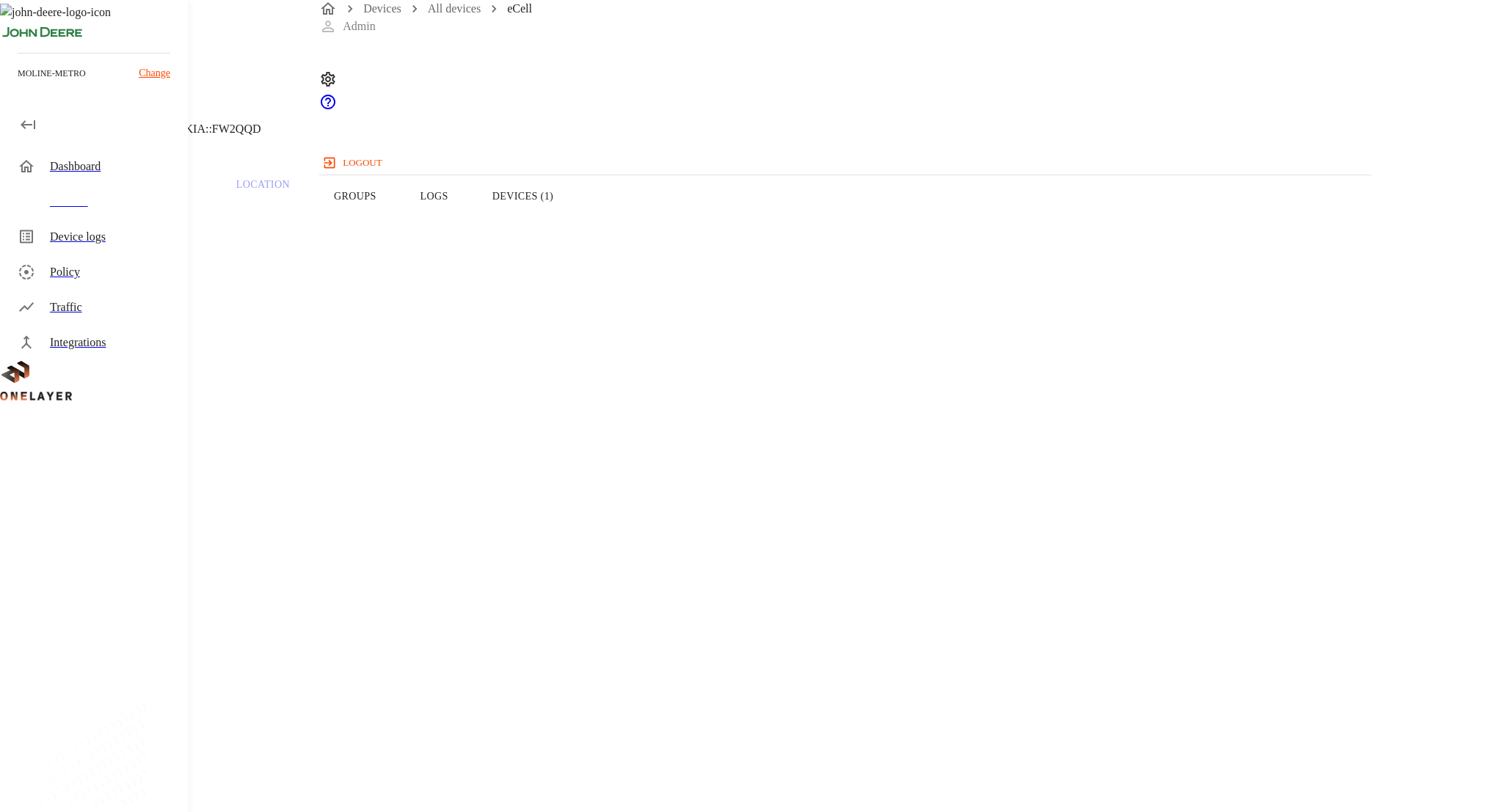
click at [399, 228] on button "Groups" at bounding box center [355, 196] width 87 height 93
click at [468, 367] on h5 "quarantine_cell" at bounding box center [545, 356] width 1016 height 24
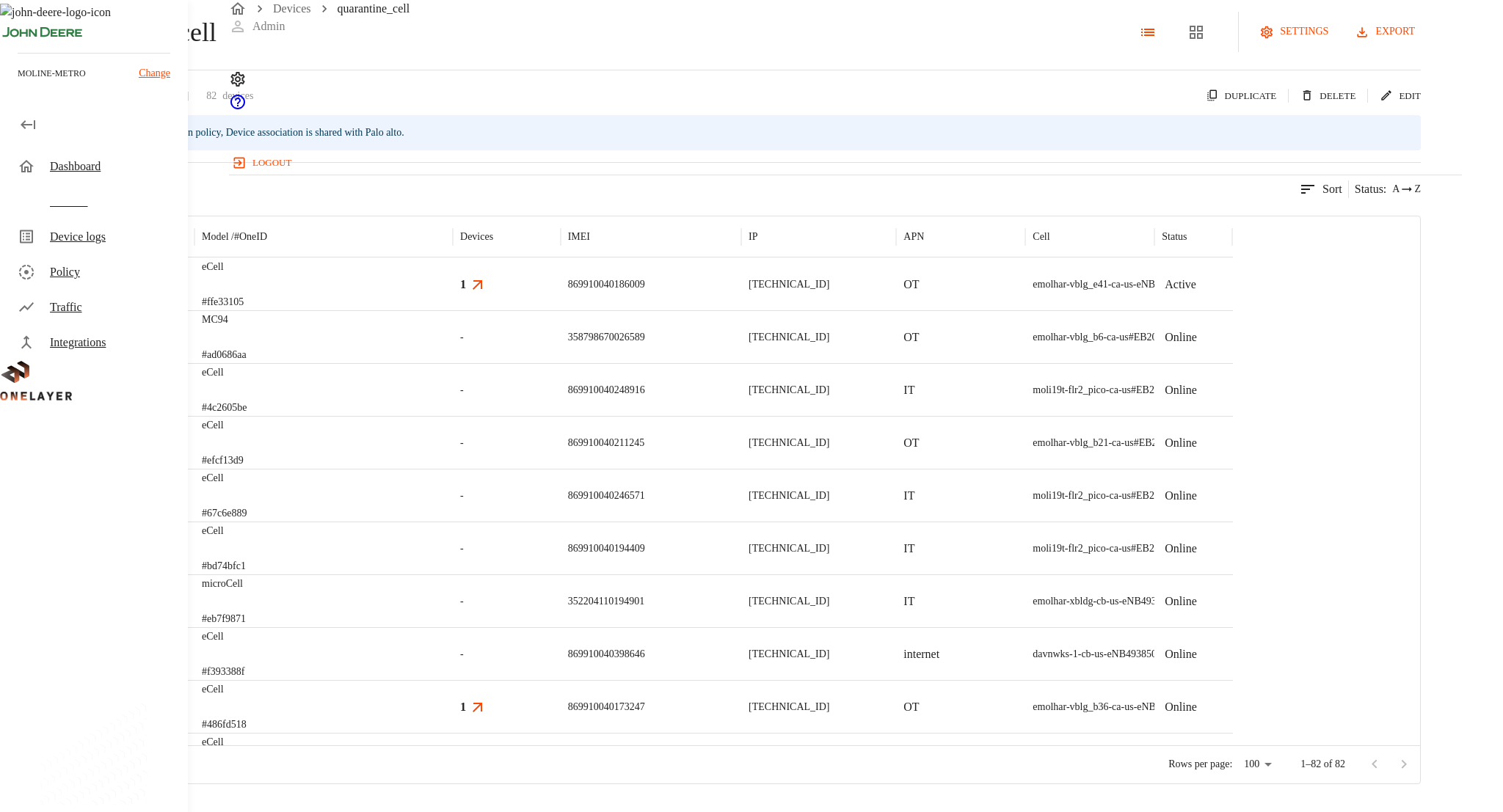
click at [453, 310] on div "eCell #ffe33105" at bounding box center [323, 284] width 259 height 53
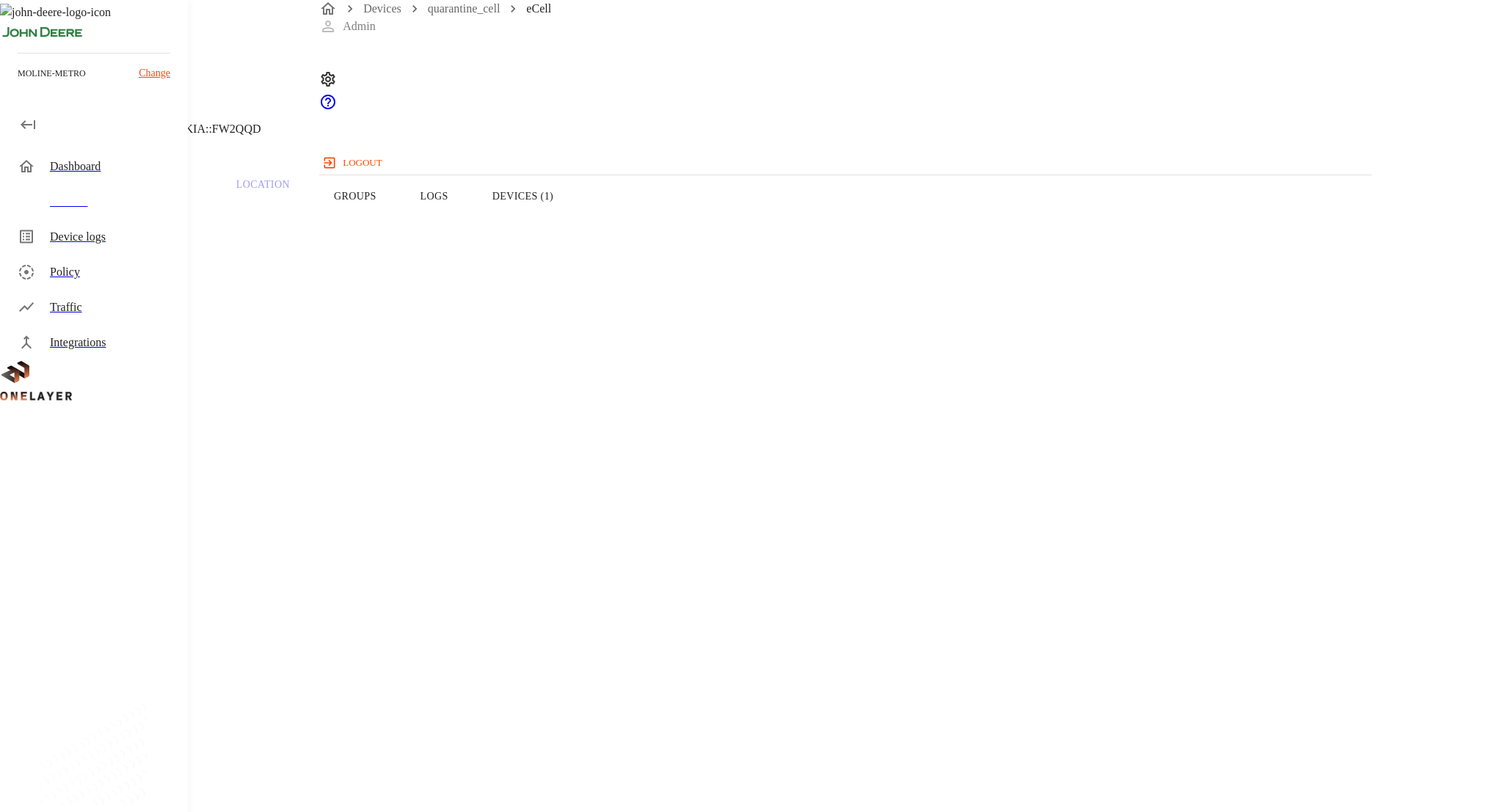
click at [18, 84] on icon at bounding box center [9, 74] width 18 height 18
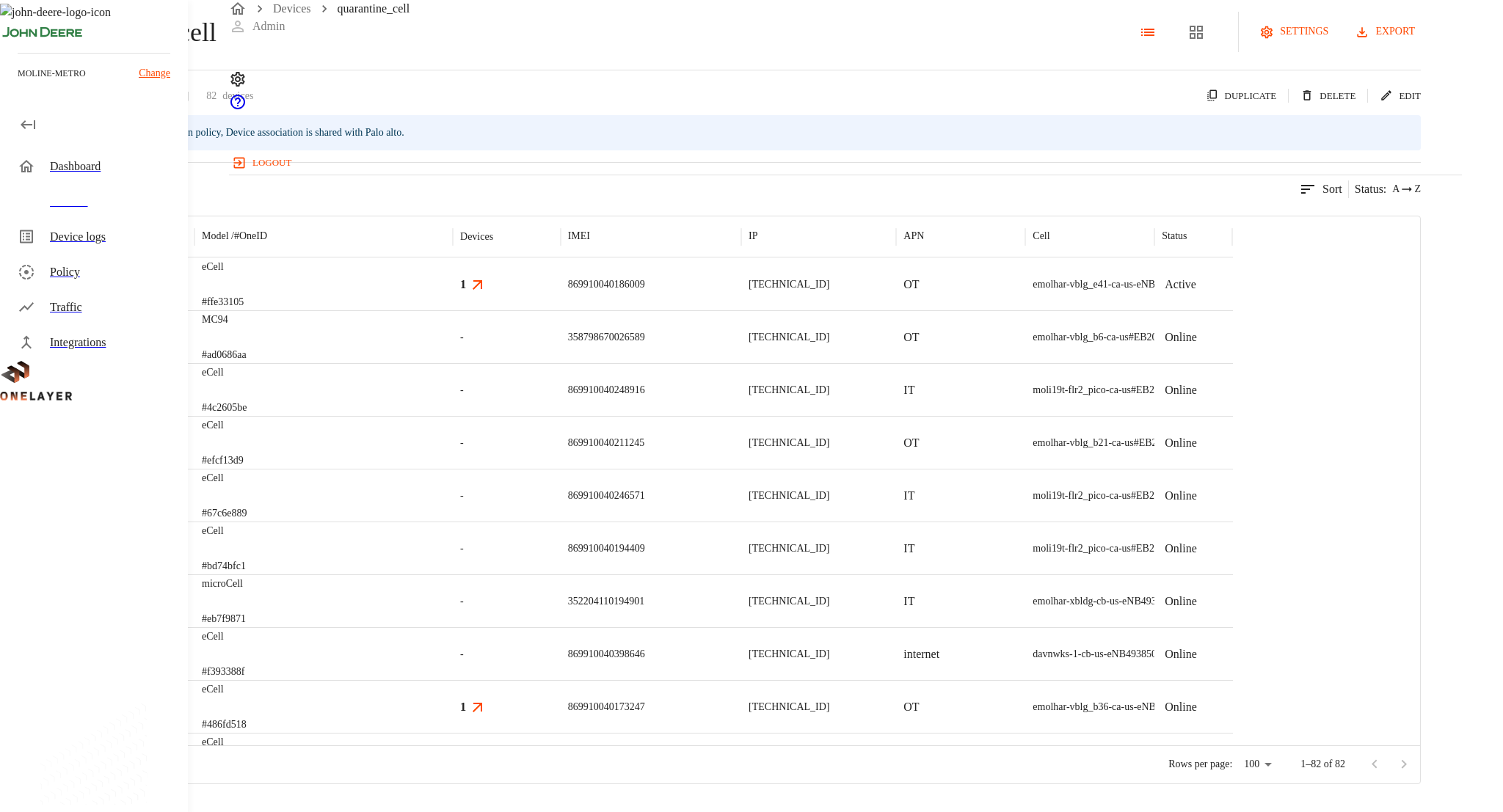
click at [453, 469] on div "eCell #efcf13d9" at bounding box center [323, 442] width 259 height 53
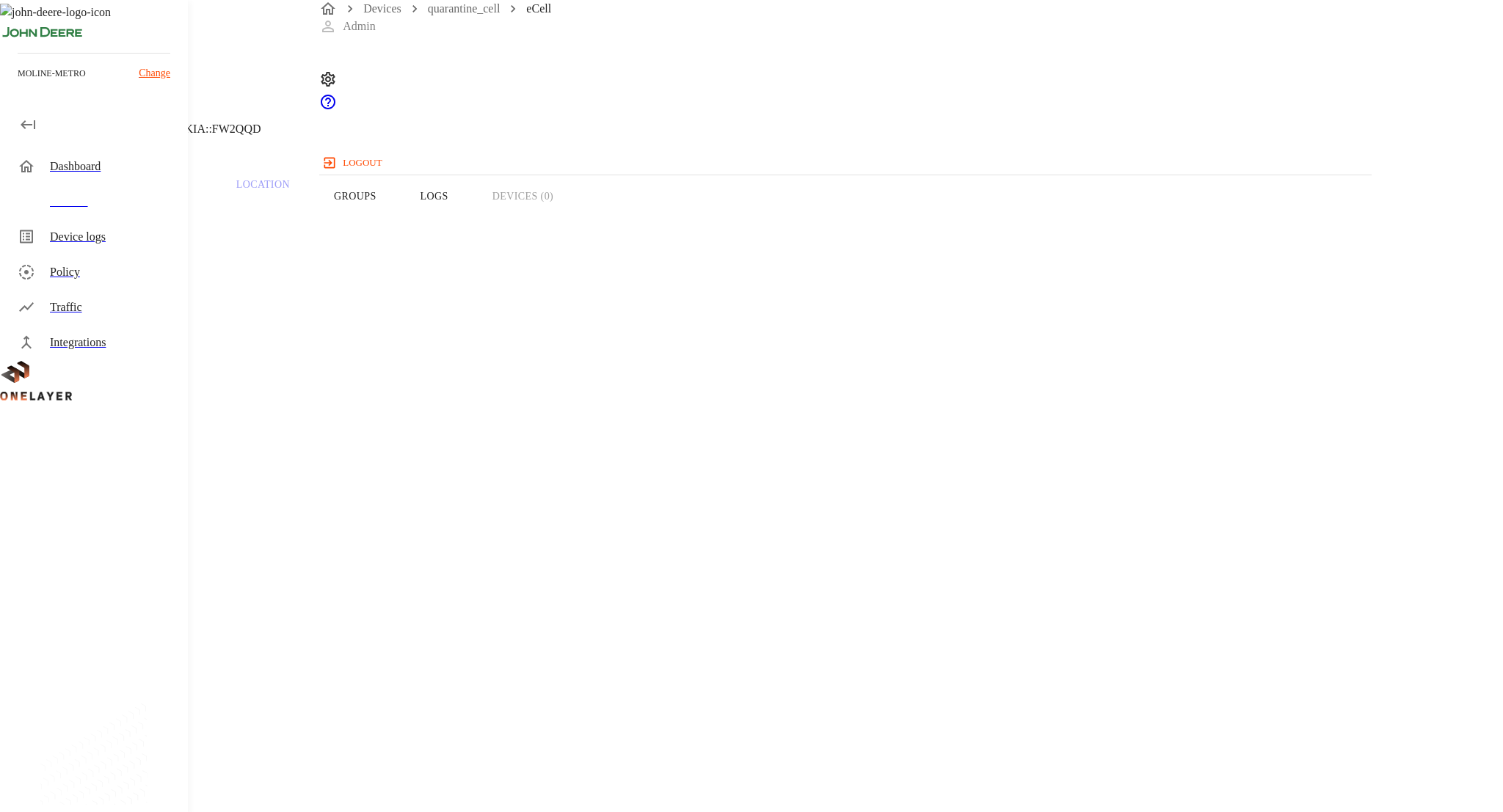
click at [123, 579] on span "869910040211245" at bounding box center [79, 585] width 88 height 12
copy span "869910040211245"
click at [399, 213] on button "Groups" at bounding box center [355, 196] width 87 height 93
click at [493, 419] on div "quarantine_cell 82 Devices 24 Models" at bounding box center [601, 368] width 1128 height 143
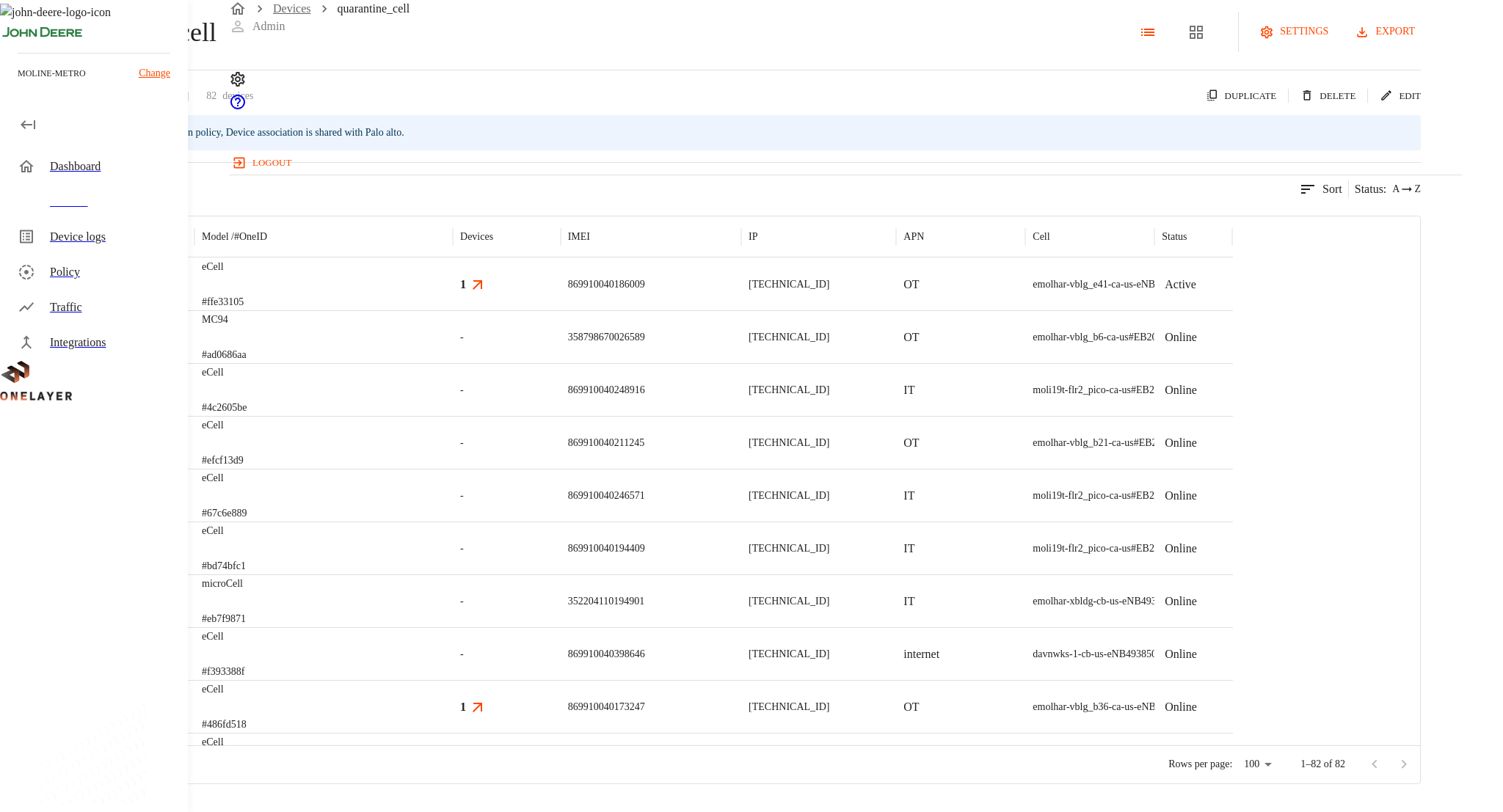
click at [308, 14] on link "Devices" at bounding box center [292, 8] width 38 height 12
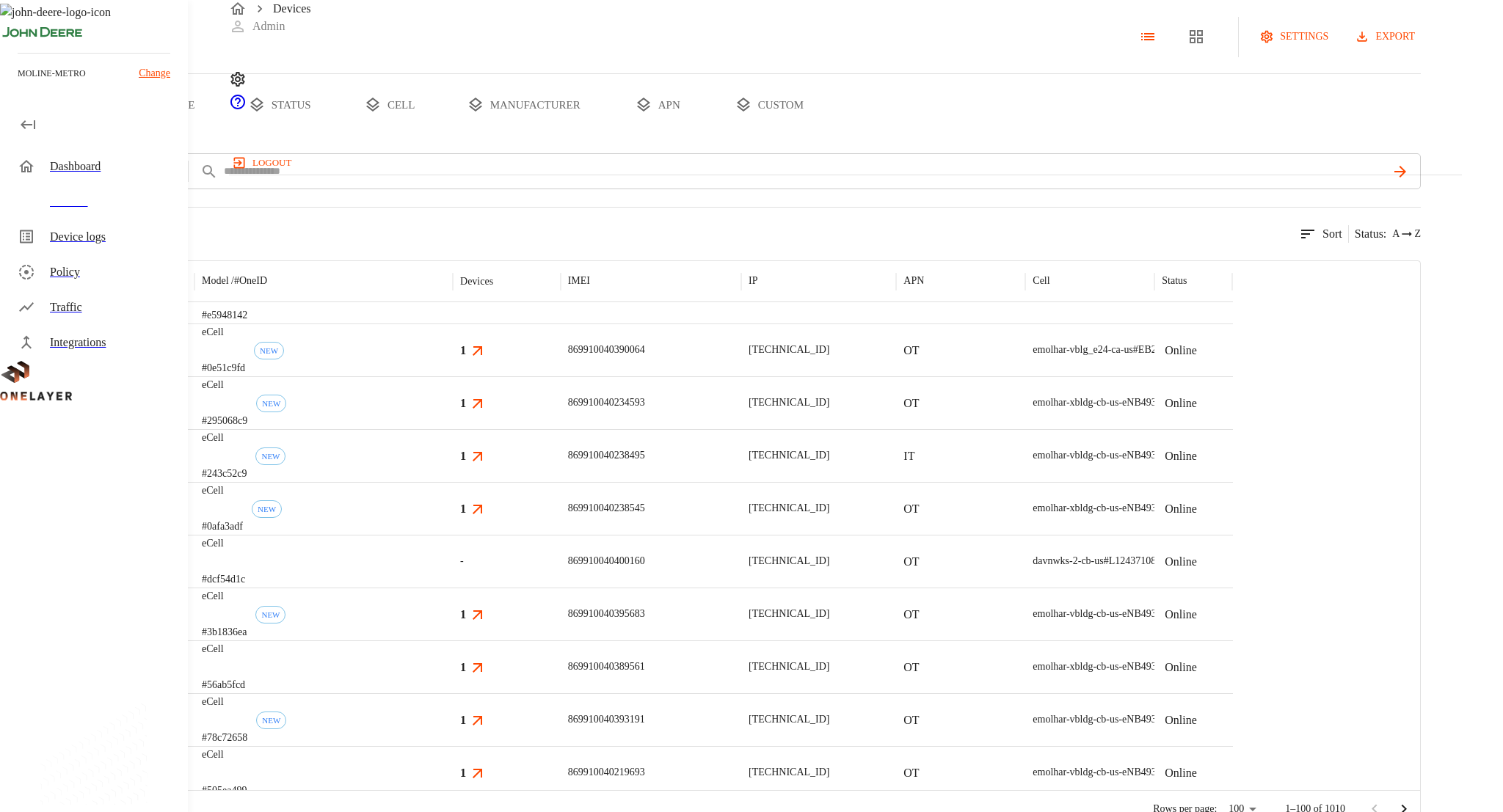
scroll to position [4420, 0]
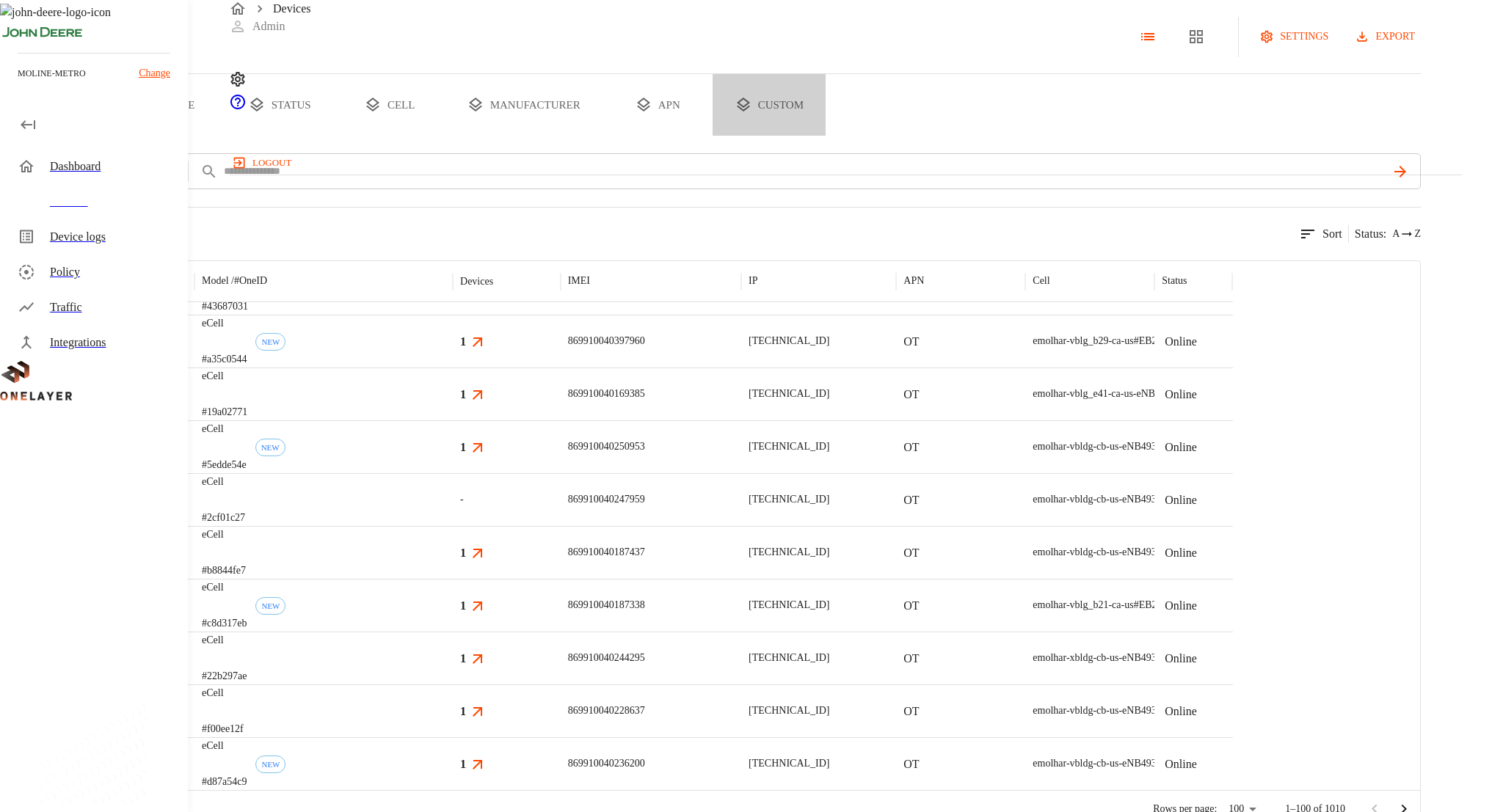
click at [826, 136] on button "custom" at bounding box center [769, 105] width 113 height 62
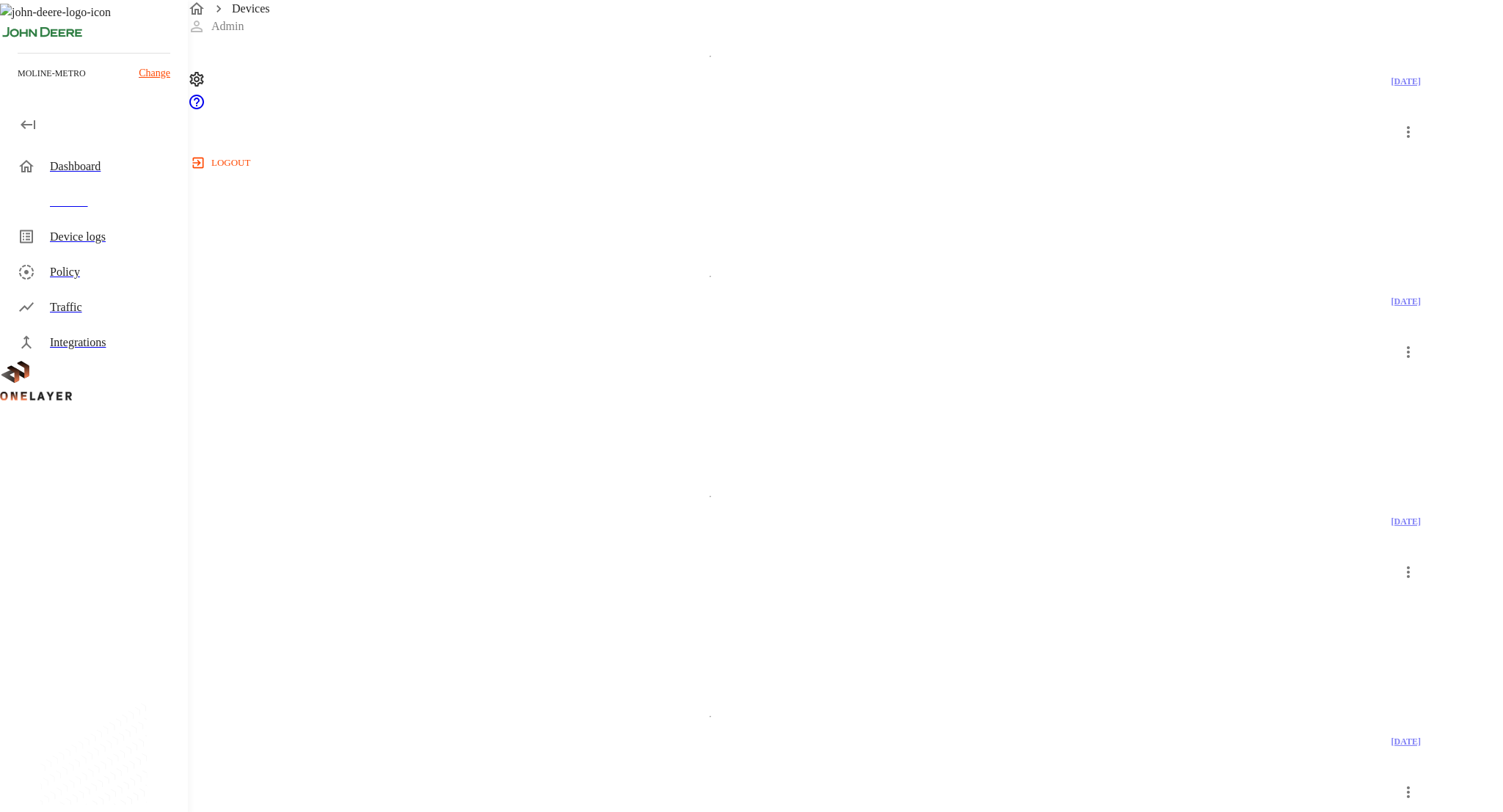
scroll to position [2278, 0]
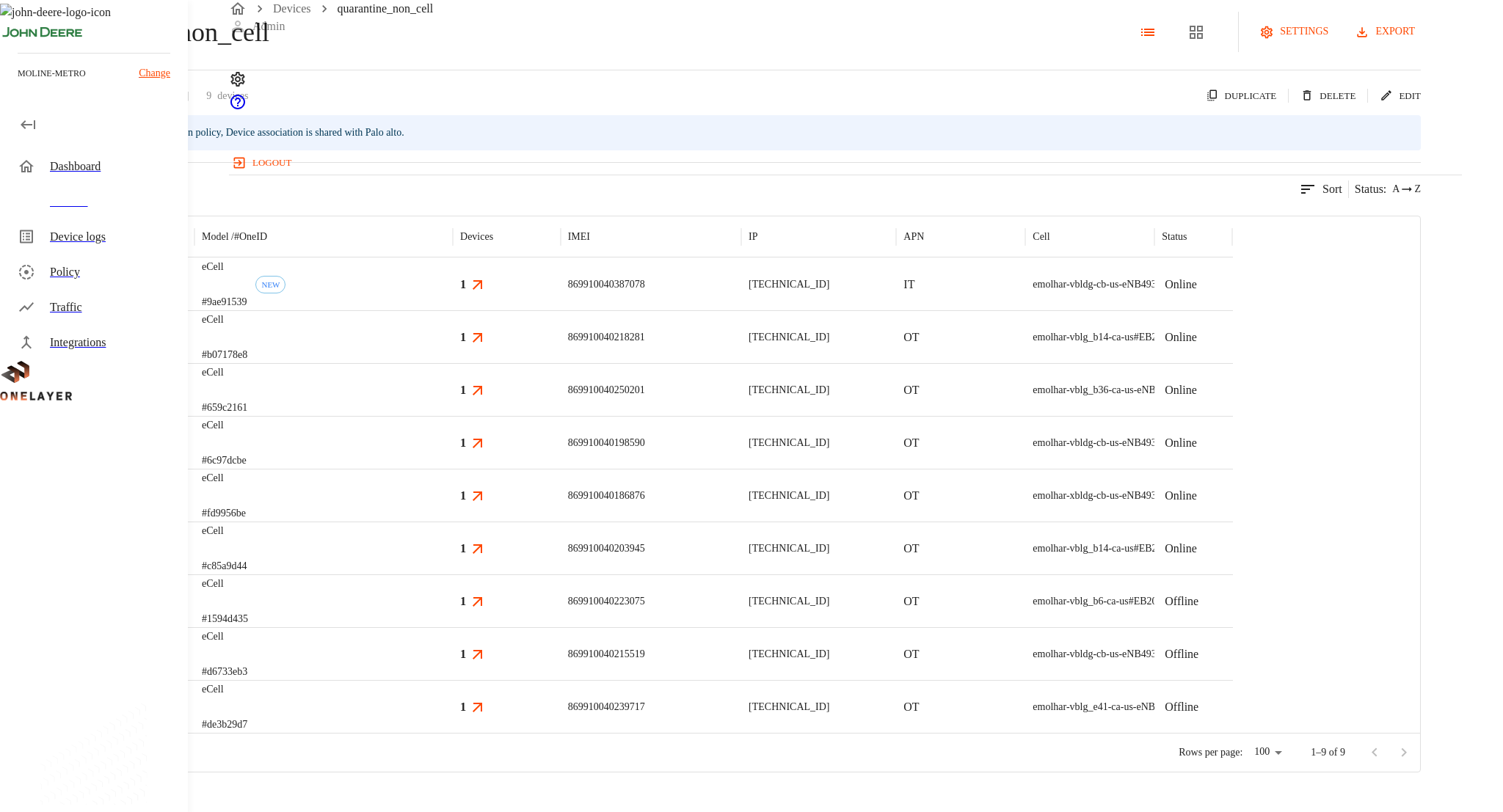
click at [1420, 46] on button "export" at bounding box center [1386, 31] width 69 height 28
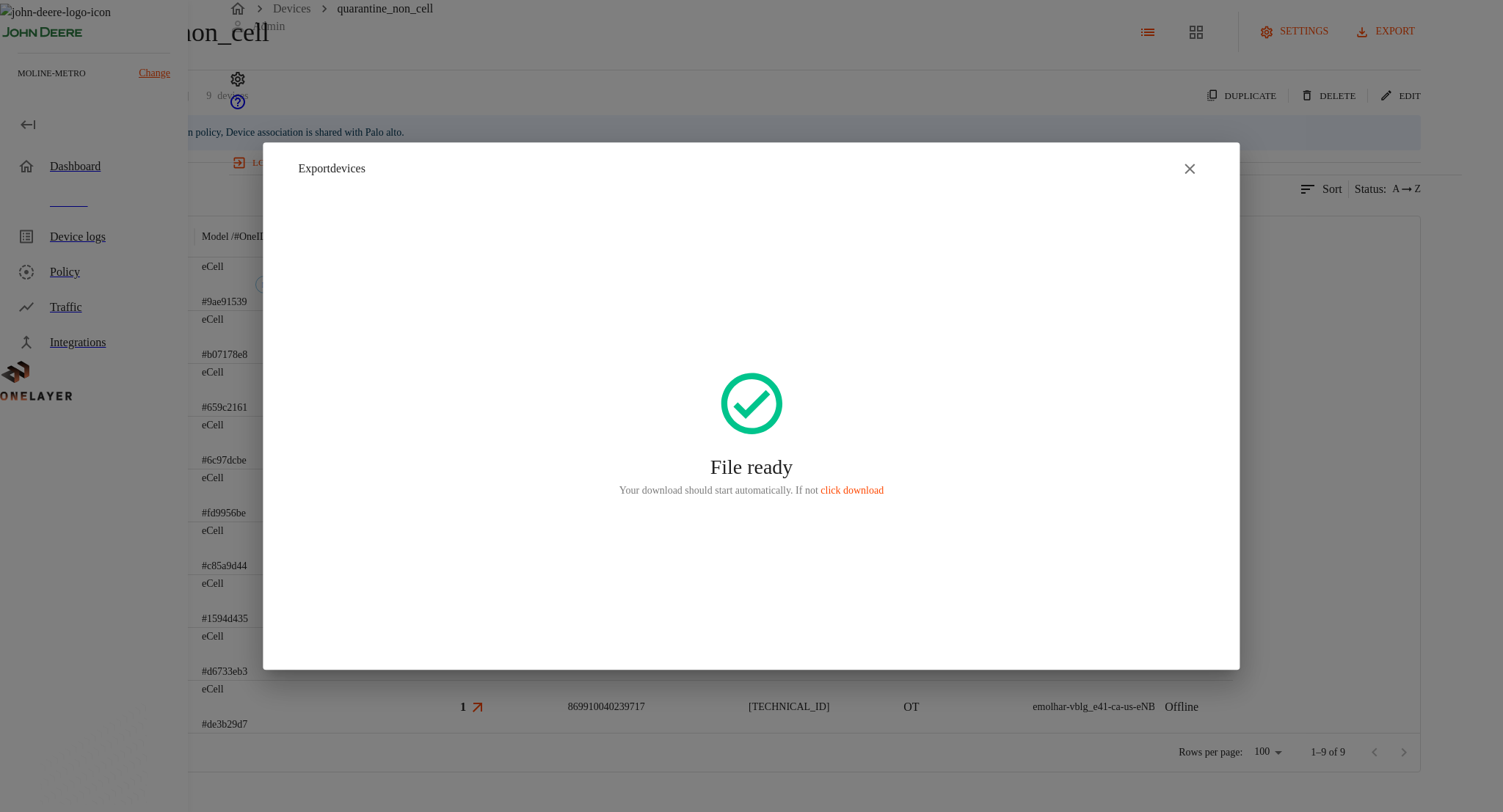
click at [502, 96] on div at bounding box center [752, 406] width 1503 height 812
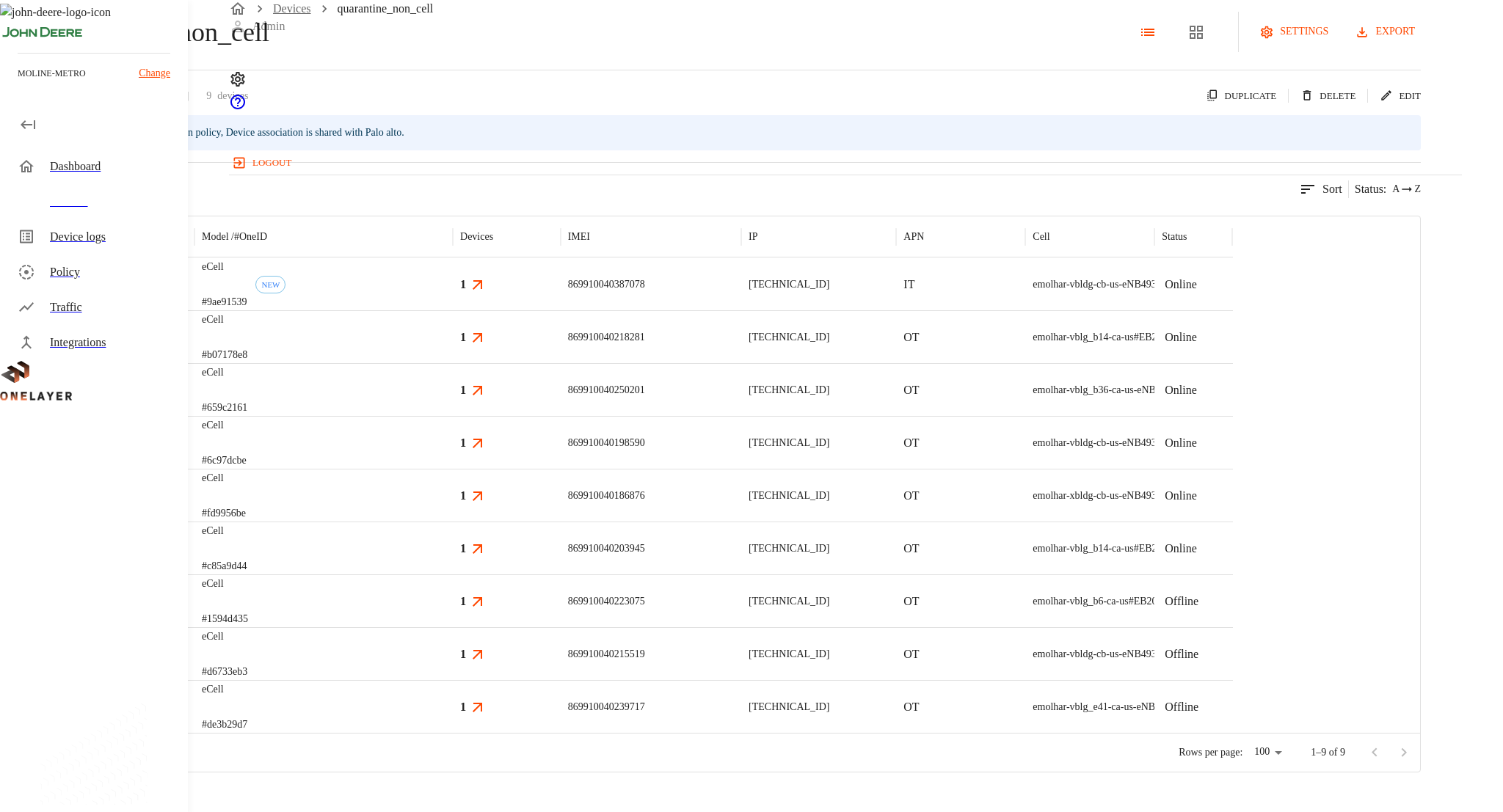
click at [297, 14] on link "Devices" at bounding box center [292, 8] width 38 height 12
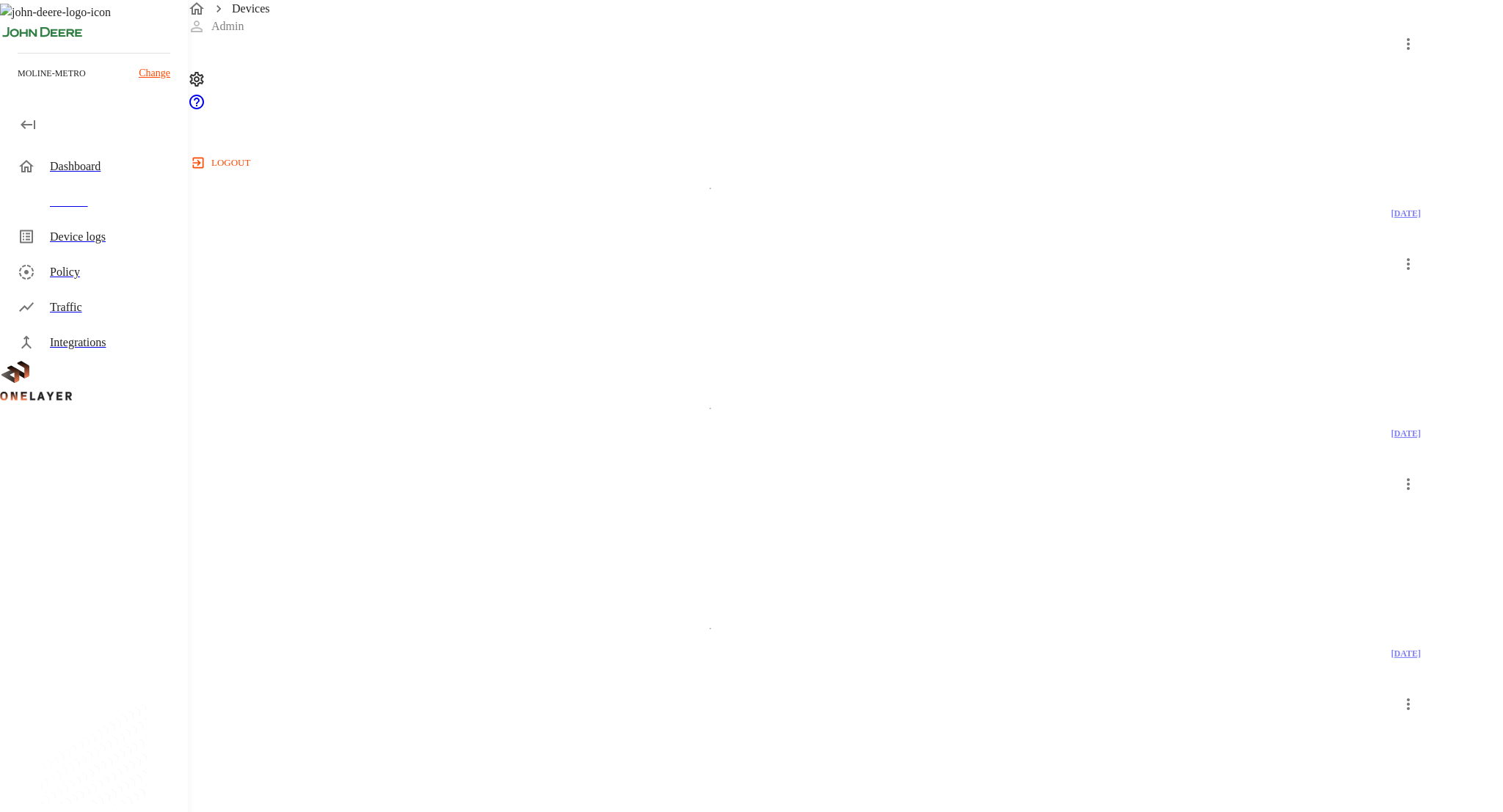
scroll to position [2278, 0]
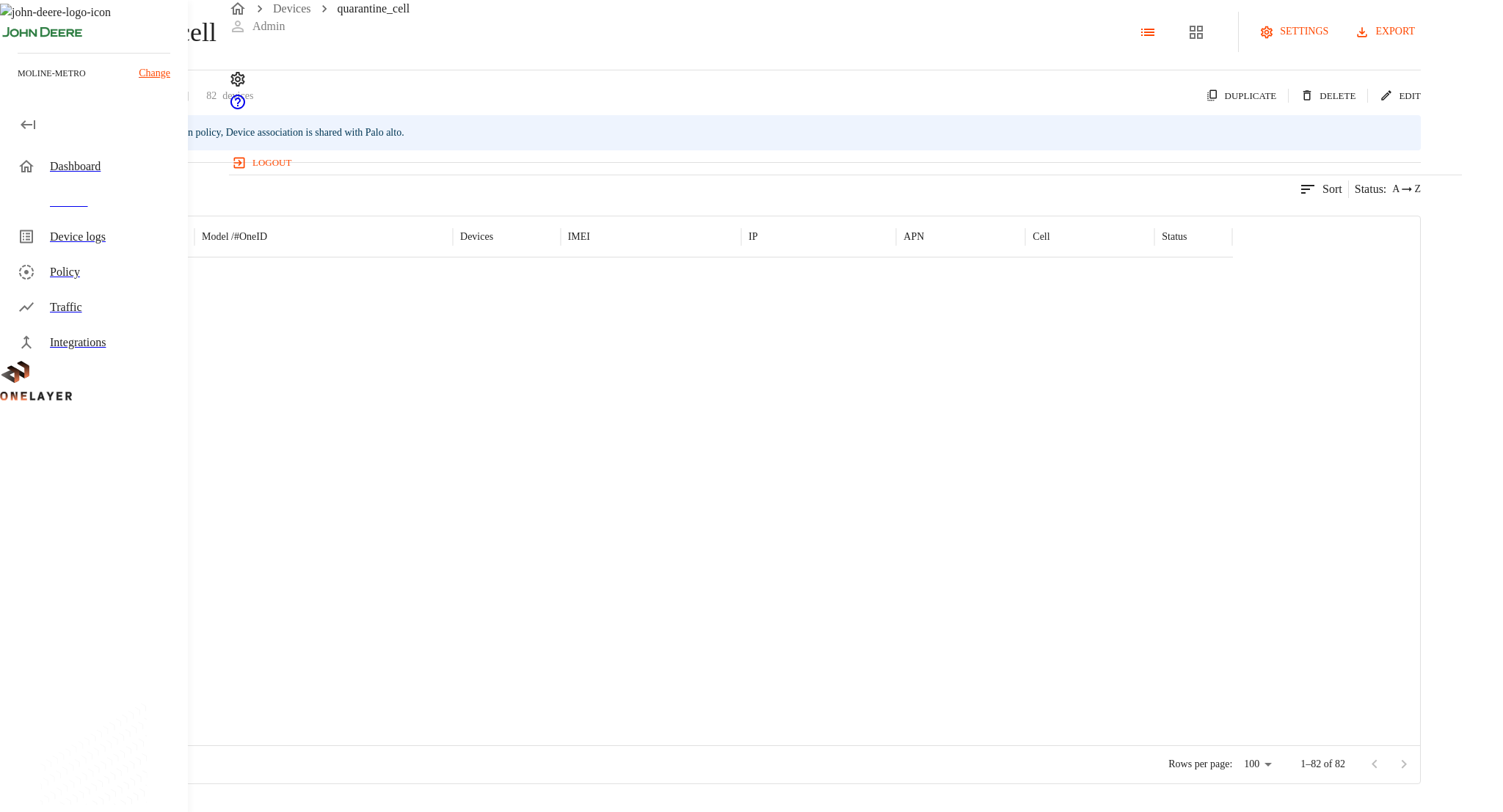
scroll to position [3544, 0]
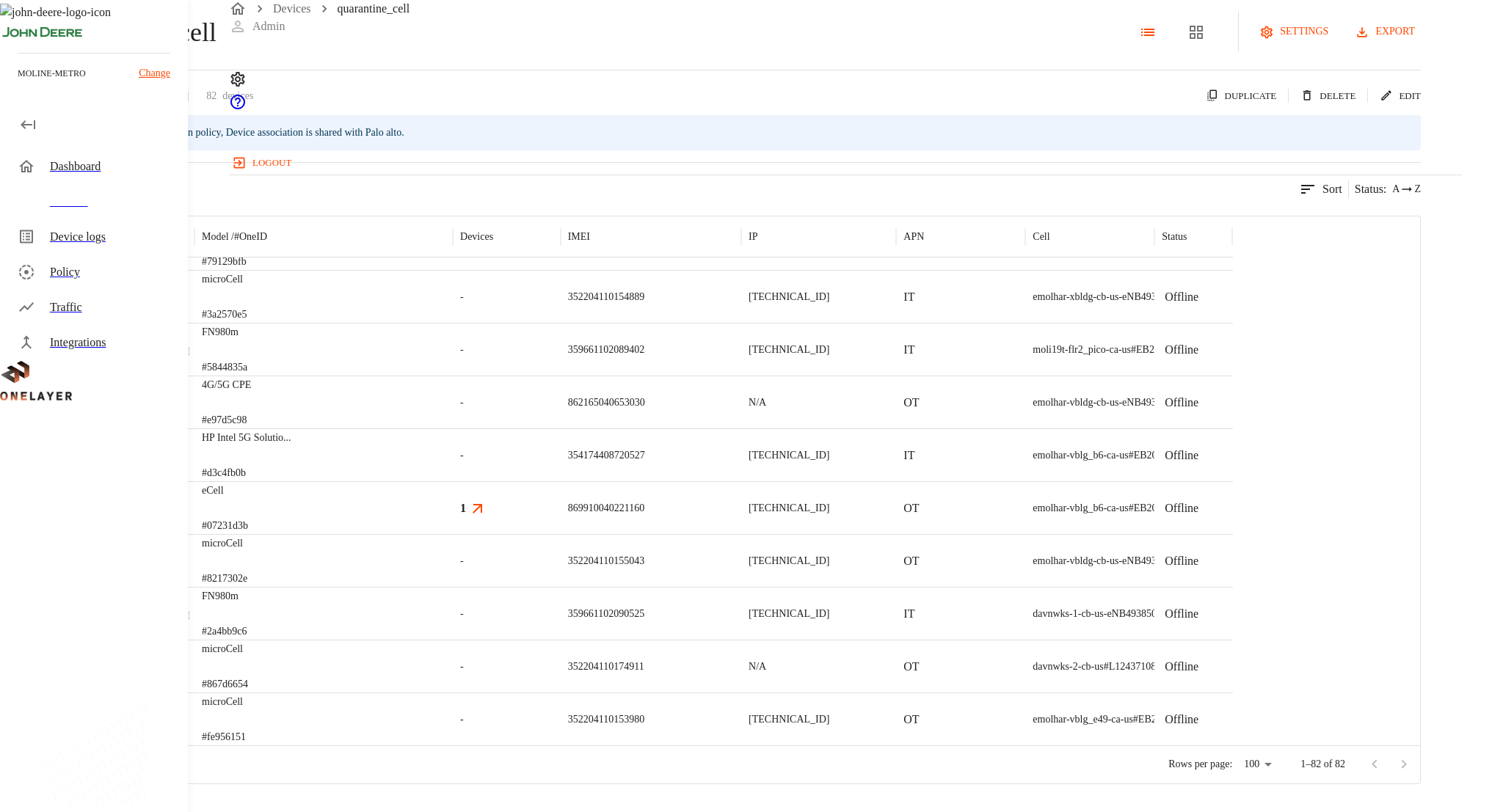
click at [90, 206] on div "Devices" at bounding box center [112, 202] width 127 height 18
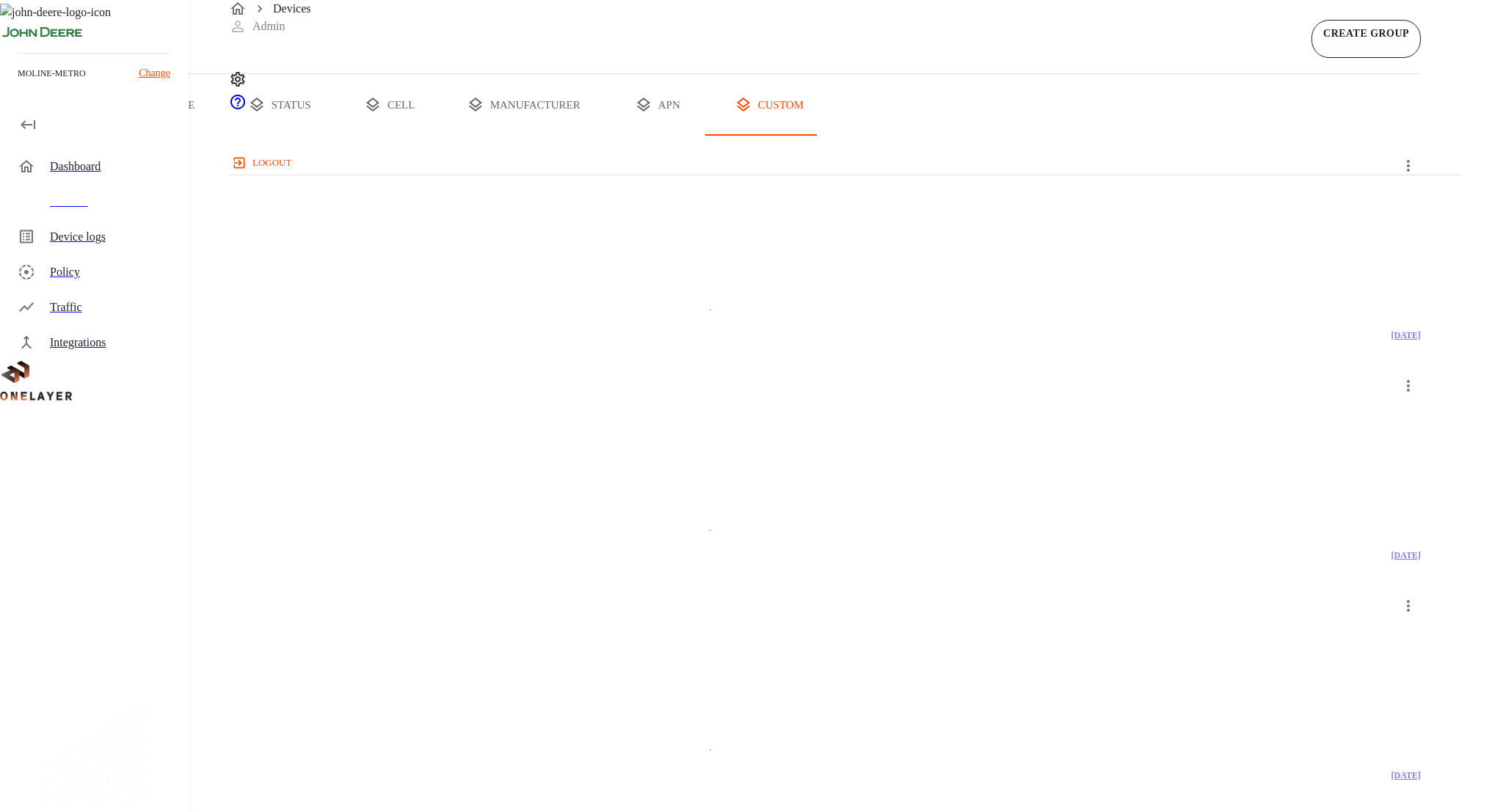
click at [114, 136] on button "all devices" at bounding box center [57, 105] width 114 height 62
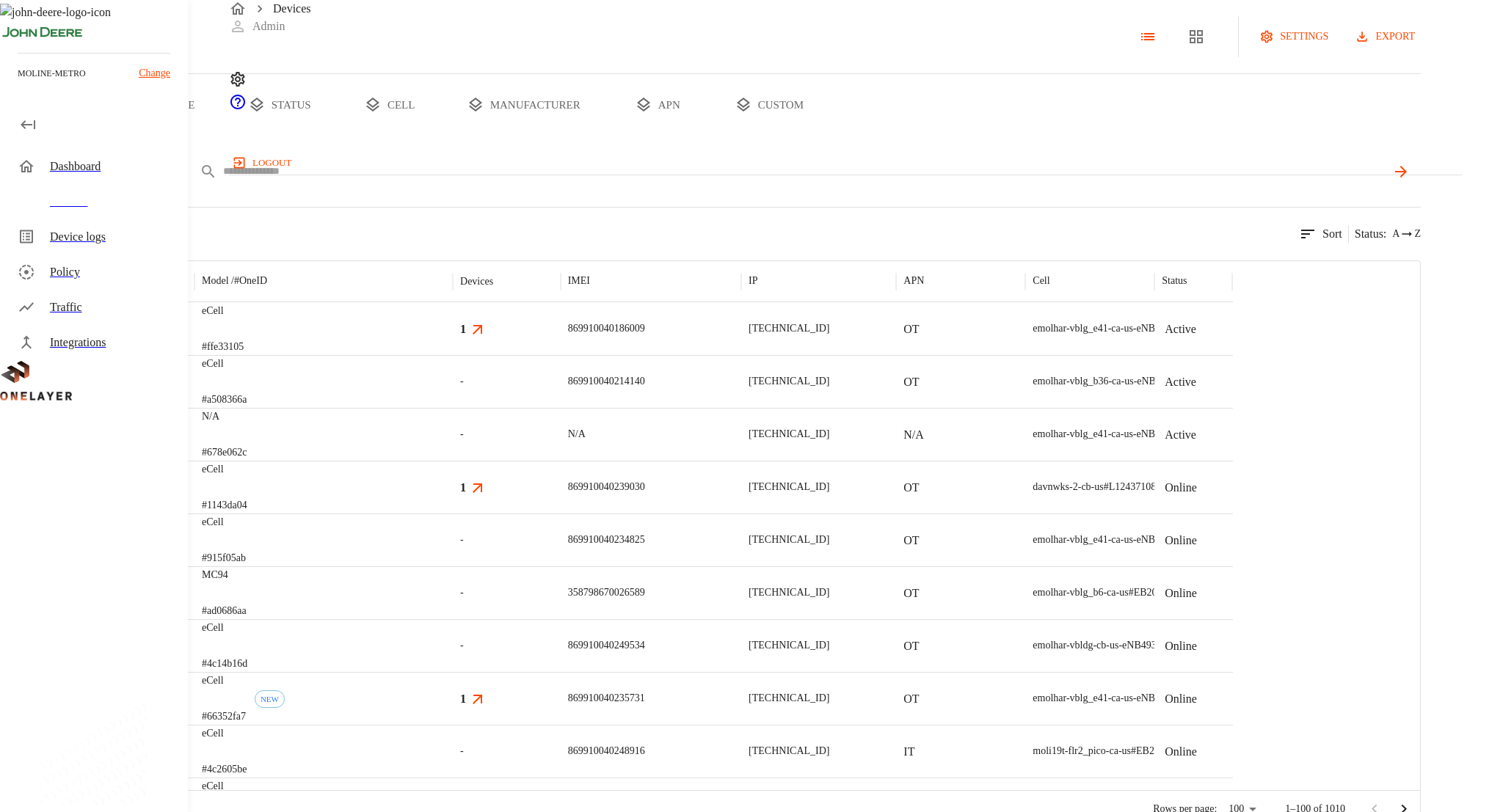
click at [380, 216] on body "Devices Admin logout moline-metro Change Dashboard Devices Device logs Policy T…" at bounding box center [752, 415] width 1503 height 829
click at [392, 265] on li "IMEI" at bounding box center [411, 263] width 162 height 39
type input "****"
click at [475, 182] on input "text" at bounding box center [804, 171] width 1163 height 21
paste input "**********"
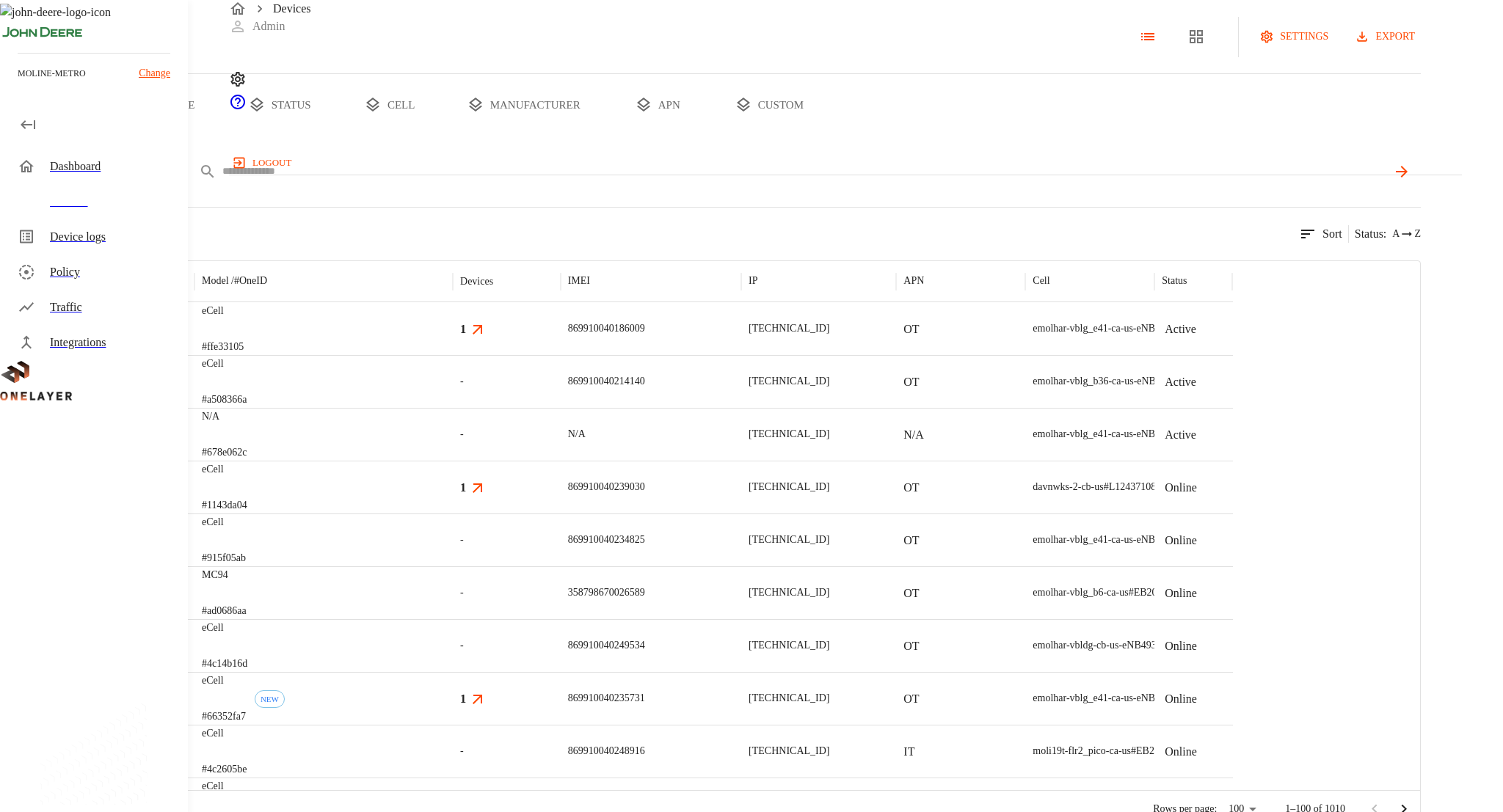
type input "**********"
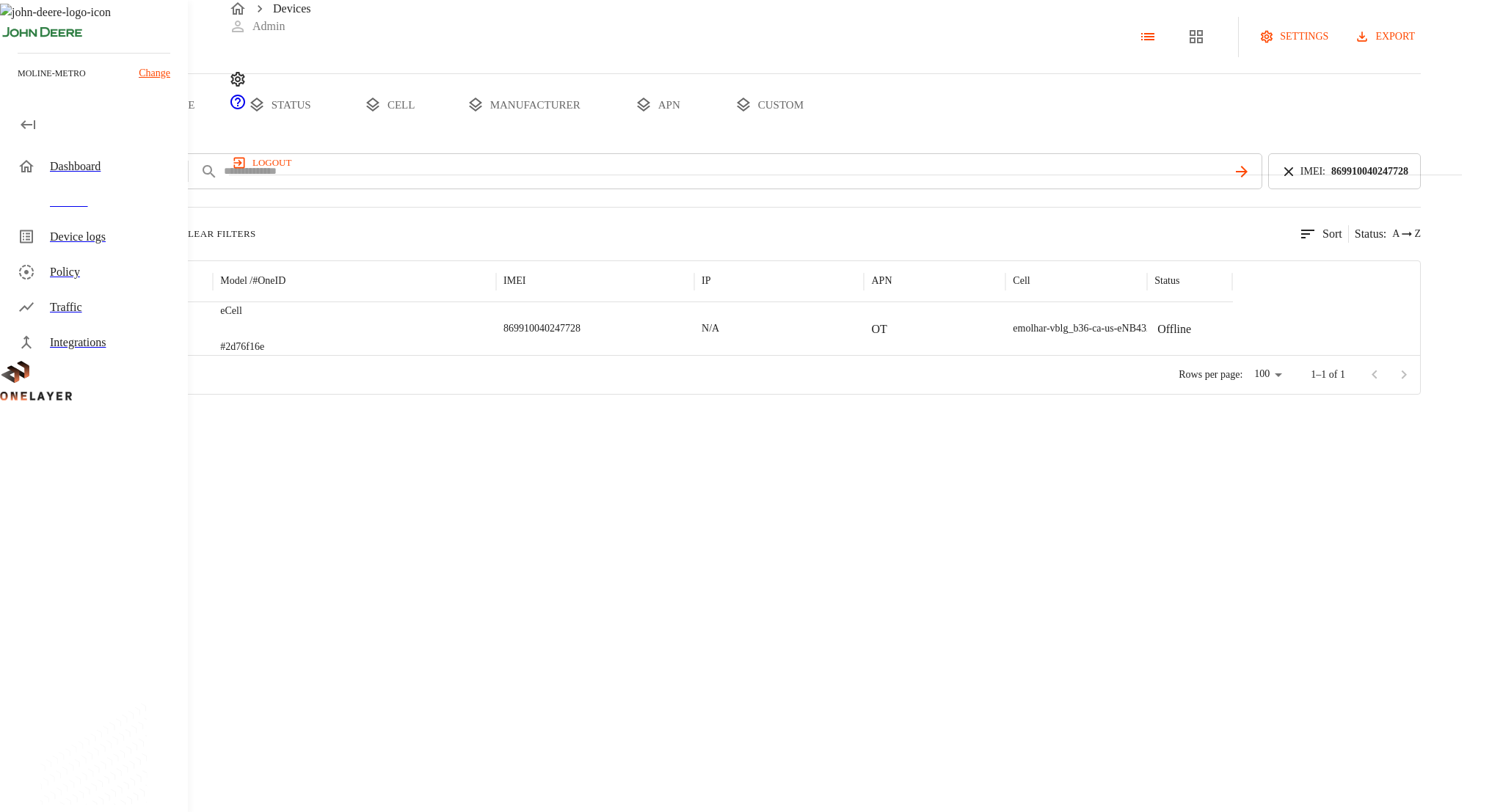
click at [264, 355] on p "#2d76f16e" at bounding box center [242, 346] width 44 height 14
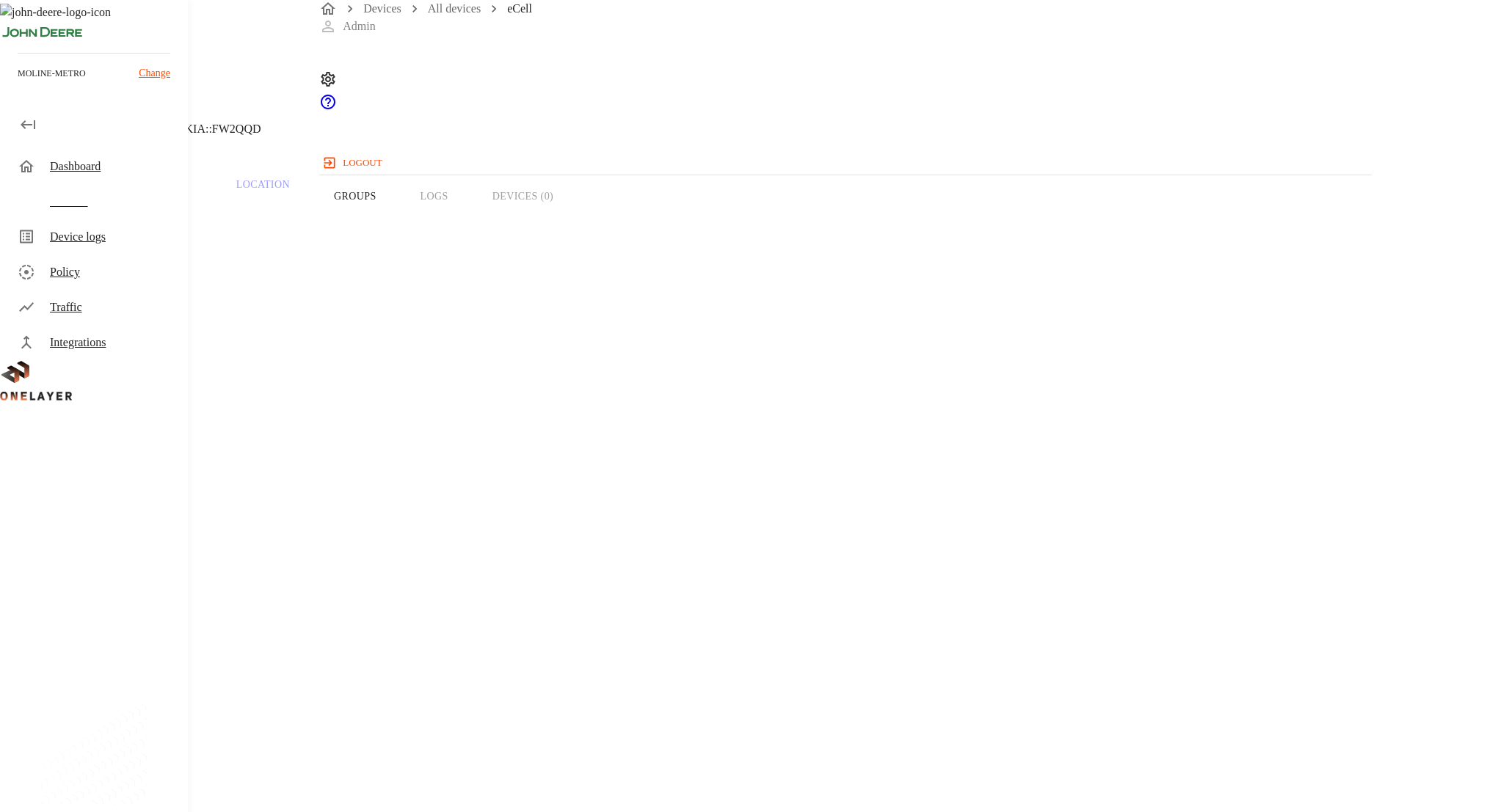
click at [399, 210] on button "Groups" at bounding box center [355, 196] width 87 height 93
click at [101, 207] on button "Overview" at bounding box center [50, 196] width 101 height 93
copy span "8900099200002777325"
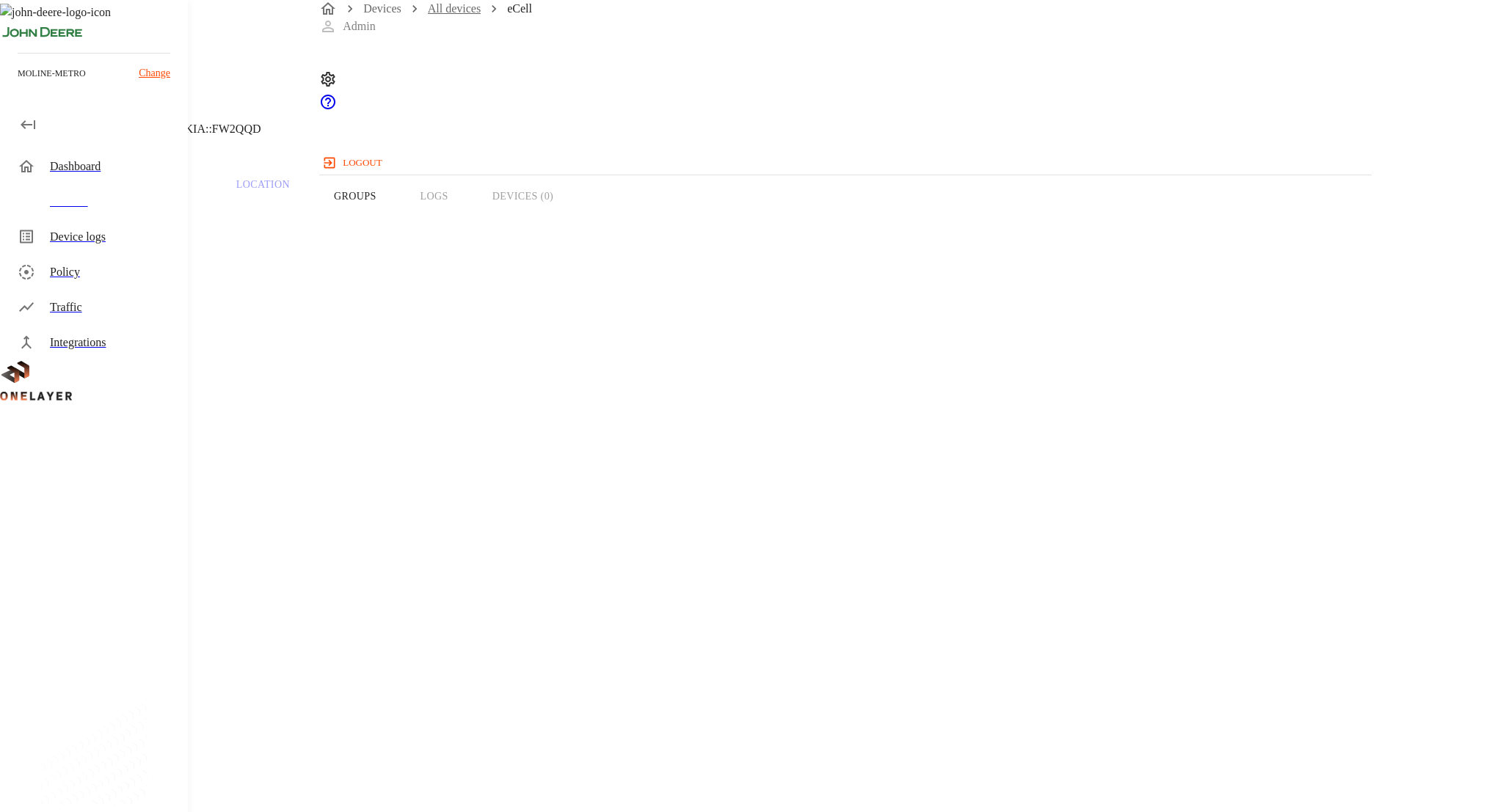
click at [444, 14] on link "All devices" at bounding box center [455, 8] width 53 height 12
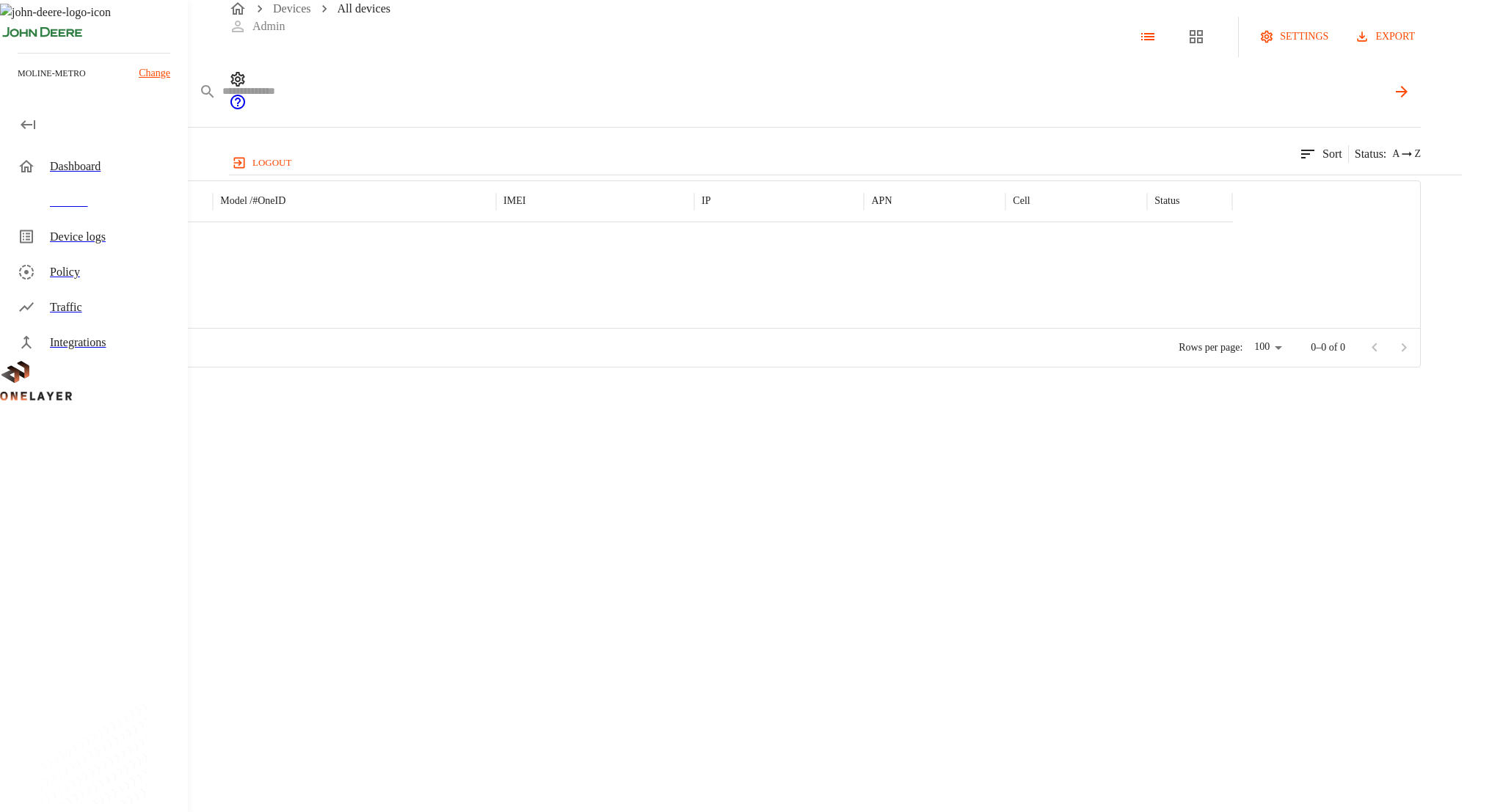
click at [475, 102] on input "text" at bounding box center [804, 91] width 1163 height 21
paste input "**********"
type input "**********"
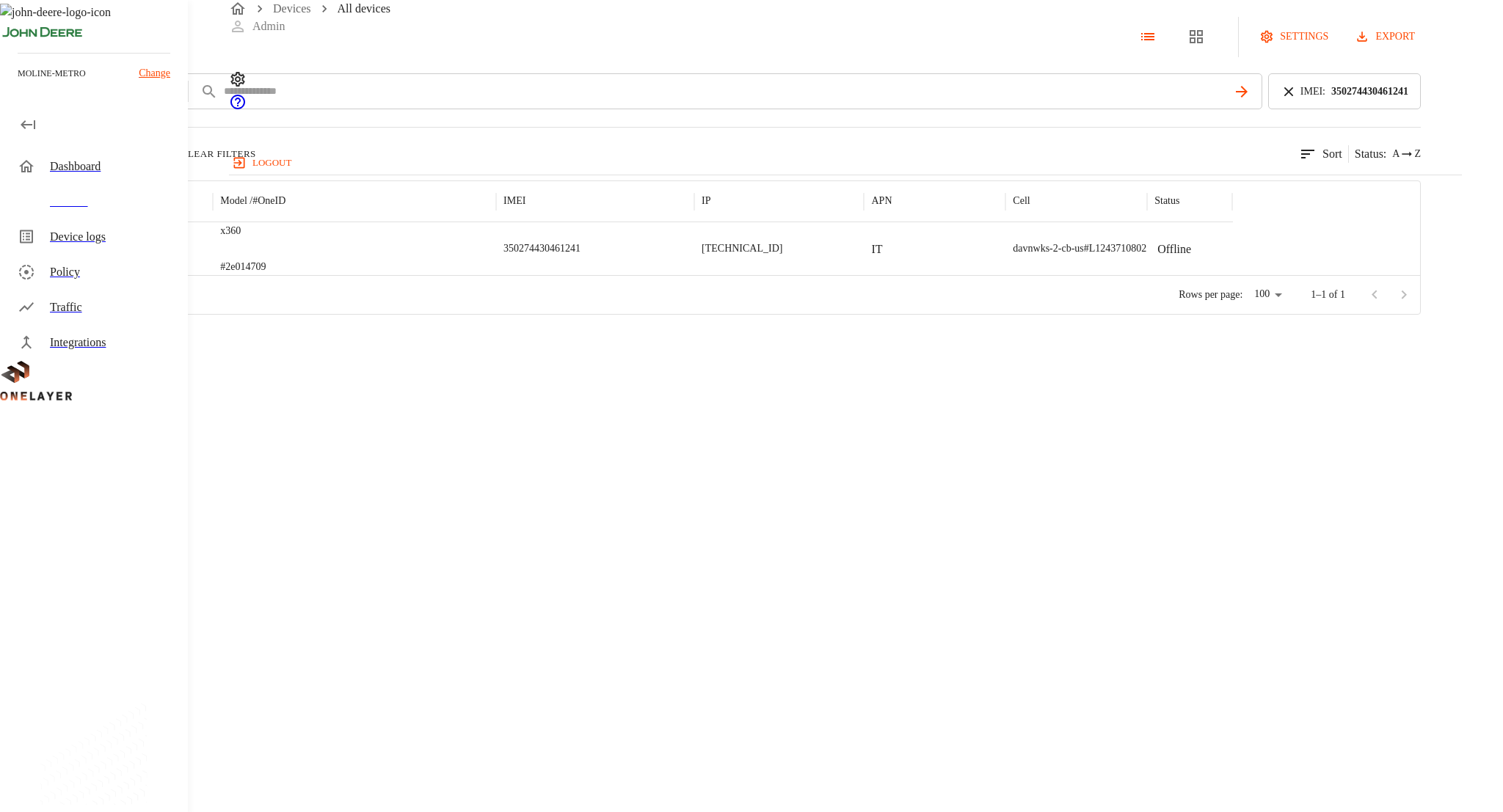
click at [496, 275] on div "x360 #2e014709" at bounding box center [355, 249] width 283 height 53
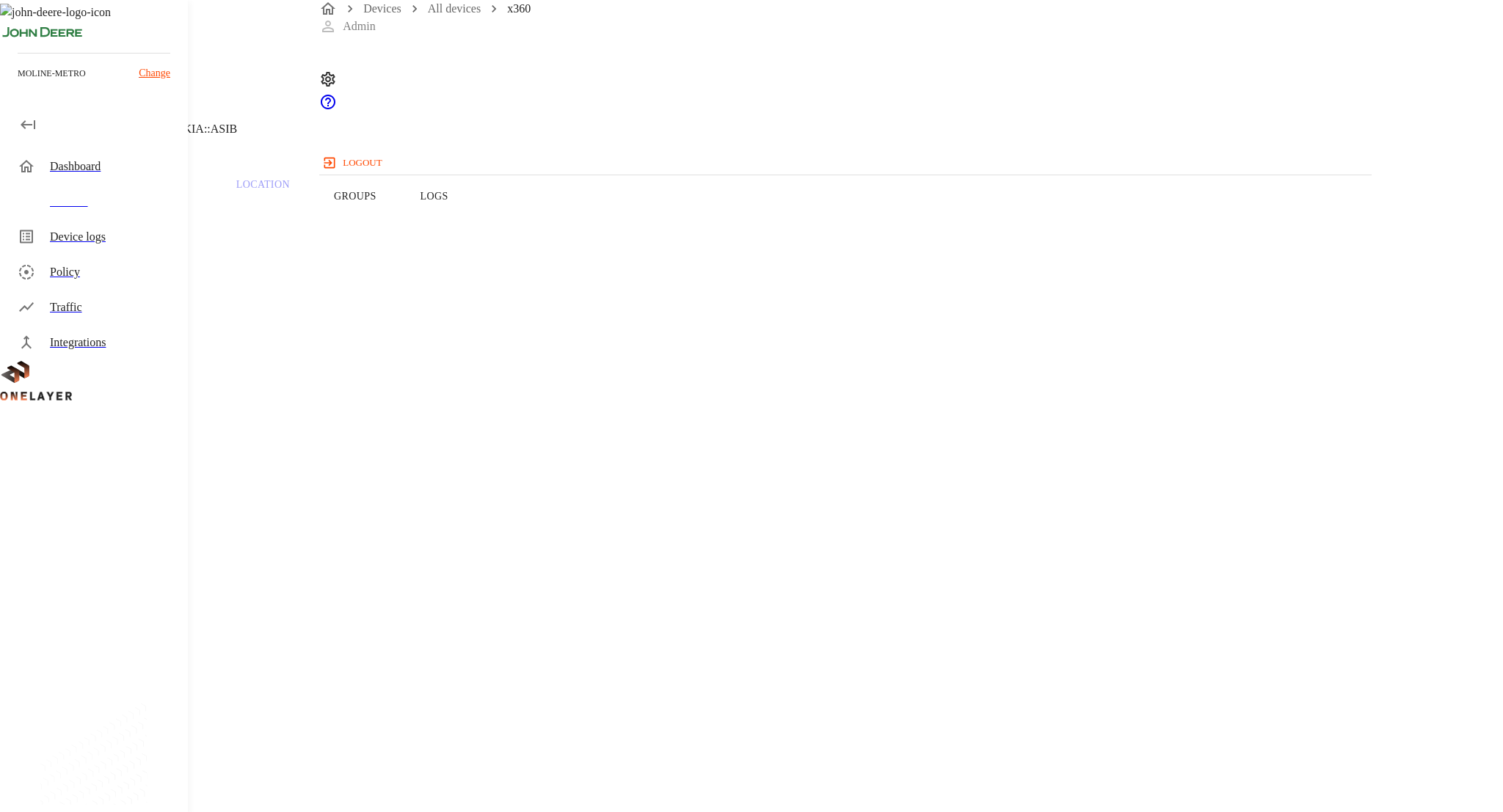
copy span "8900099200003038214"
click at [469, 14] on link "All devices" at bounding box center [455, 8] width 53 height 12
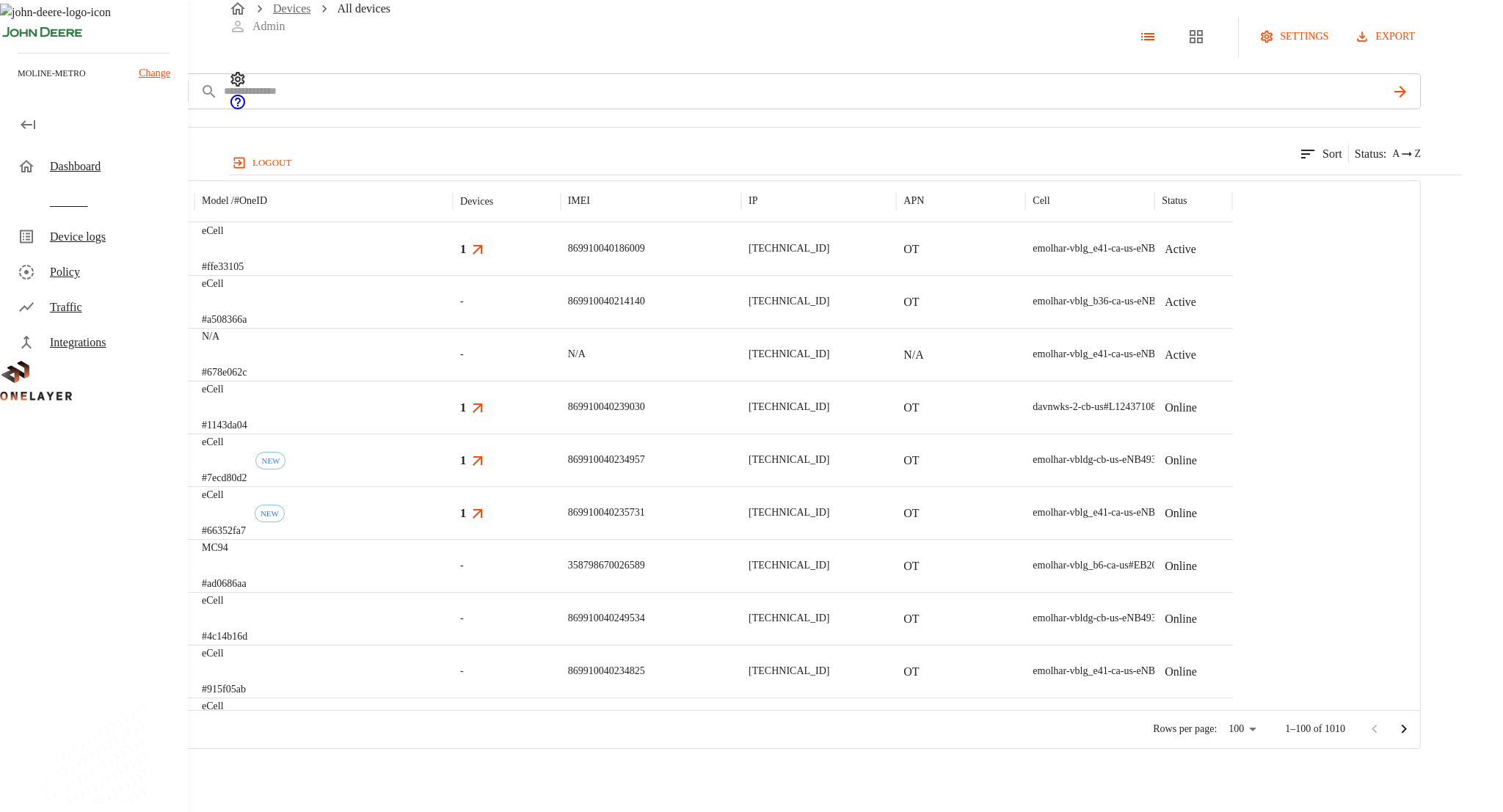
click at [301, 14] on link "Devices" at bounding box center [292, 8] width 38 height 12
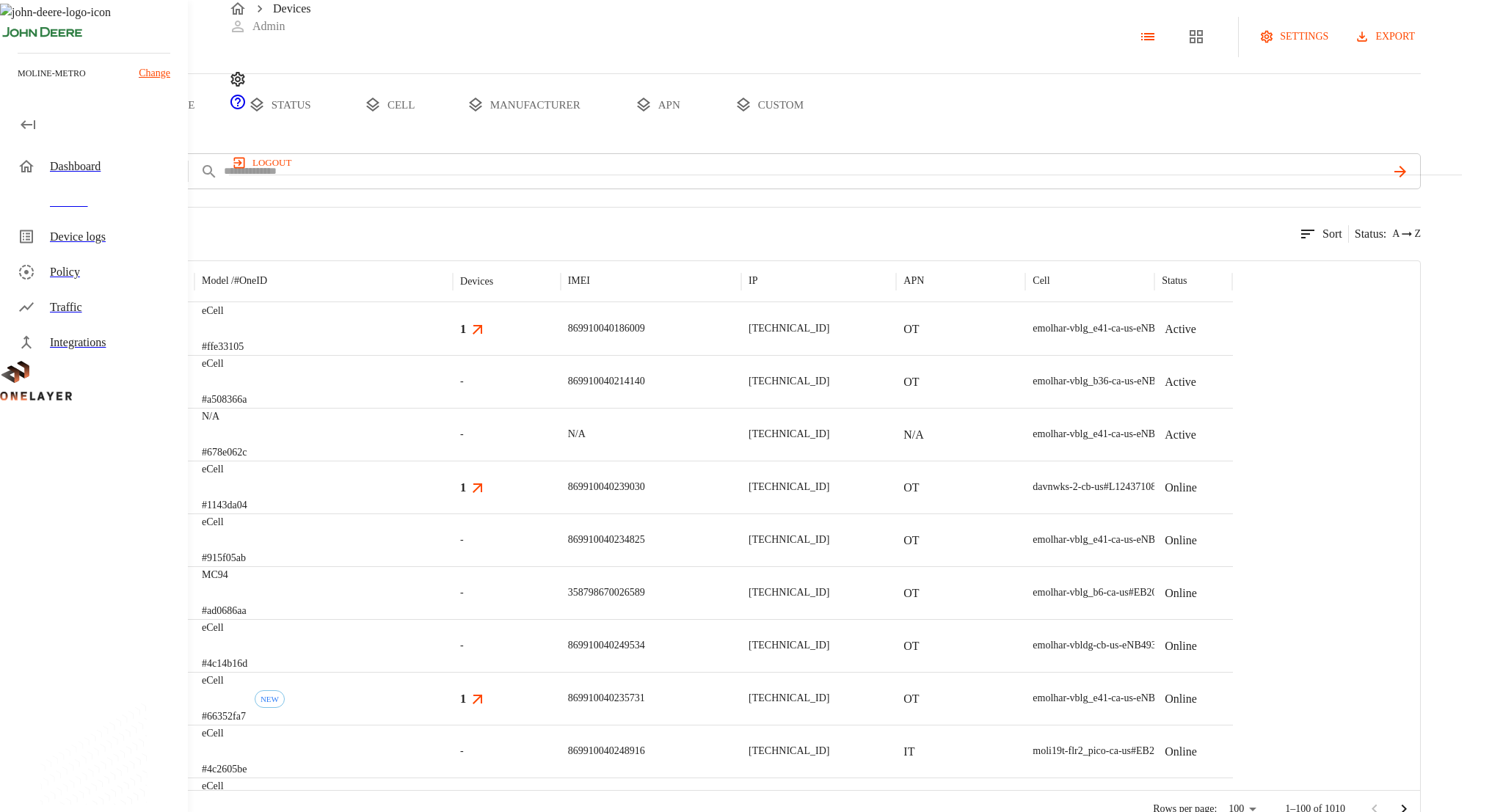
click at [96, 214] on div "Devices" at bounding box center [96, 202] width 182 height 35
click at [826, 136] on button "custom" at bounding box center [769, 105] width 113 height 62
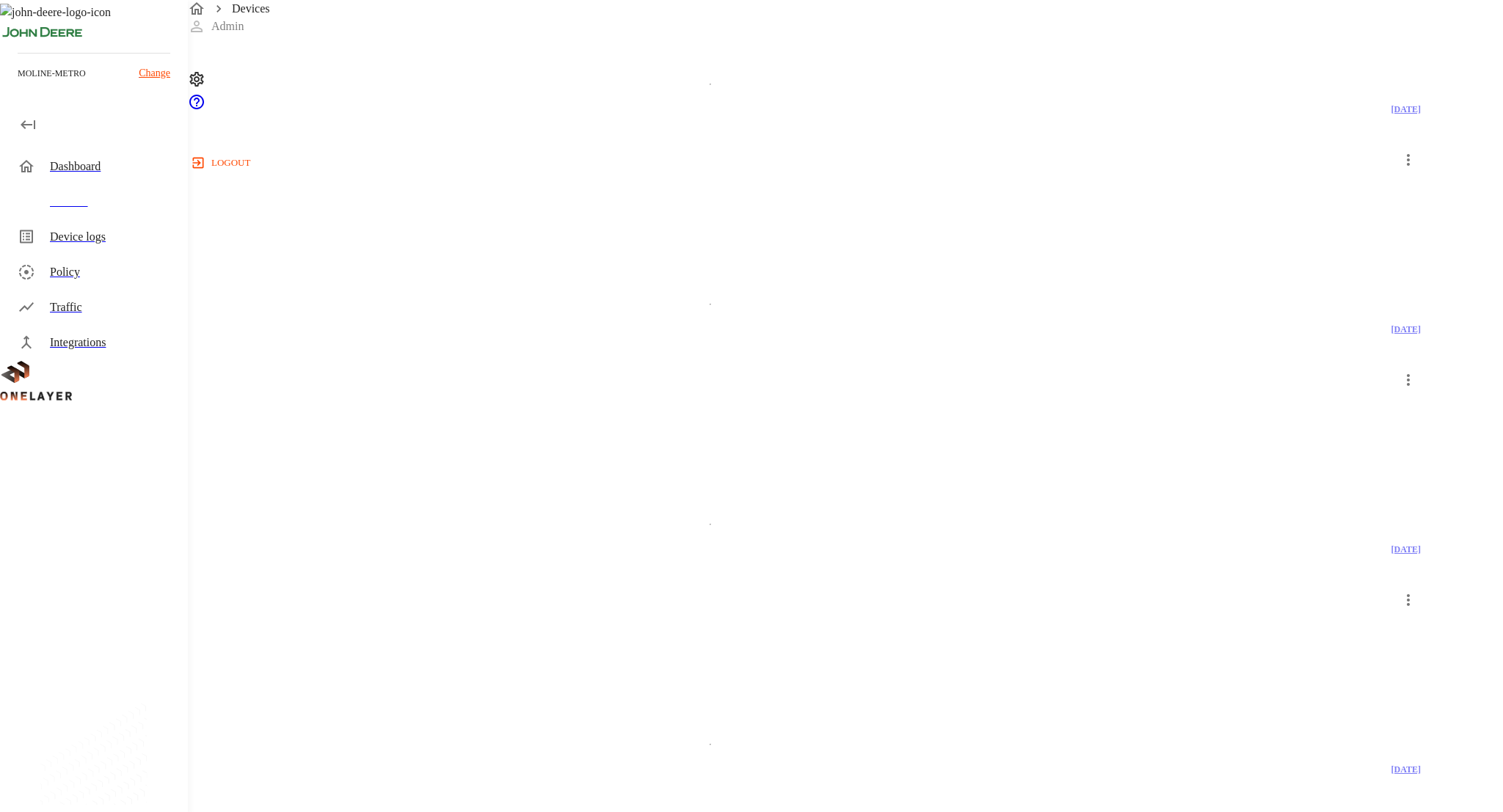
scroll to position [2278, 0]
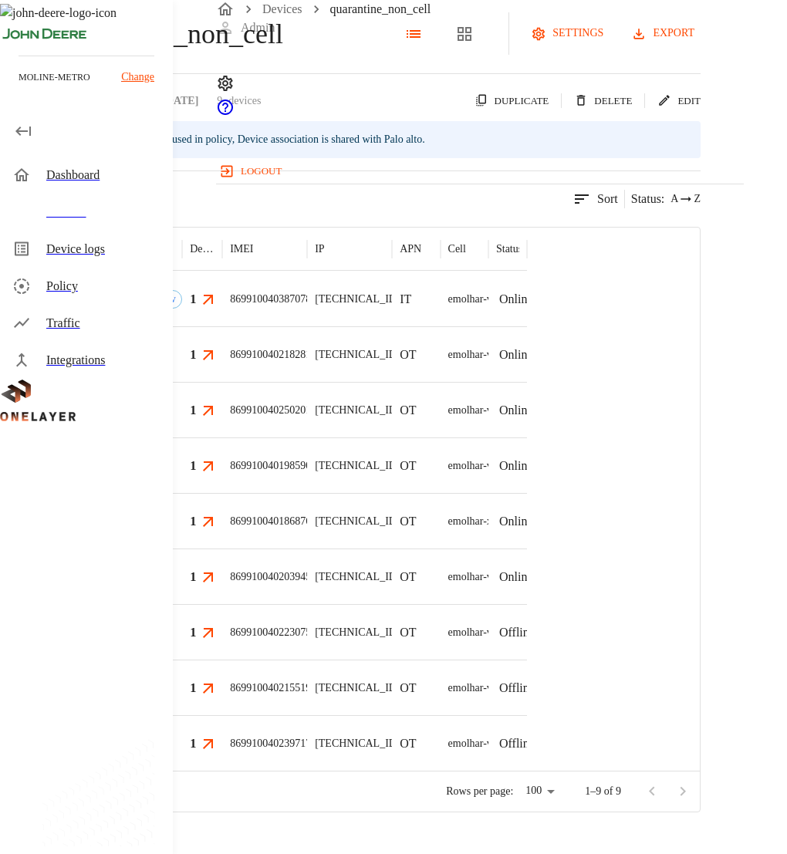
click at [21, 125] on icon "button" at bounding box center [23, 131] width 19 height 19
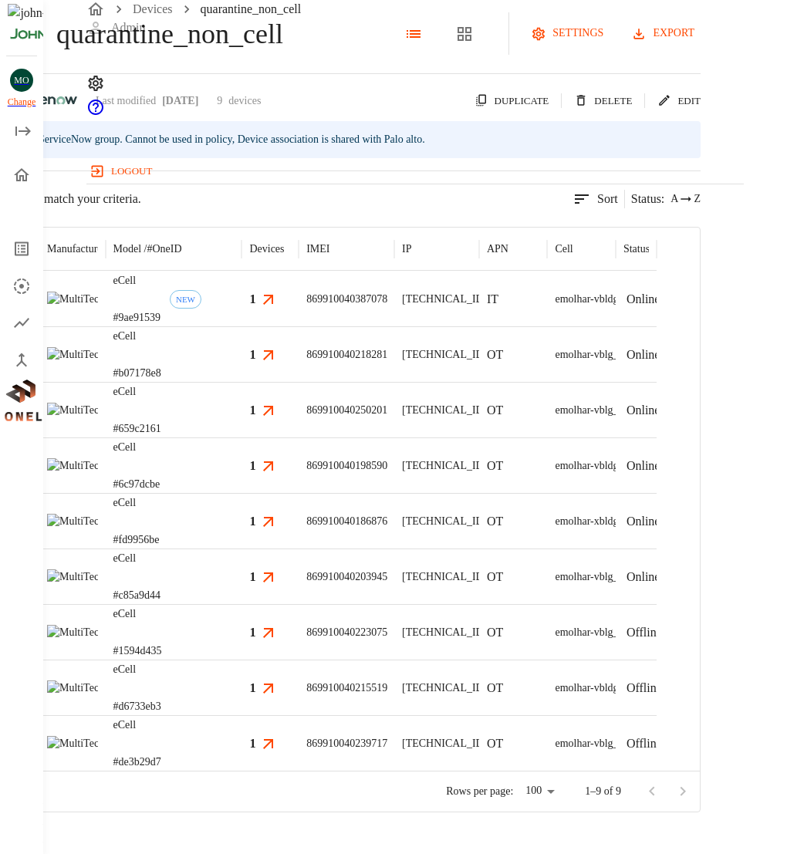
click at [387, 307] on p "869910040387078" at bounding box center [346, 299] width 81 height 15
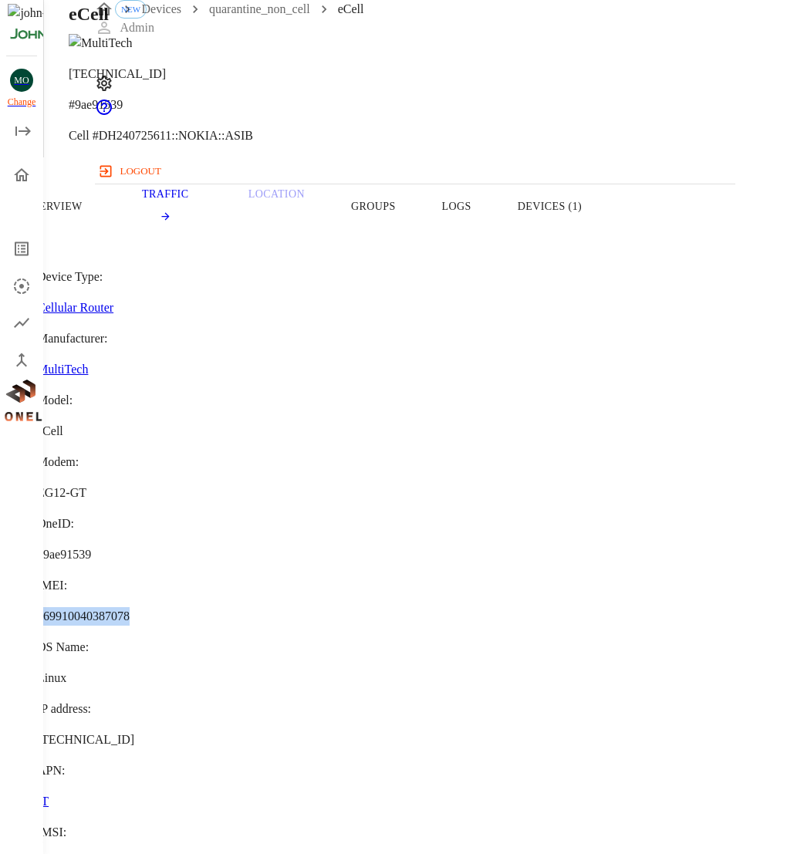
click at [605, 249] on button "Devices (1)" at bounding box center [549, 206] width 110 height 98
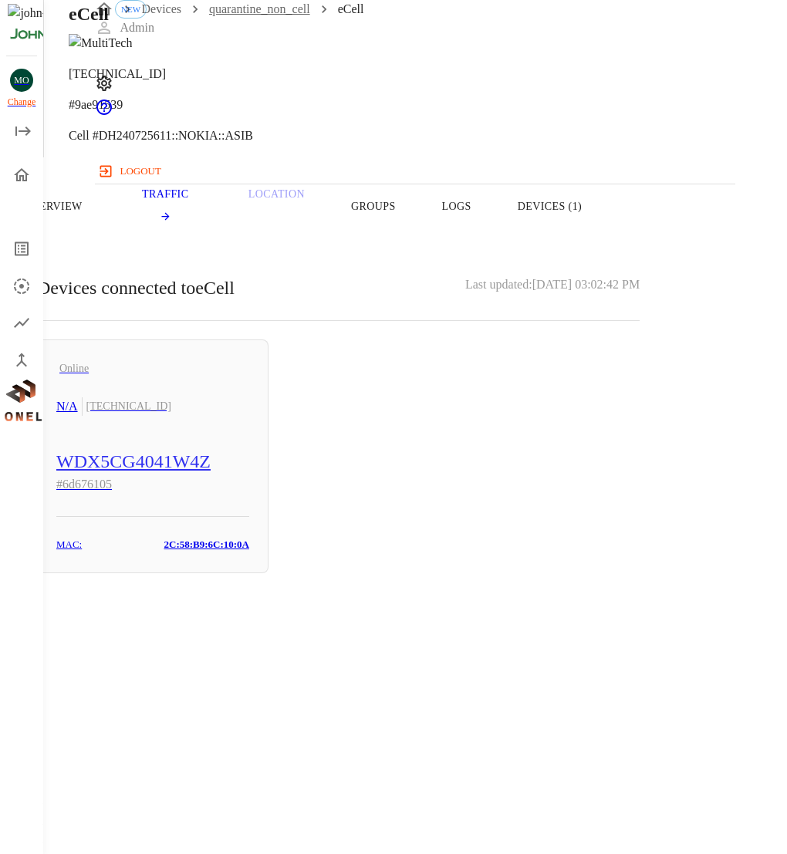
click at [297, 15] on link "quarantine_non_cell" at bounding box center [259, 8] width 101 height 13
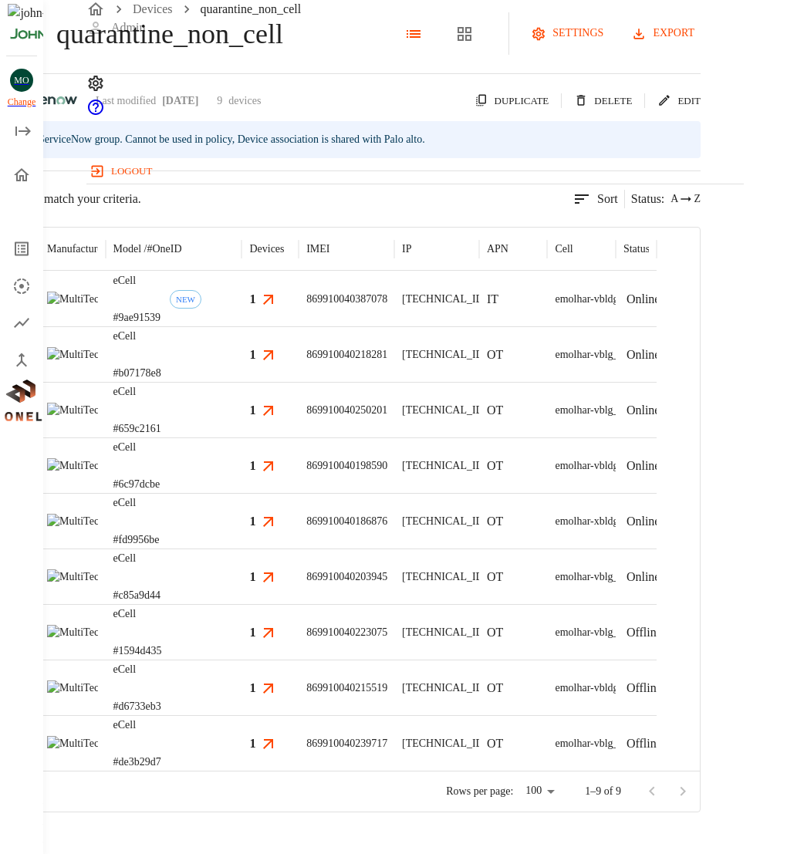
click at [387, 363] on p "869910040218281" at bounding box center [346, 354] width 81 height 15
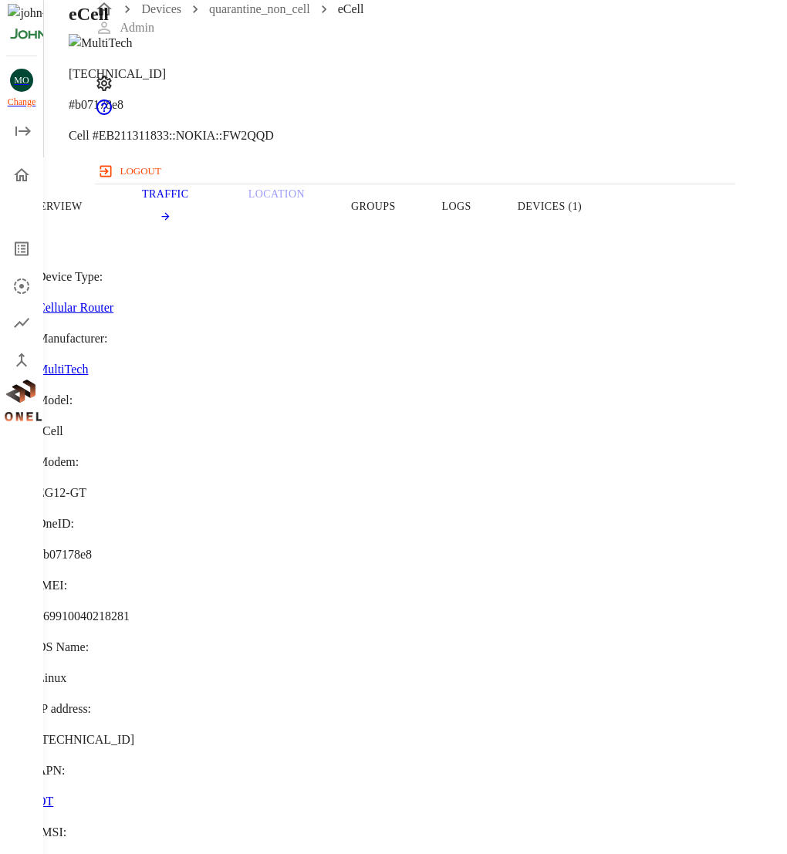
click at [605, 234] on button "Devices (1)" at bounding box center [549, 206] width 110 height 98
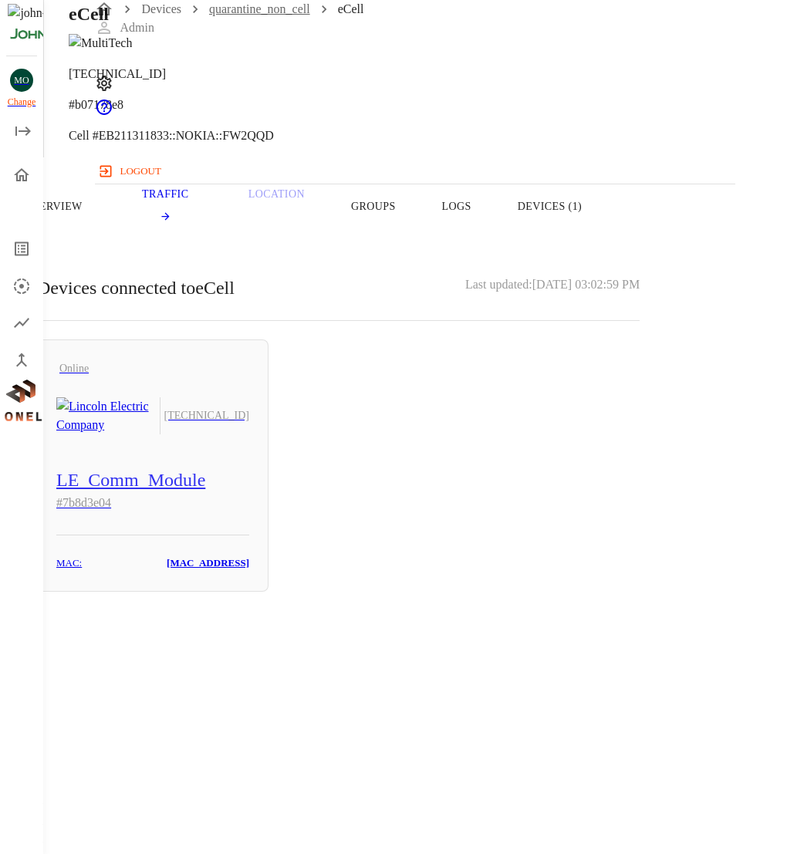
click at [242, 15] on link "quarantine_non_cell" at bounding box center [259, 8] width 101 height 13
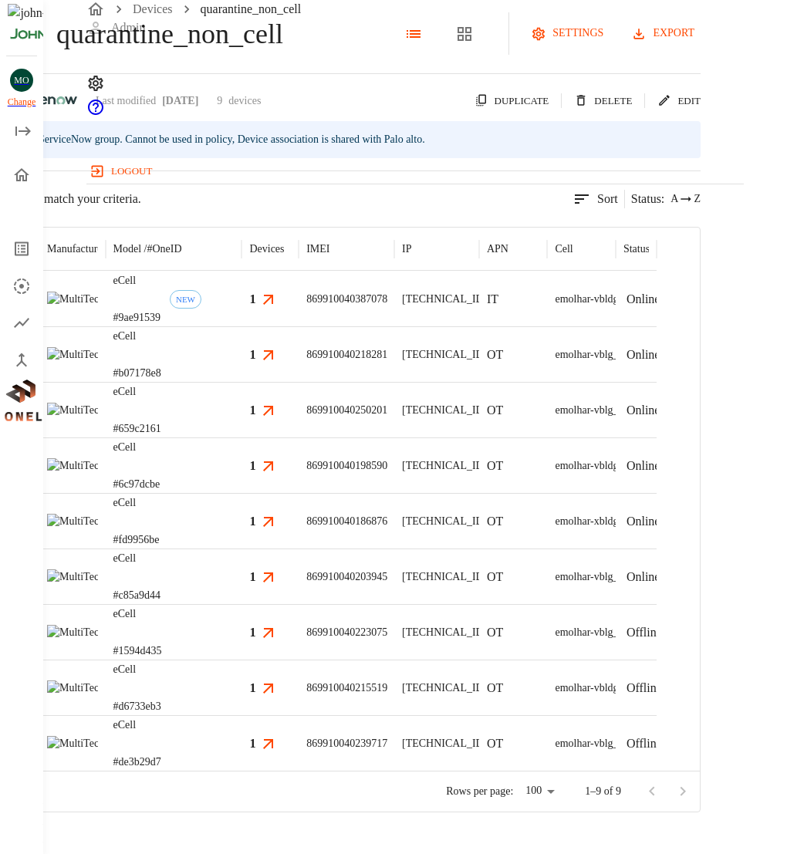
scroll to position [29, 0]
click at [299, 437] on div "1" at bounding box center [269, 410] width 57 height 56
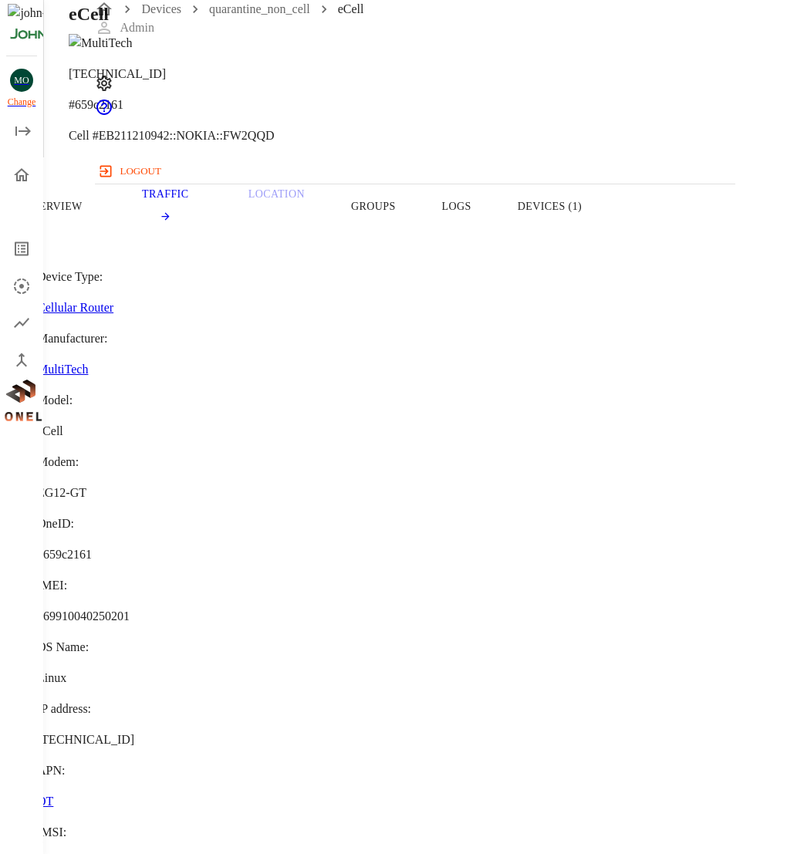
click at [294, 430] on section "Device Type: Cellular Router Manufacturer: MultiTech Model: eCell Modem: EG12-G…" at bounding box center [338, 478] width 602 height 420
click at [130, 609] on span "869910040250201" at bounding box center [83, 615] width 93 height 13
click at [605, 226] on button "Devices (1)" at bounding box center [549, 206] width 110 height 98
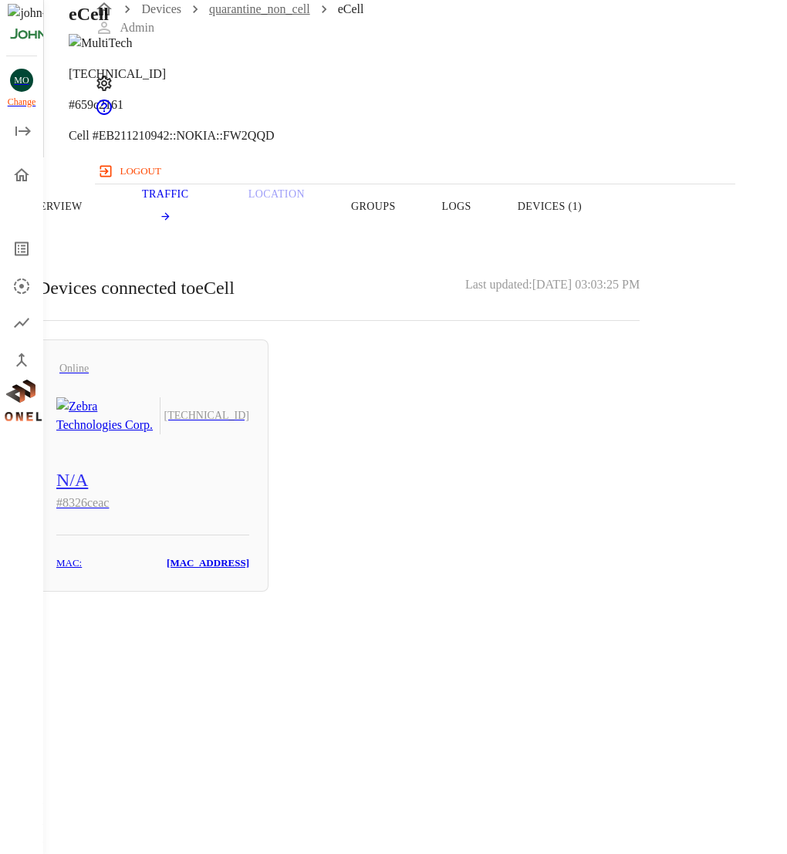
click at [310, 15] on link "quarantine_non_cell" at bounding box center [259, 8] width 101 height 13
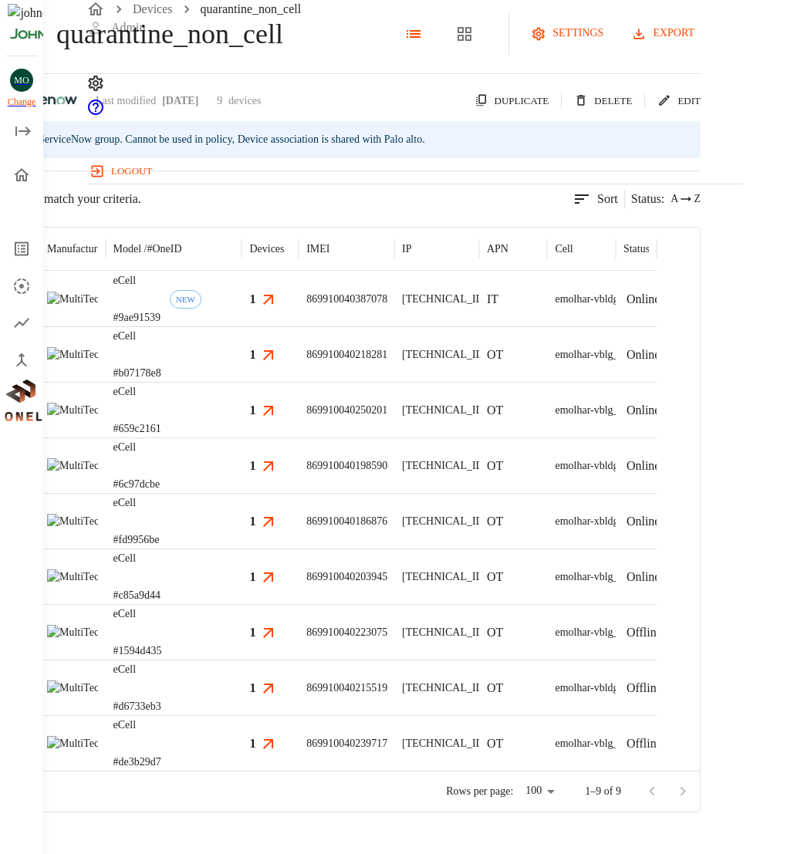
click at [394, 493] on div "869910040198590" at bounding box center [347, 465] width 96 height 56
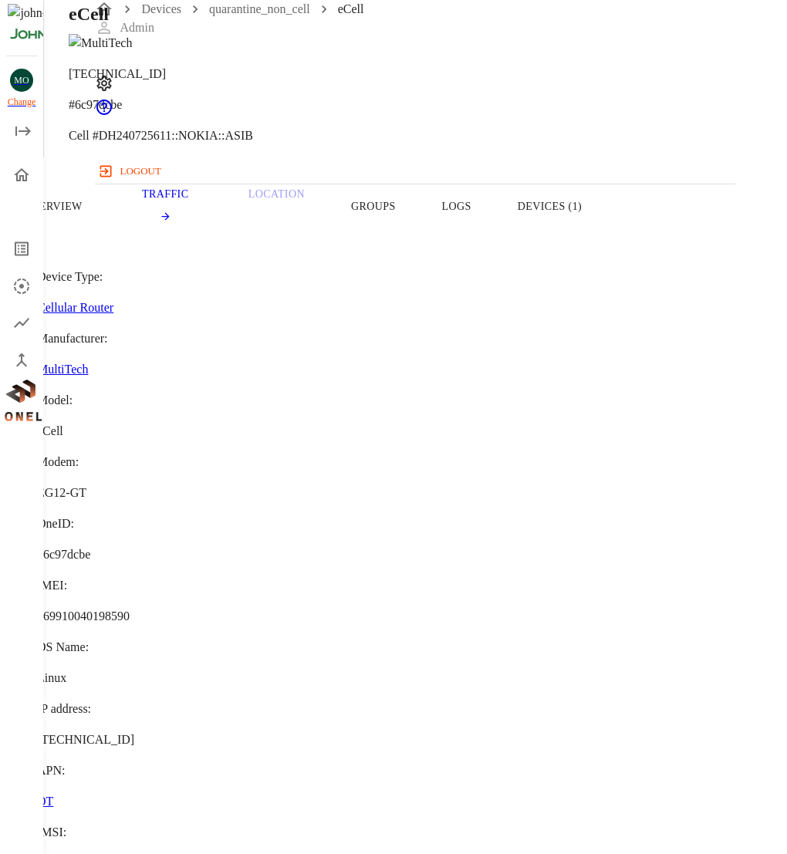
click at [676, 235] on div "Overview Traffic Location Groups Logs Devices (1)" at bounding box center [338, 206] width 676 height 98
click at [605, 235] on button "Devices (1)" at bounding box center [549, 206] width 110 height 98
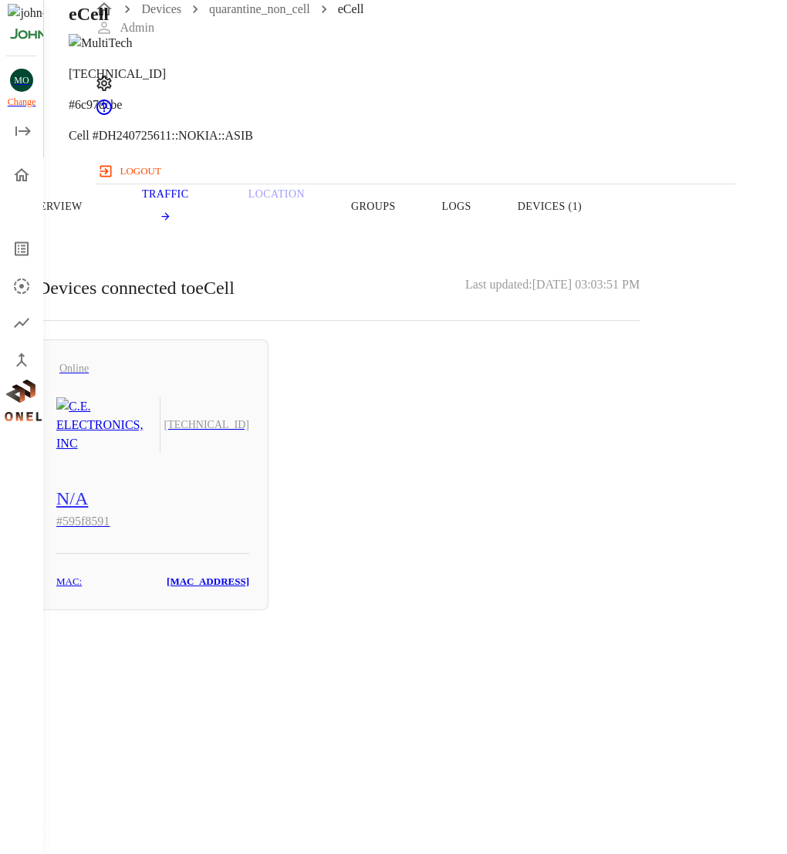
click at [419, 242] on button "Groups" at bounding box center [373, 206] width 91 height 98
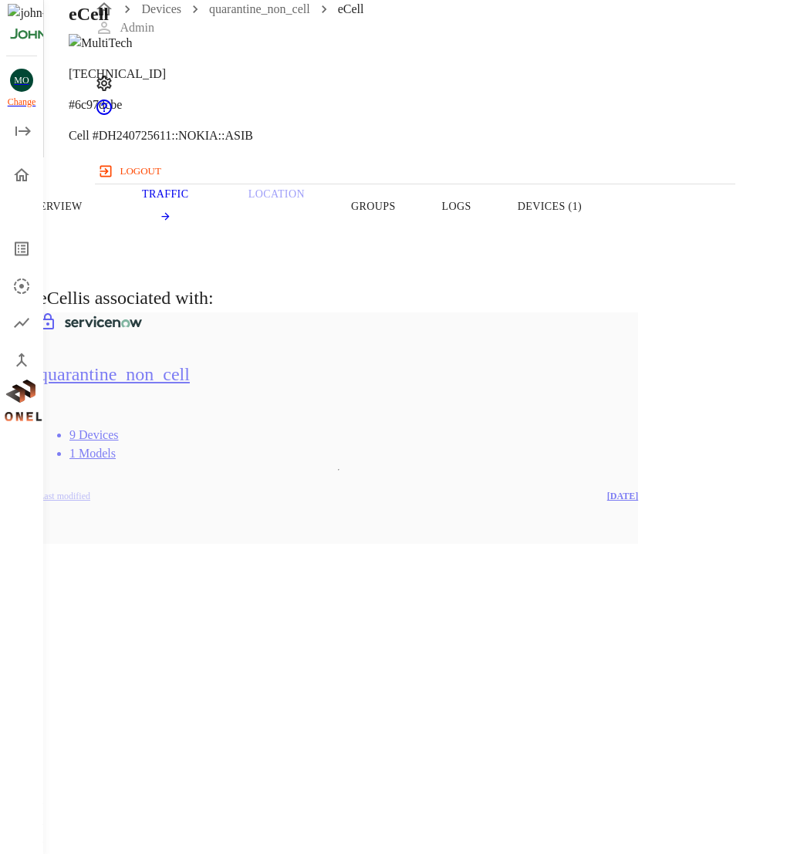
click at [605, 237] on button "Devices (1)" at bounding box center [549, 206] width 110 height 98
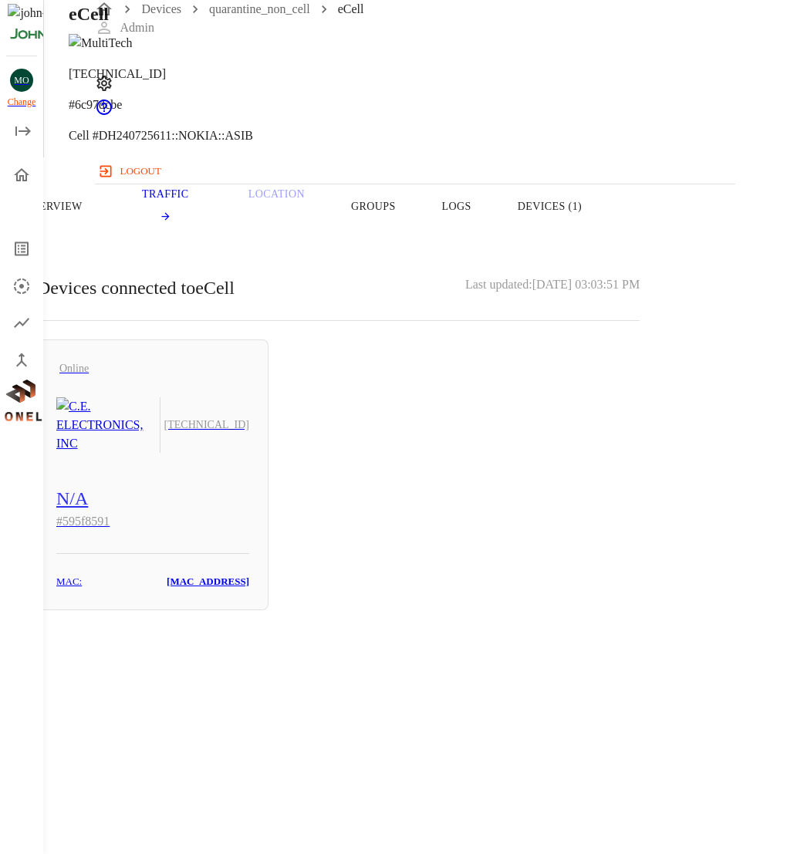
click at [494, 214] on button "Logs" at bounding box center [457, 206] width 76 height 98
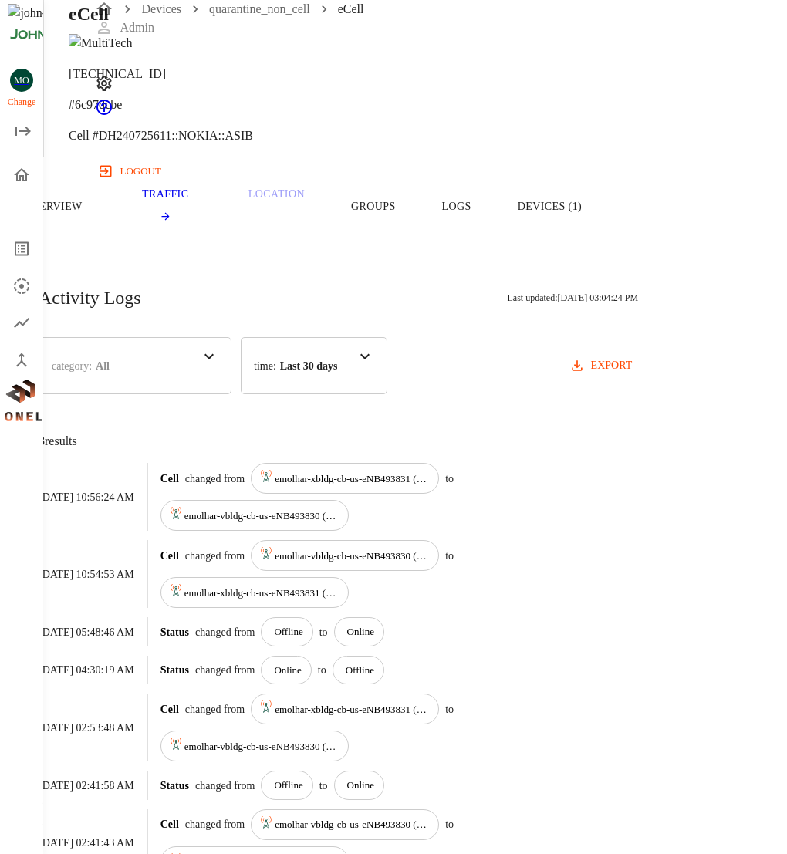
click at [605, 231] on button "Devices (1)" at bounding box center [549, 206] width 110 height 98
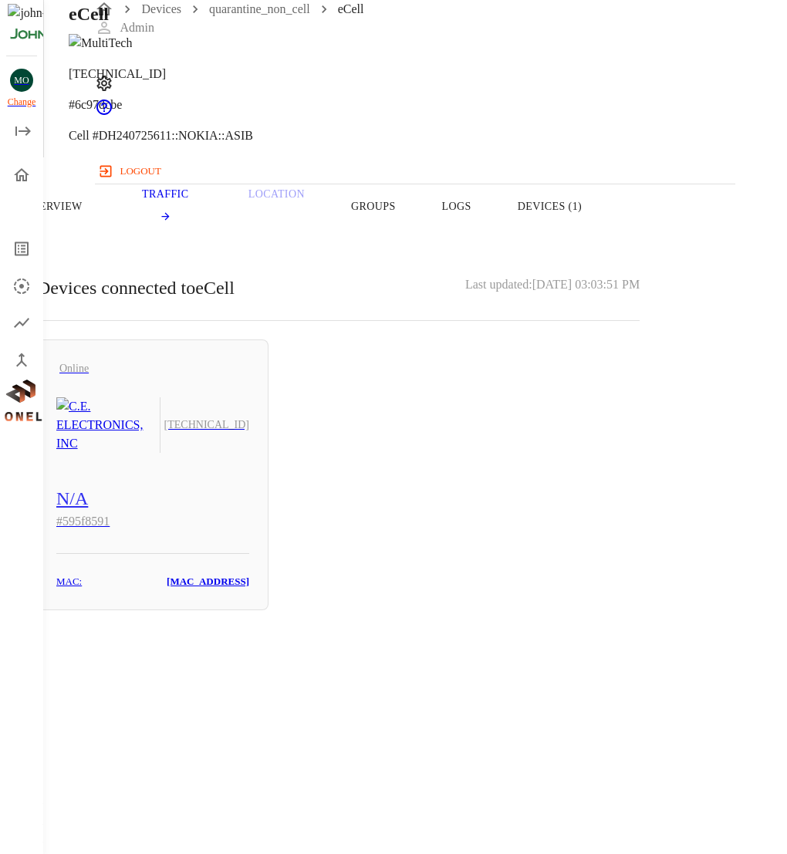
click at [106, 224] on button "Overview" at bounding box center [53, 206] width 106 height 98
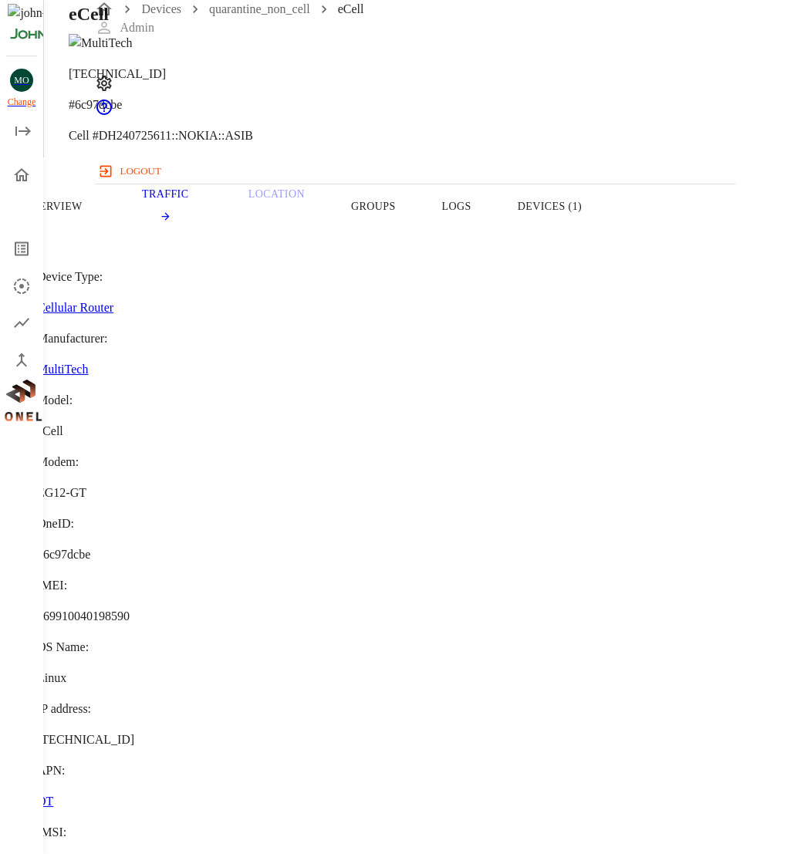
click at [605, 221] on button "Devices (1)" at bounding box center [549, 206] width 110 height 98
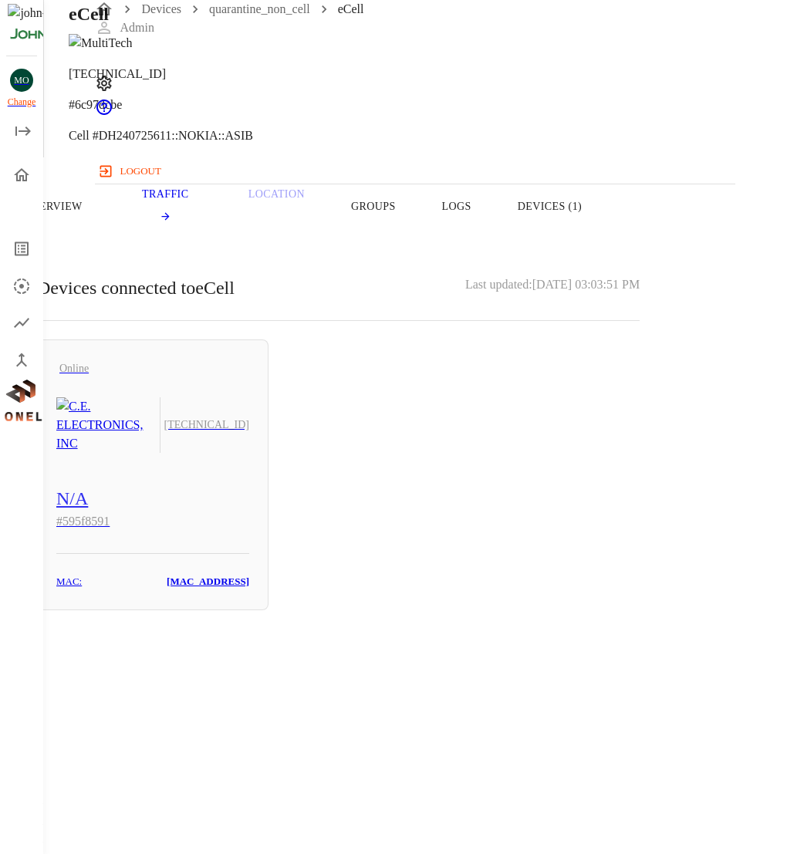
click at [106, 234] on button "Overview" at bounding box center [53, 206] width 106 height 98
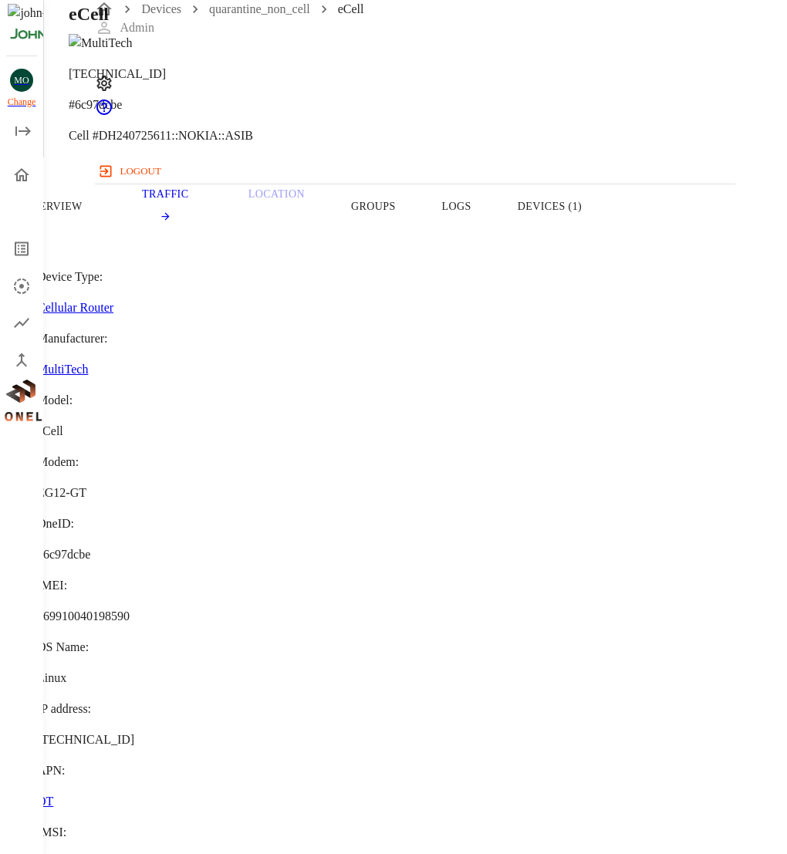
copy span "8900099200002826700"
click at [605, 237] on button "Devices (1)" at bounding box center [549, 206] width 110 height 98
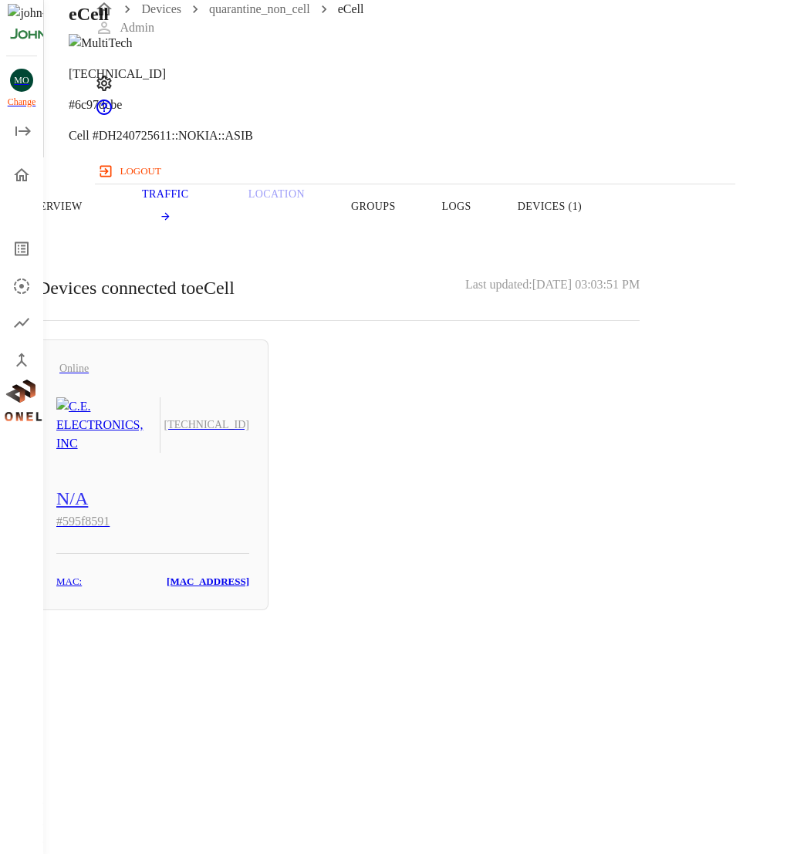
click at [106, 228] on button "Overview" at bounding box center [53, 206] width 106 height 98
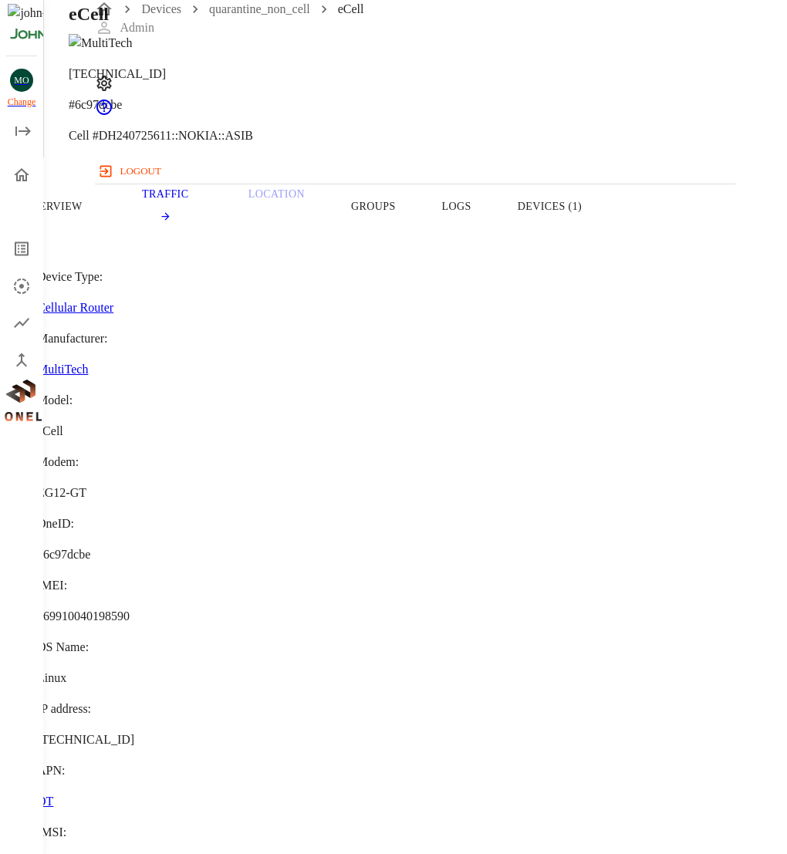
click at [299, 433] on section "Device Type: Cellular Router Manufacturer: MultiTech Model: eCell Modem: EG12-G…" at bounding box center [338, 478] width 602 height 420
click at [299, 427] on section "Device Type: Cellular Router Manufacturer: MultiTech Model: eCell Modem: EG12-G…" at bounding box center [338, 478] width 602 height 420
click at [130, 609] on span "869910040198590" at bounding box center [83, 615] width 93 height 13
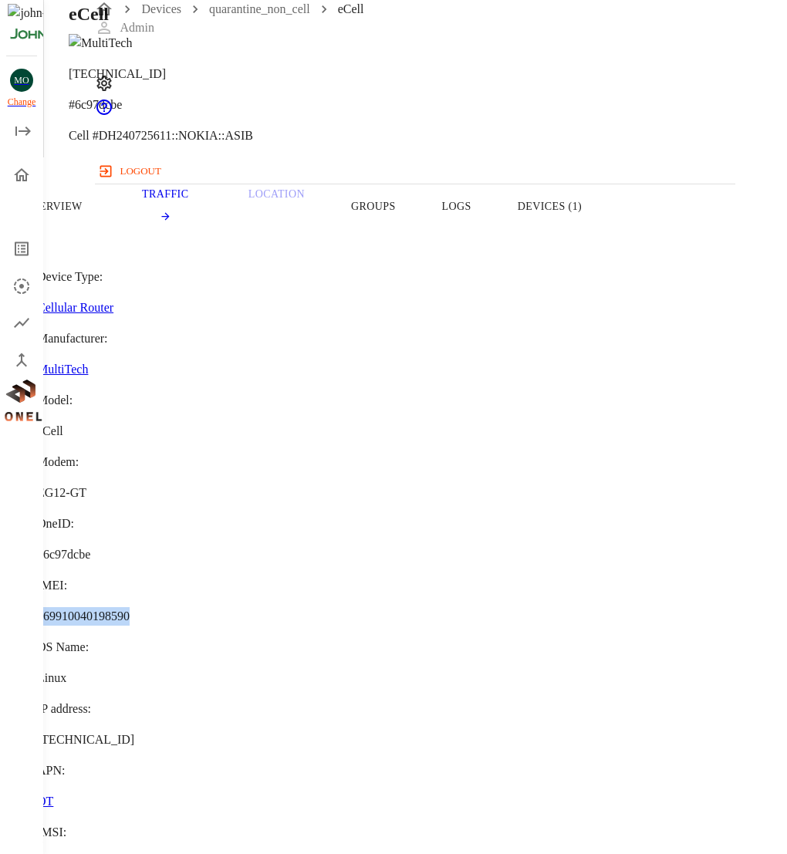
copy span "869910040198590"
click at [605, 249] on button "Devices (1)" at bounding box center [549, 206] width 110 height 98
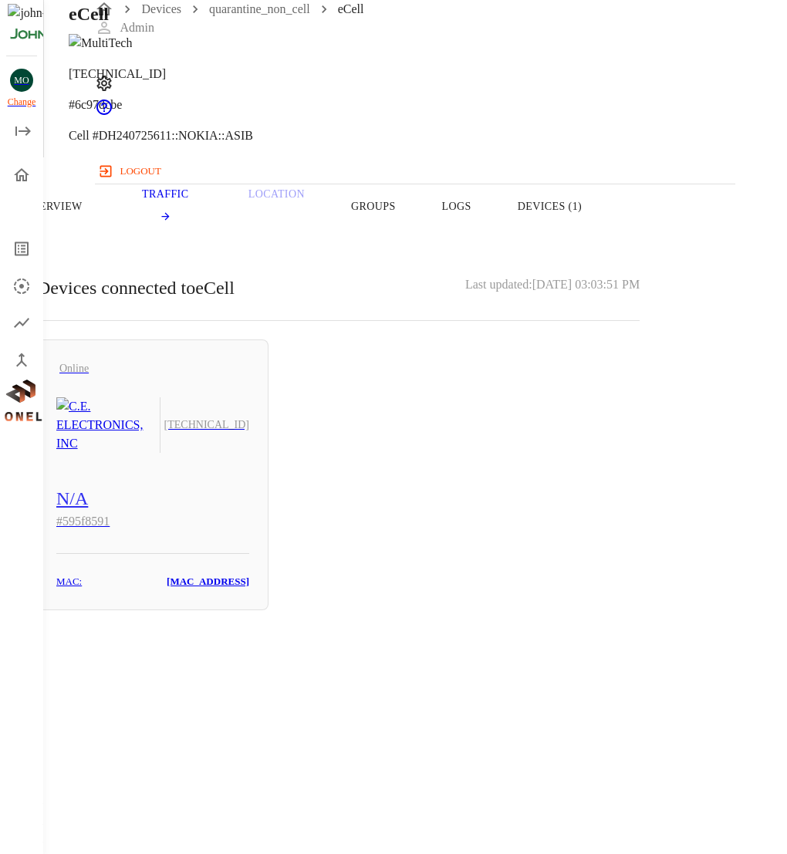
drag, startPoint x: 441, startPoint y: 562, endPoint x: 255, endPoint y: 557, distance: 186.0
click at [255, 557] on div "Online 10.137.87.131 N/A # 595f8591 MAC: 60:FF:DD:05:02:5D" at bounding box center [338, 474] width 602 height 271
click at [237, 15] on link "quarantine_non_cell" at bounding box center [259, 8] width 101 height 13
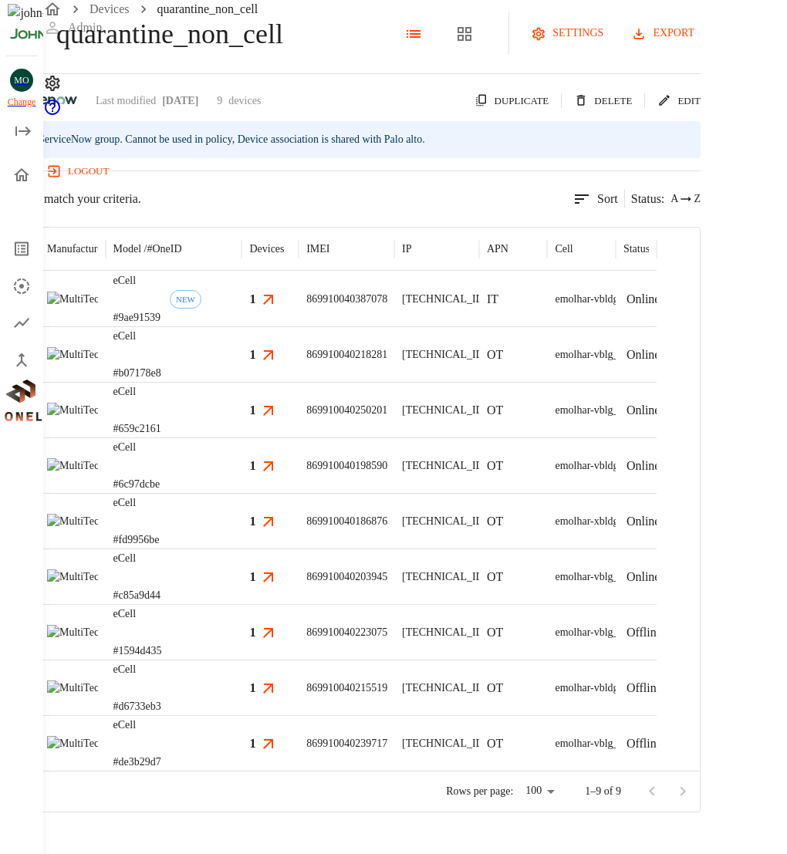
scroll to position [57, 0]
click at [242, 542] on div "eCell #fd9956be" at bounding box center [174, 521] width 137 height 56
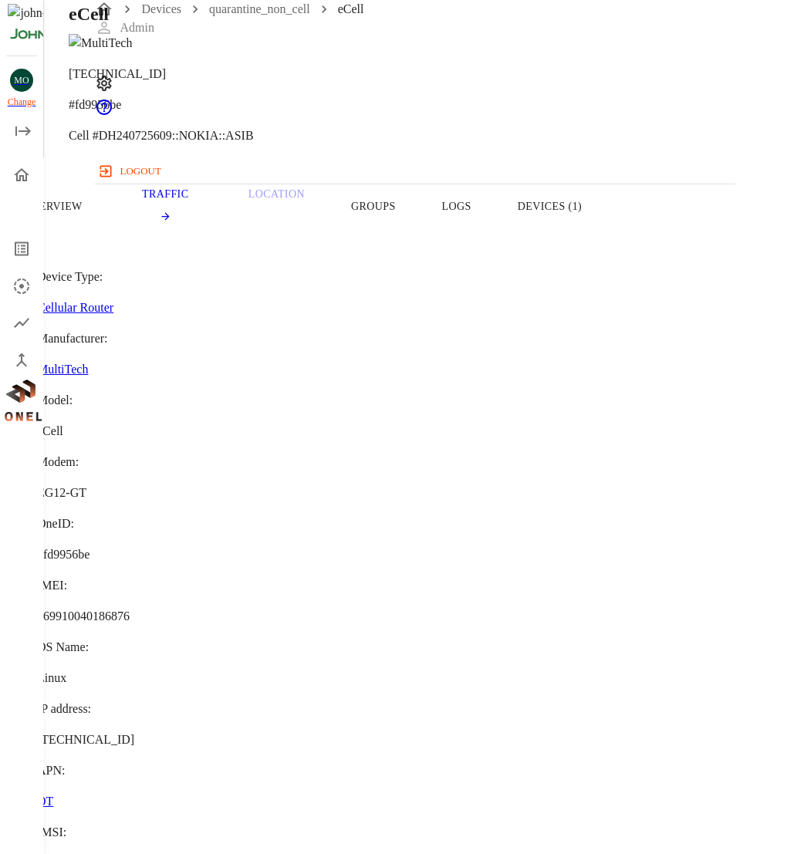
copy span "8900099200002777614"
click at [605, 211] on button "Devices (1)" at bounding box center [549, 206] width 110 height 98
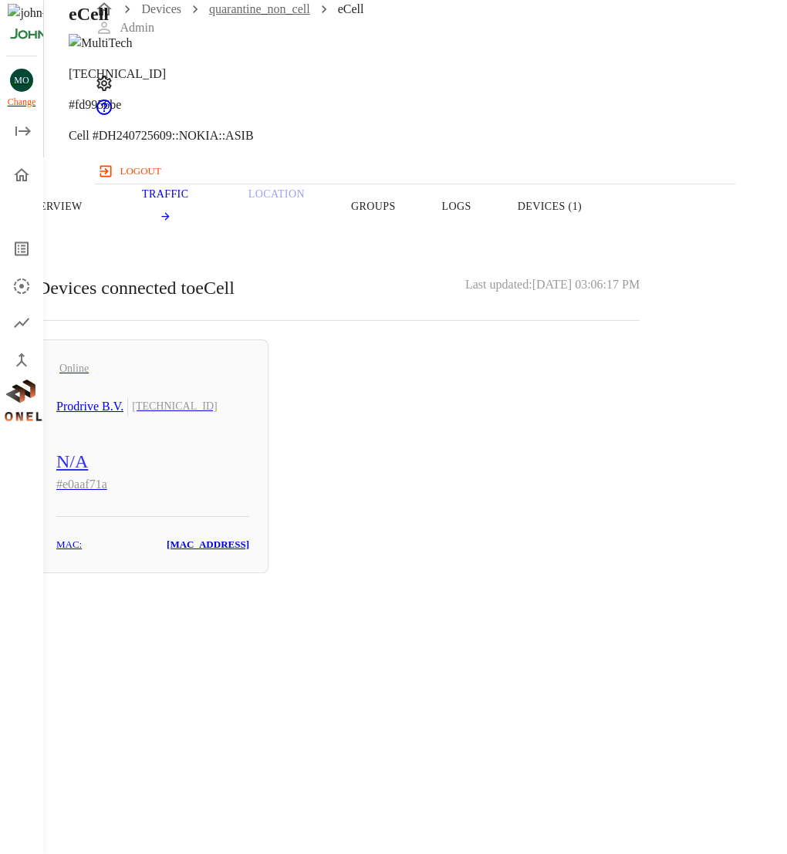
click at [265, 15] on link "quarantine_non_cell" at bounding box center [259, 8] width 101 height 13
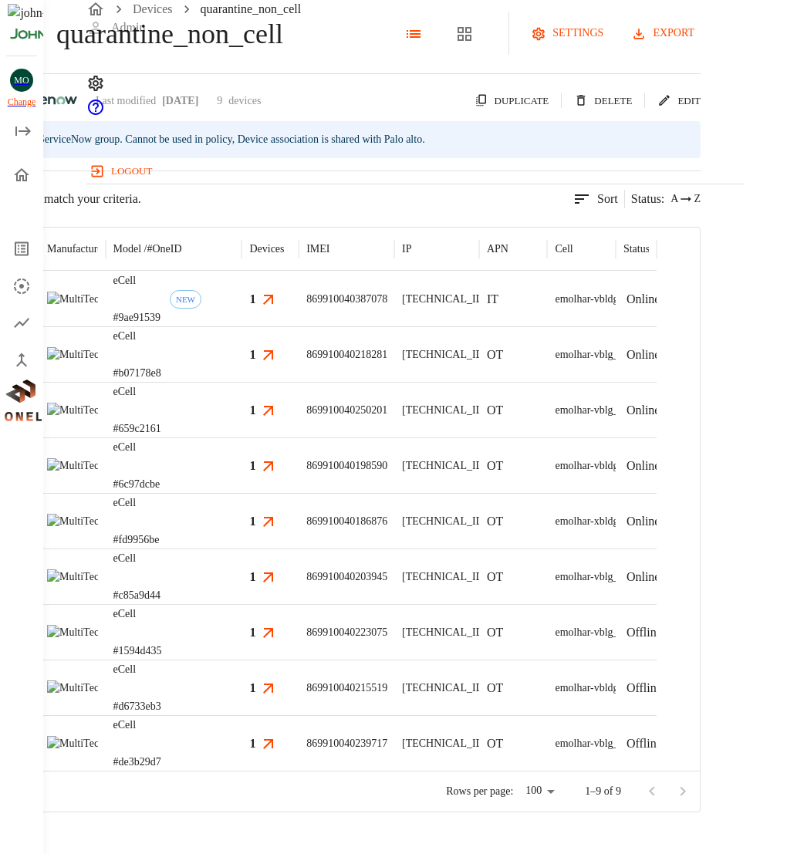
click at [242, 604] on div "eCell #c85a9d44" at bounding box center [174, 576] width 137 height 56
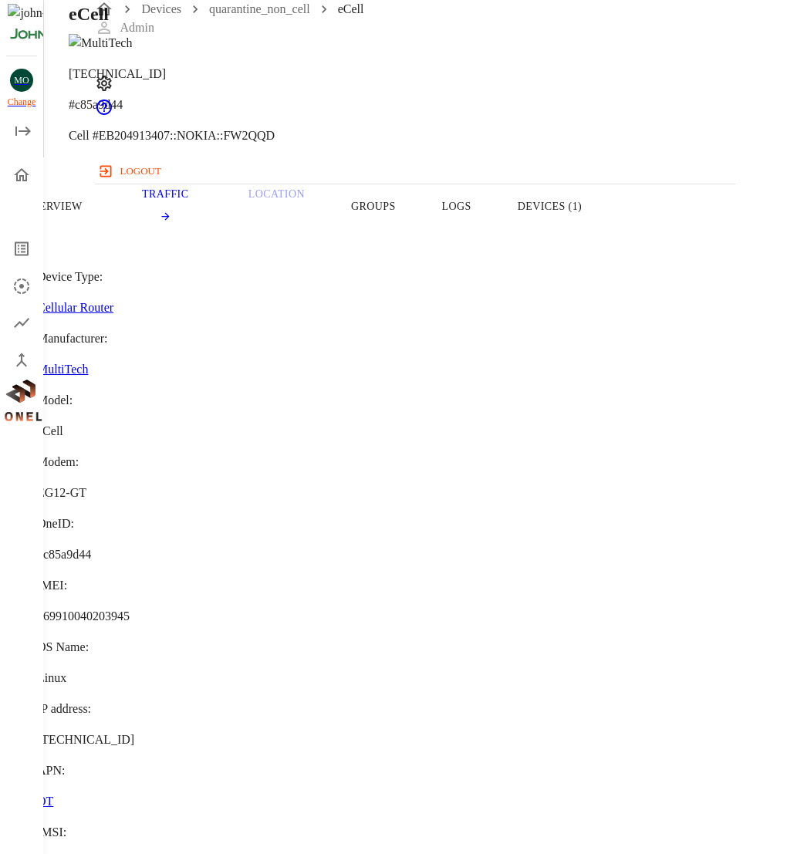
click at [605, 239] on button "Devices (1)" at bounding box center [549, 206] width 110 height 98
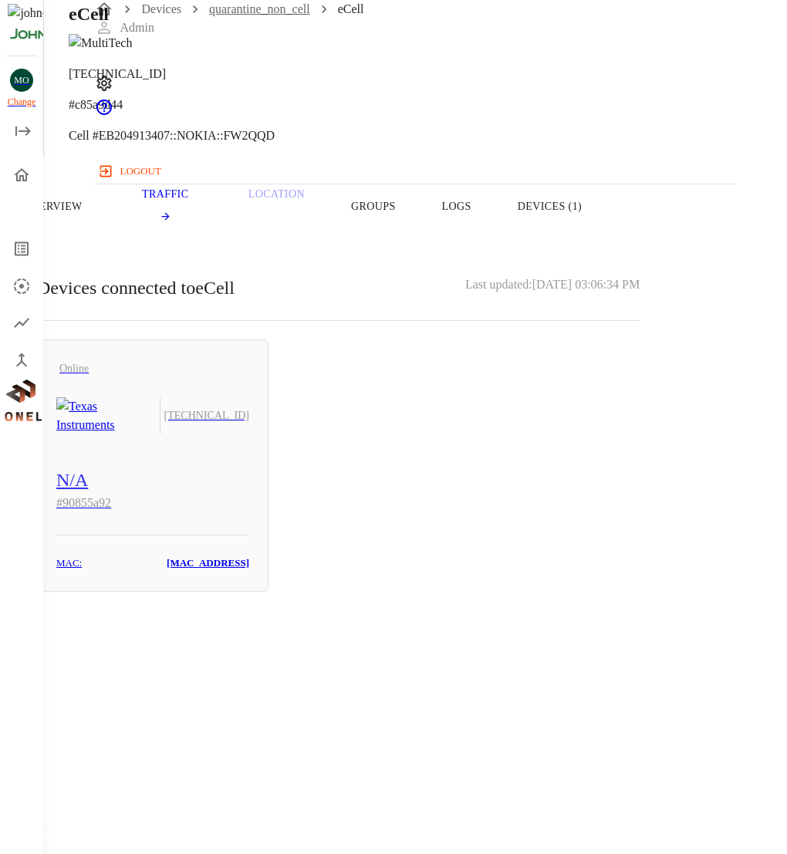
click at [272, 15] on link "quarantine_non_cell" at bounding box center [259, 8] width 101 height 13
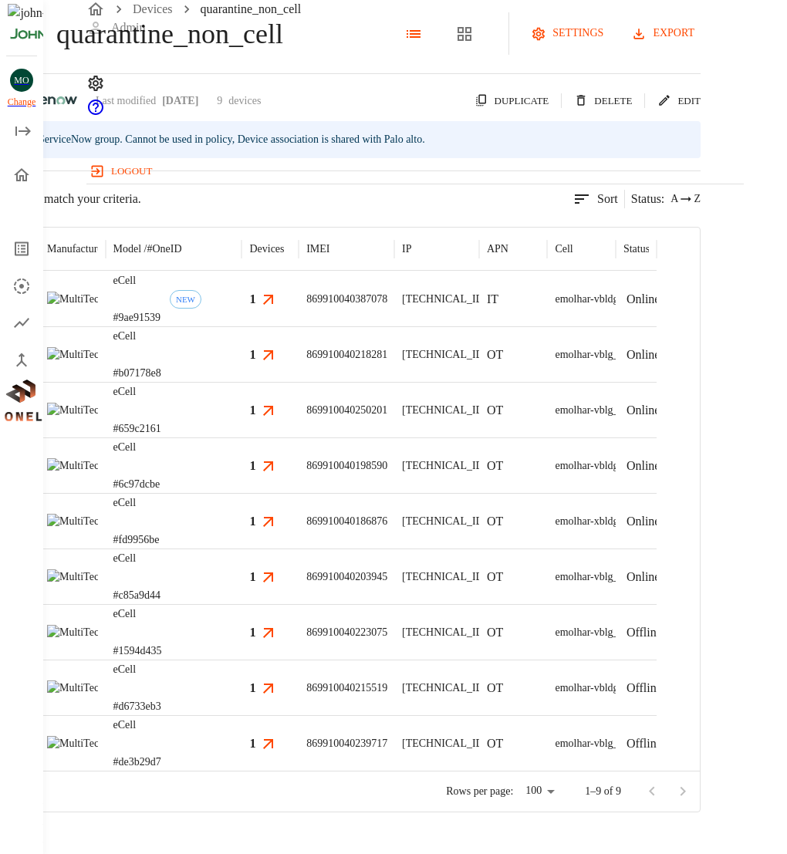
click at [242, 660] on div "eCell #1594d435" at bounding box center [174, 632] width 137 height 56
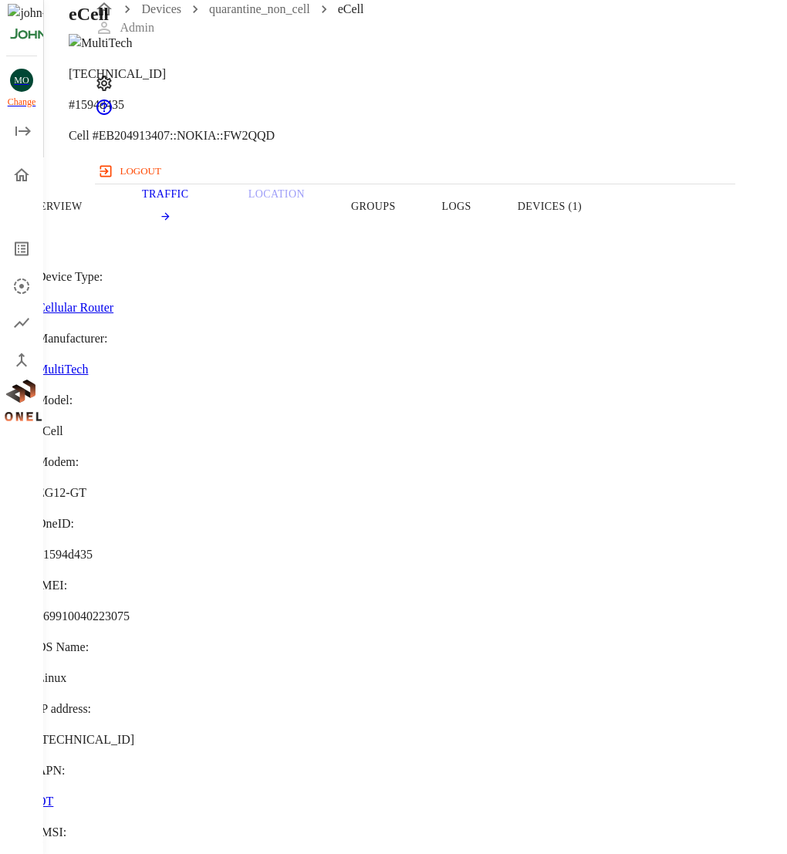
click at [605, 232] on button "Devices (1)" at bounding box center [549, 206] width 110 height 98
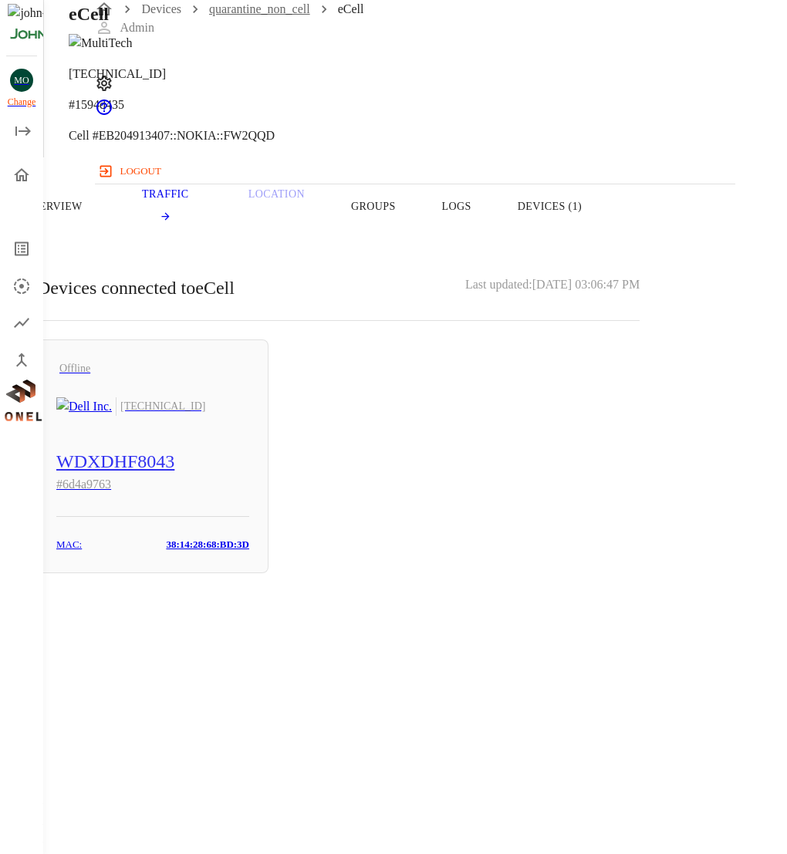
click at [282, 15] on link "quarantine_non_cell" at bounding box center [259, 8] width 101 height 13
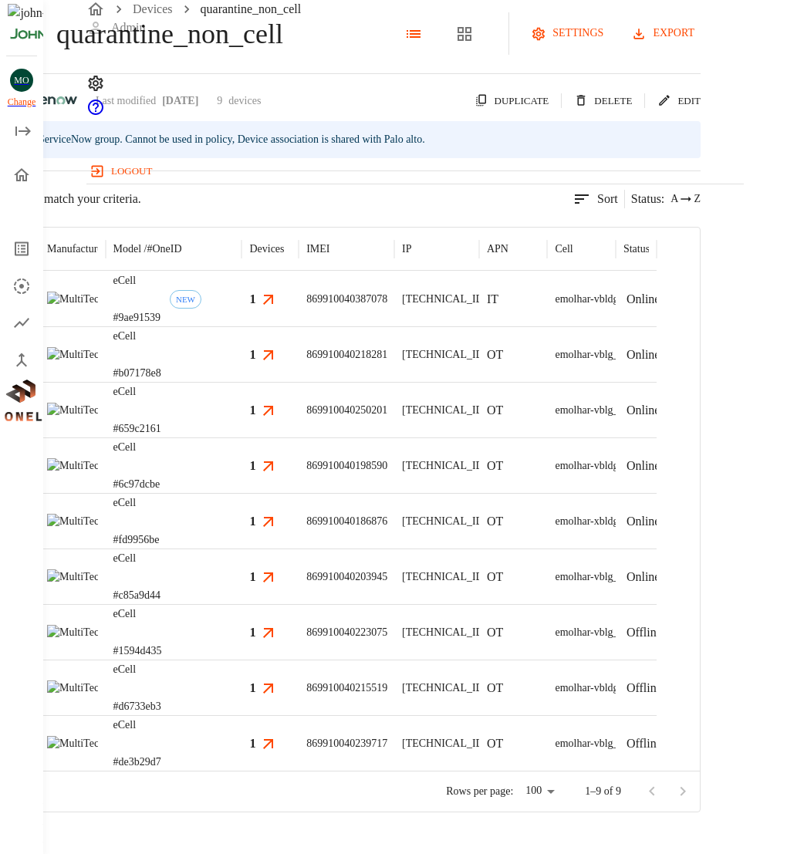
scroll to position [57, 0]
click at [242, 714] on div "eCell #d6733eb3" at bounding box center [174, 688] width 137 height 56
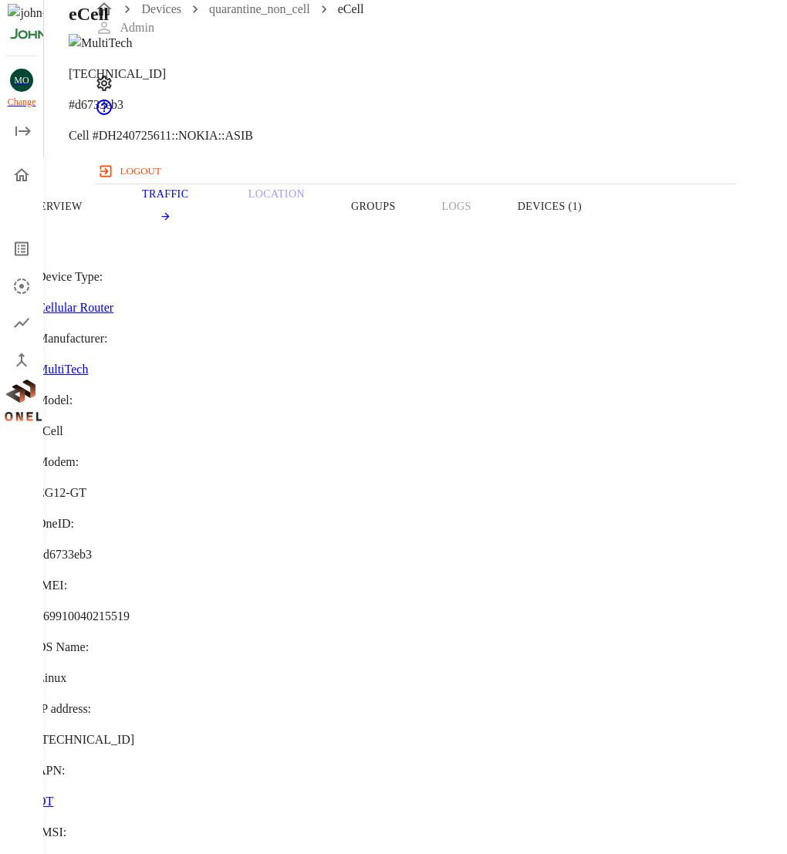
click at [605, 244] on button "Devices (1)" at bounding box center [549, 206] width 110 height 98
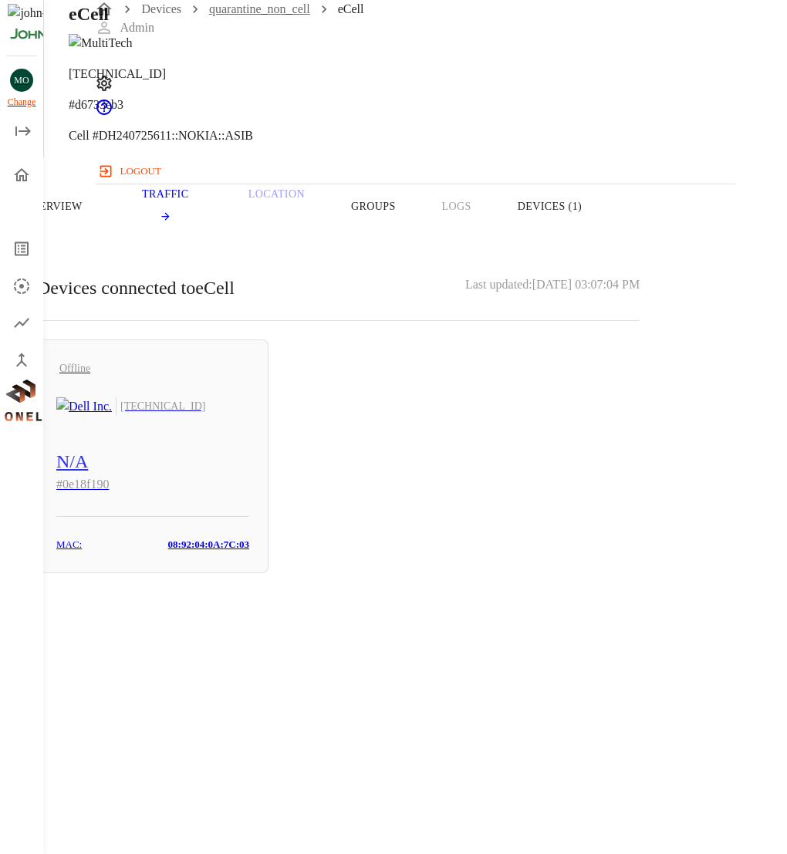
click at [295, 15] on link "quarantine_non_cell" at bounding box center [259, 8] width 101 height 13
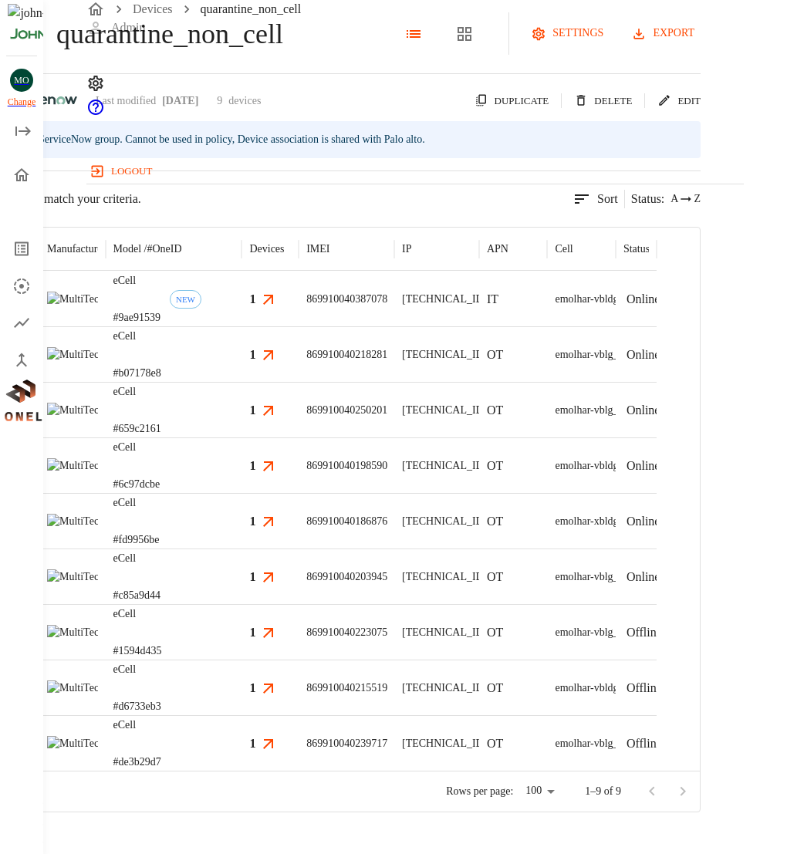
scroll to position [57, 0]
click at [255, 752] on h3 "1" at bounding box center [252, 743] width 6 height 18
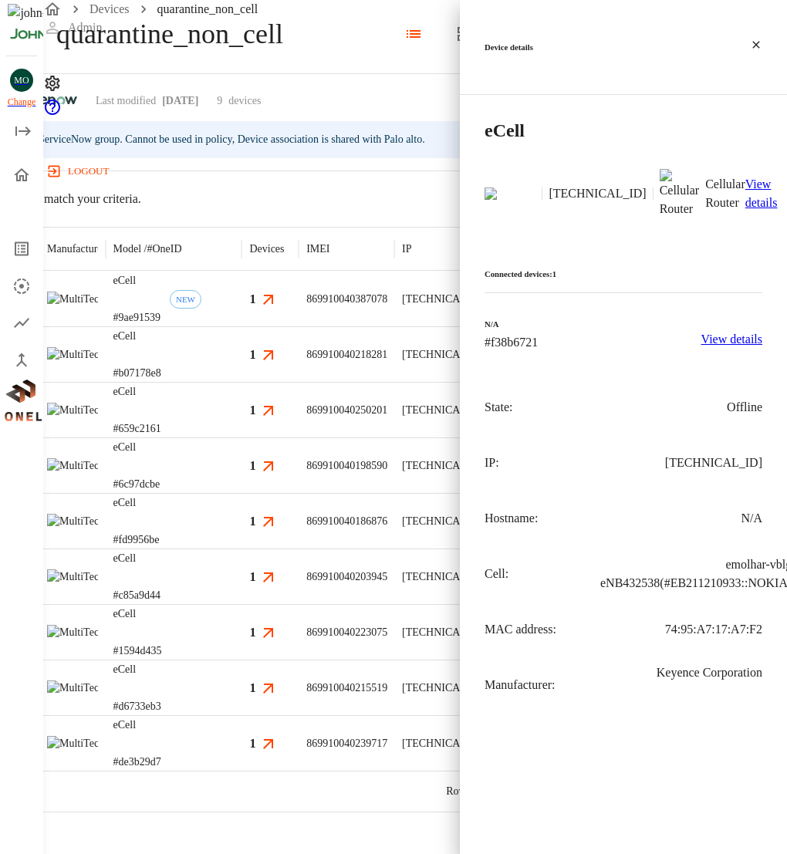
click at [301, 759] on div at bounding box center [393, 427] width 787 height 854
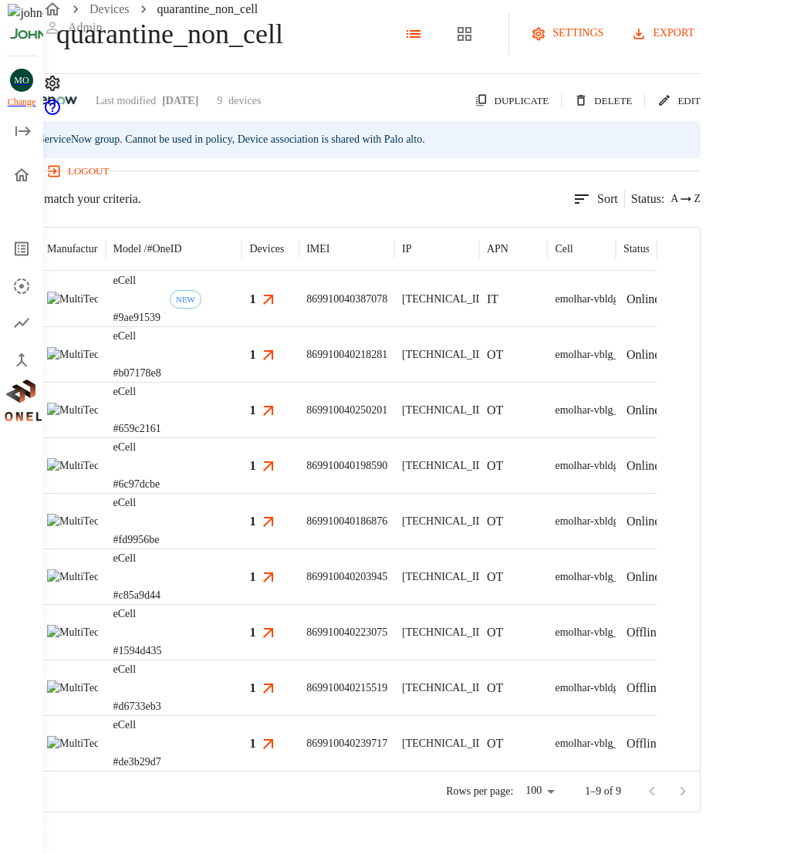
click at [242, 759] on div "eCell #de3b29d7" at bounding box center [174, 743] width 137 height 56
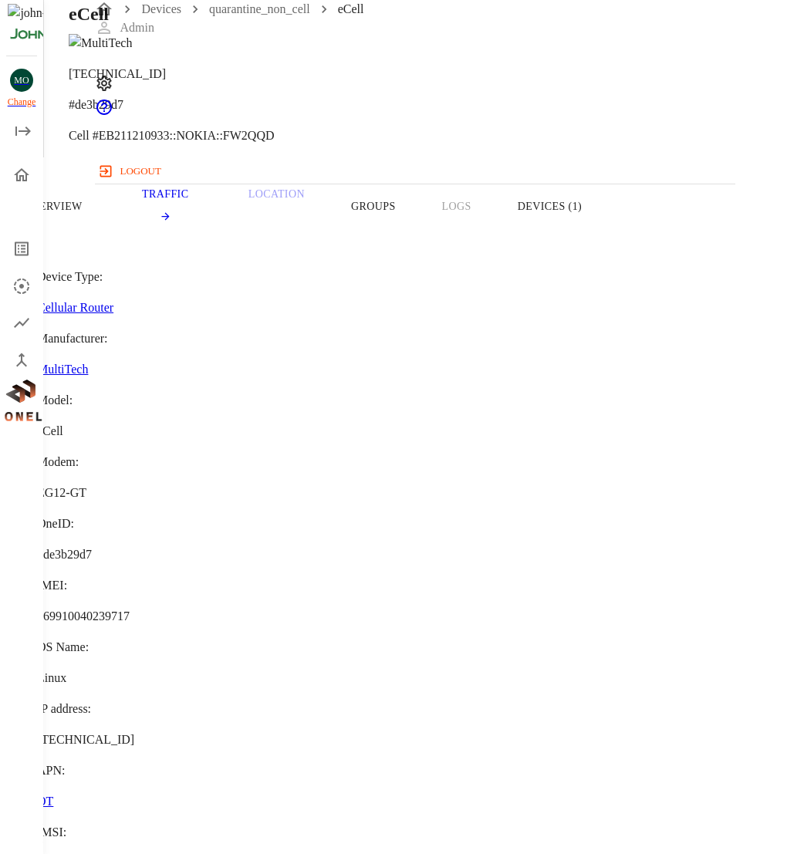
click at [605, 224] on button "Devices (1)" at bounding box center [549, 206] width 110 height 98
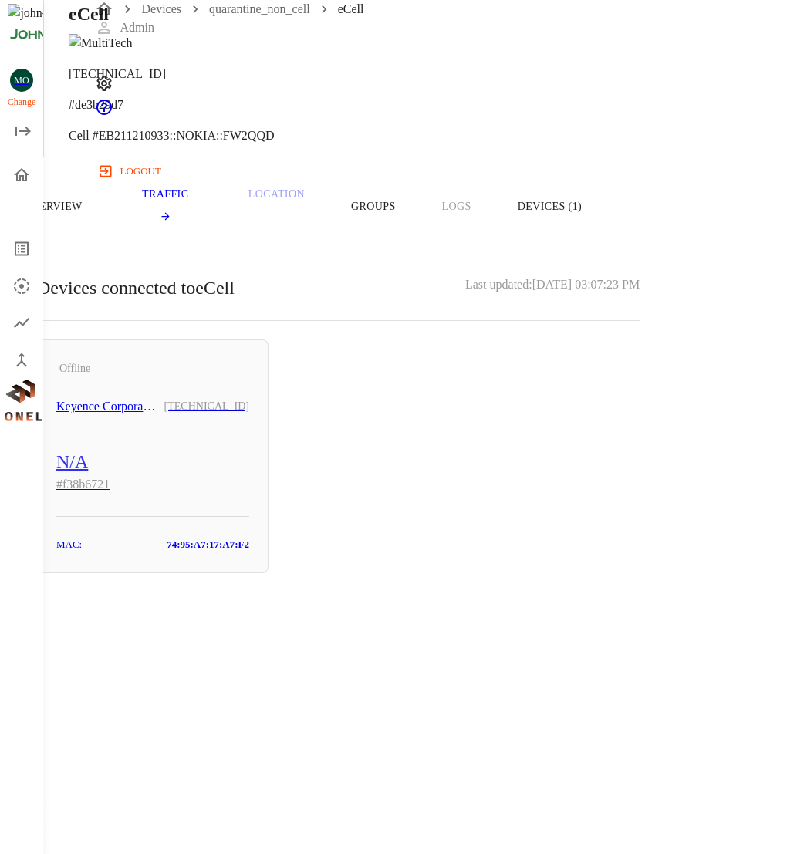
click at [257, 19] on span "quarantine_non_cell" at bounding box center [259, 9] width 101 height 19
click at [260, 19] on span "quarantine_non_cell" at bounding box center [259, 9] width 101 height 19
click at [257, 15] on link "quarantine_non_cell" at bounding box center [259, 8] width 101 height 13
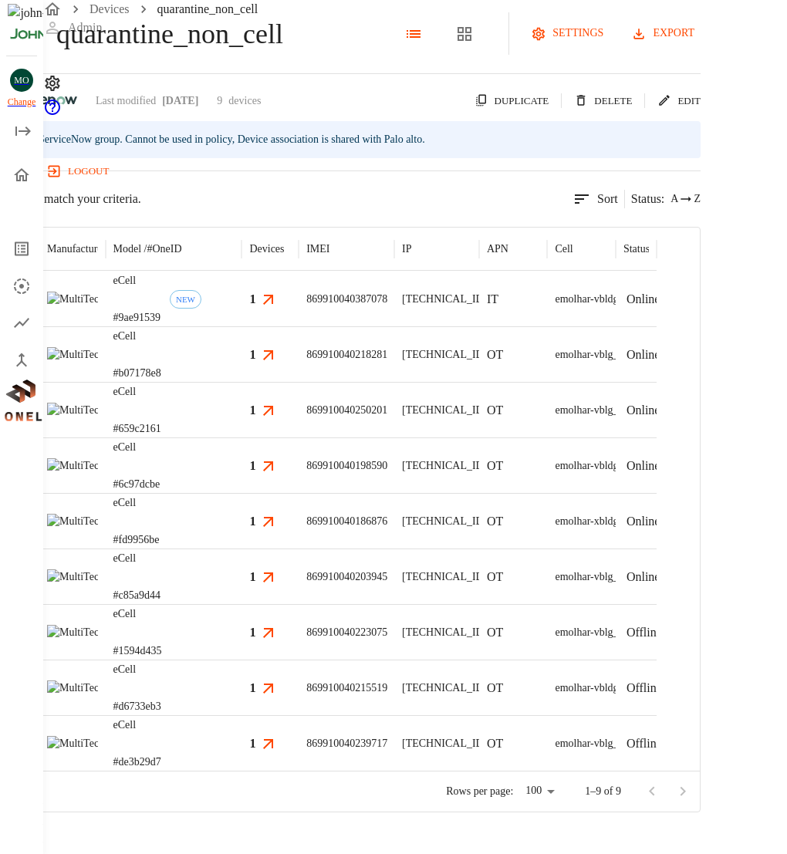
scroll to position [57, 0]
click at [242, 521] on div "eCell #fd9956be" at bounding box center [174, 521] width 137 height 56
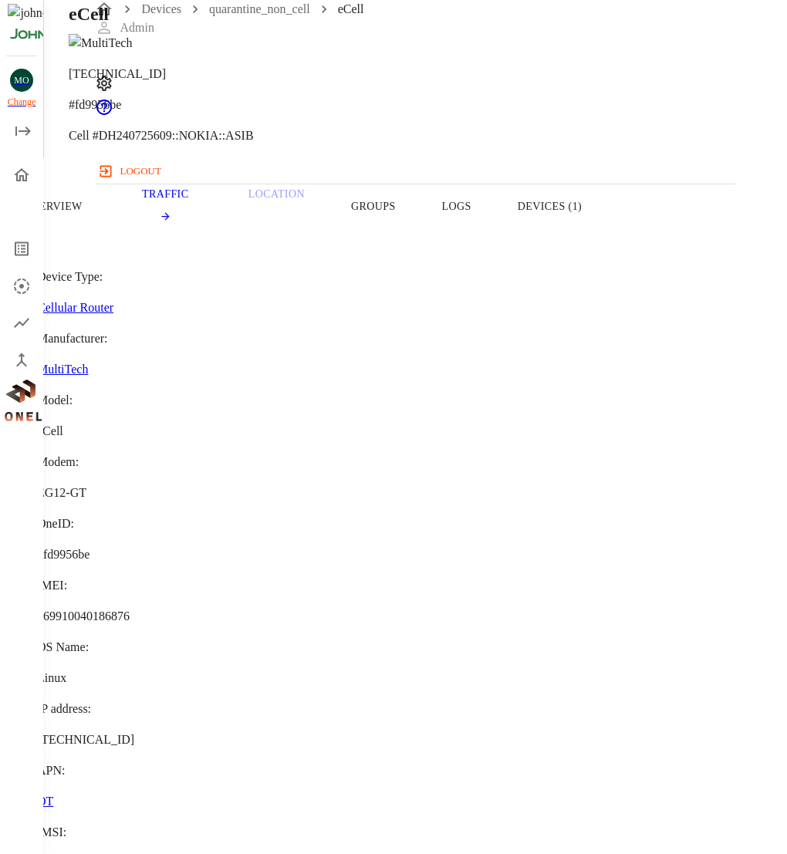
click at [280, 15] on div "Devices quarantine_non_cell eCell" at bounding box center [414, 9] width 639 height 19
click at [275, 19] on span "quarantine_non_cell" at bounding box center [259, 9] width 101 height 19
click at [270, 15] on link "quarantine_non_cell" at bounding box center [259, 8] width 101 height 13
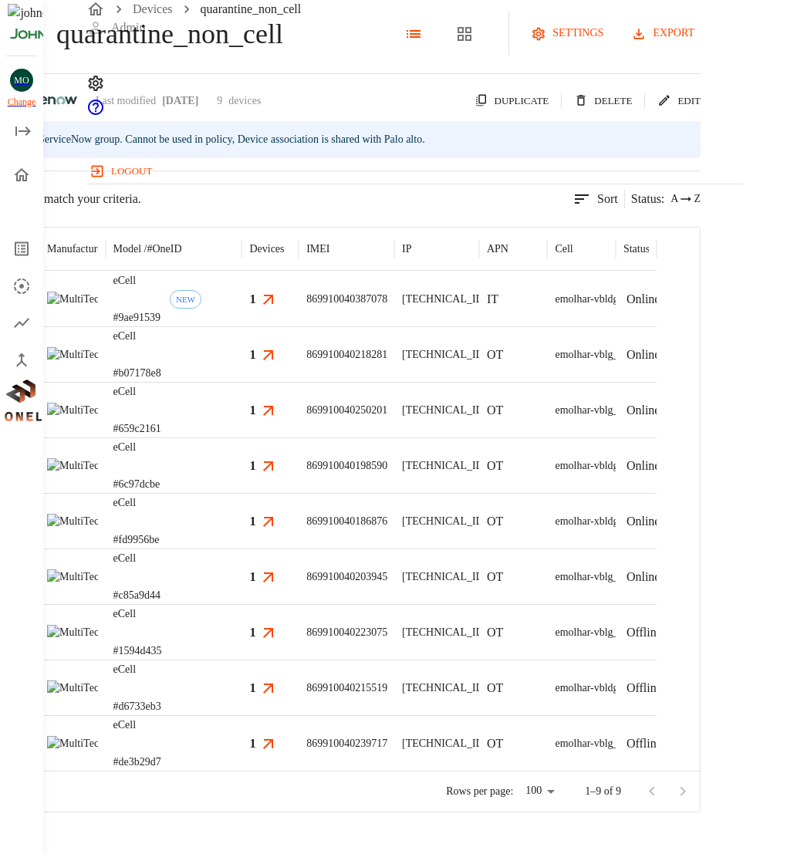
click at [242, 493] on div "eCell #6c97dcbe" at bounding box center [174, 465] width 137 height 56
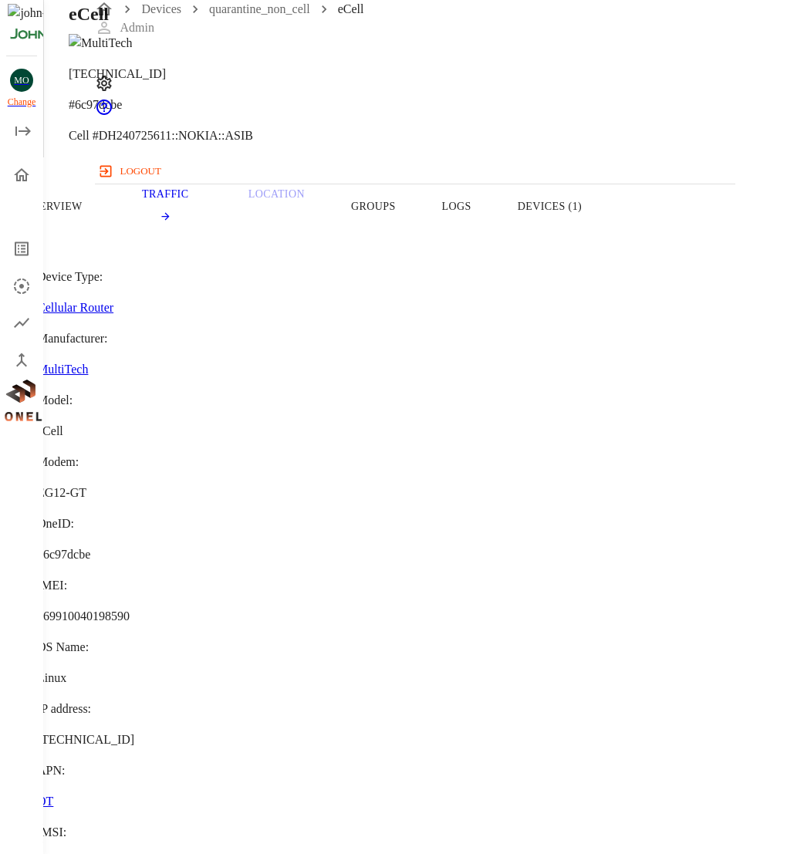
click at [605, 245] on button "Devices (1)" at bounding box center [549, 206] width 110 height 98
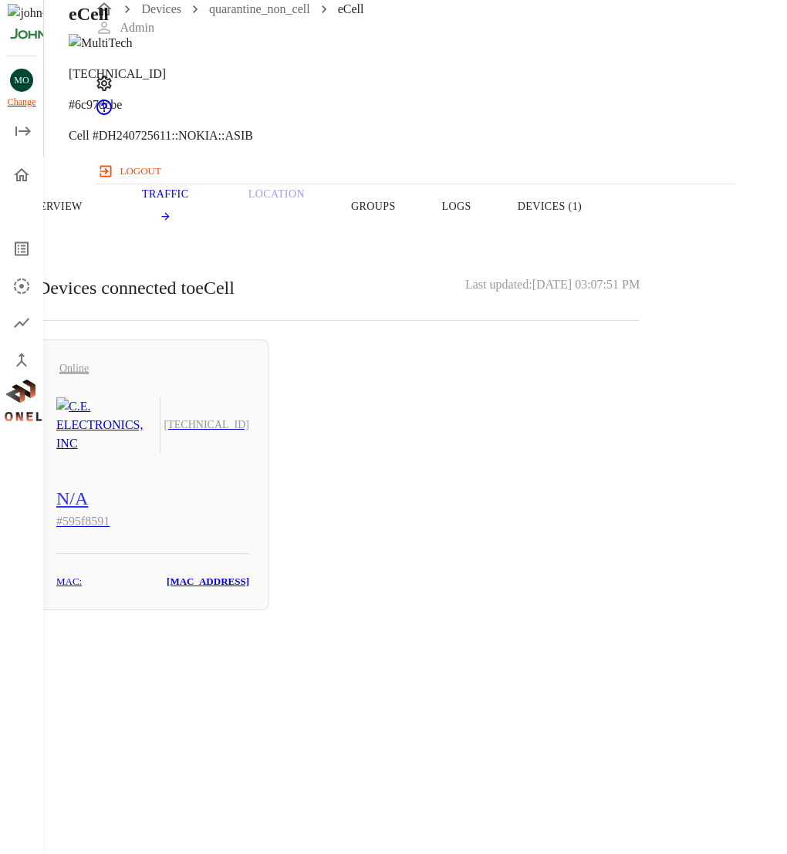
click at [430, 388] on div "Online [TECHNICAL_ID] N/A # 595f8591 MAC: [MAC_ADDRESS]" at bounding box center [338, 474] width 602 height 271
click at [106, 235] on button "Overview" at bounding box center [53, 206] width 106 height 98
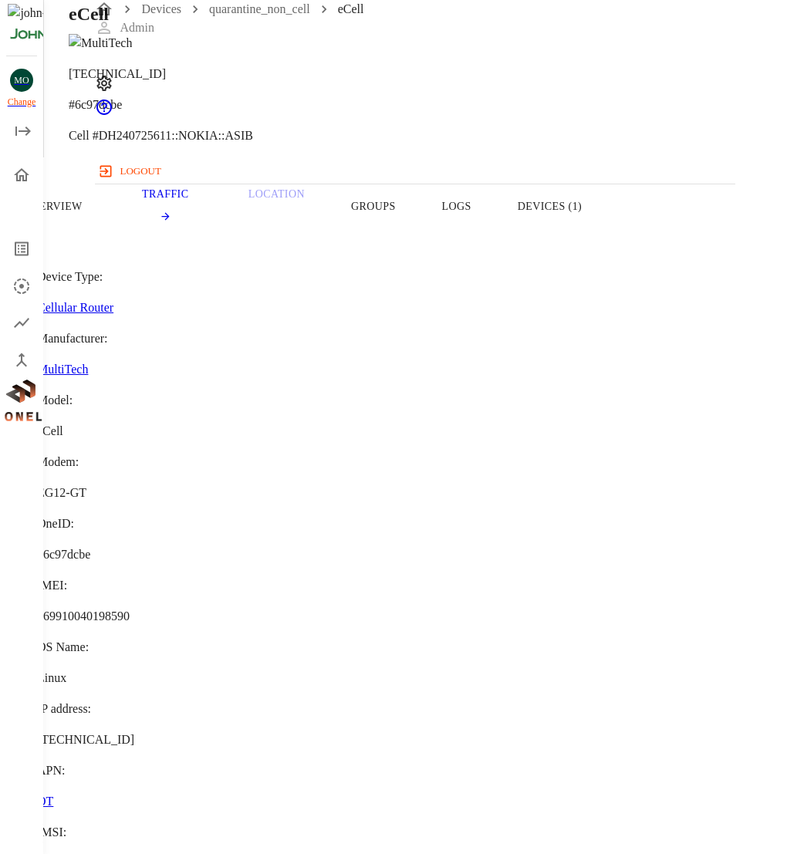
click at [419, 229] on button "Groups" at bounding box center [373, 206] width 91 height 98
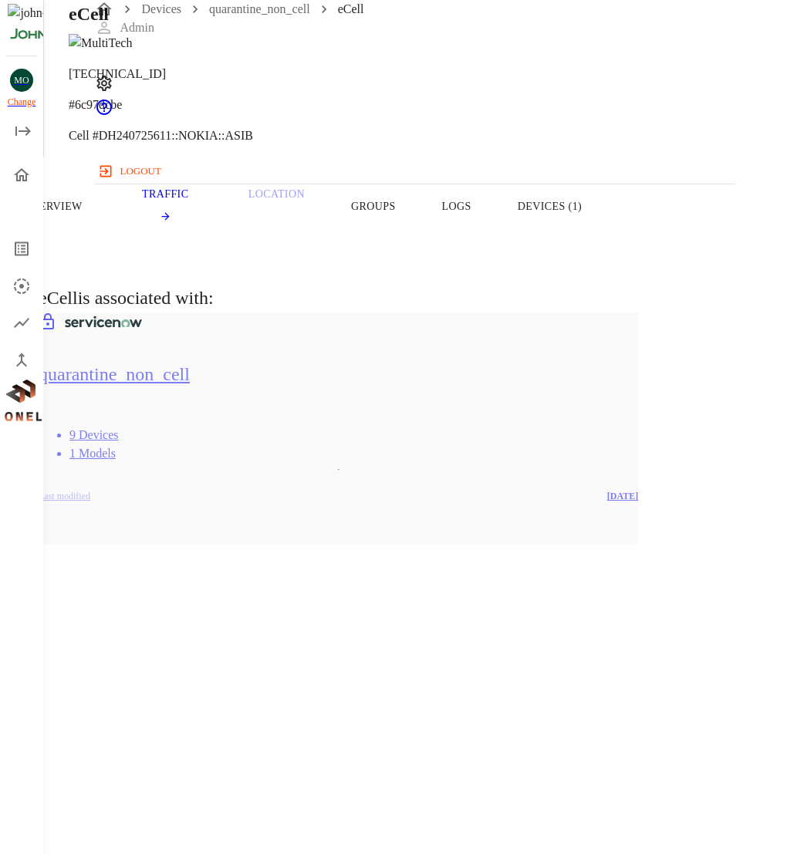
click at [605, 232] on button "Devices (1)" at bounding box center [549, 206] width 110 height 98
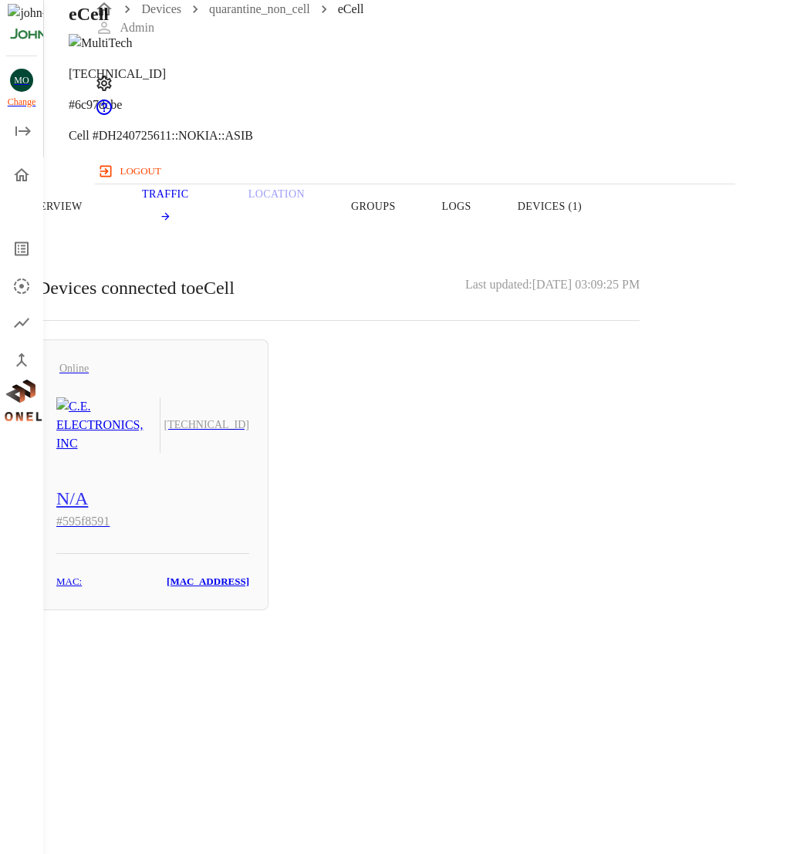
click at [291, 319] on div "Devices connected to eCell Last updated: [DATE] 03:09:25 PM Online [TECHNICAL_I…" at bounding box center [338, 441] width 676 height 373
click at [106, 231] on button "Overview" at bounding box center [53, 206] width 106 height 98
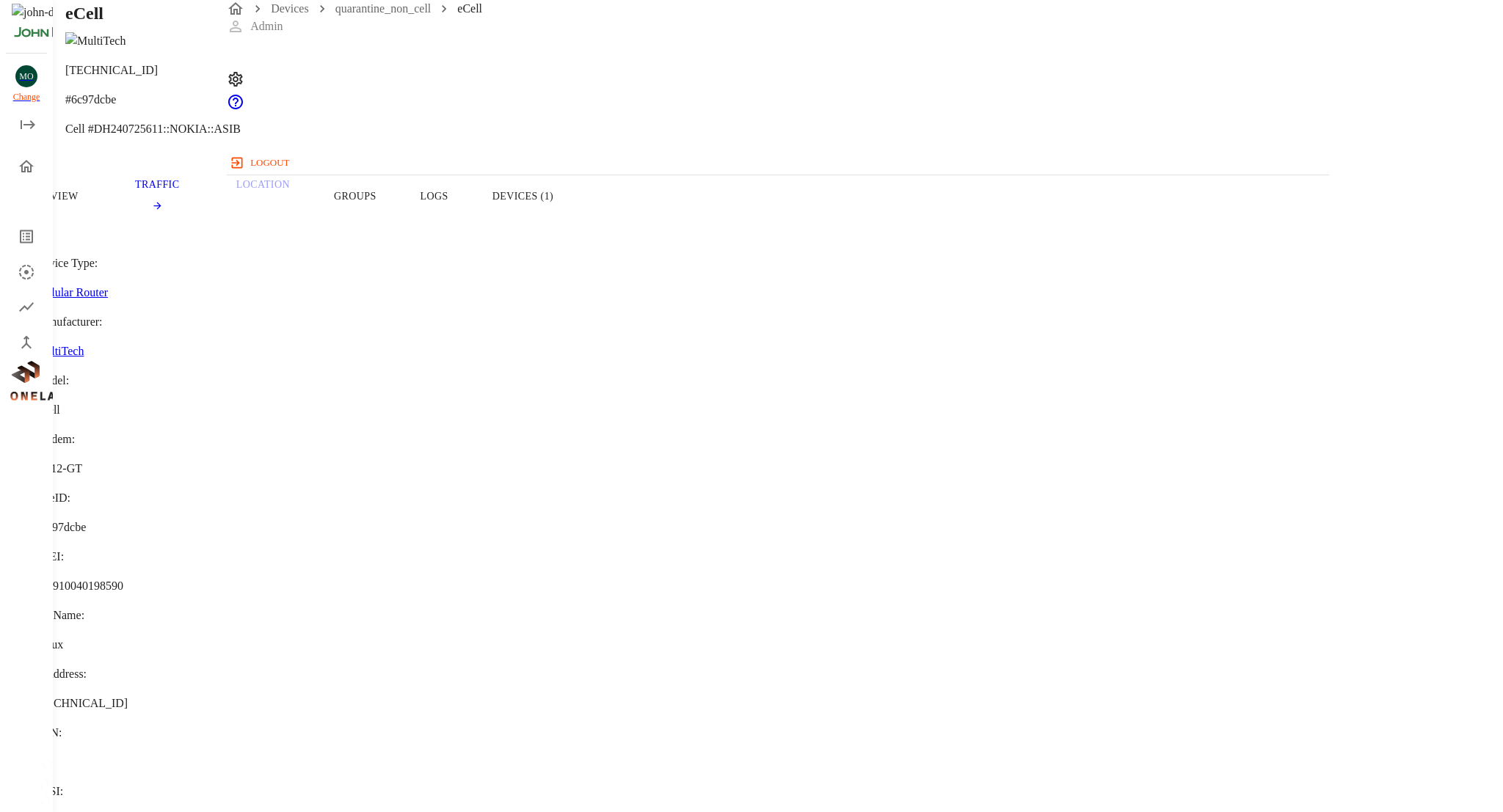
click at [576, 217] on button "Devices (1)" at bounding box center [522, 196] width 105 height 93
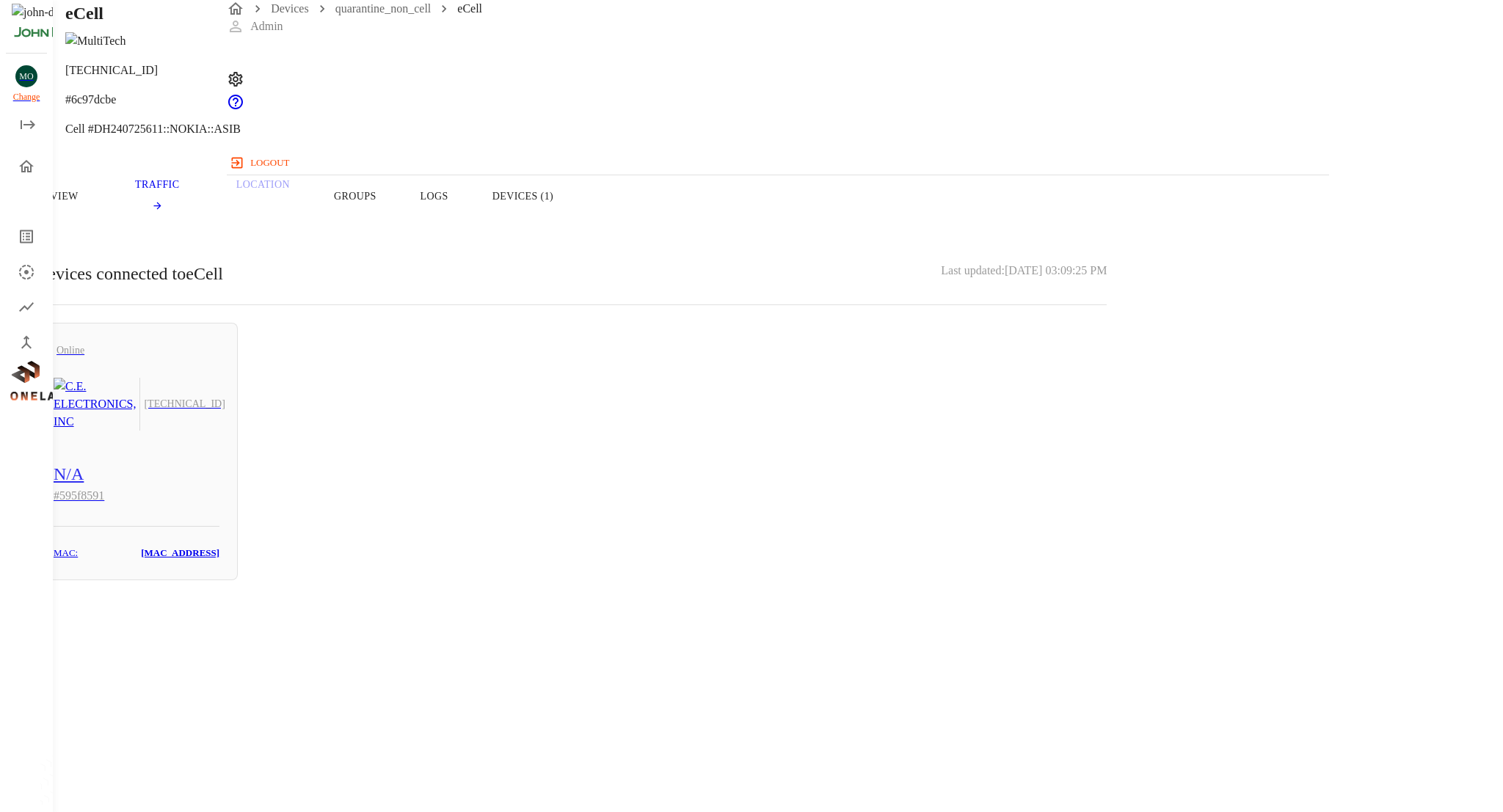
click at [576, 229] on button "Devices (1)" at bounding box center [522, 196] width 105 height 93
click at [399, 221] on button "Groups" at bounding box center [355, 196] width 87 height 93
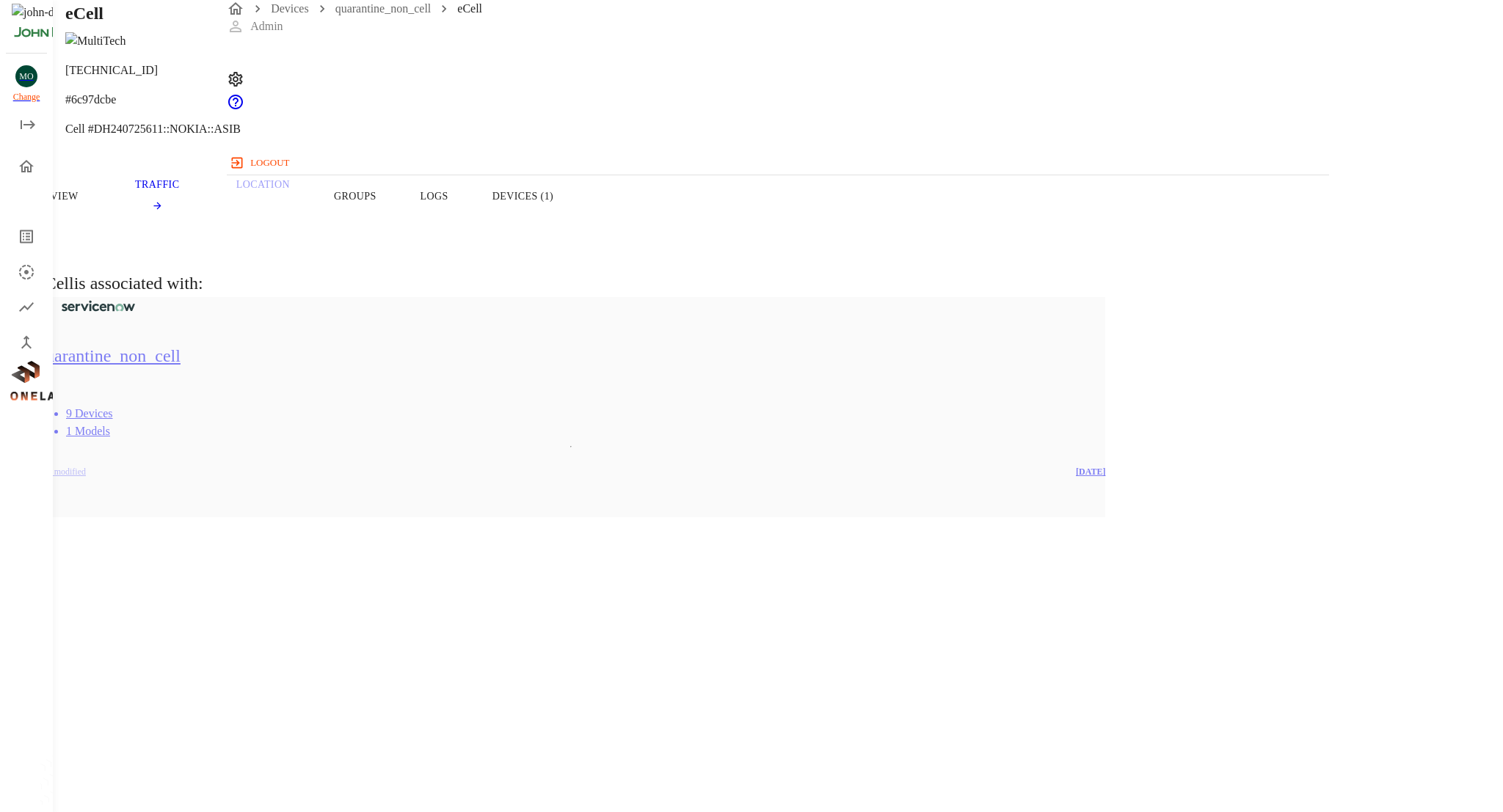
click at [576, 224] on button "Devices (1)" at bounding box center [522, 196] width 105 height 93
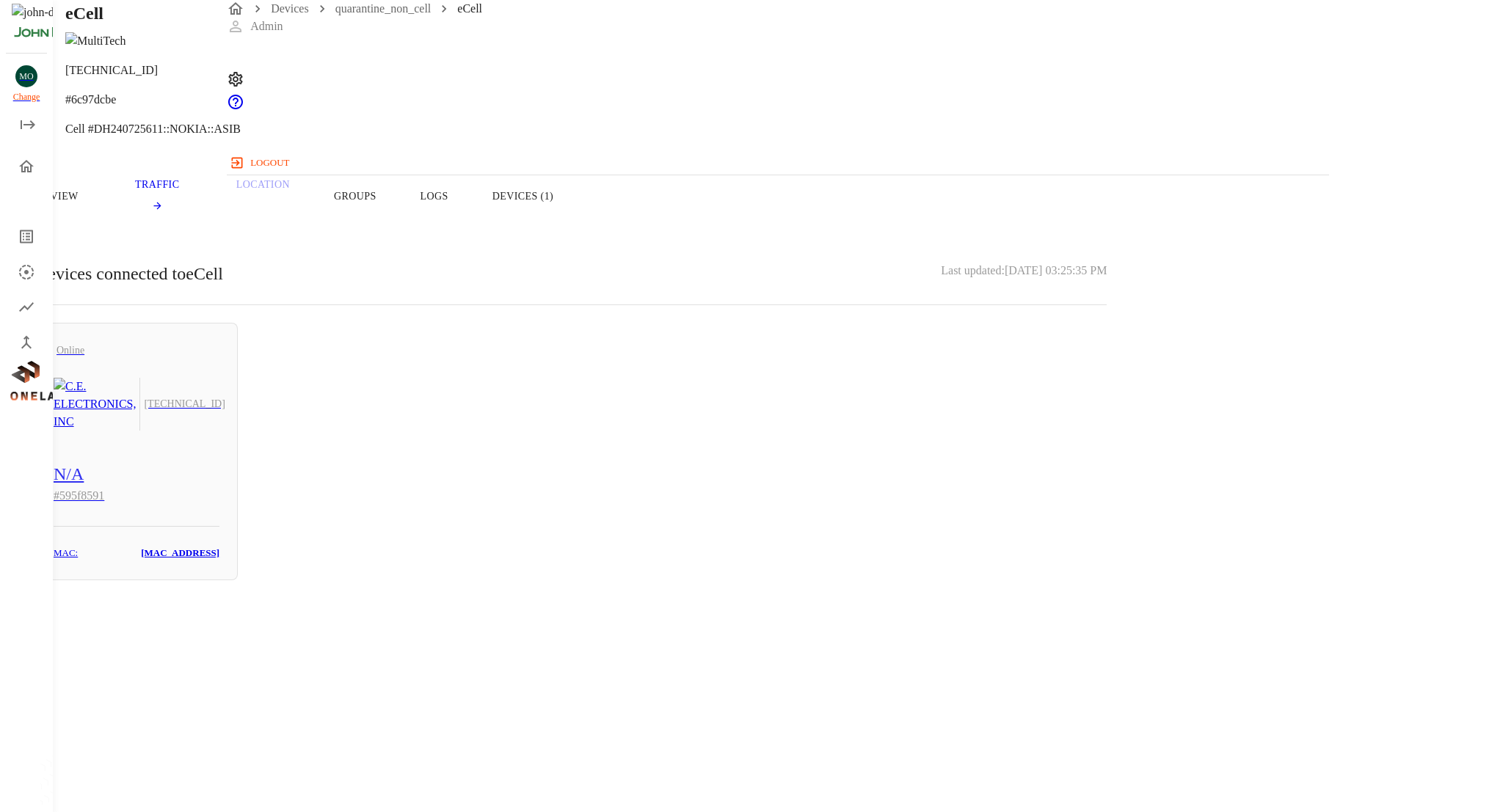
click at [399, 233] on button "Groups" at bounding box center [355, 196] width 87 height 93
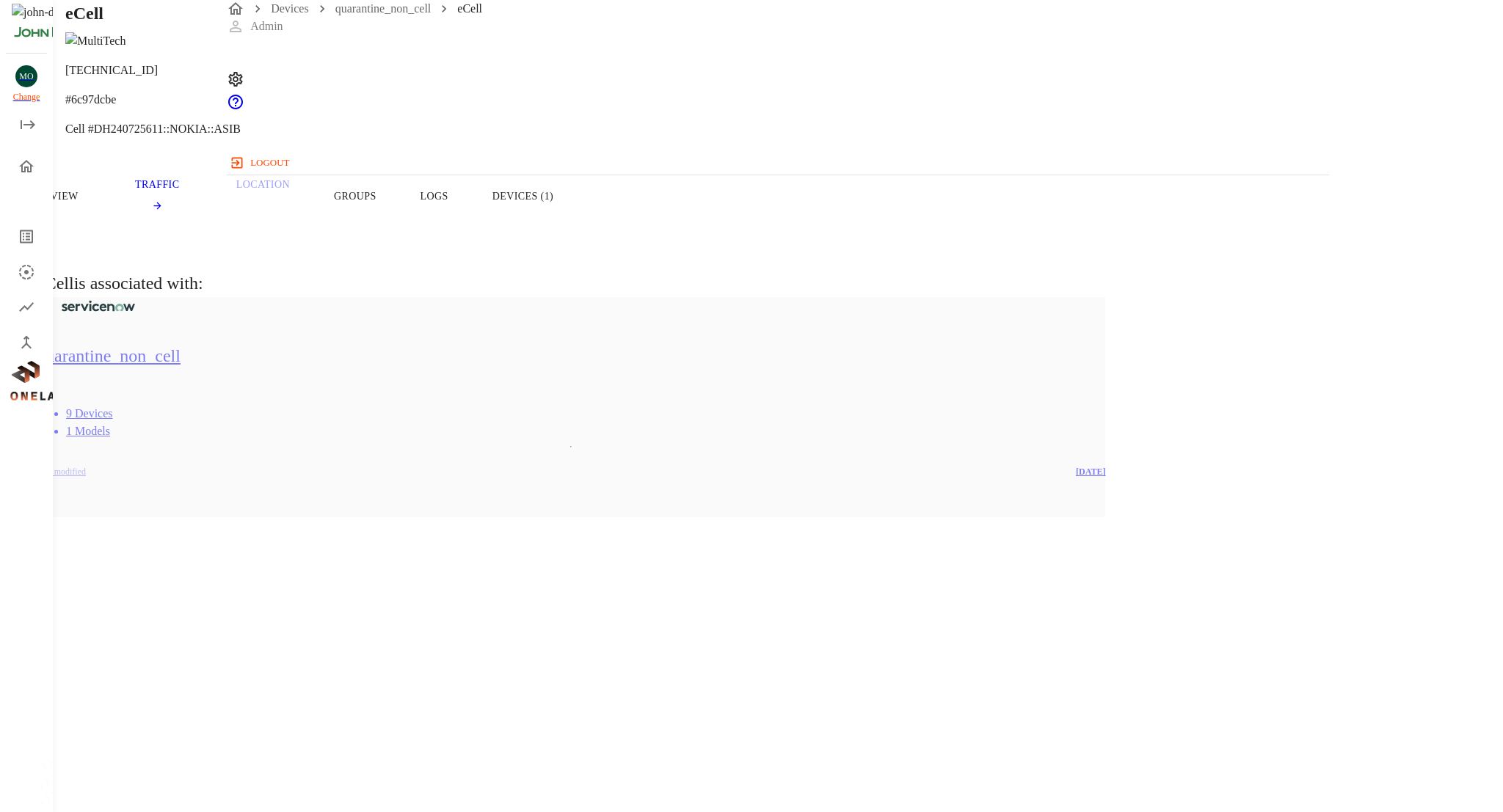
click at [101, 236] on button "Overview" at bounding box center [50, 196] width 101 height 93
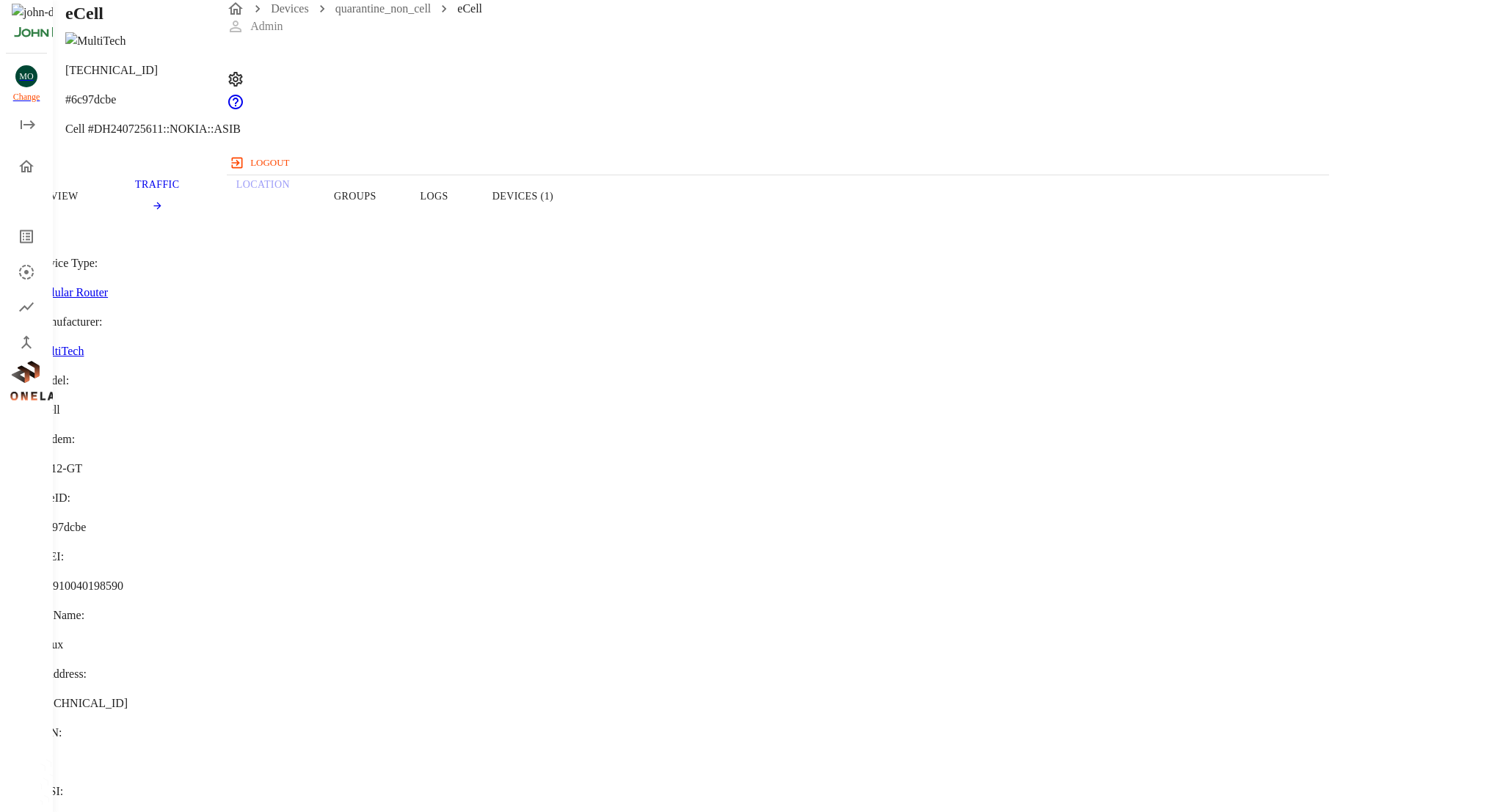
click at [399, 229] on button "Groups" at bounding box center [355, 196] width 87 height 93
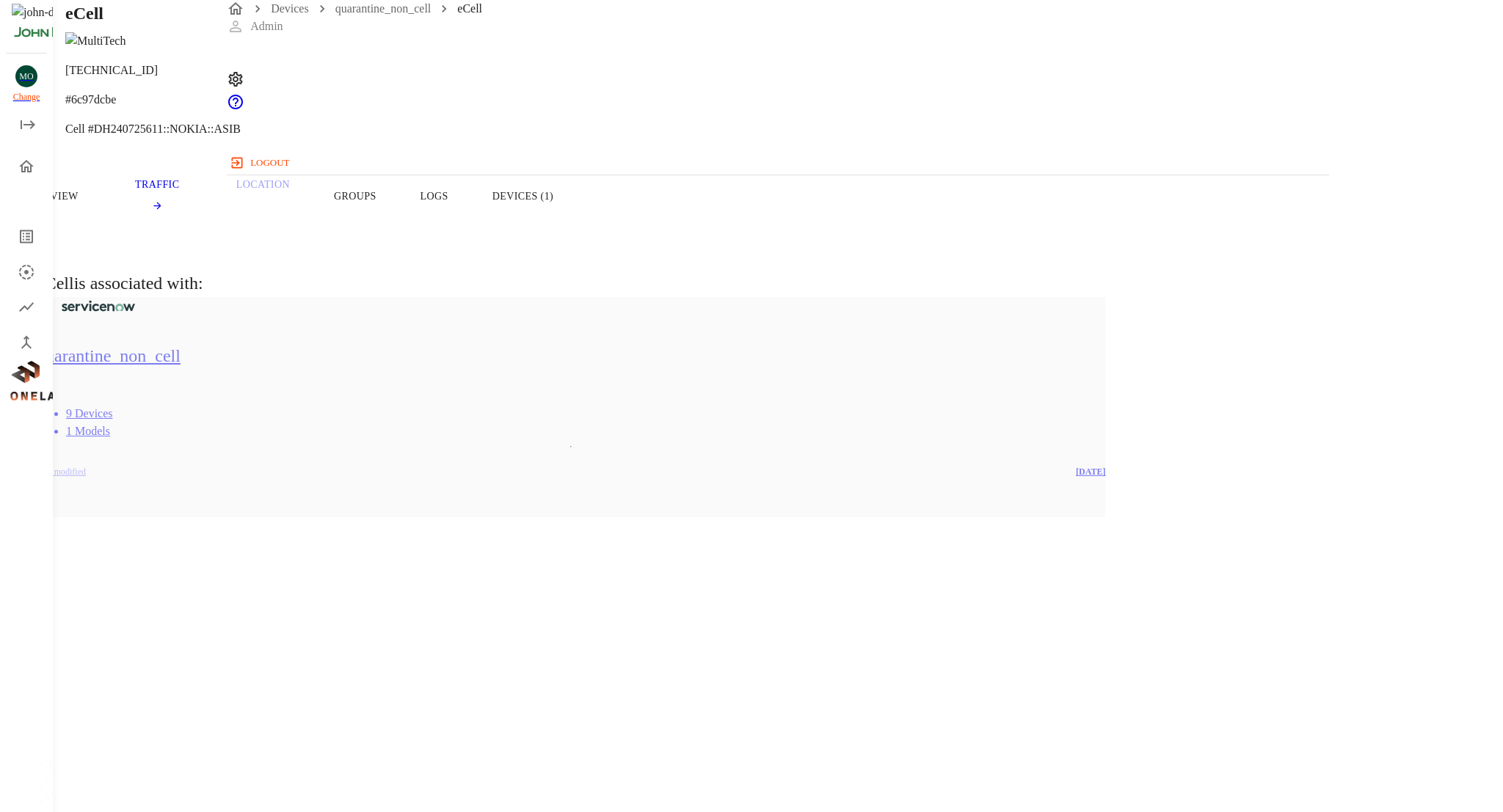
click at [576, 241] on button "Devices (1)" at bounding box center [522, 196] width 105 height 93
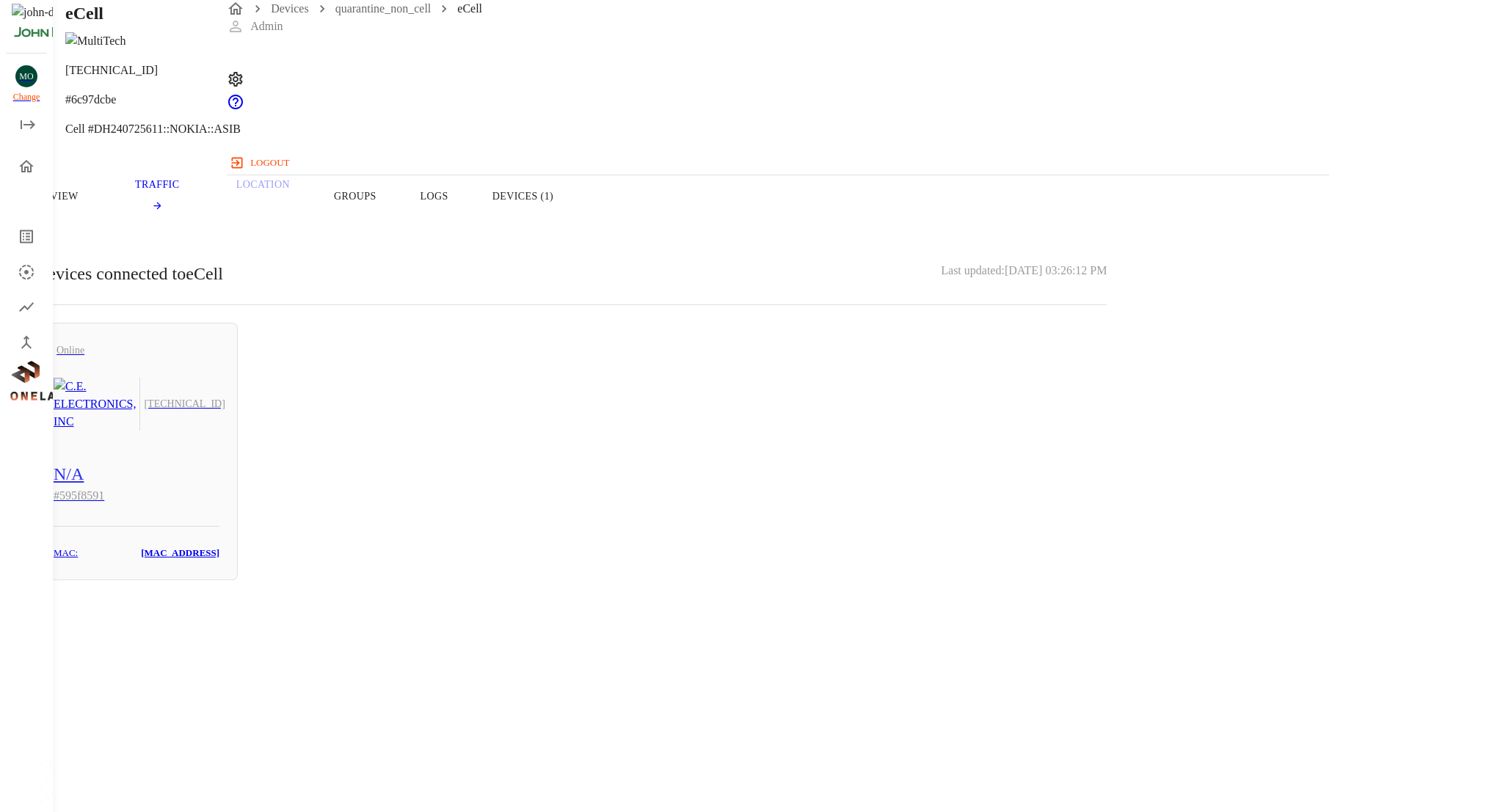
click at [399, 210] on button "Groups" at bounding box center [355, 196] width 87 height 93
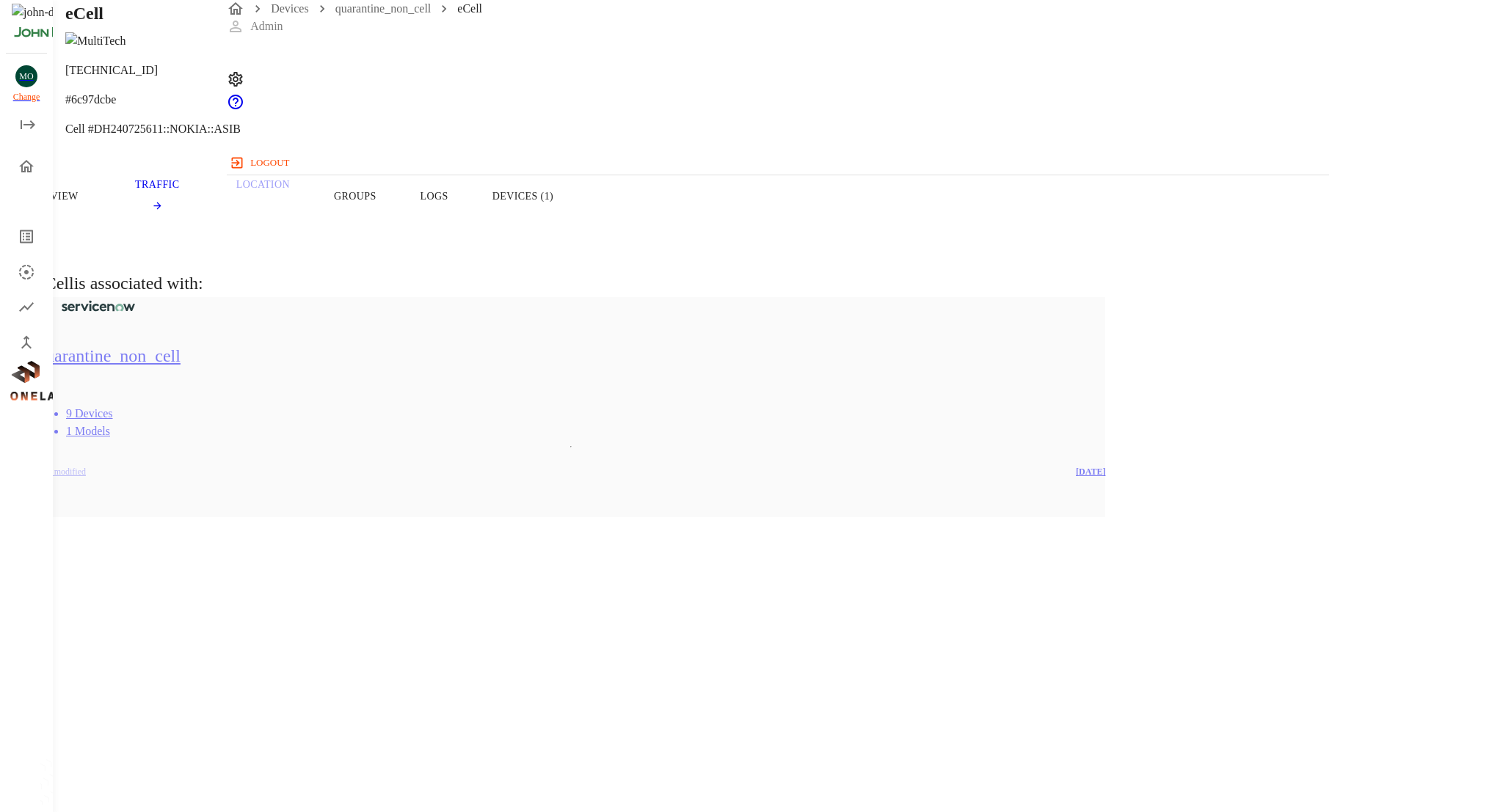
click at [101, 232] on button "Overview" at bounding box center [50, 196] width 101 height 93
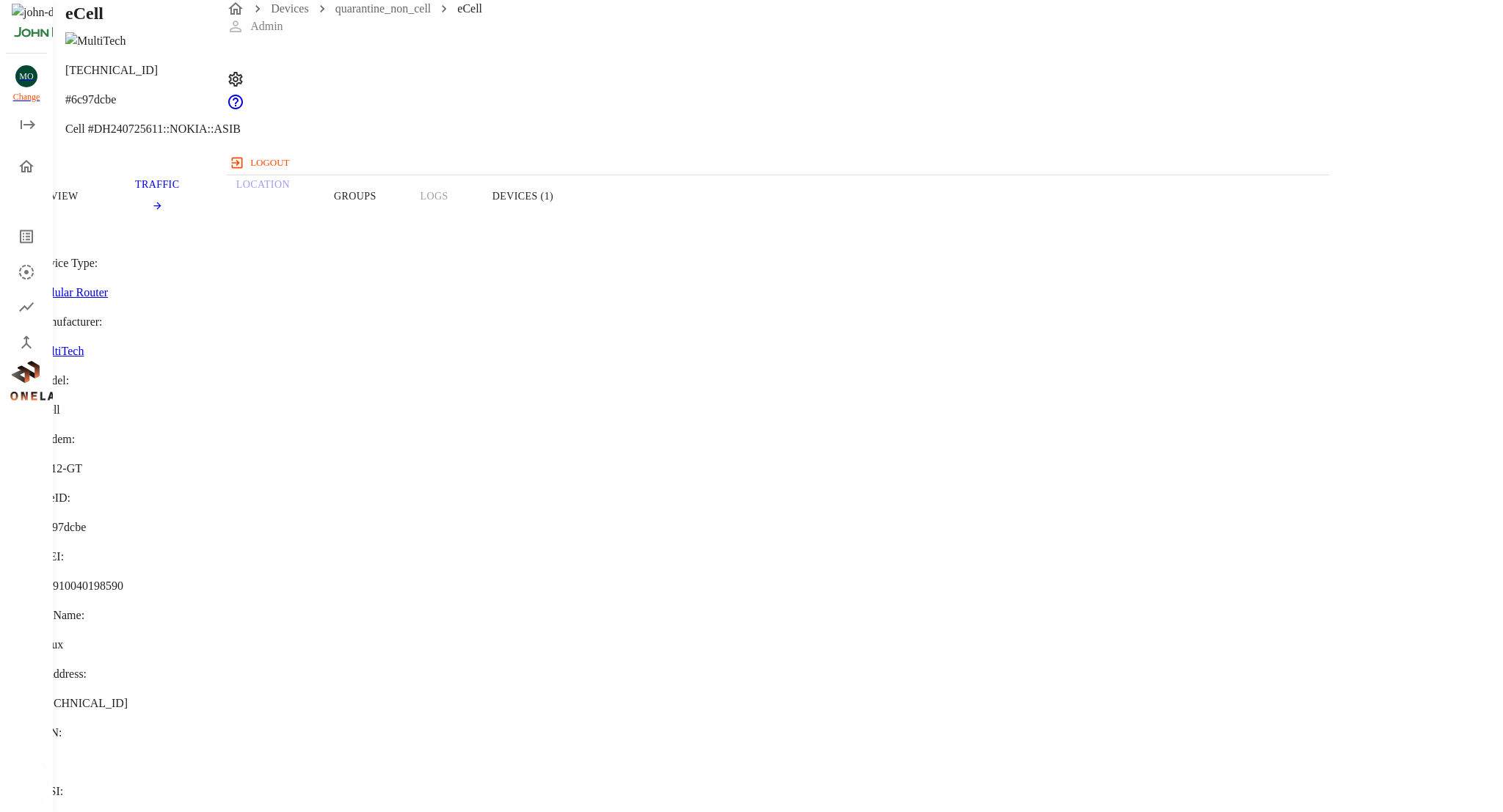
click at [399, 227] on button "Groups" at bounding box center [355, 196] width 87 height 93
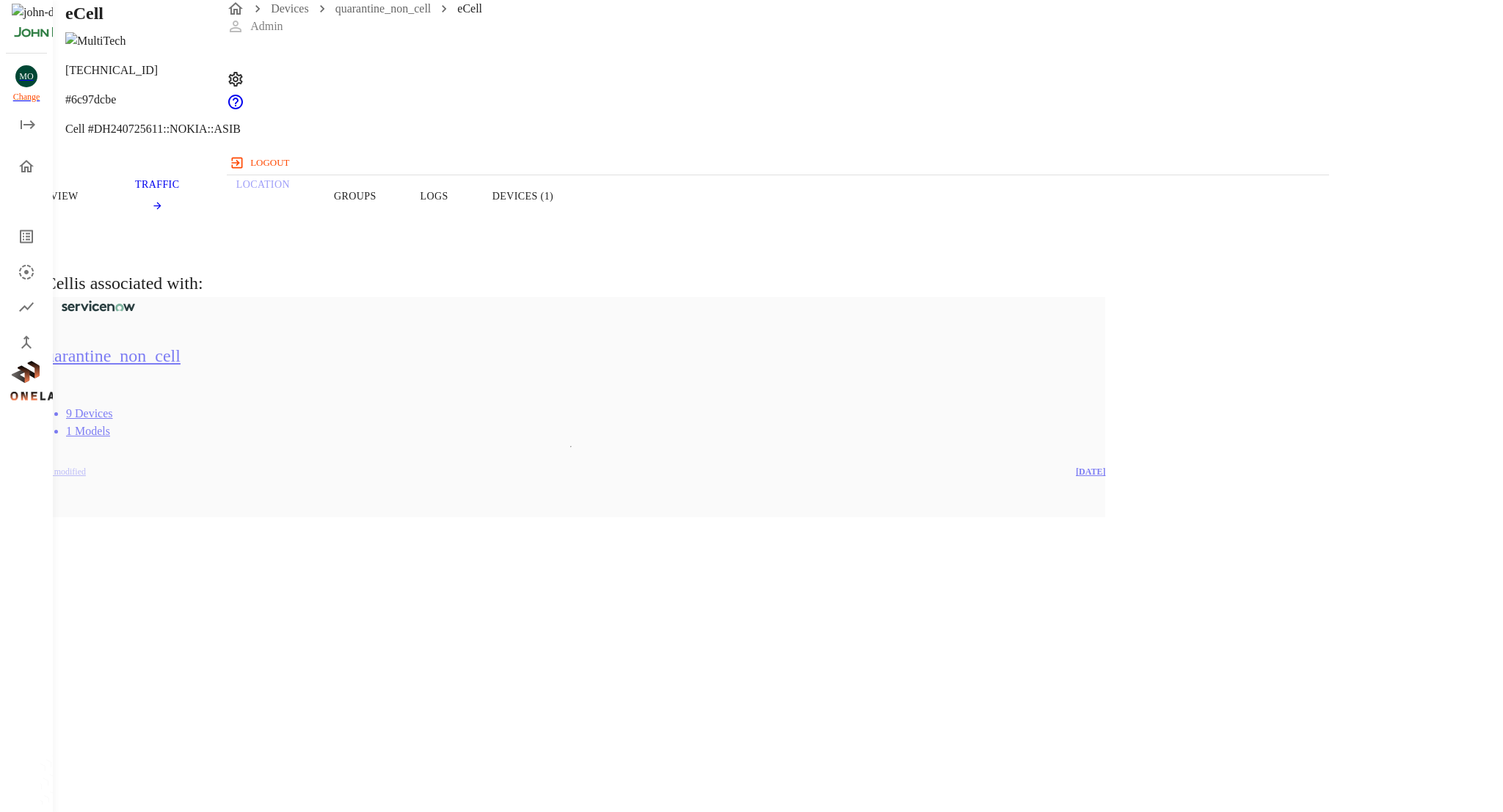
click at [576, 208] on button "Devices (1)" at bounding box center [522, 196] width 105 height 93
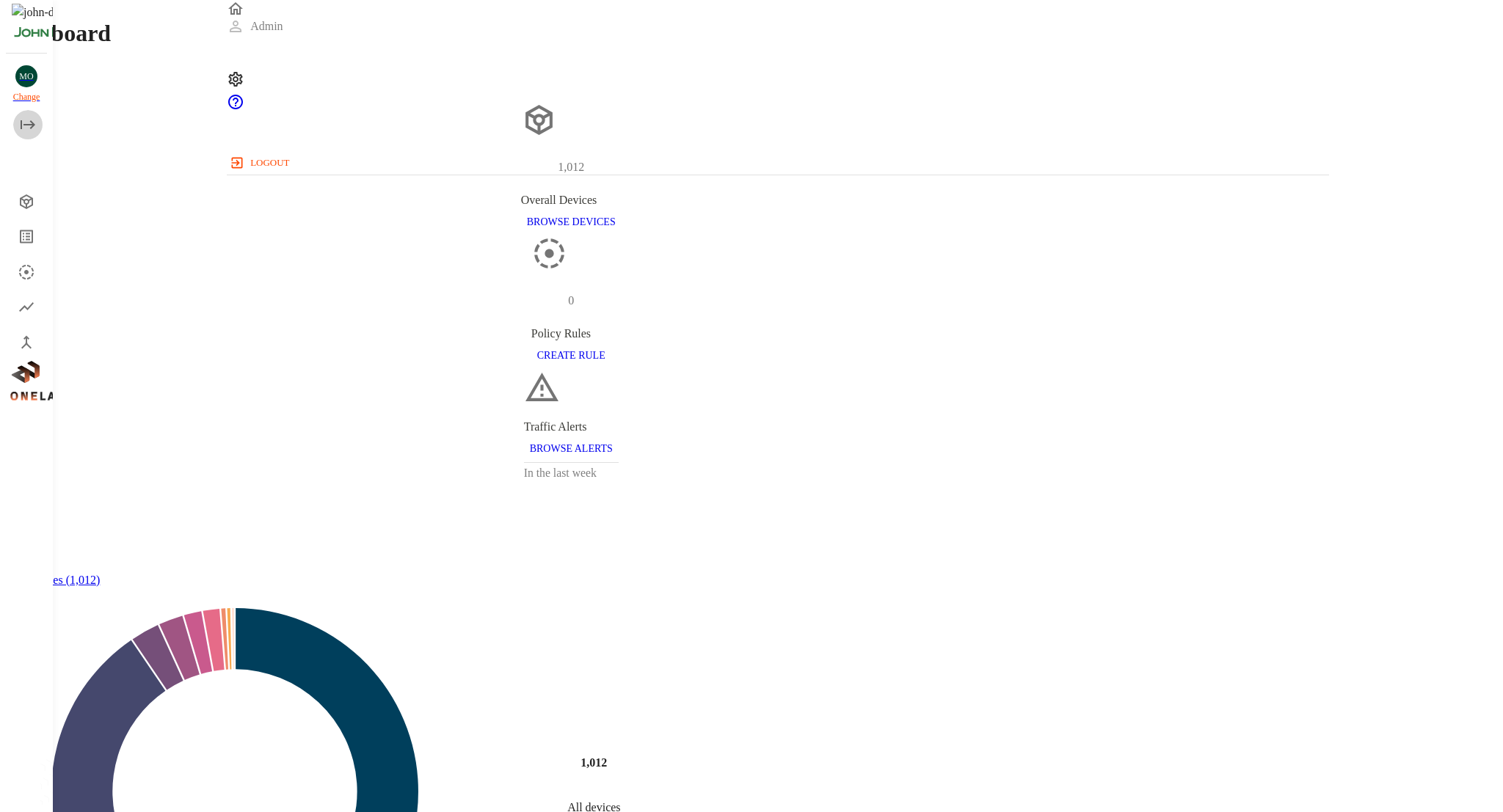
click at [38, 120] on button "open drawer" at bounding box center [28, 125] width 29 height 29
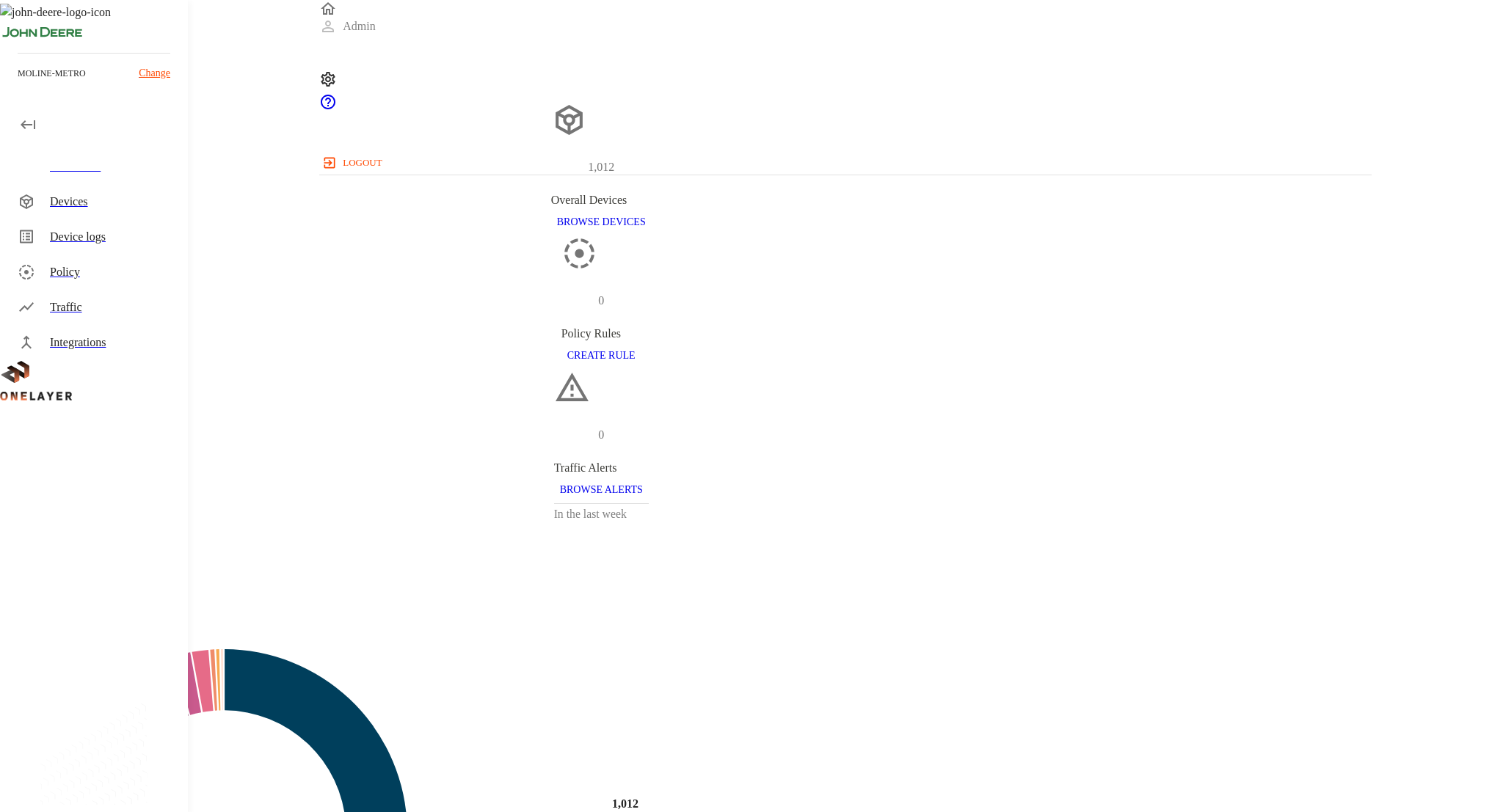
click at [114, 204] on div "Devices" at bounding box center [112, 202] width 127 height 18
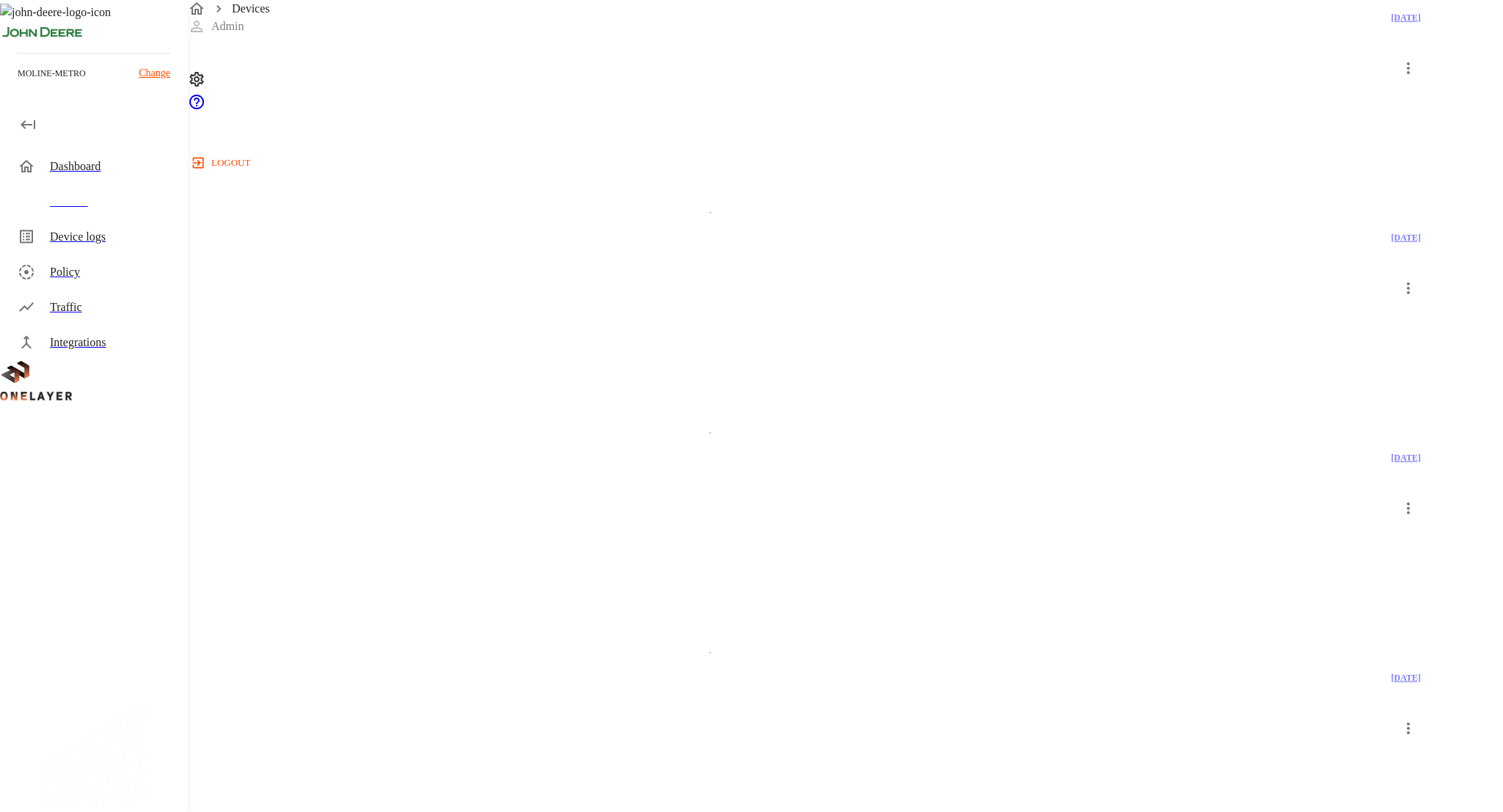
scroll to position [2278, 0]
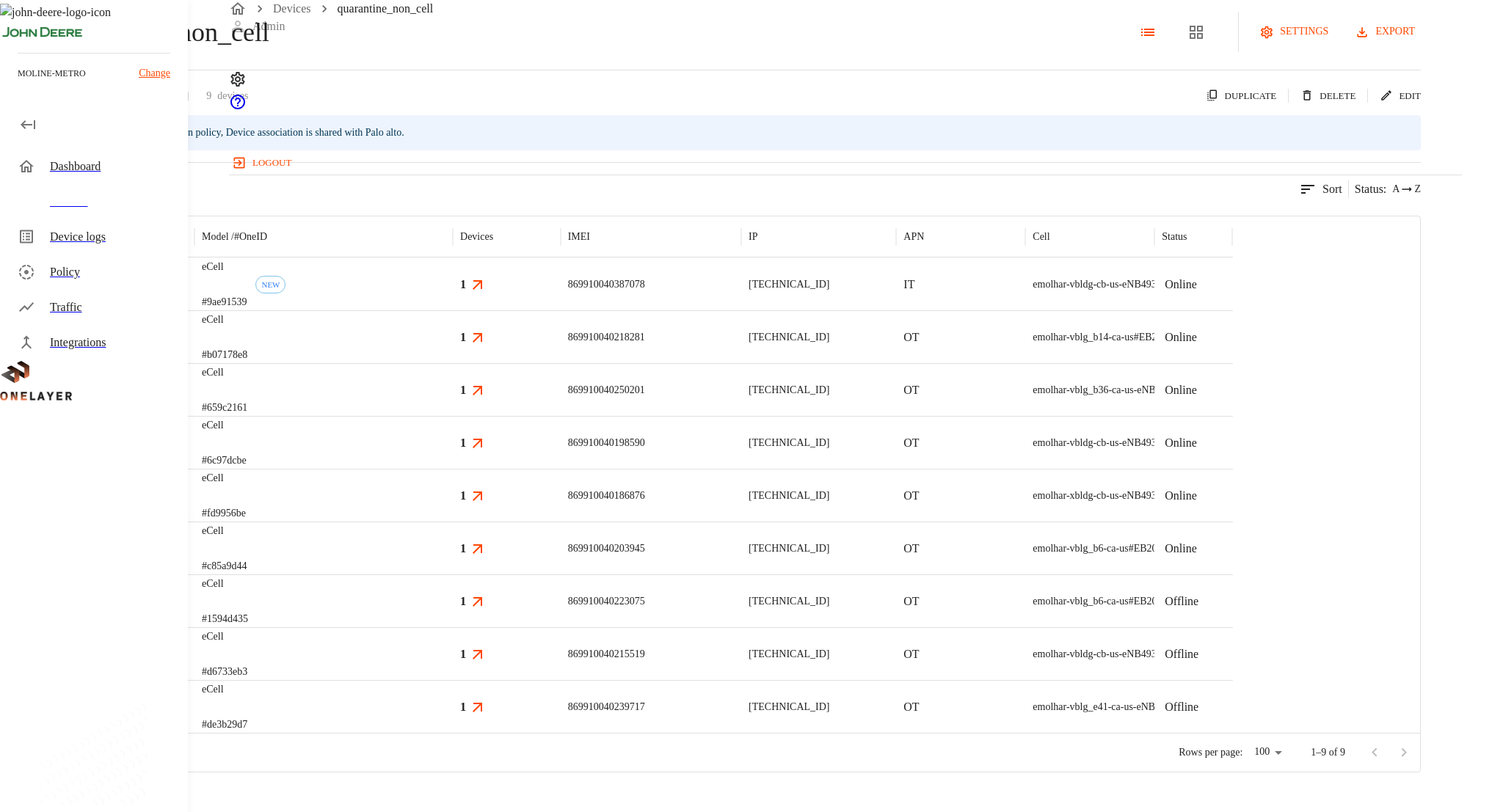
scroll to position [54, 0]
click at [429, 451] on div "eCell #6c97dcbe" at bounding box center [323, 442] width 259 height 53
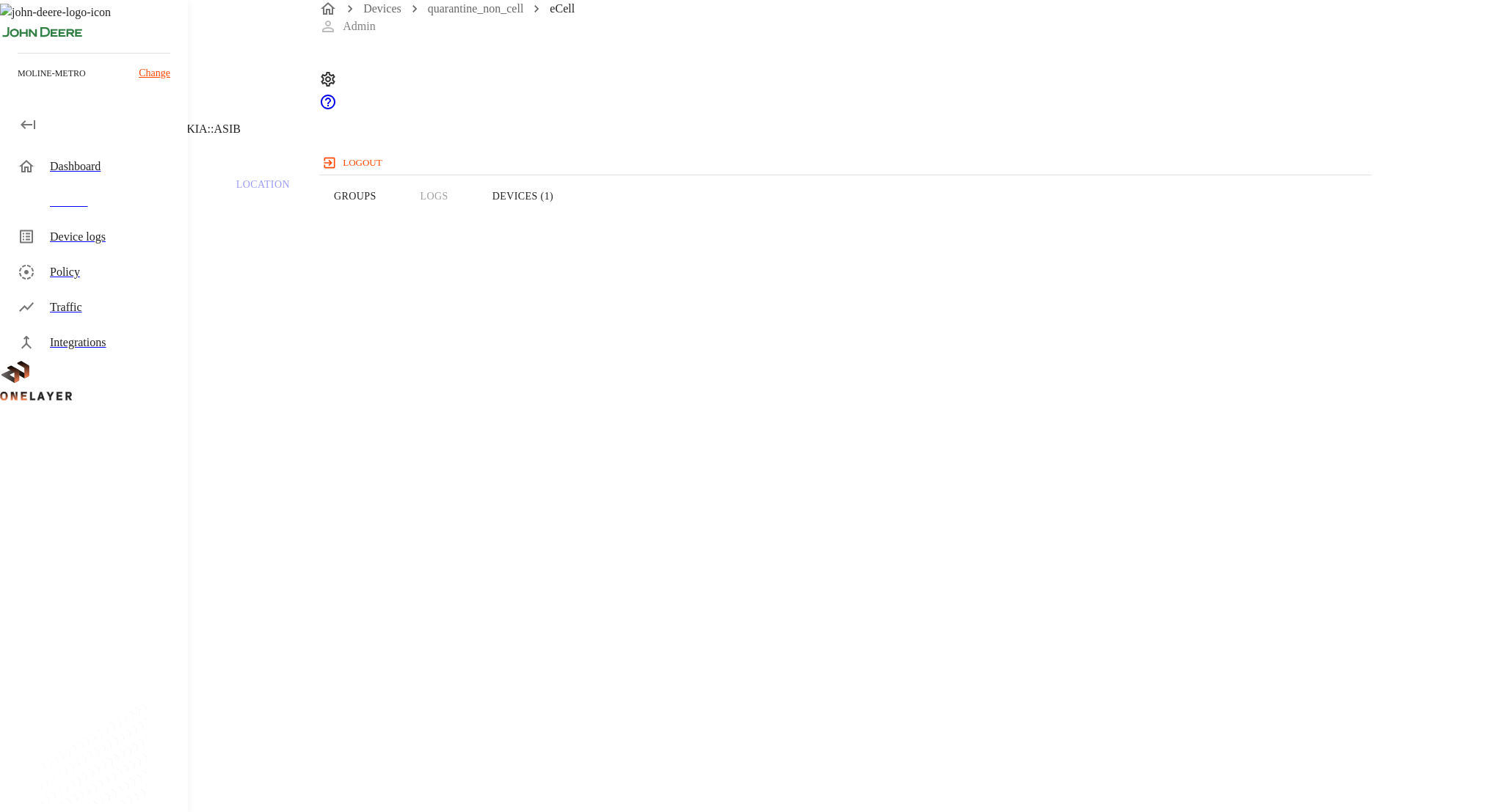
click at [399, 218] on button "Groups" at bounding box center [355, 196] width 87 height 93
click at [576, 220] on button "Devices (1)" at bounding box center [522, 196] width 105 height 93
click at [470, 221] on button "Logs" at bounding box center [435, 196] width 72 height 93
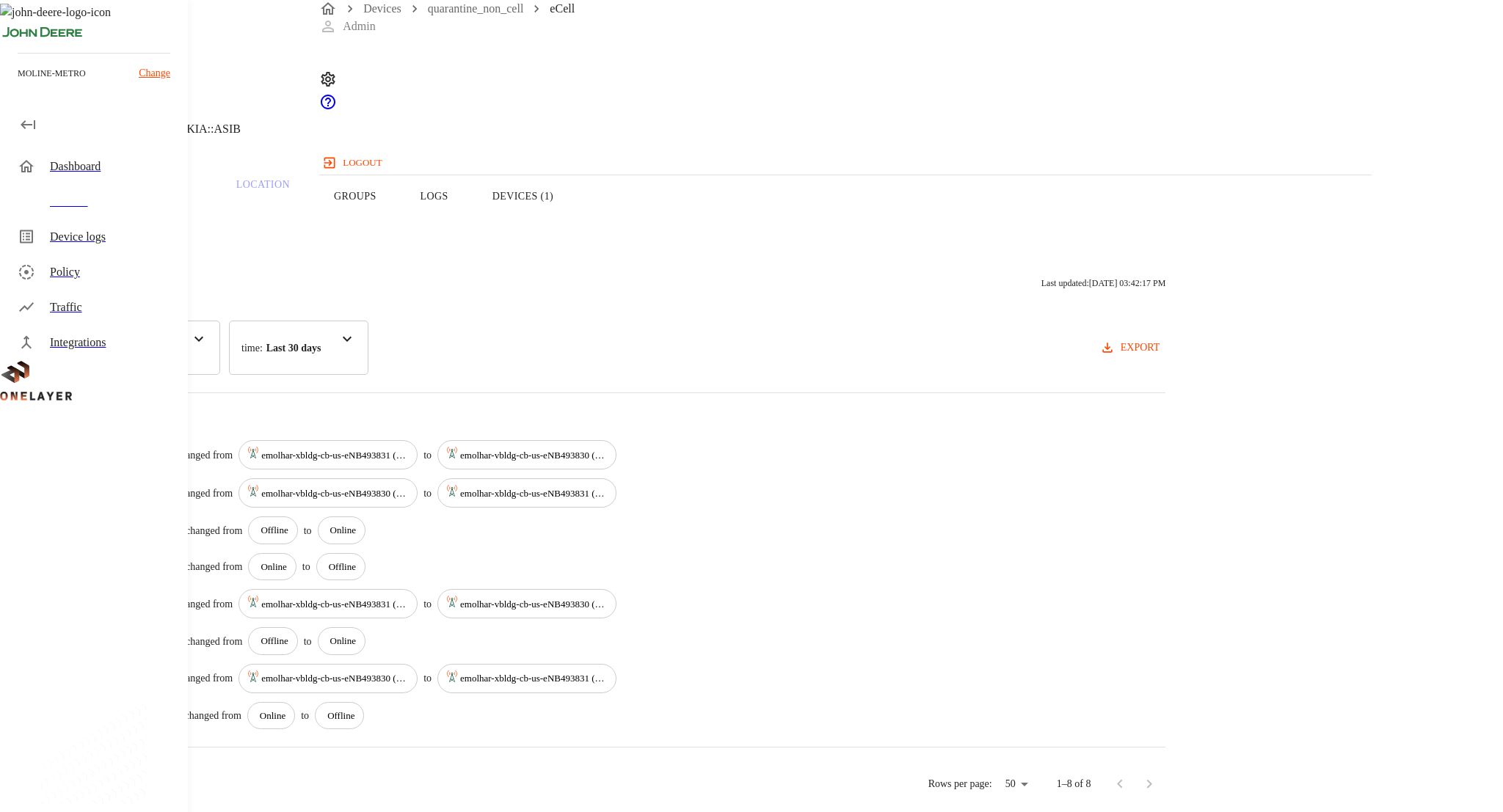
click at [576, 224] on button "Devices (1)" at bounding box center [522, 196] width 105 height 93
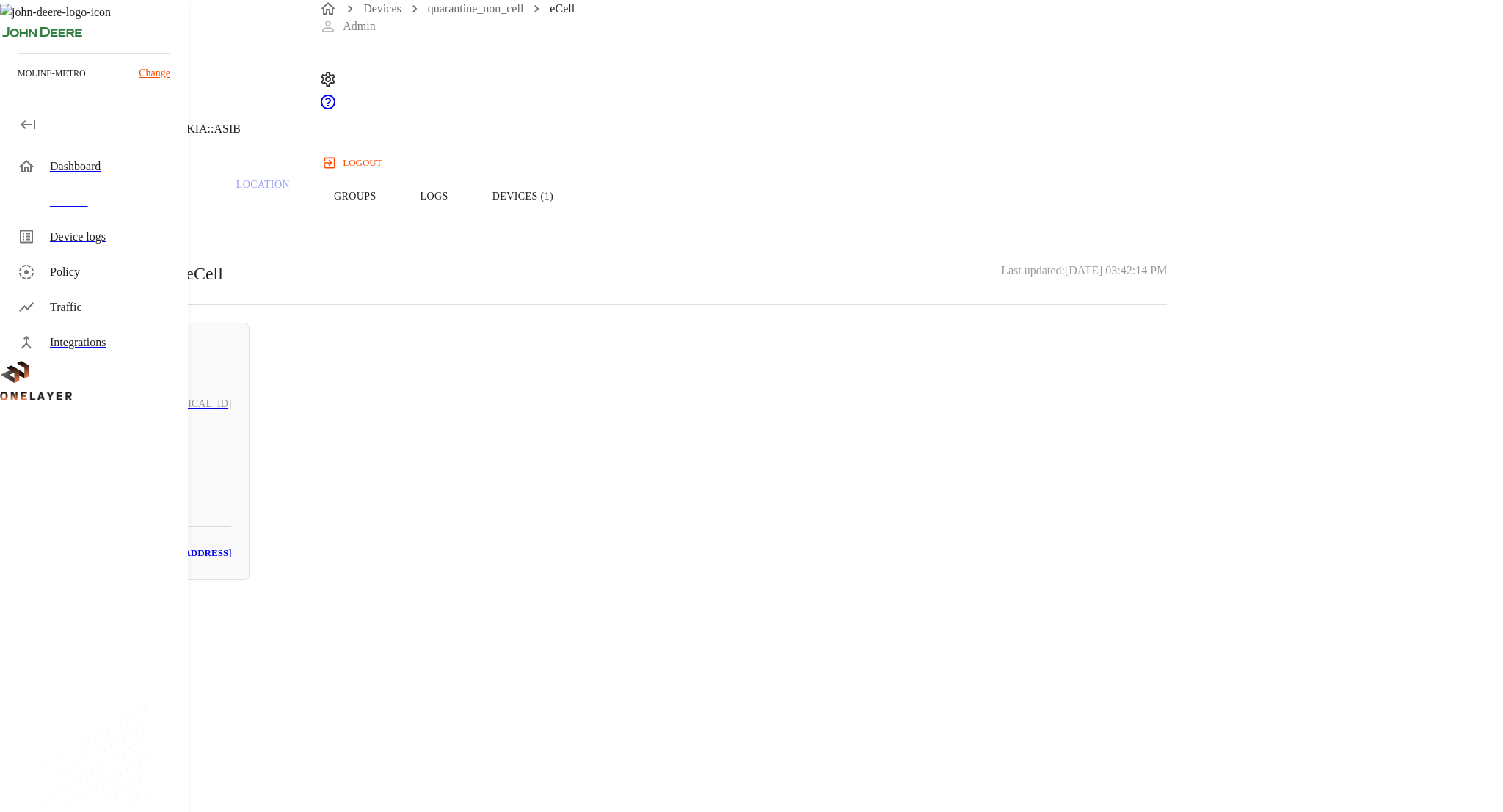
click at [101, 232] on button "Overview" at bounding box center [50, 196] width 101 height 93
click at [576, 228] on button "Devices (1)" at bounding box center [522, 196] width 105 height 93
click at [101, 234] on button "Overview" at bounding box center [50, 196] width 101 height 93
